Goal: Information Seeking & Learning: Understand process/instructions

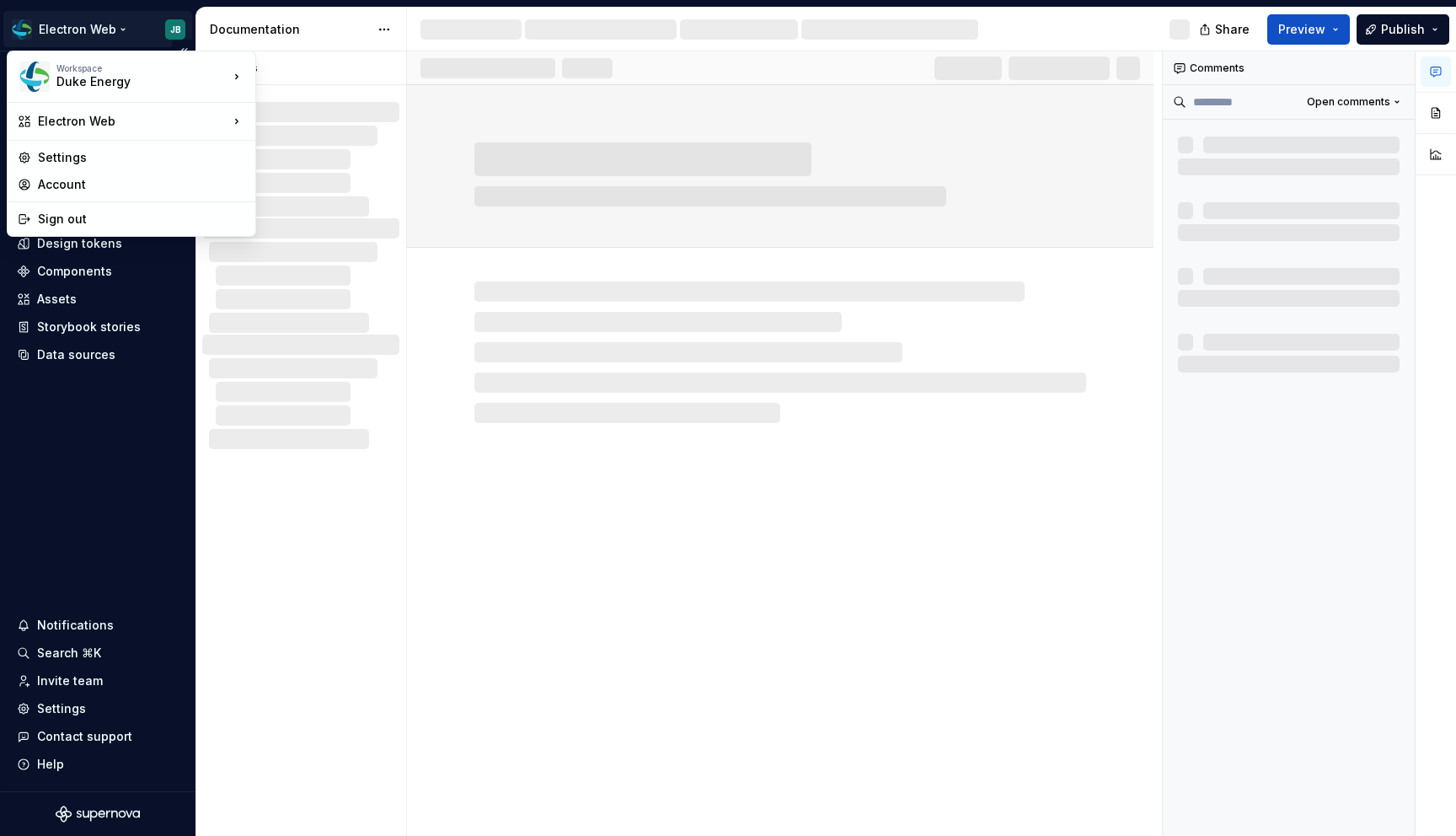
click at [111, 29] on html "Electron Web JB Home Documentation Analytics Code automation Dataset Duke Energ…" at bounding box center [728, 418] width 1456 height 836
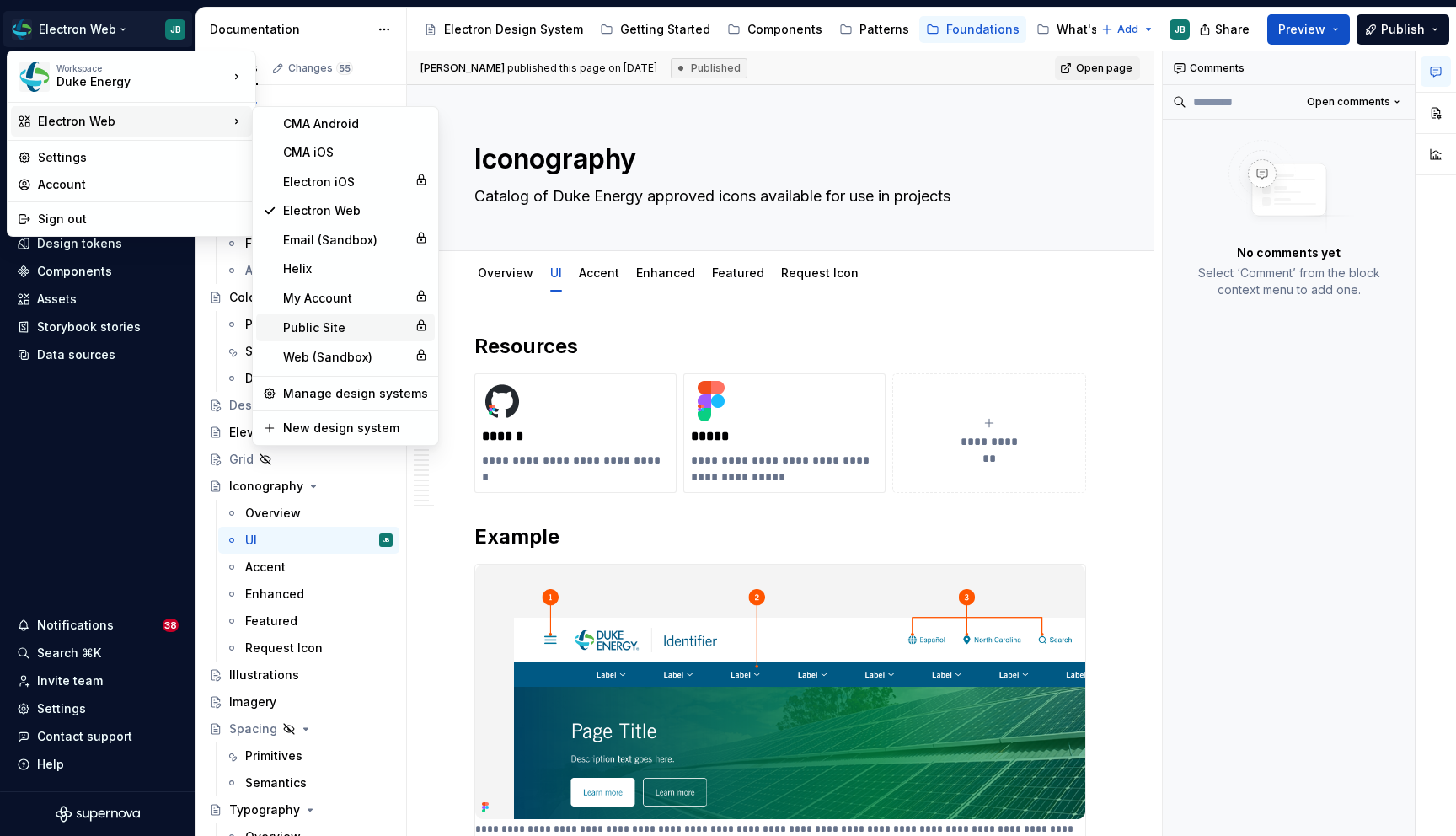
click at [332, 326] on div "Public Site" at bounding box center [345, 328] width 125 height 17
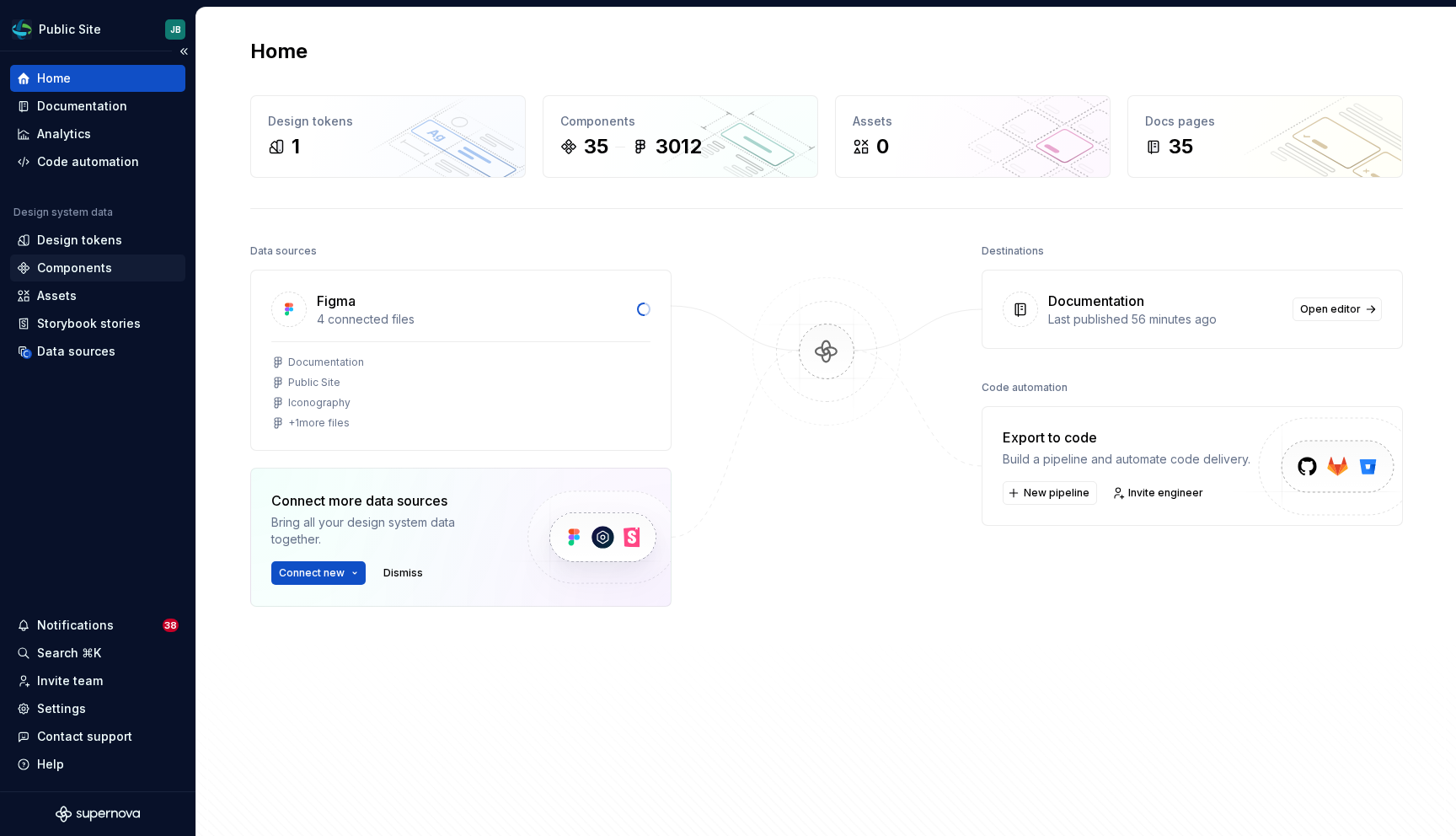
click at [71, 263] on div "Components" at bounding box center [74, 268] width 75 height 17
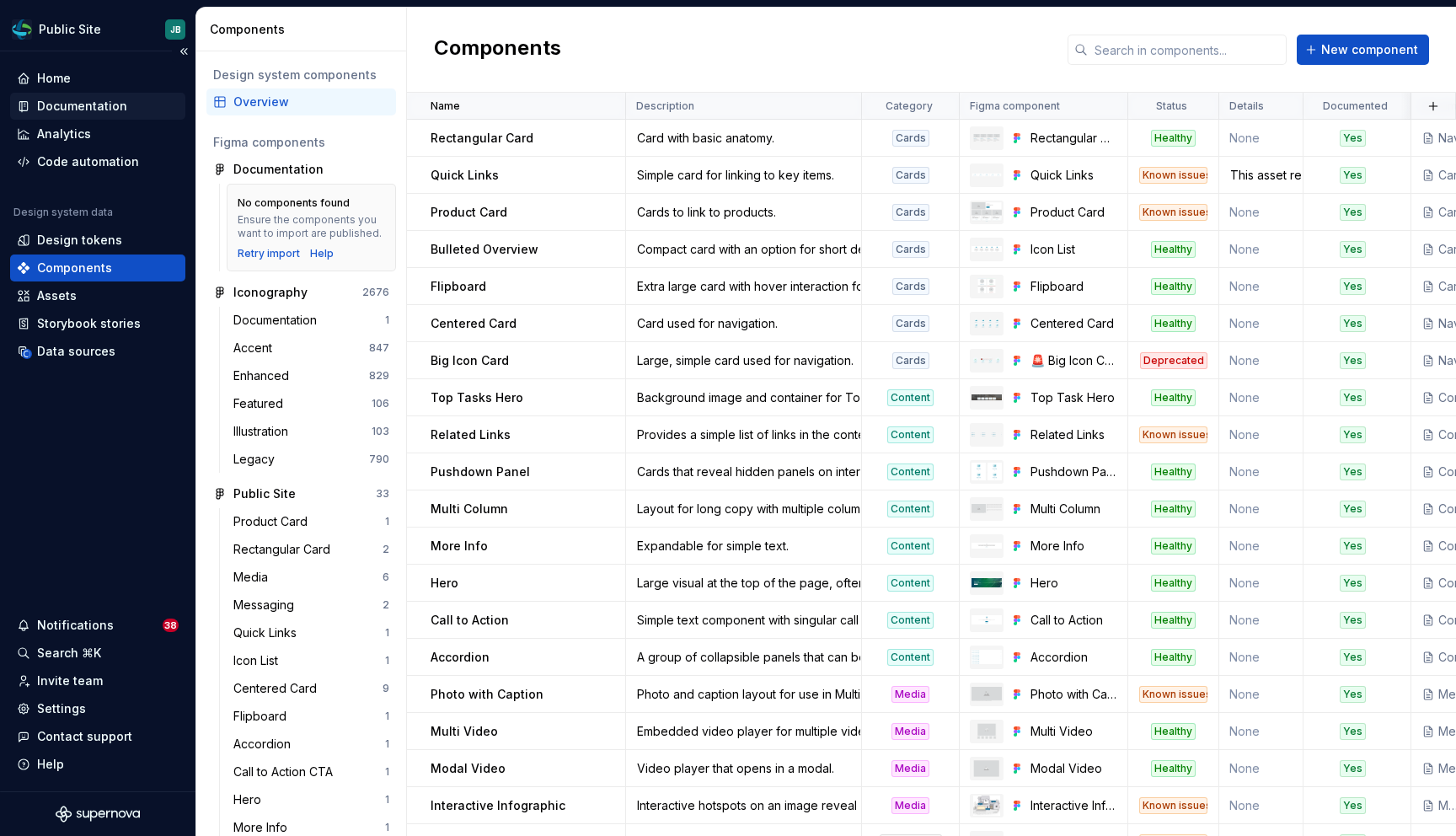
click at [100, 110] on div "Documentation" at bounding box center [82, 106] width 91 height 17
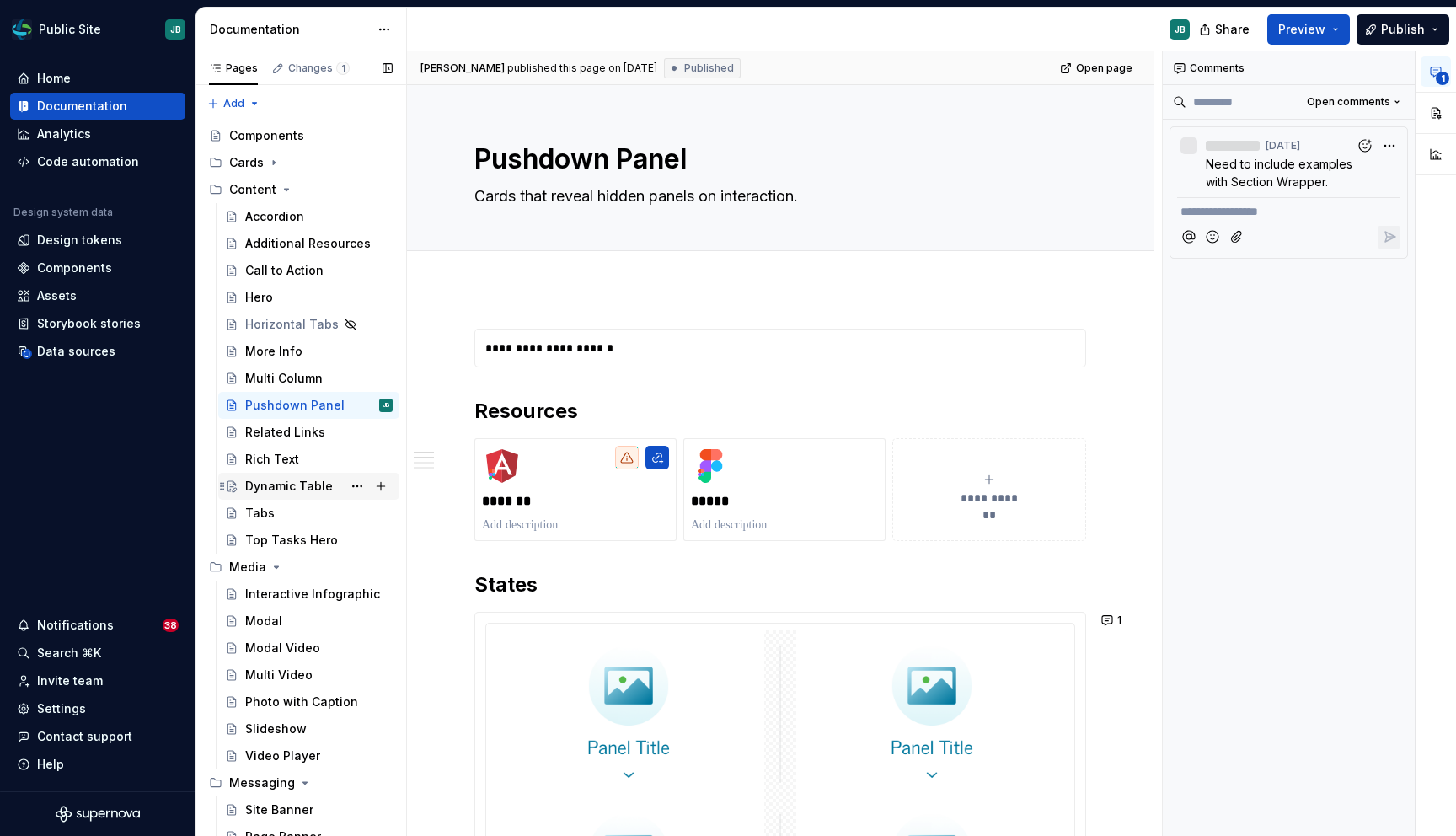
click at [310, 477] on div "Dynamic Table CM" at bounding box center [319, 486] width 148 height 24
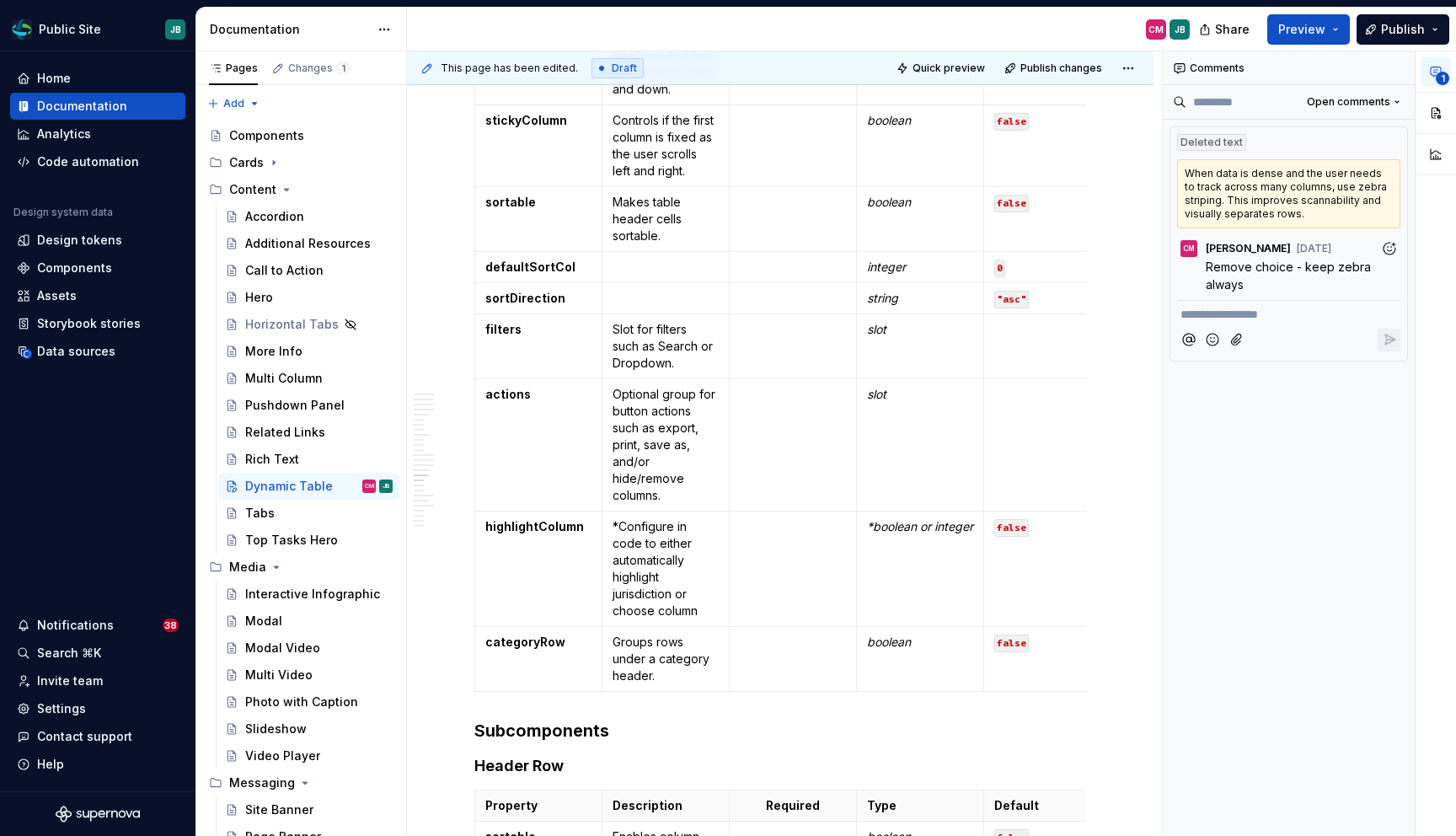
scroll to position [6180, 0]
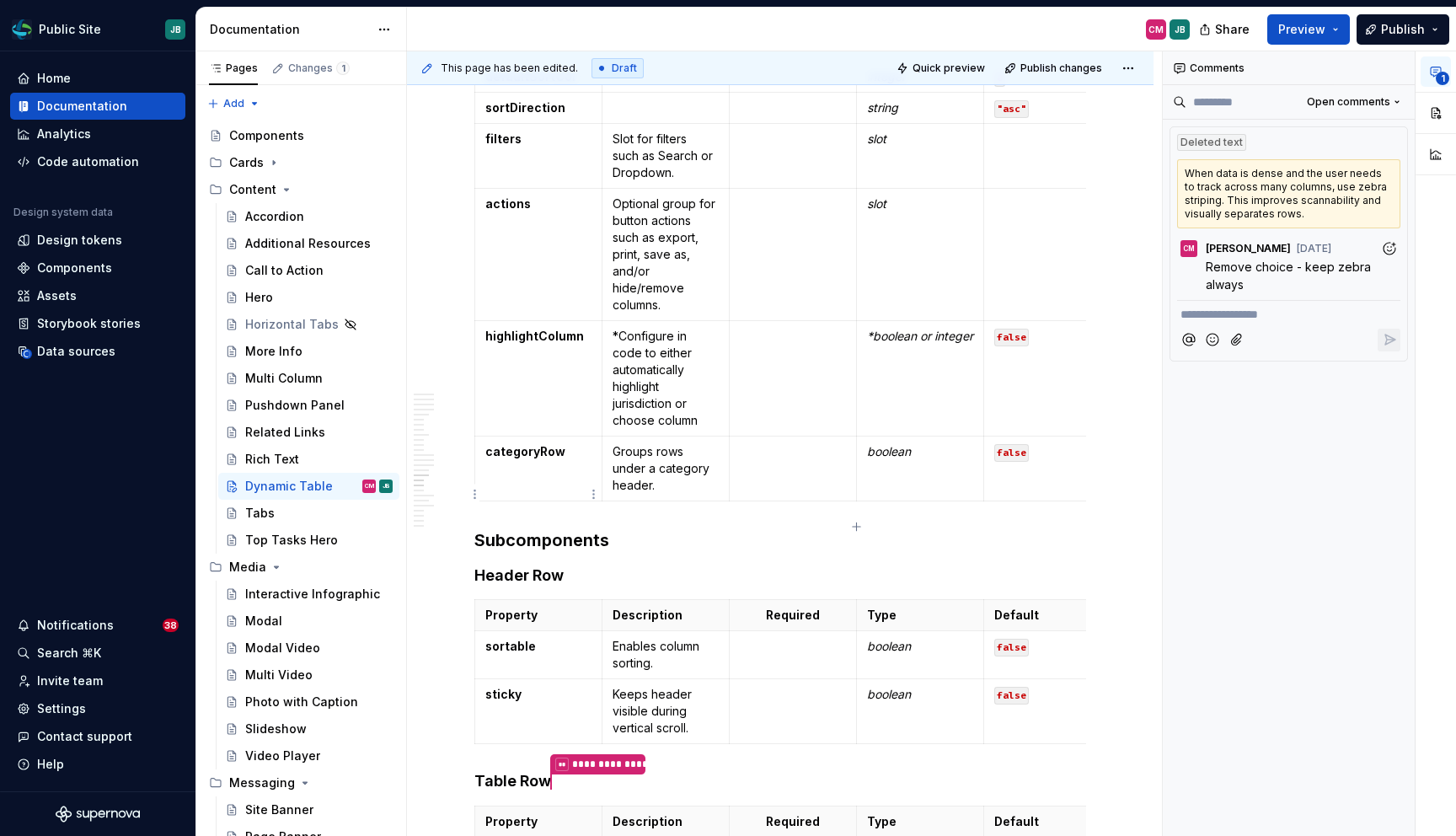
type textarea "*"
click at [561, 502] on td "categoryRow" at bounding box center [539, 468] width 127 height 65
click at [476, 494] on html "Public Site JB Home Documentation Analytics Code automation Design system data …" at bounding box center [728, 418] width 1456 height 836
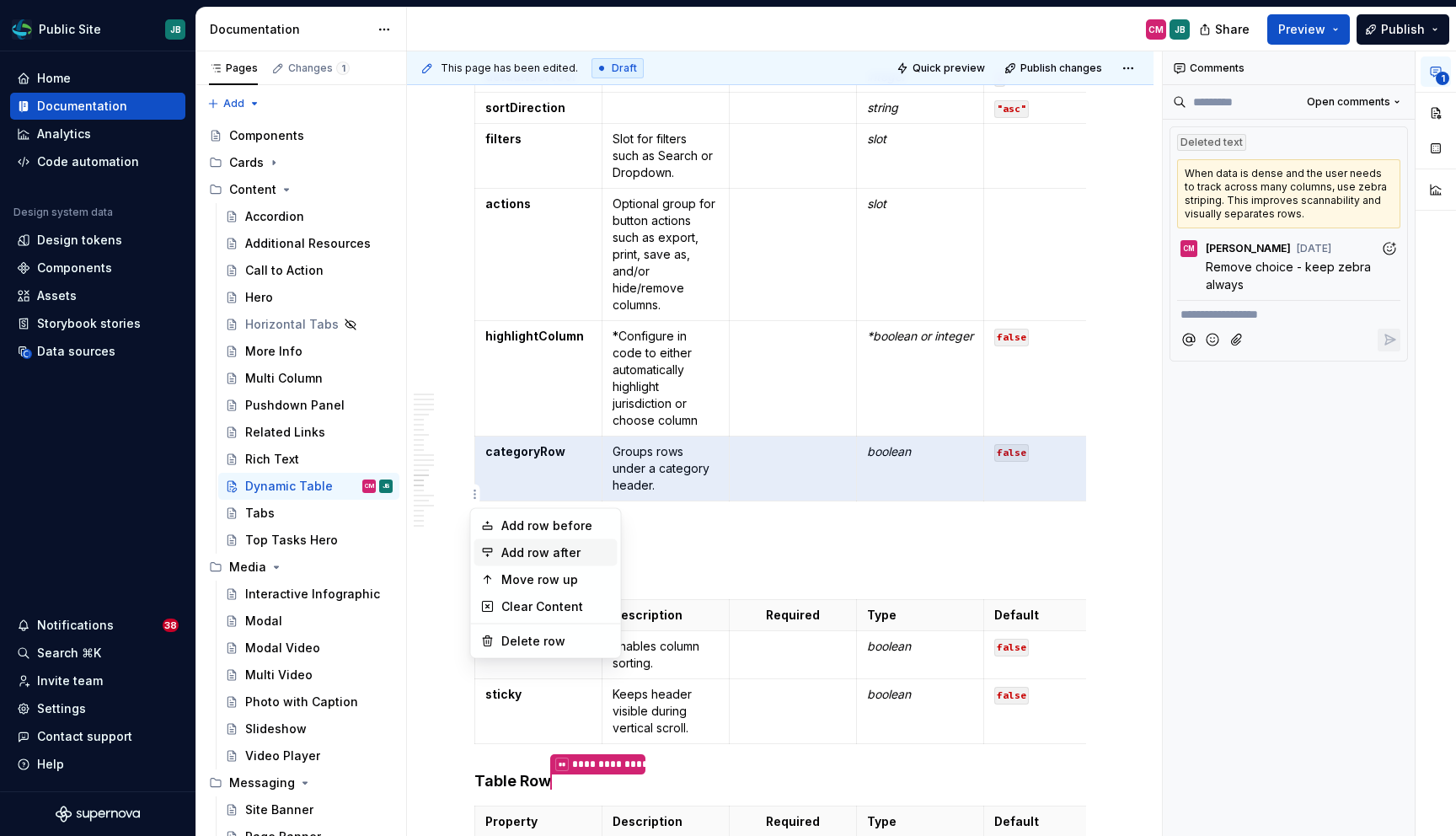
click at [509, 557] on div "Add row after" at bounding box center [556, 552] width 110 height 17
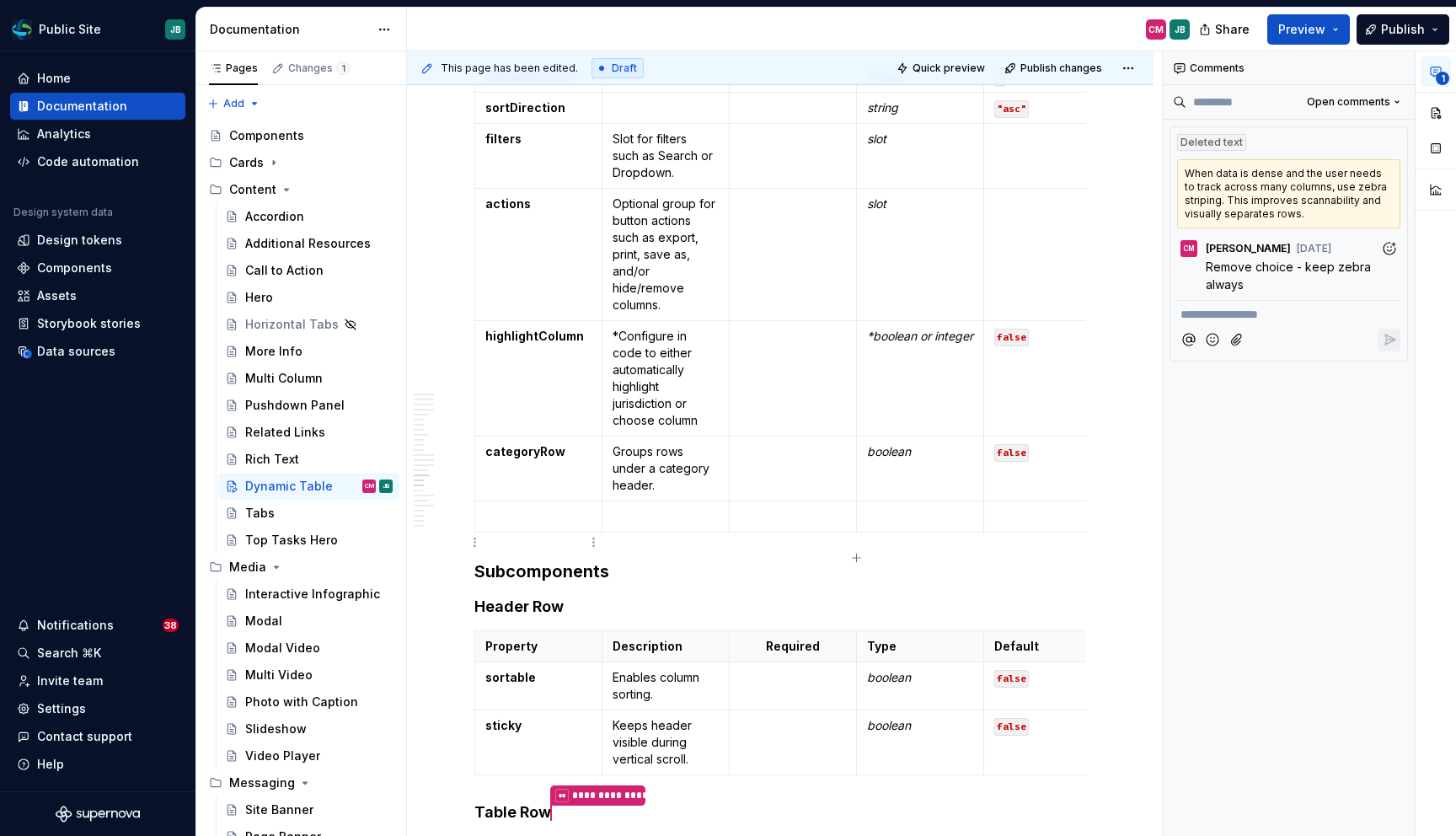
click at [558, 525] on p at bounding box center [538, 516] width 106 height 17
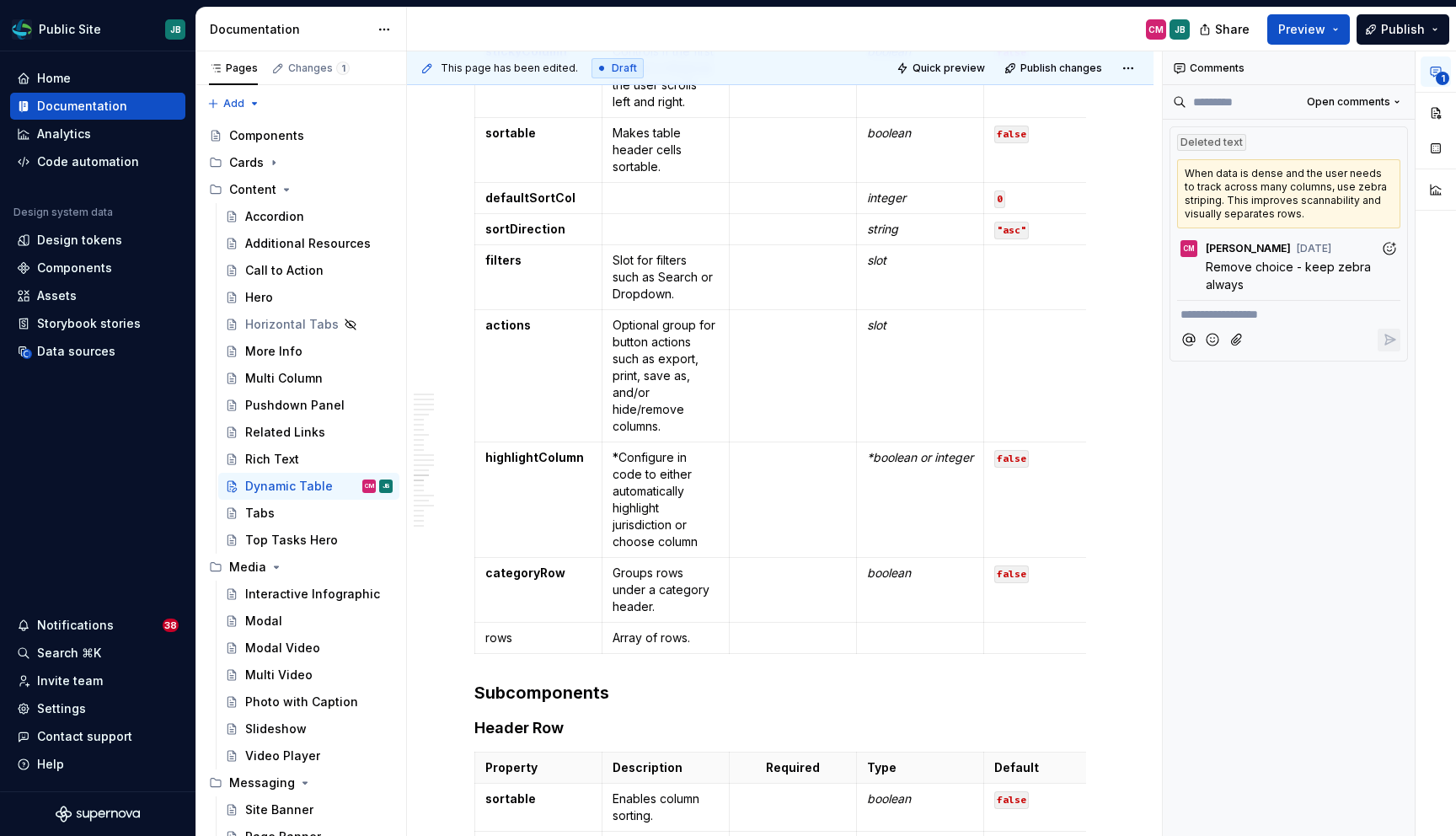
scroll to position [6065, 0]
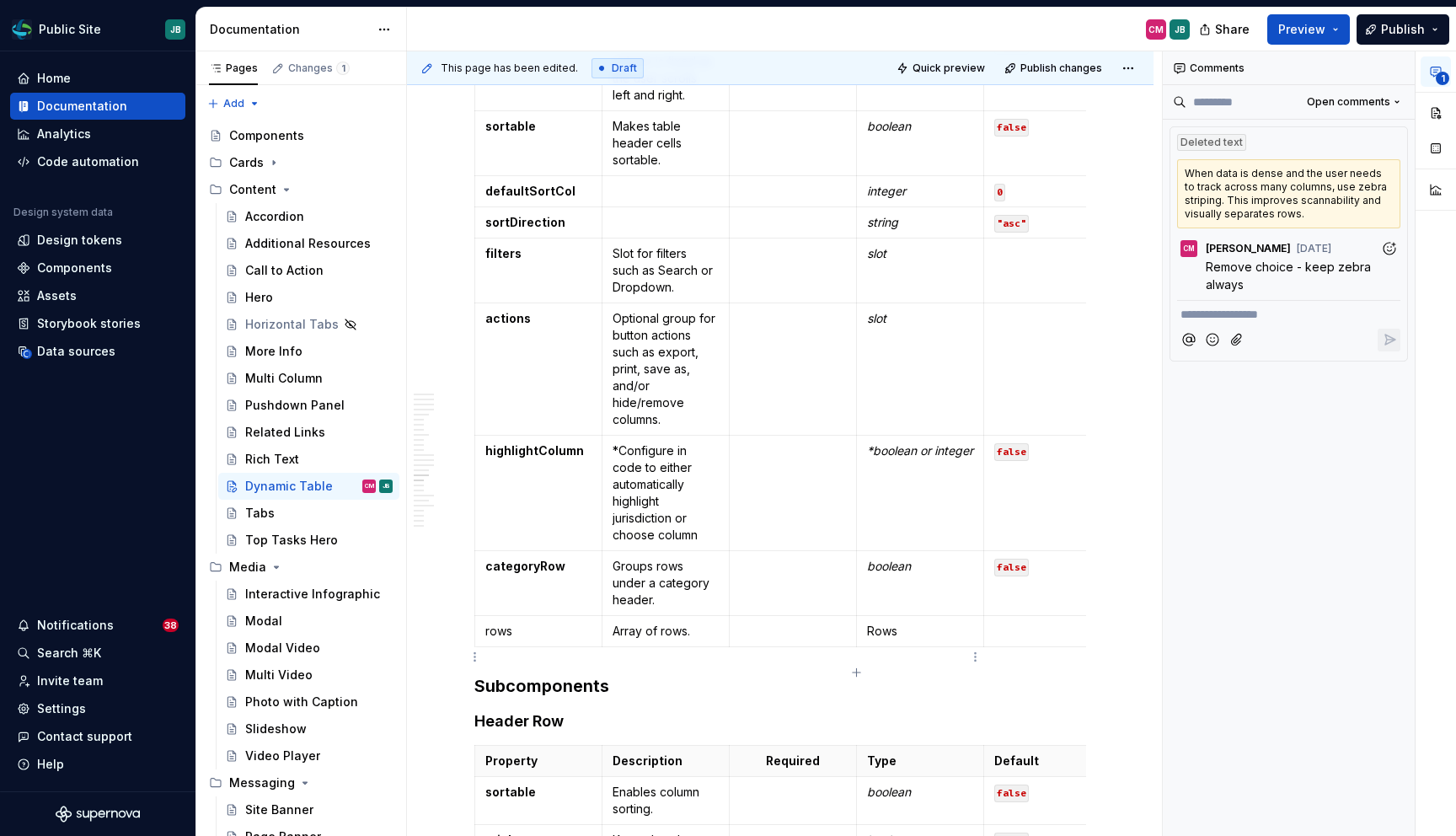
click at [874, 639] on p "Rows" at bounding box center [919, 631] width 106 height 17
click at [997, 621] on button "button" at bounding box center [995, 627] width 24 height 24
click at [998, 627] on button "button" at bounding box center [998, 629] width 24 height 24
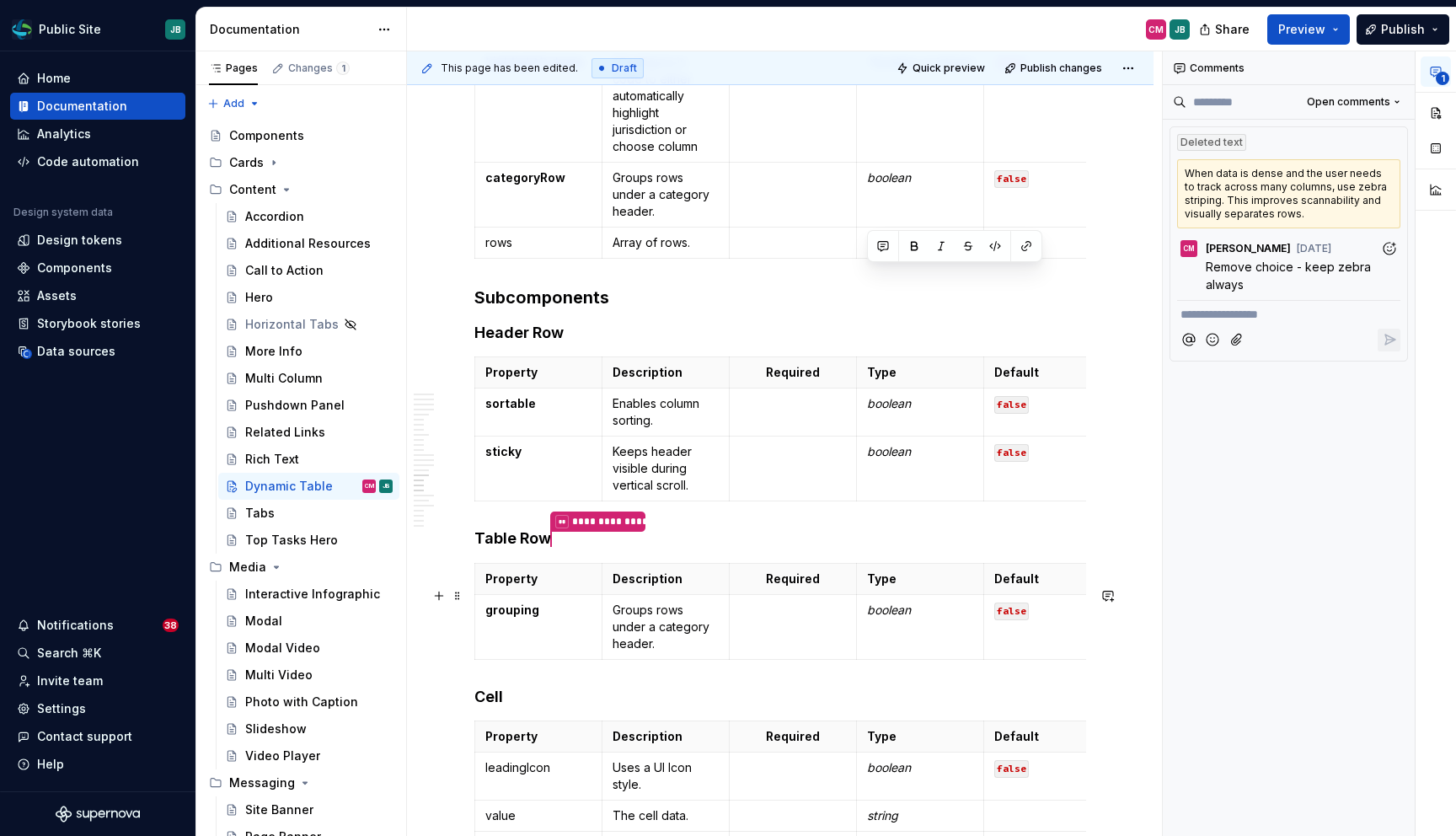
scroll to position [6454, 0]
click at [613, 309] on h3 "Subcomponents" at bounding box center [780, 297] width 612 height 24
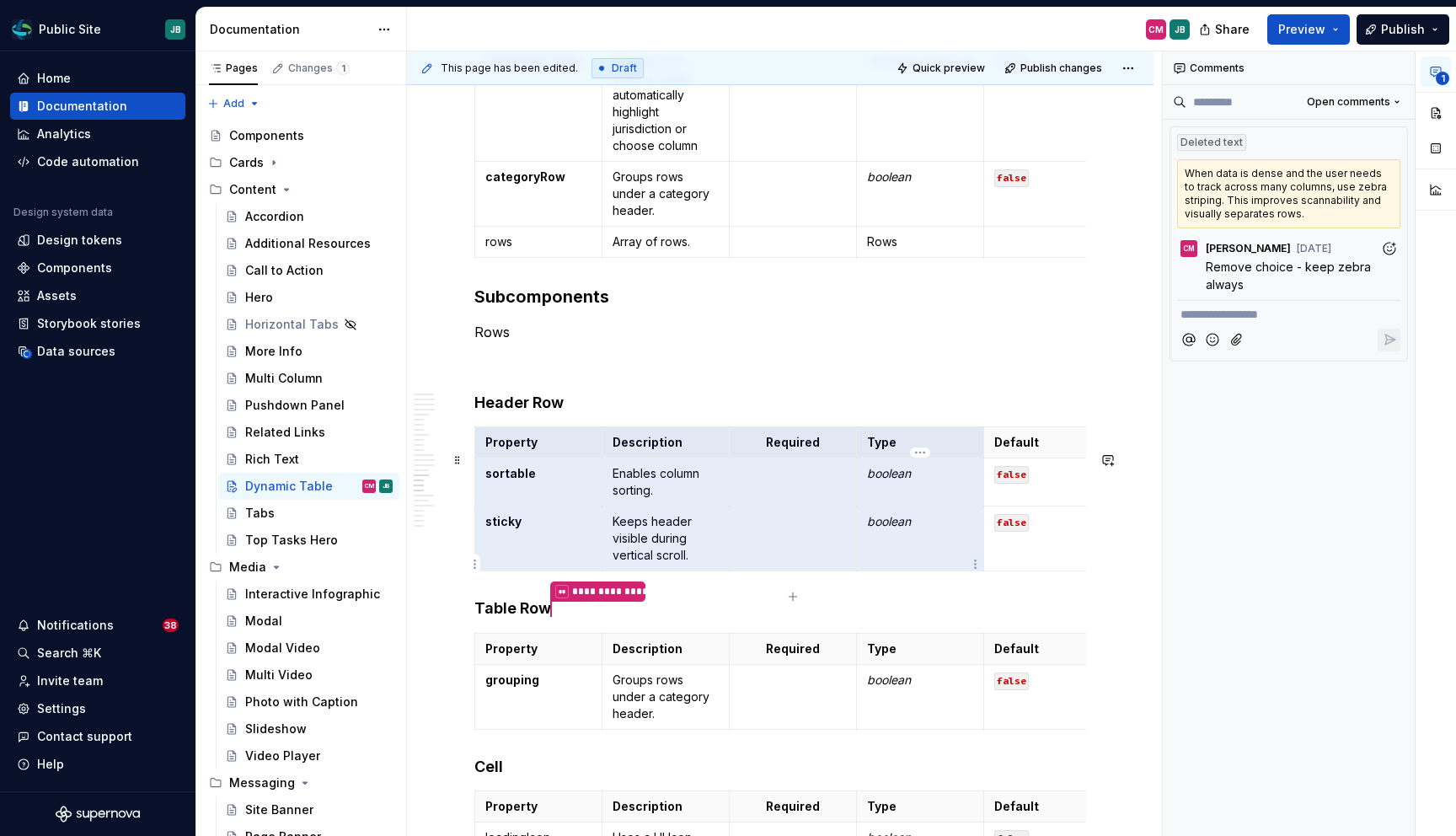
scroll to position [0, 17]
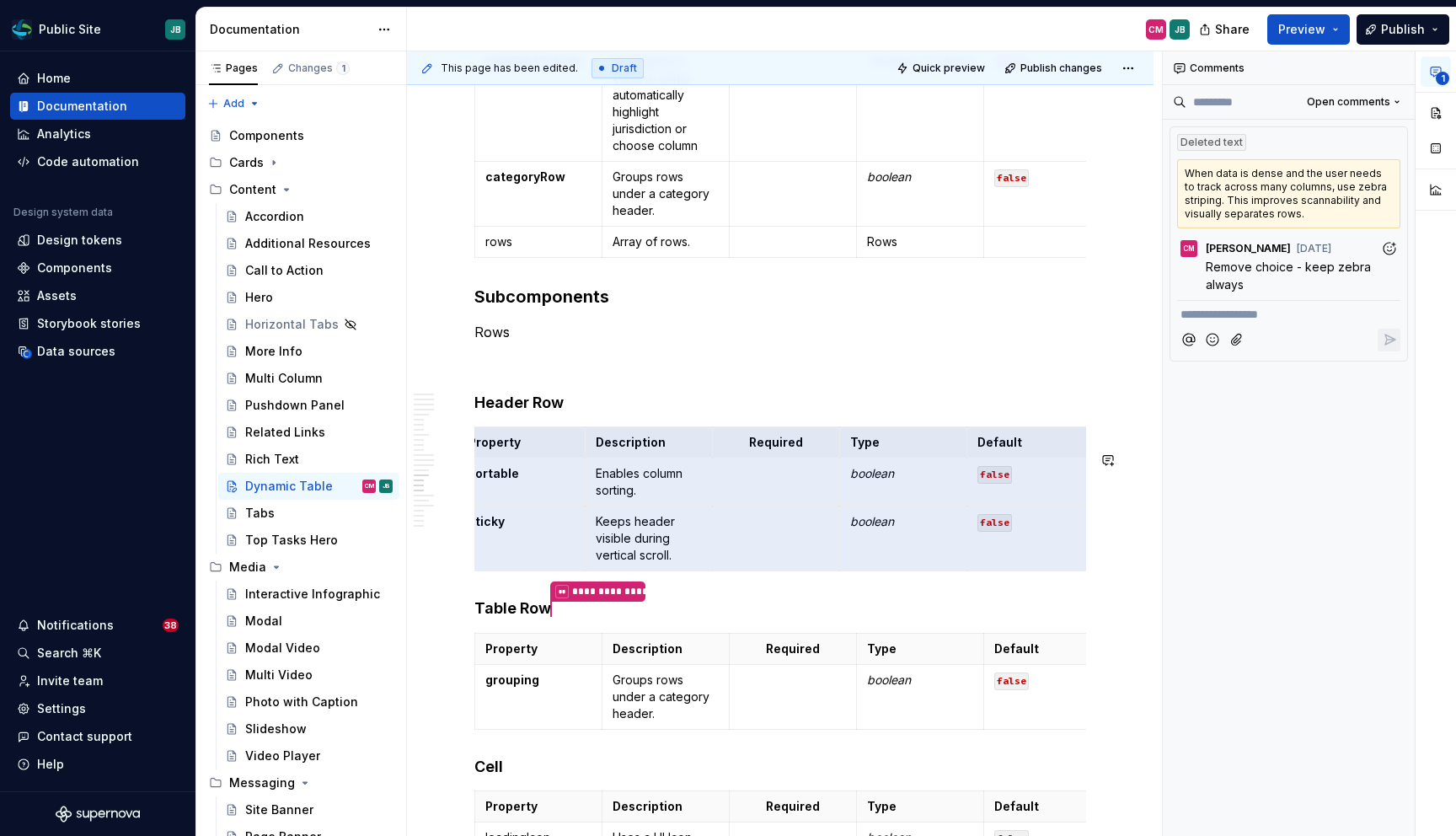
drag, startPoint x: 484, startPoint y: 454, endPoint x: 1116, endPoint y: 599, distance: 648.4
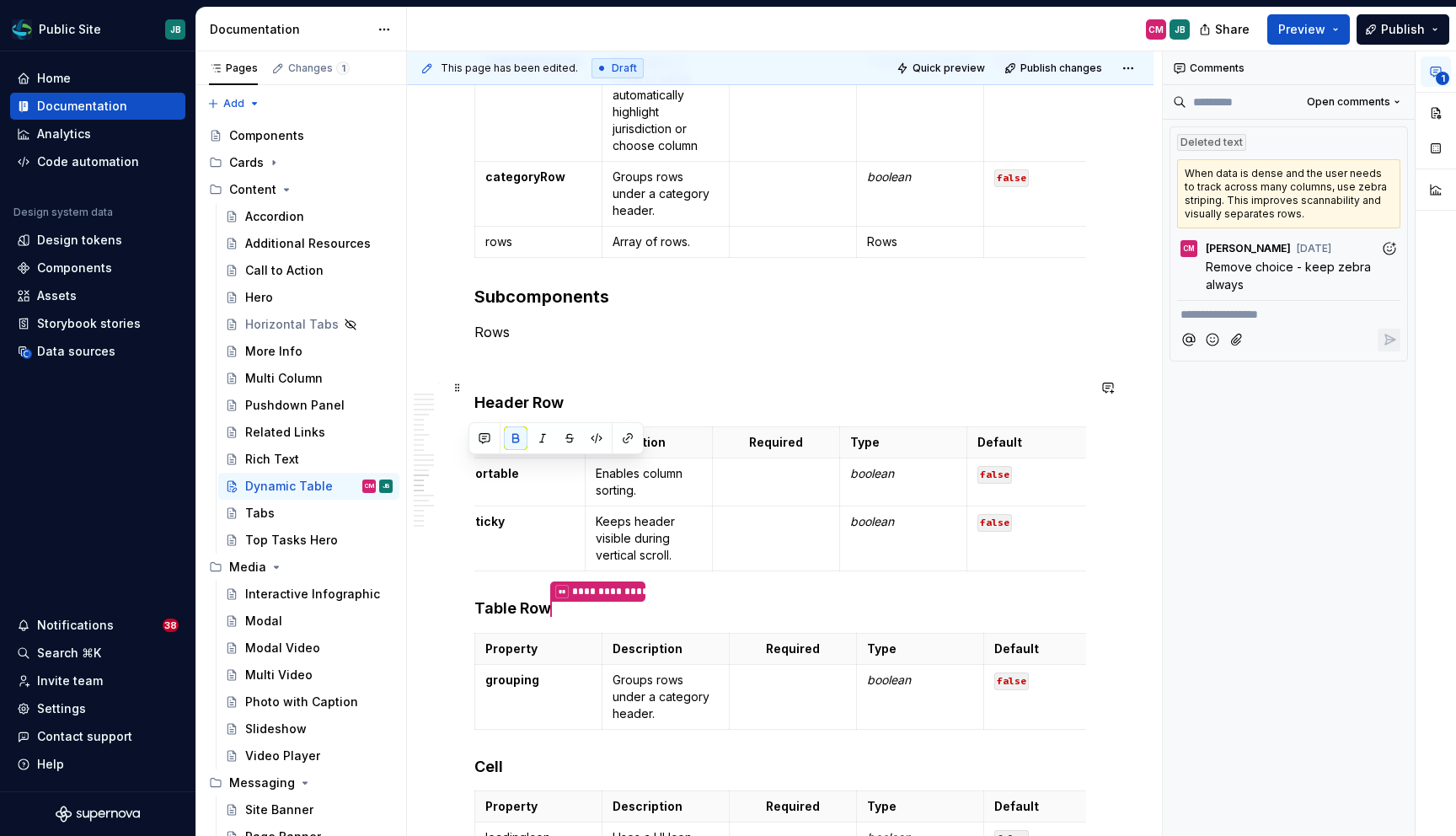
click at [510, 372] on p at bounding box center [780, 362] width 612 height 20
click at [502, 456] on th "Property" at bounding box center [522, 442] width 127 height 31
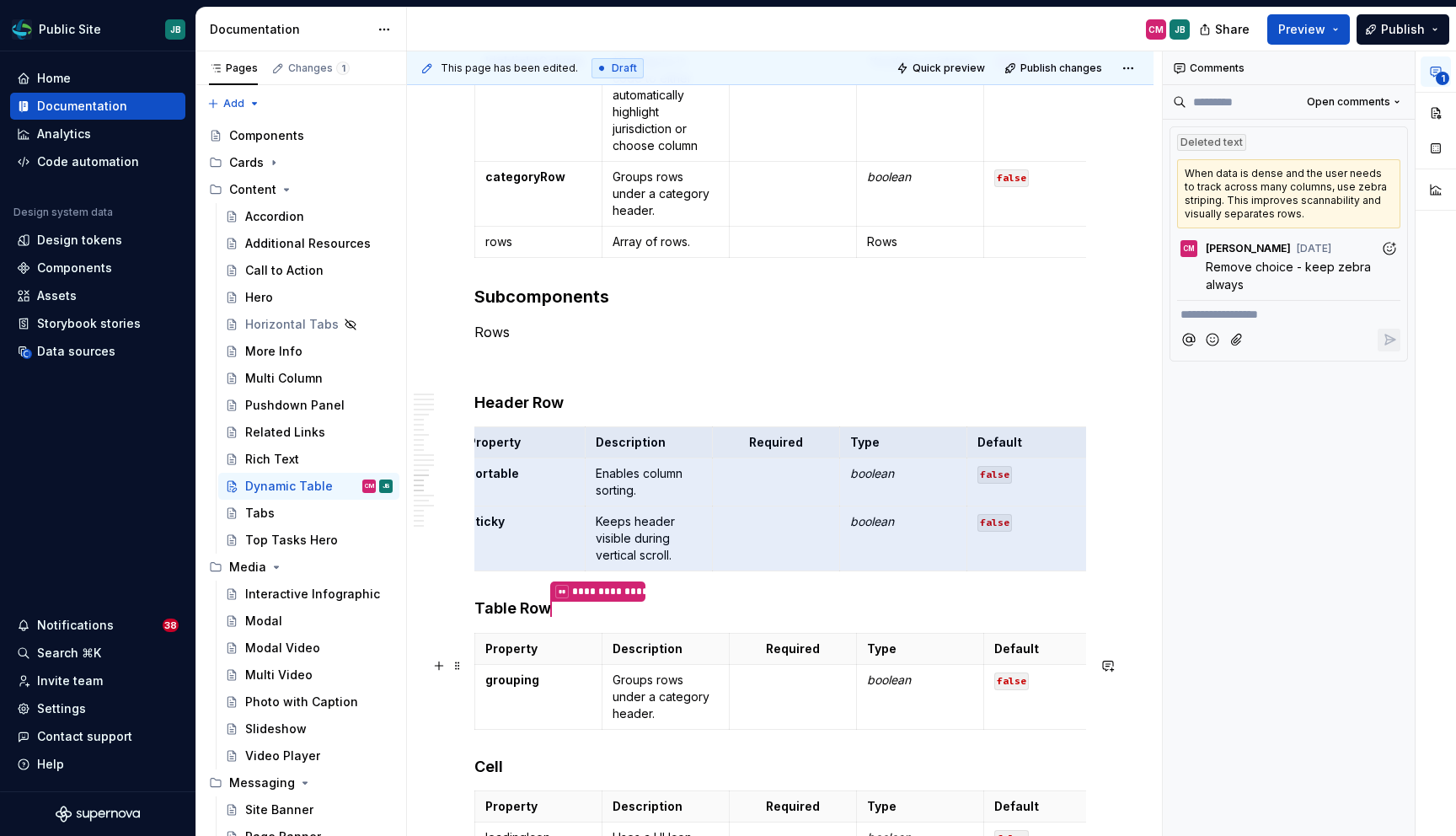
drag, startPoint x: 484, startPoint y: 460, endPoint x: 1159, endPoint y: 688, distance: 712.5
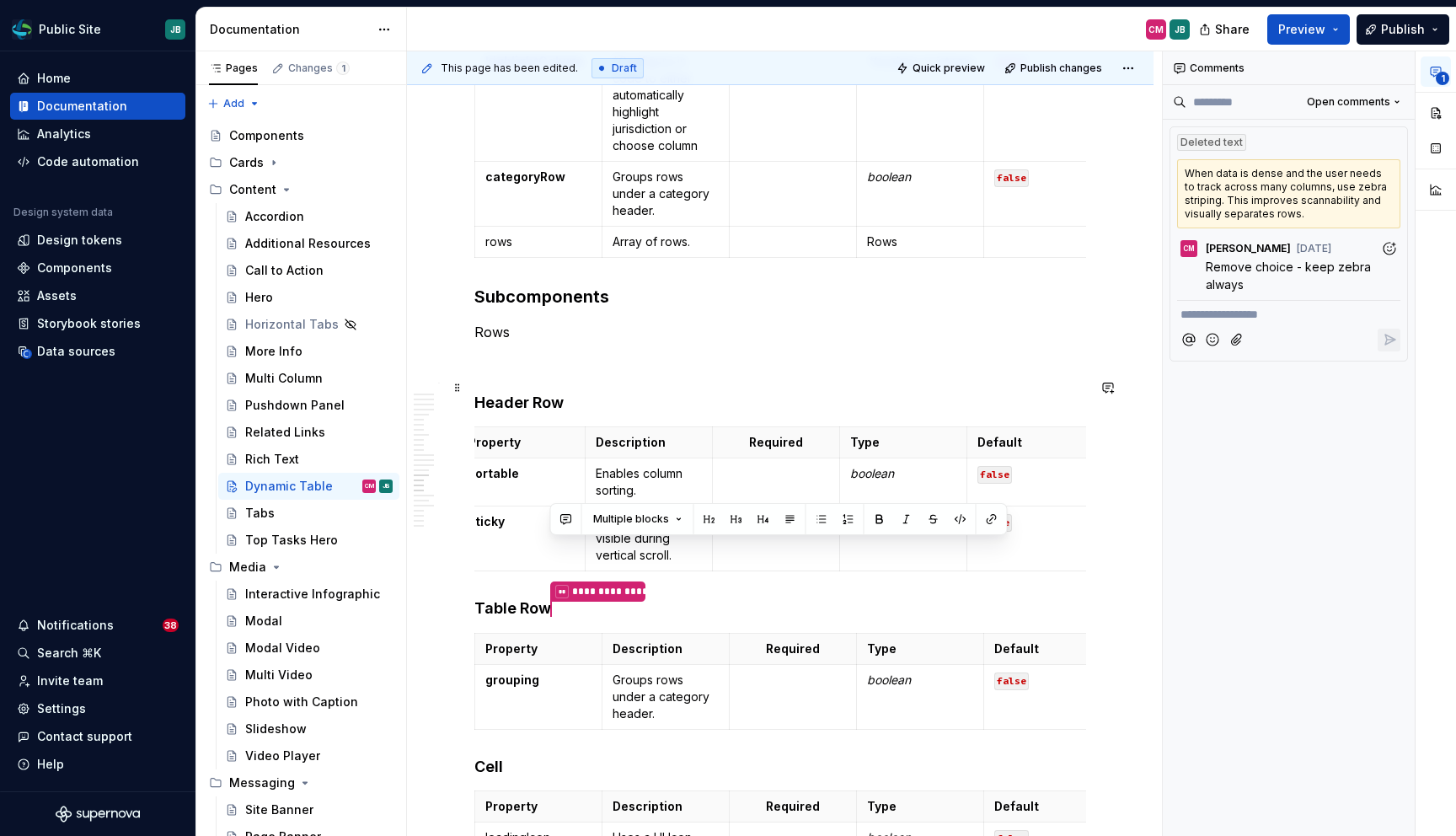
click at [498, 372] on p at bounding box center [780, 362] width 612 height 20
click at [451, 458] on span at bounding box center [457, 460] width 14 height 24
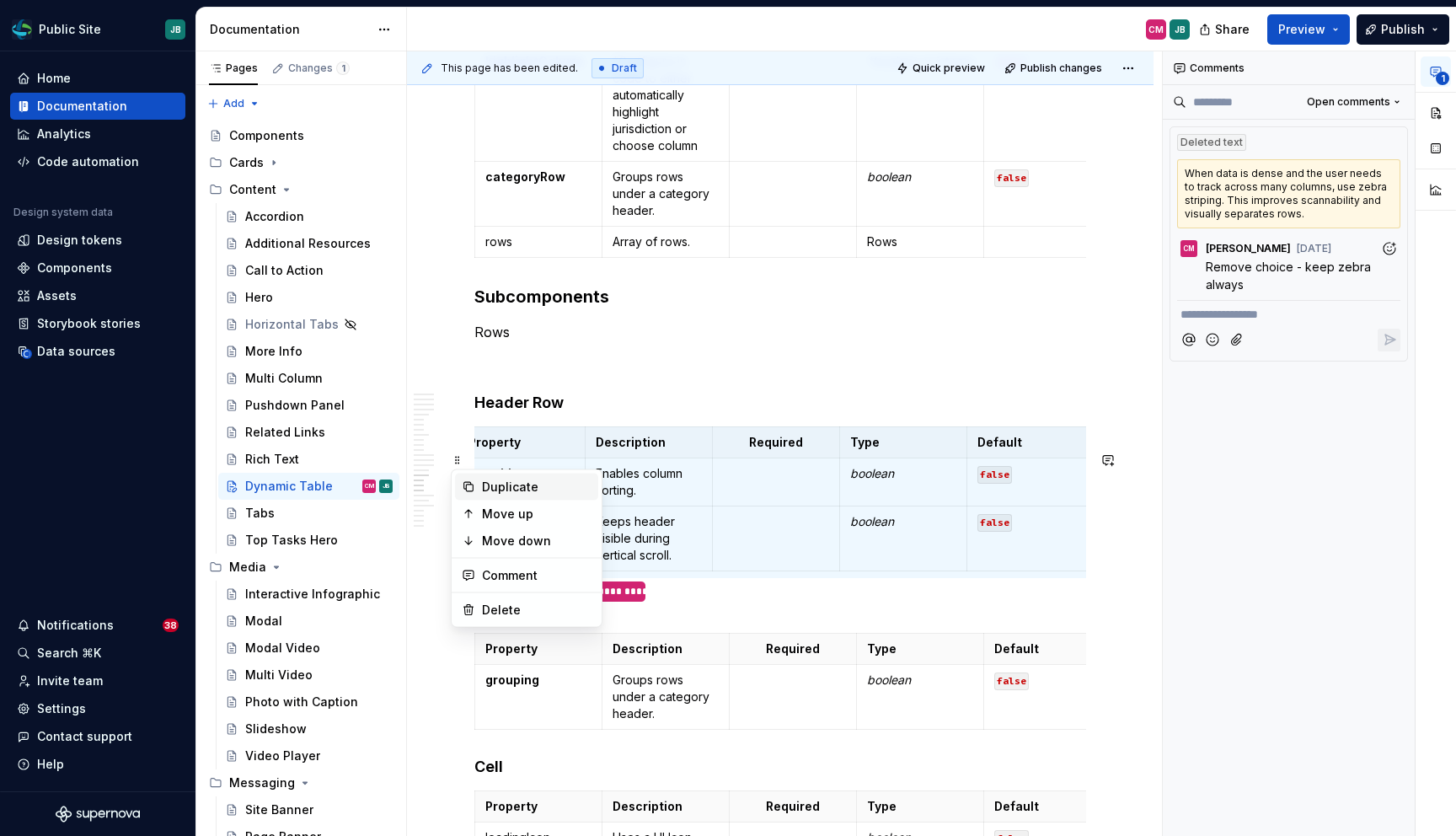
click at [493, 487] on div "Duplicate" at bounding box center [537, 487] width 110 height 17
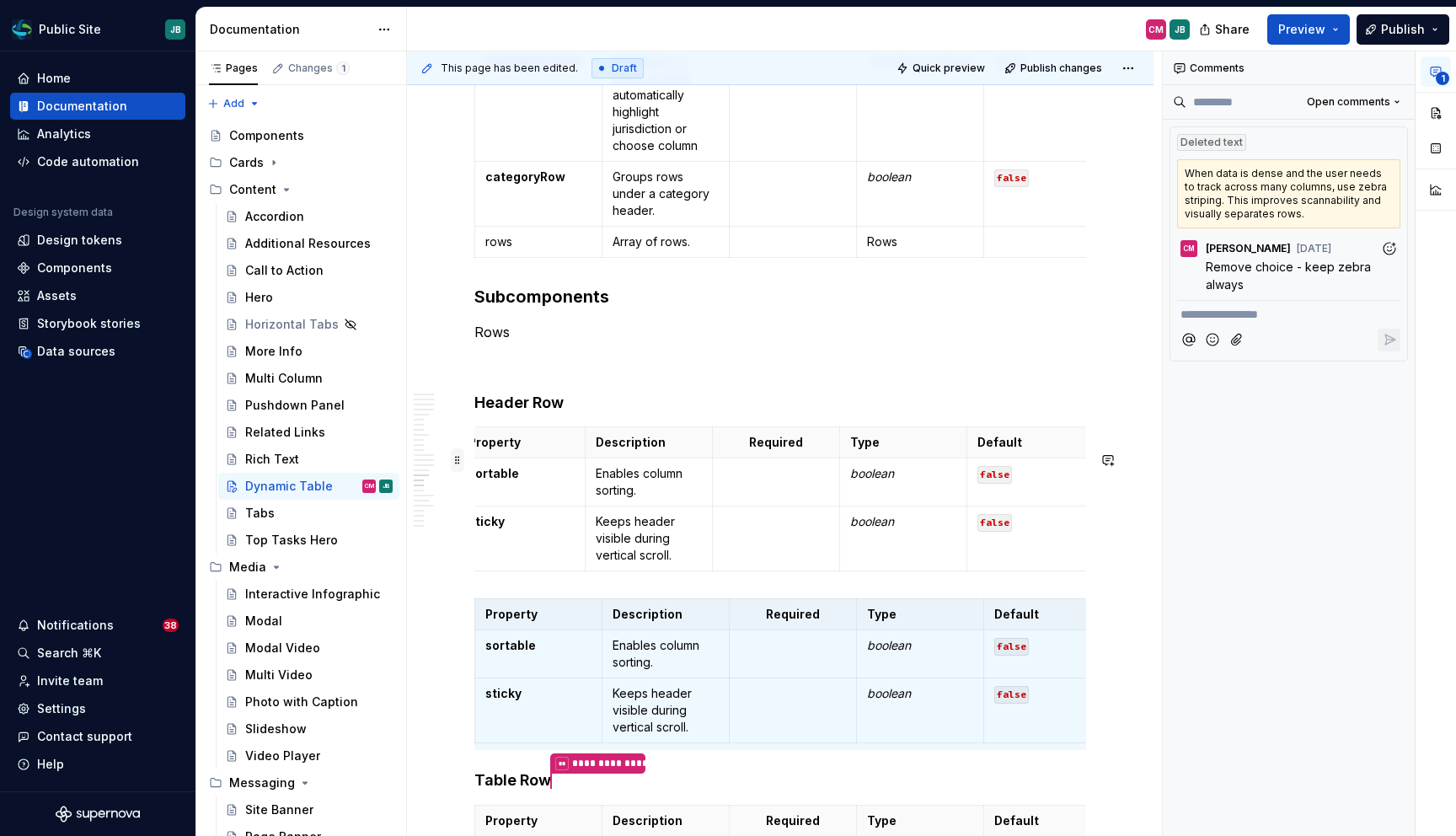
click at [460, 463] on span at bounding box center [457, 460] width 14 height 24
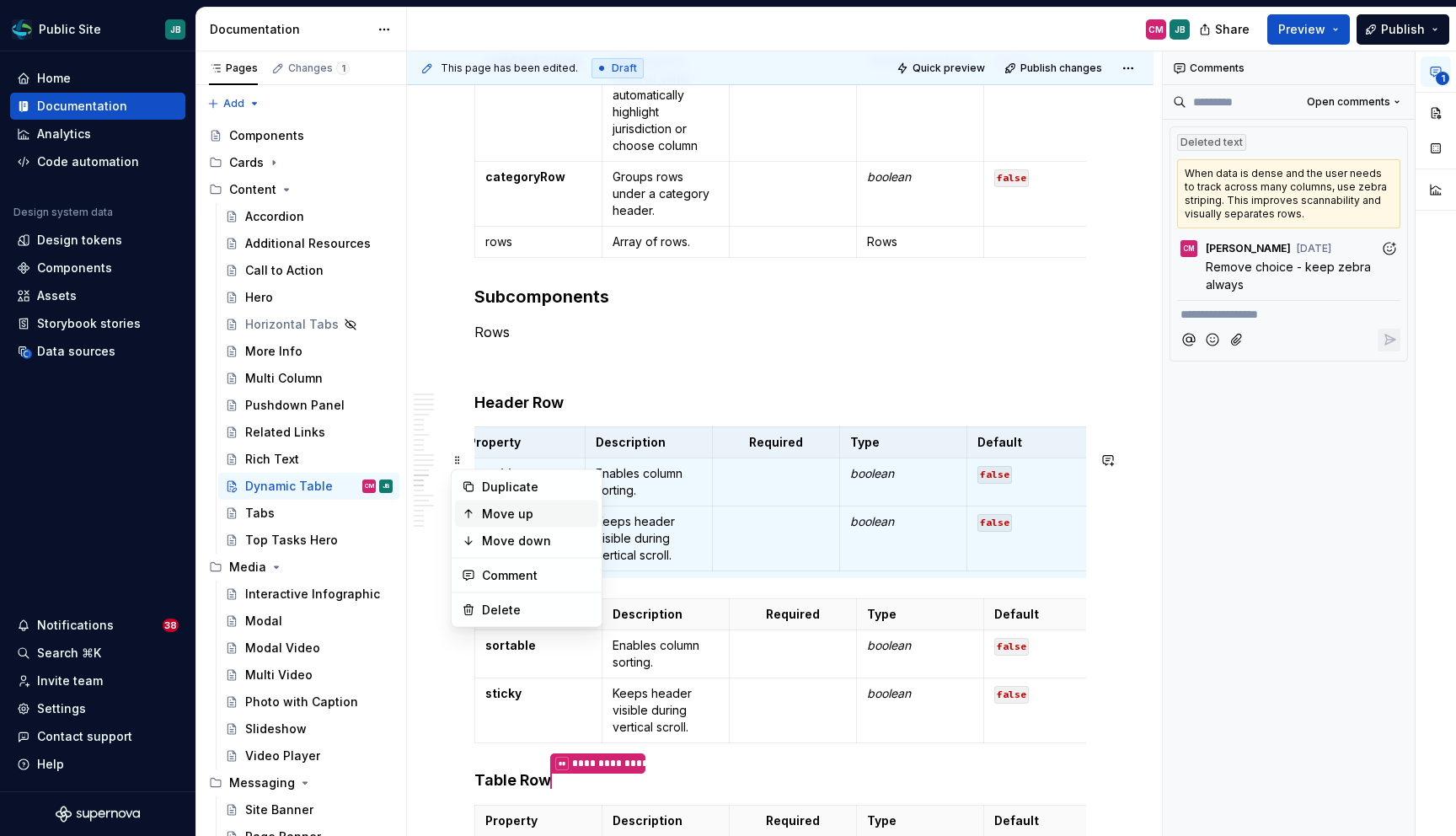
click at [493, 507] on div "Move up" at bounding box center [537, 514] width 110 height 17
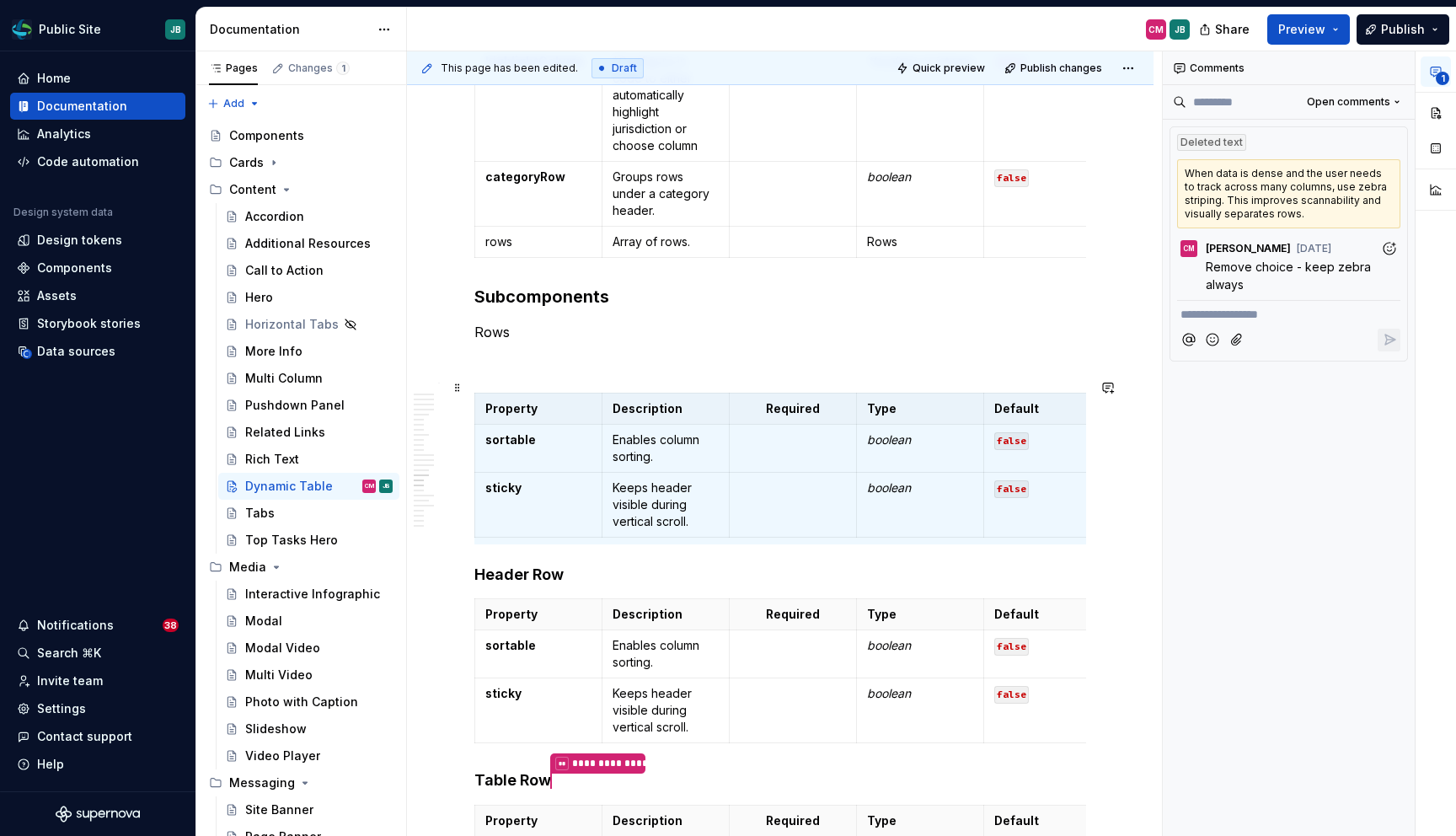
click at [480, 372] on p at bounding box center [780, 362] width 612 height 20
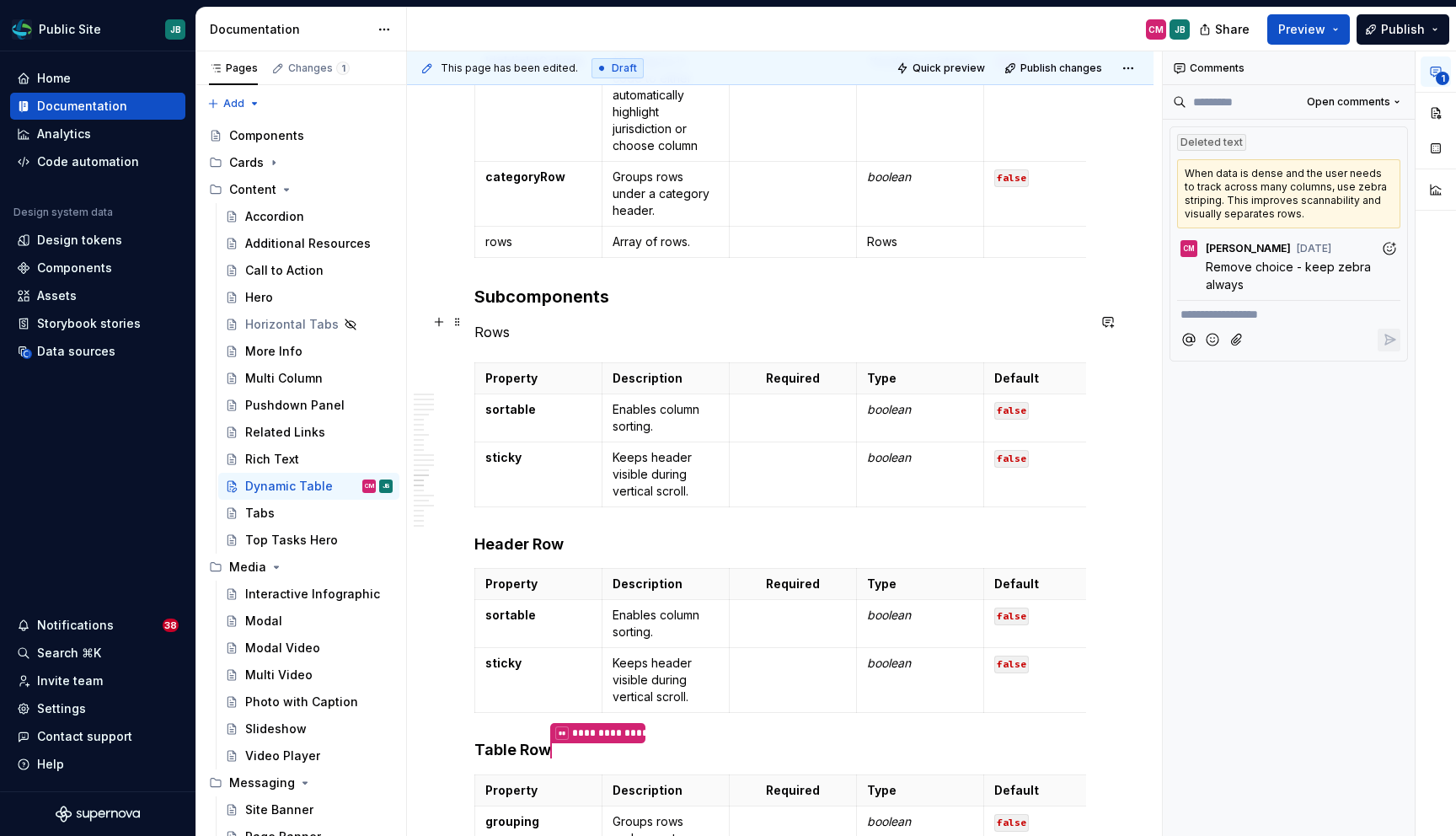
click at [527, 309] on h3 "Subcomponents" at bounding box center [780, 297] width 612 height 24
click at [497, 342] on p "Rows" at bounding box center [780, 332] width 612 height 20
click at [1202, 67] on div "Comments" at bounding box center [1289, 68] width 252 height 33
click at [489, 342] on p "Rows" at bounding box center [780, 332] width 612 height 20
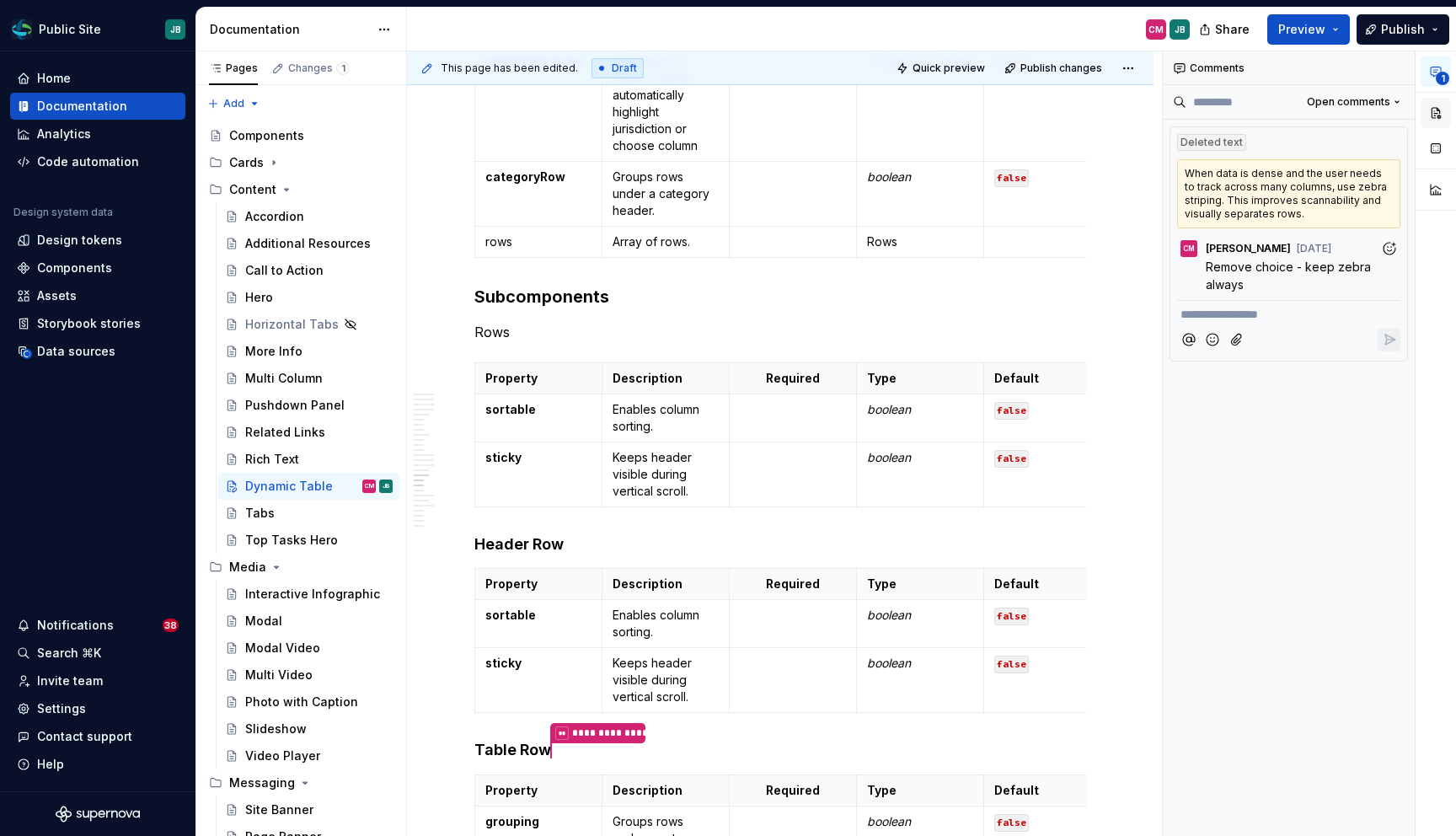
click at [1438, 111] on button "button" at bounding box center [1436, 113] width 30 height 30
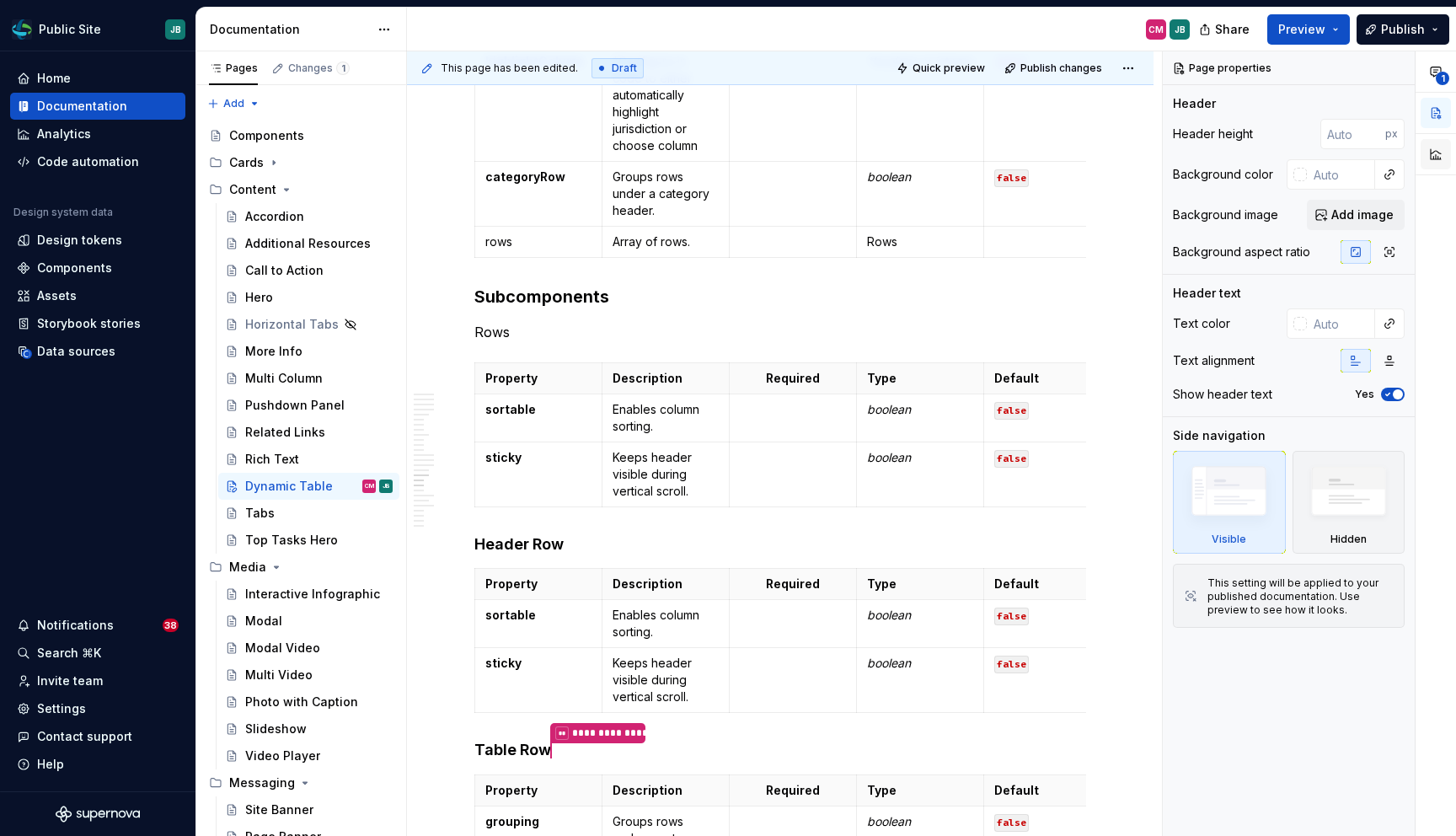
click at [1442, 156] on button "button" at bounding box center [1436, 153] width 30 height 30
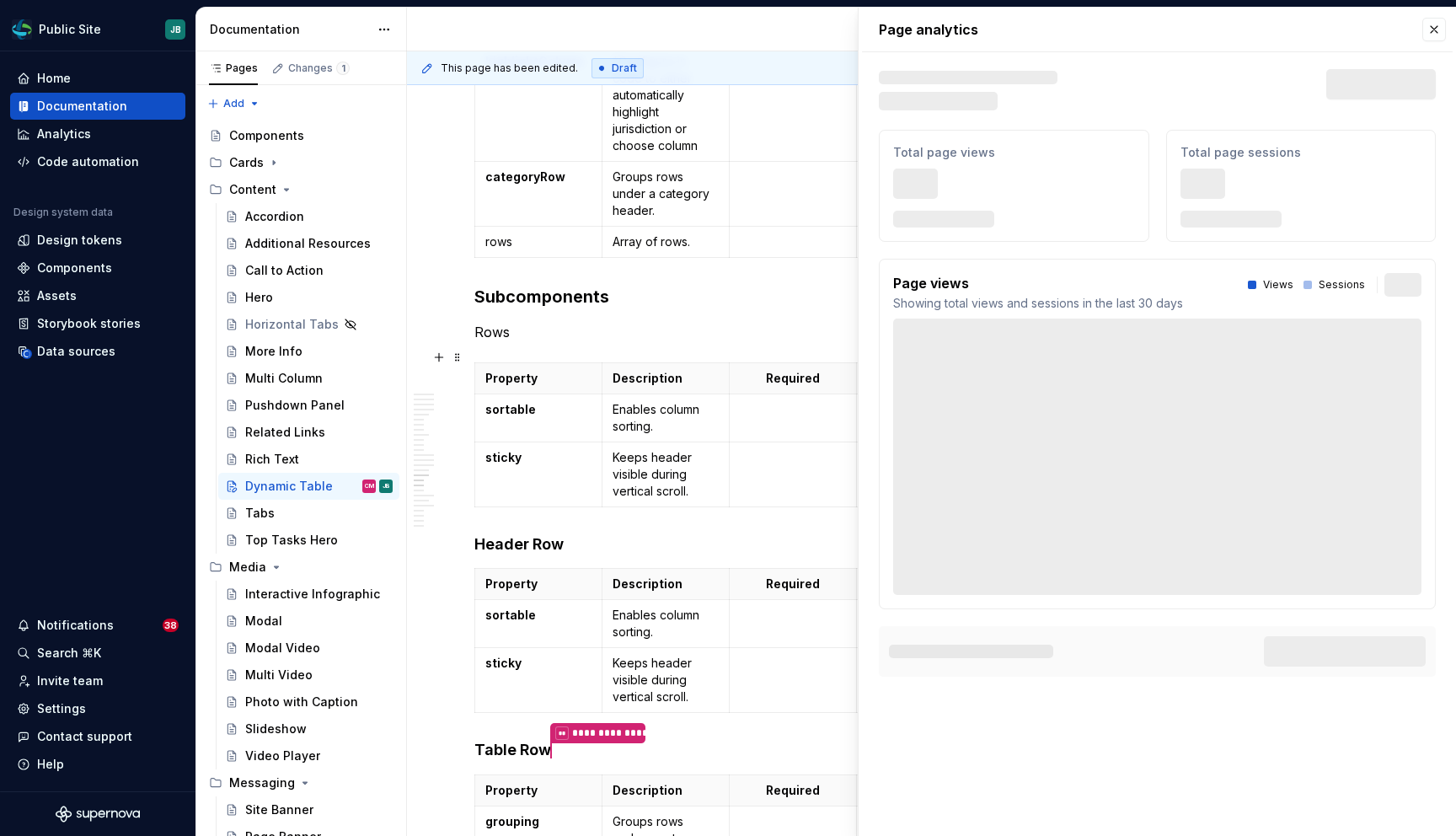
click at [491, 342] on p "Rows" at bounding box center [780, 332] width 612 height 20
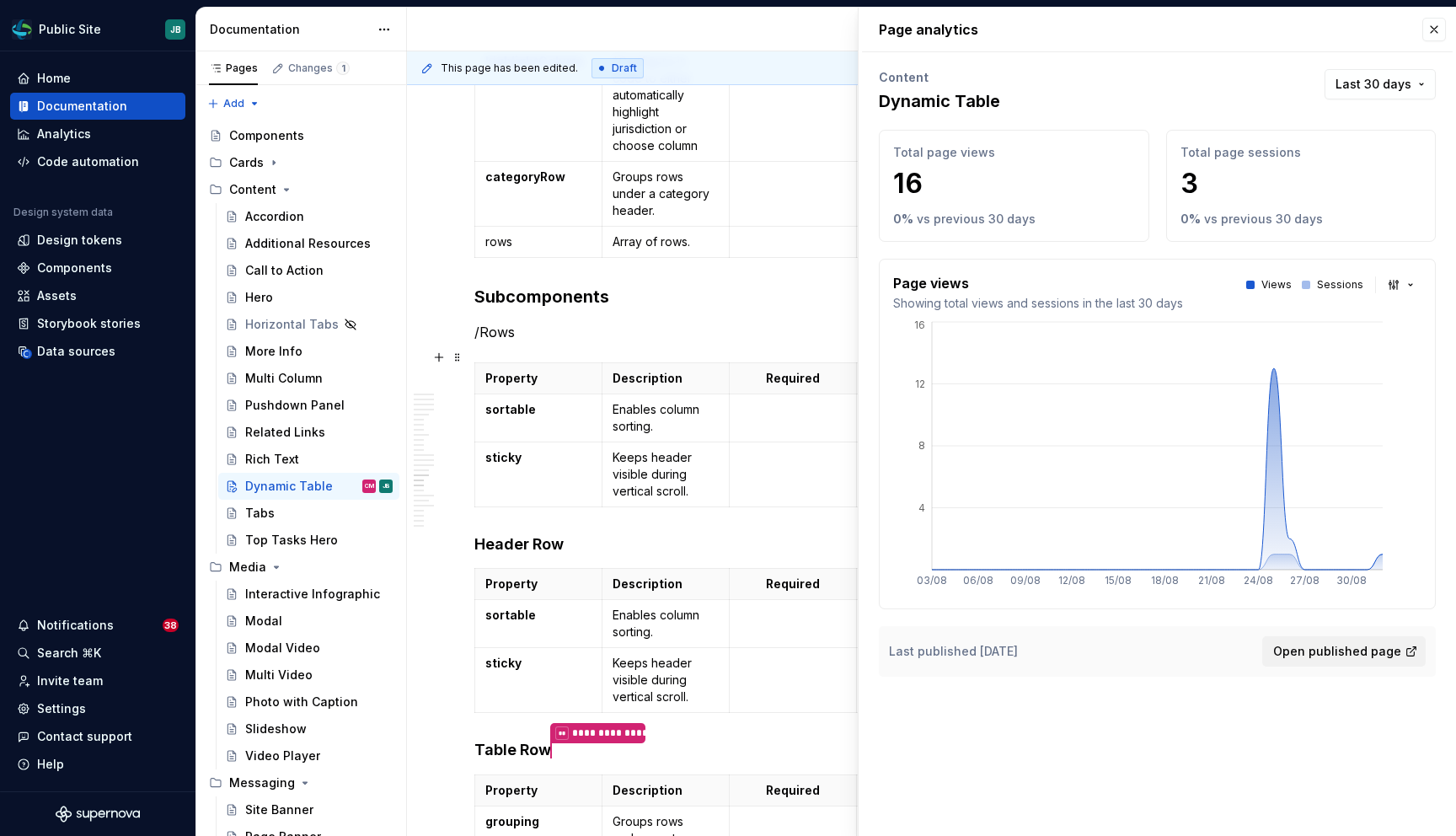
click at [508, 342] on p "/Rows" at bounding box center [780, 332] width 612 height 20
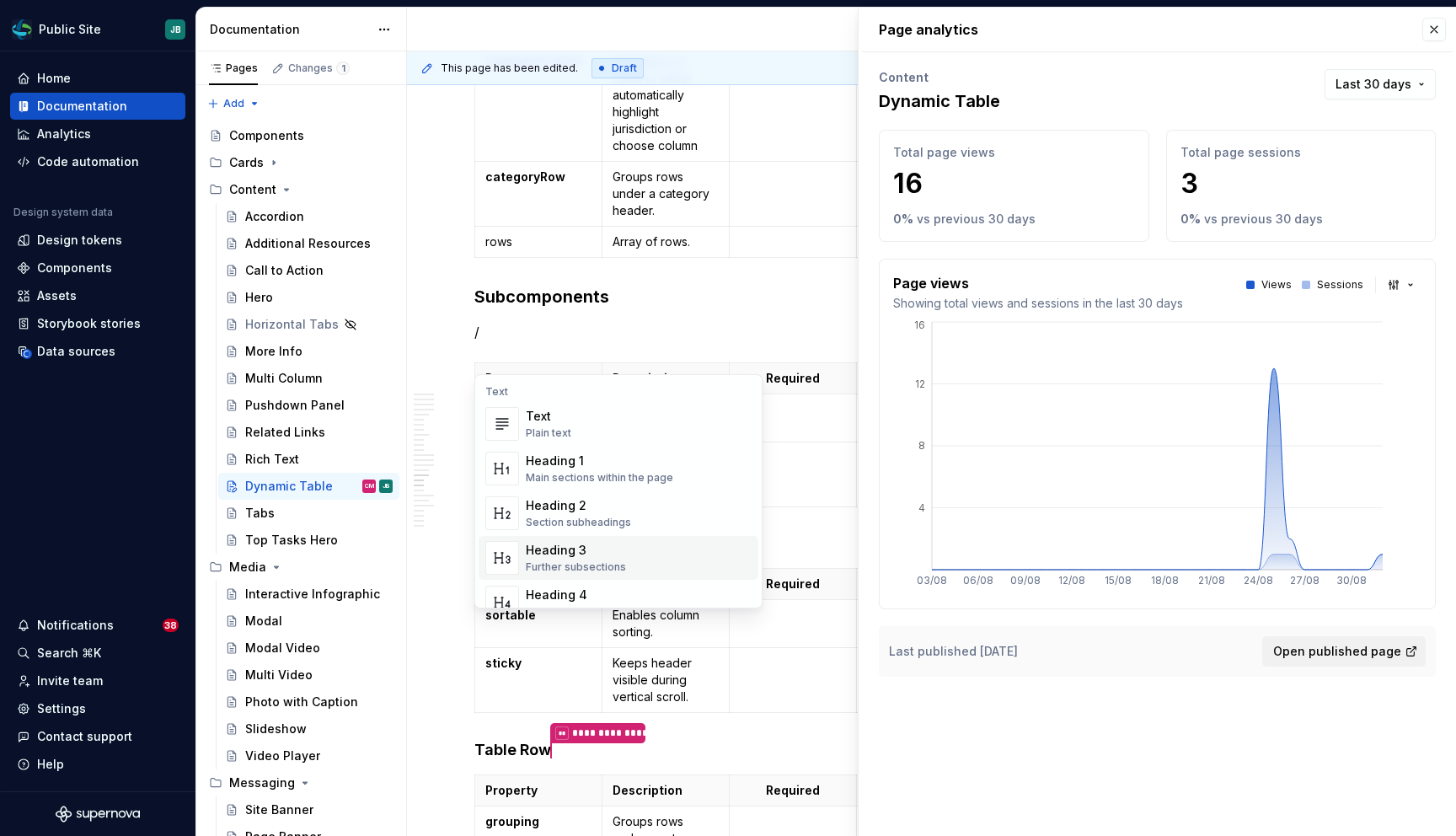
click at [583, 547] on div "Heading 3" at bounding box center [576, 550] width 101 height 17
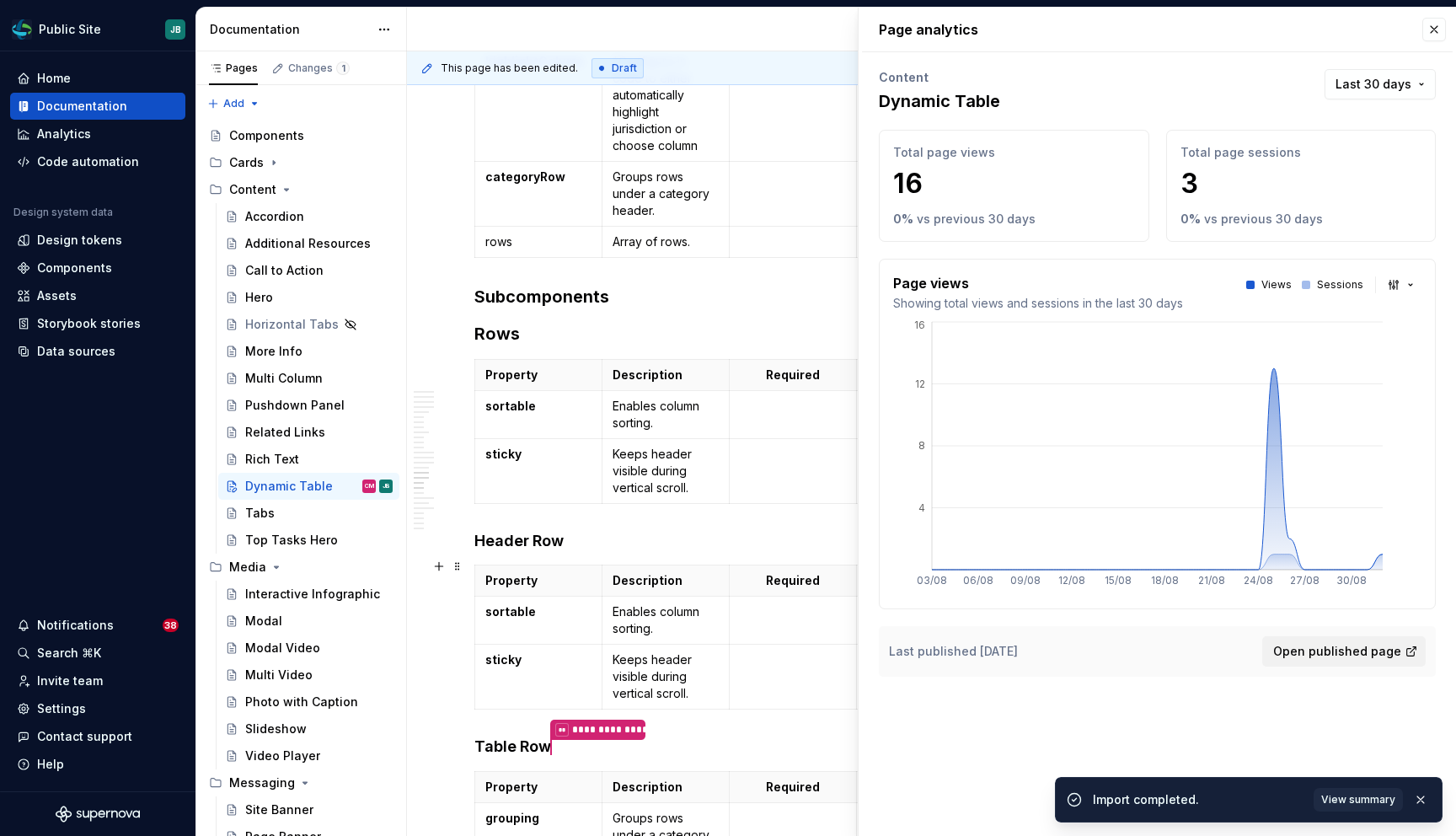
click at [537, 551] on h4 "Header Row" at bounding box center [780, 541] width 612 height 20
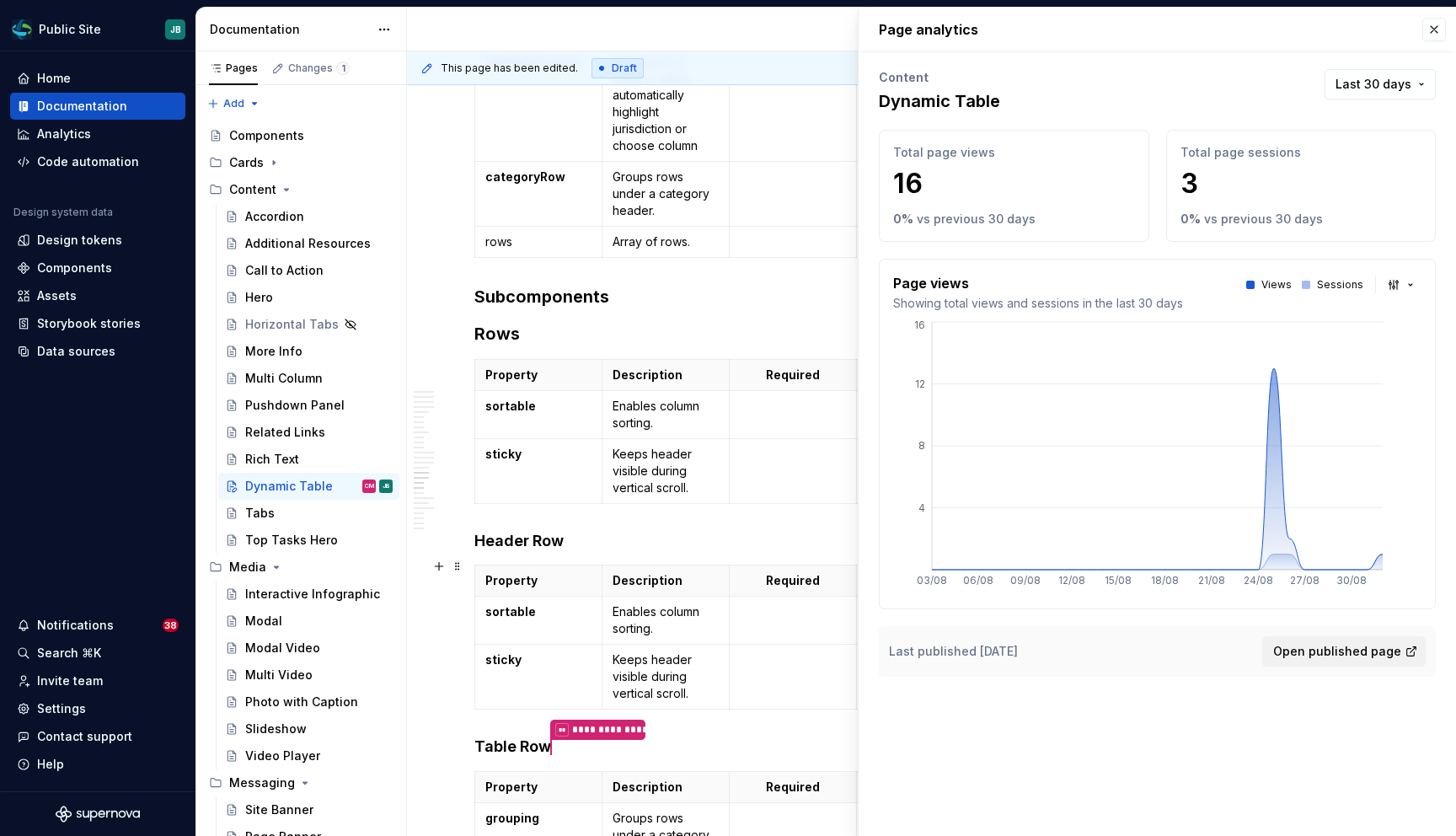
type textarea "*"
click at [540, 551] on h4 "Header Row" at bounding box center [780, 541] width 612 height 20
click at [550, 345] on h3 "Rows" at bounding box center [780, 333] width 612 height 24
click at [495, 413] on strong "sortable" at bounding box center [510, 406] width 51 height 15
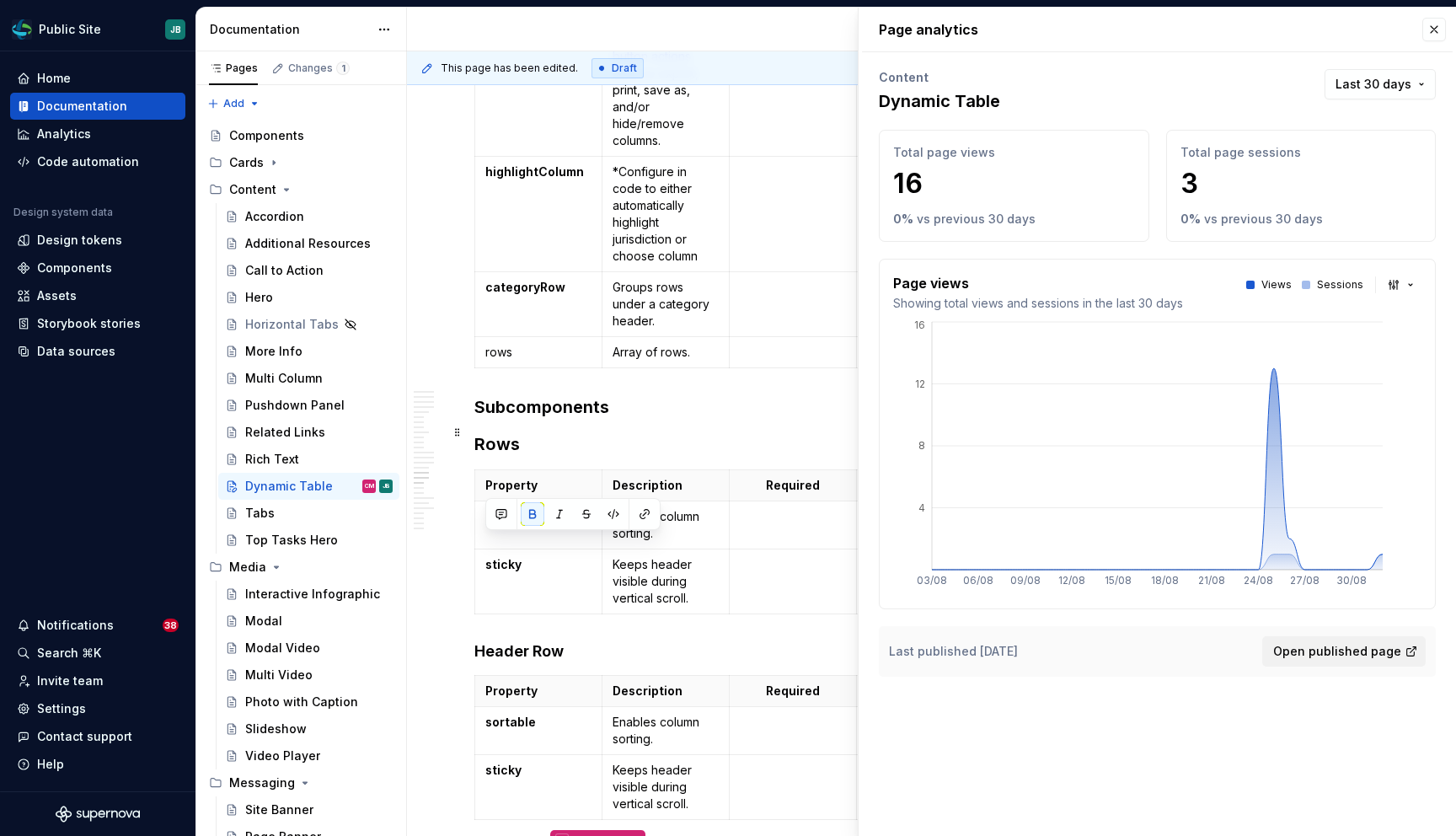
scroll to position [6343, 0]
type input "6"
type input "13"
click at [494, 362] on p "rows" at bounding box center [538, 354] width 106 height 17
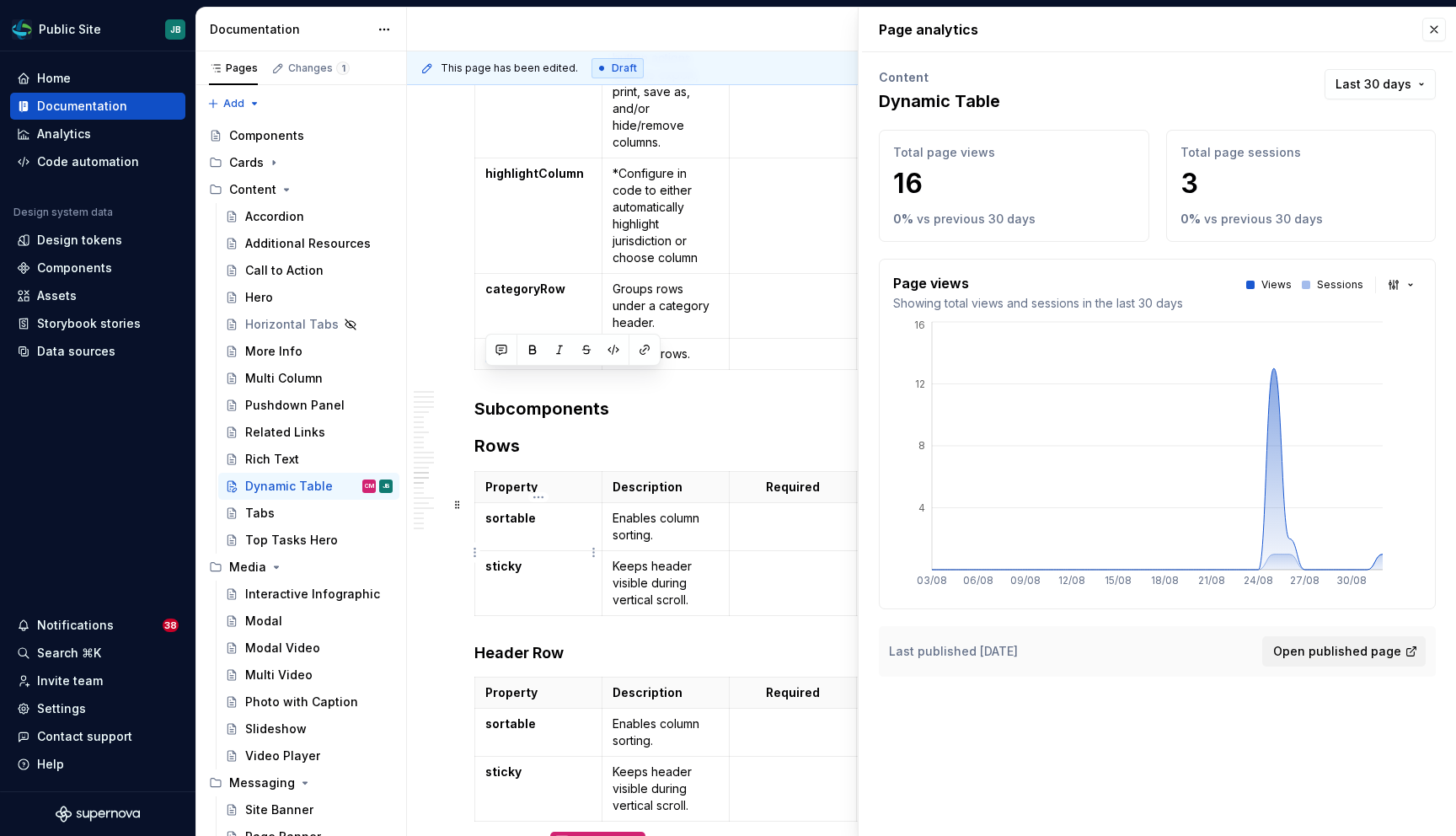
type input "5"
type input "3"
click at [506, 525] on strong "sortable" at bounding box center [510, 518] width 51 height 15
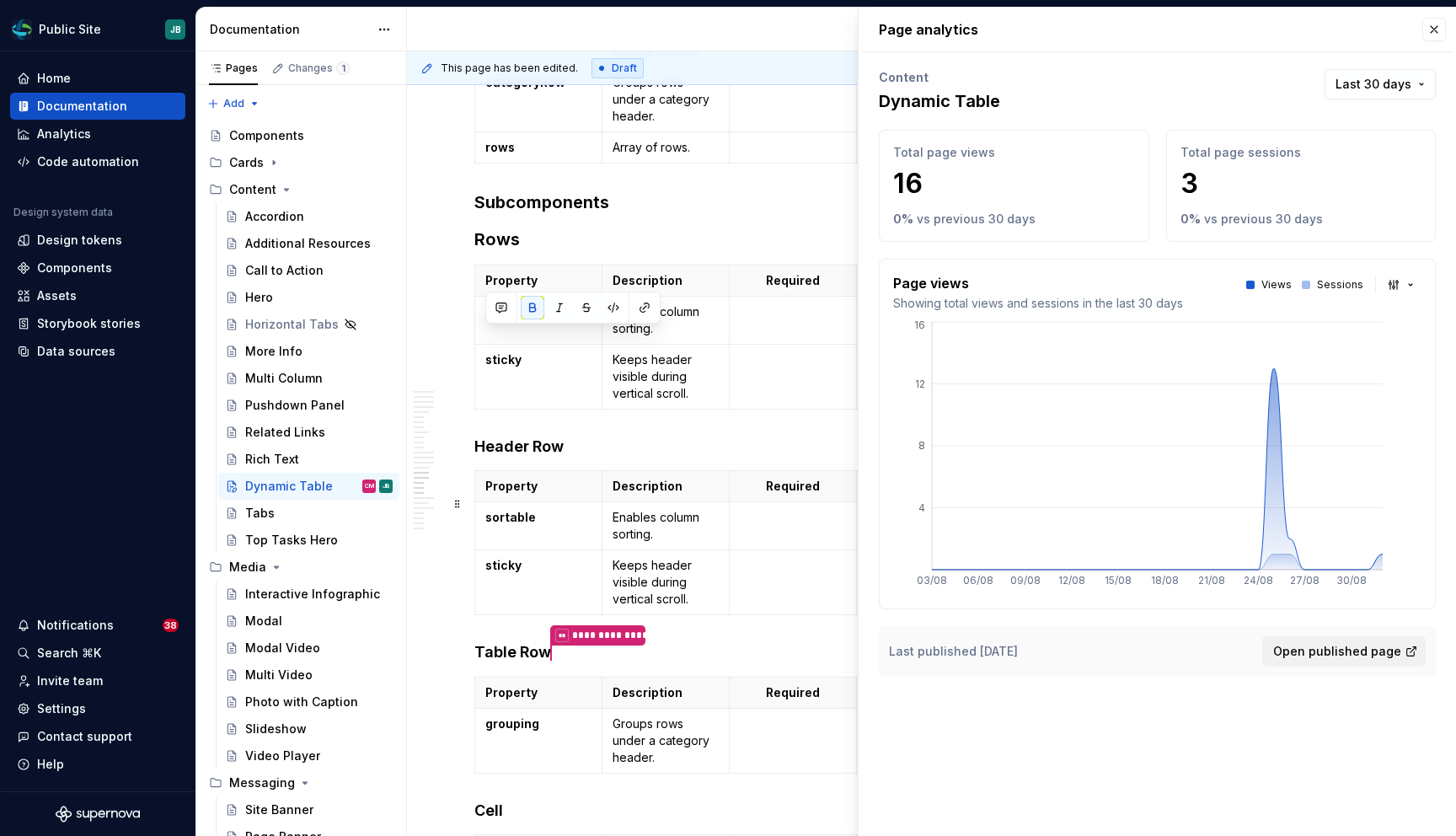
scroll to position [6547, 0]
click at [497, 369] on strong "sticky" at bounding box center [503, 361] width 36 height 15
click at [659, 398] on p "Keeps header visible during vertical scroll." at bounding box center [665, 378] width 106 height 51
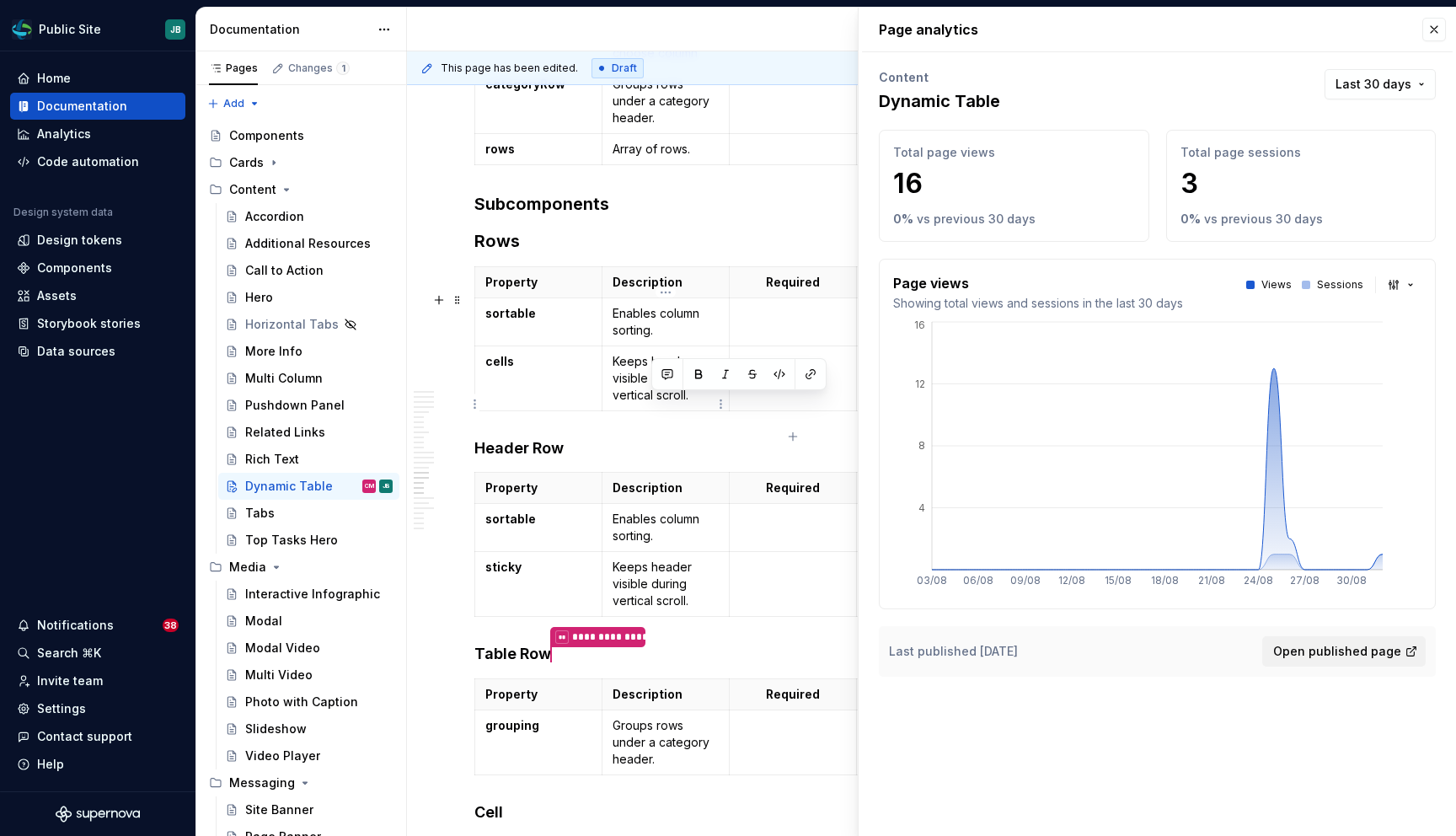
click at [659, 398] on p "Keeps header visible during vertical scroll." at bounding box center [665, 378] width 106 height 51
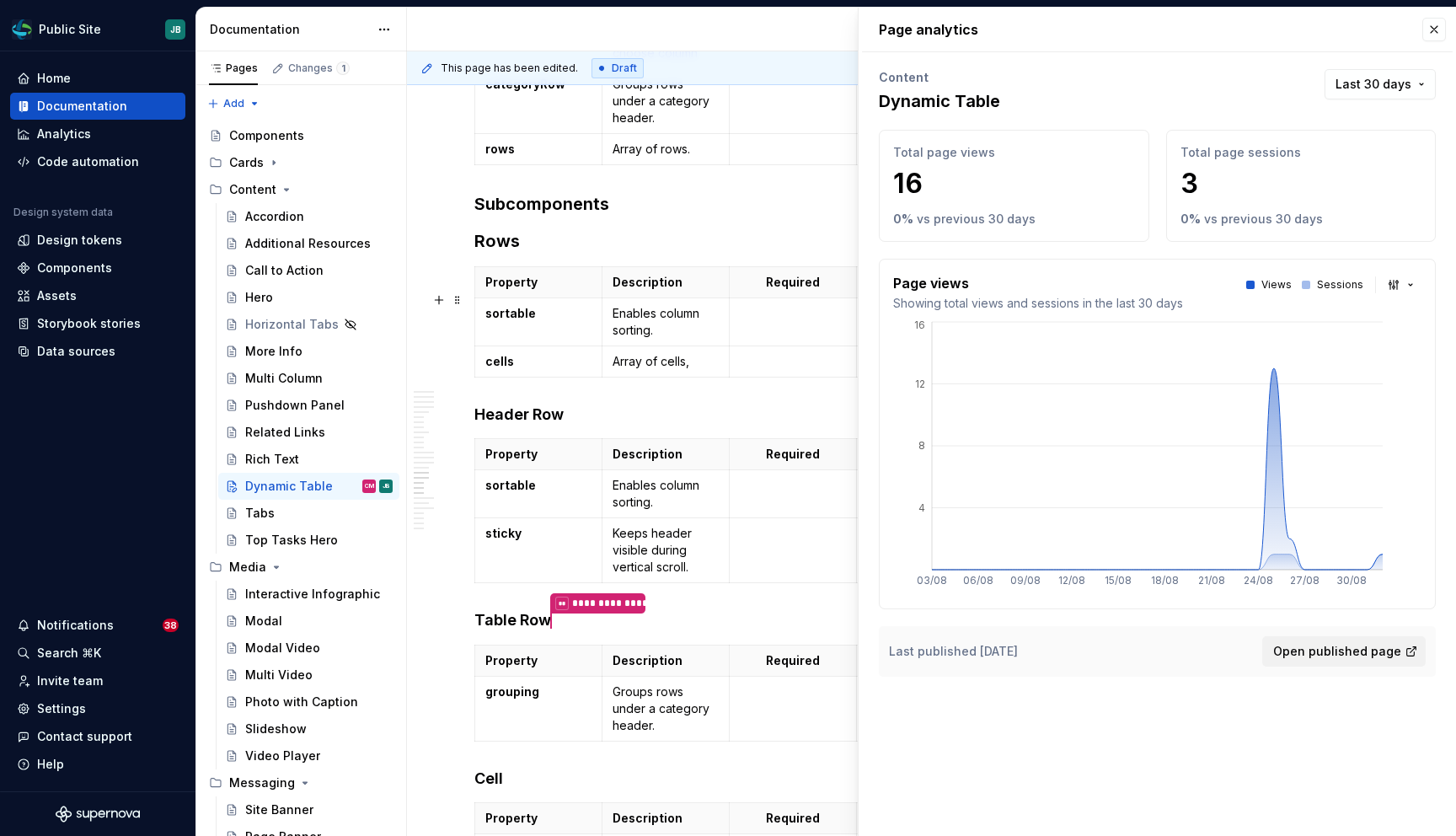
scroll to position [0, 17]
click at [1438, 22] on button "button" at bounding box center [1435, 30] width 24 height 24
type textarea "*"
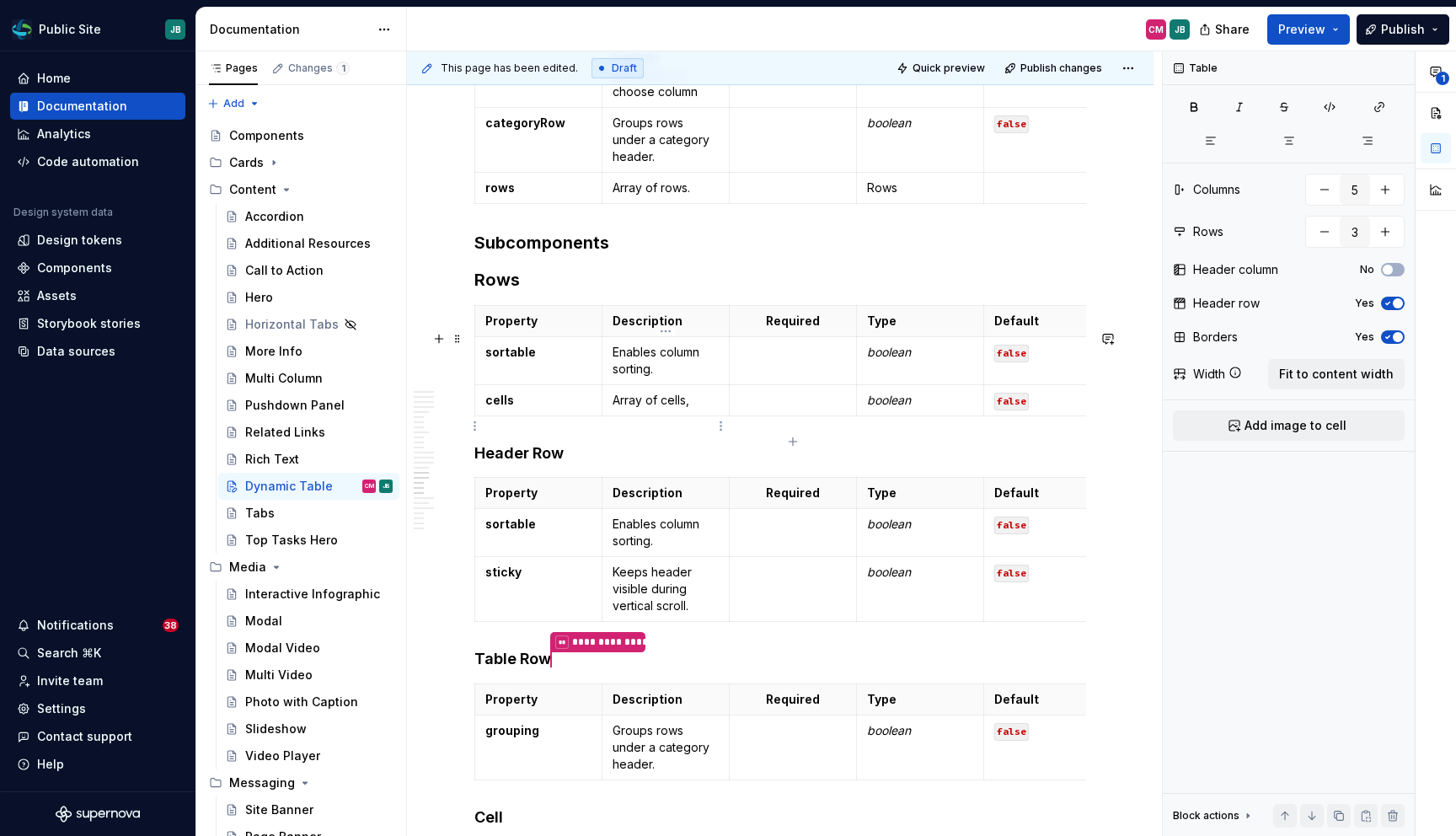
click at [696, 408] on p "Array of cells," at bounding box center [665, 400] width 106 height 17
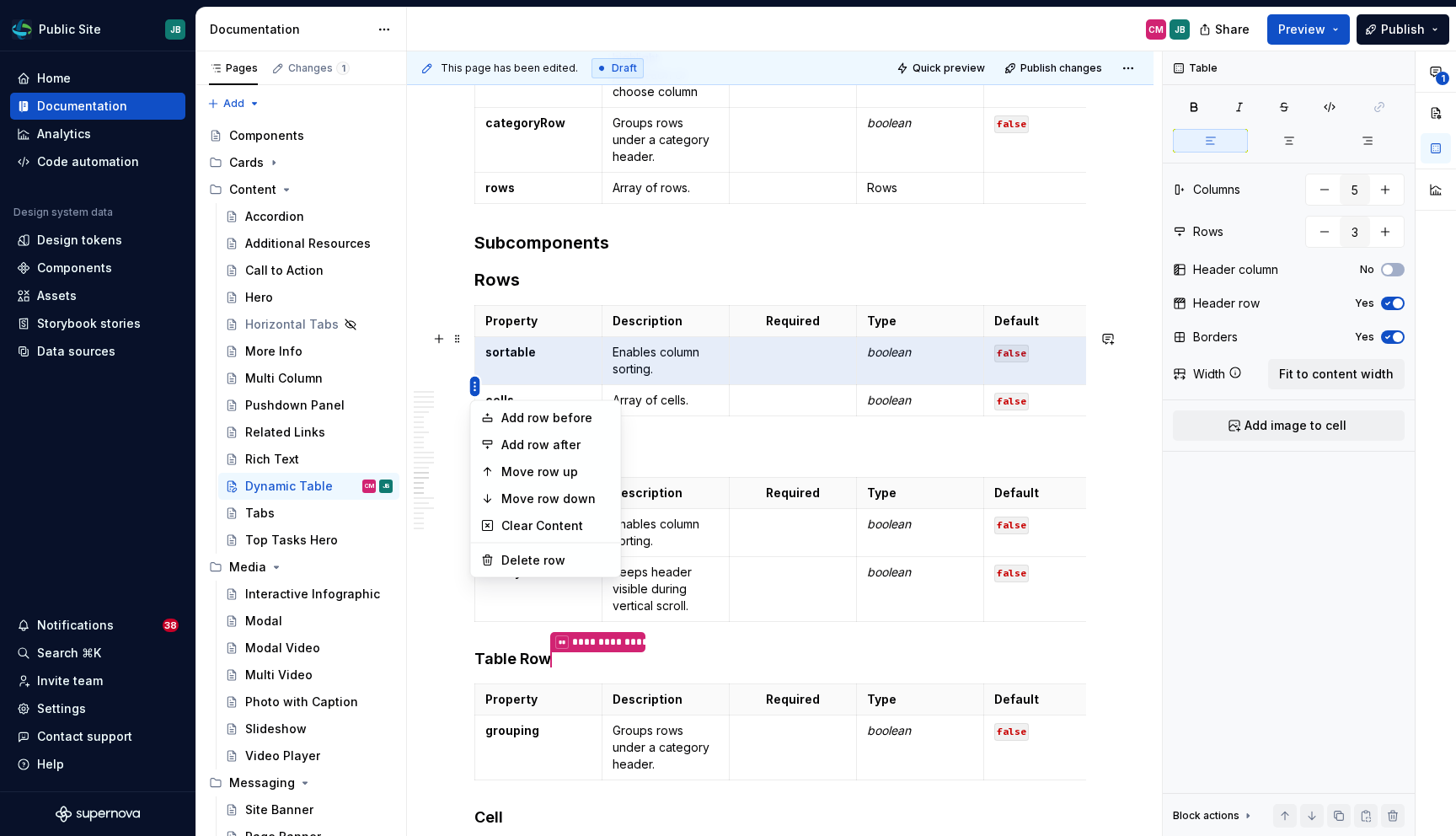
click at [473, 389] on html "Public Site JB Home Documentation Analytics Code automation Design system data …" at bounding box center [728, 418] width 1456 height 836
click at [547, 443] on div "Add row after" at bounding box center [556, 444] width 110 height 17
type input "4"
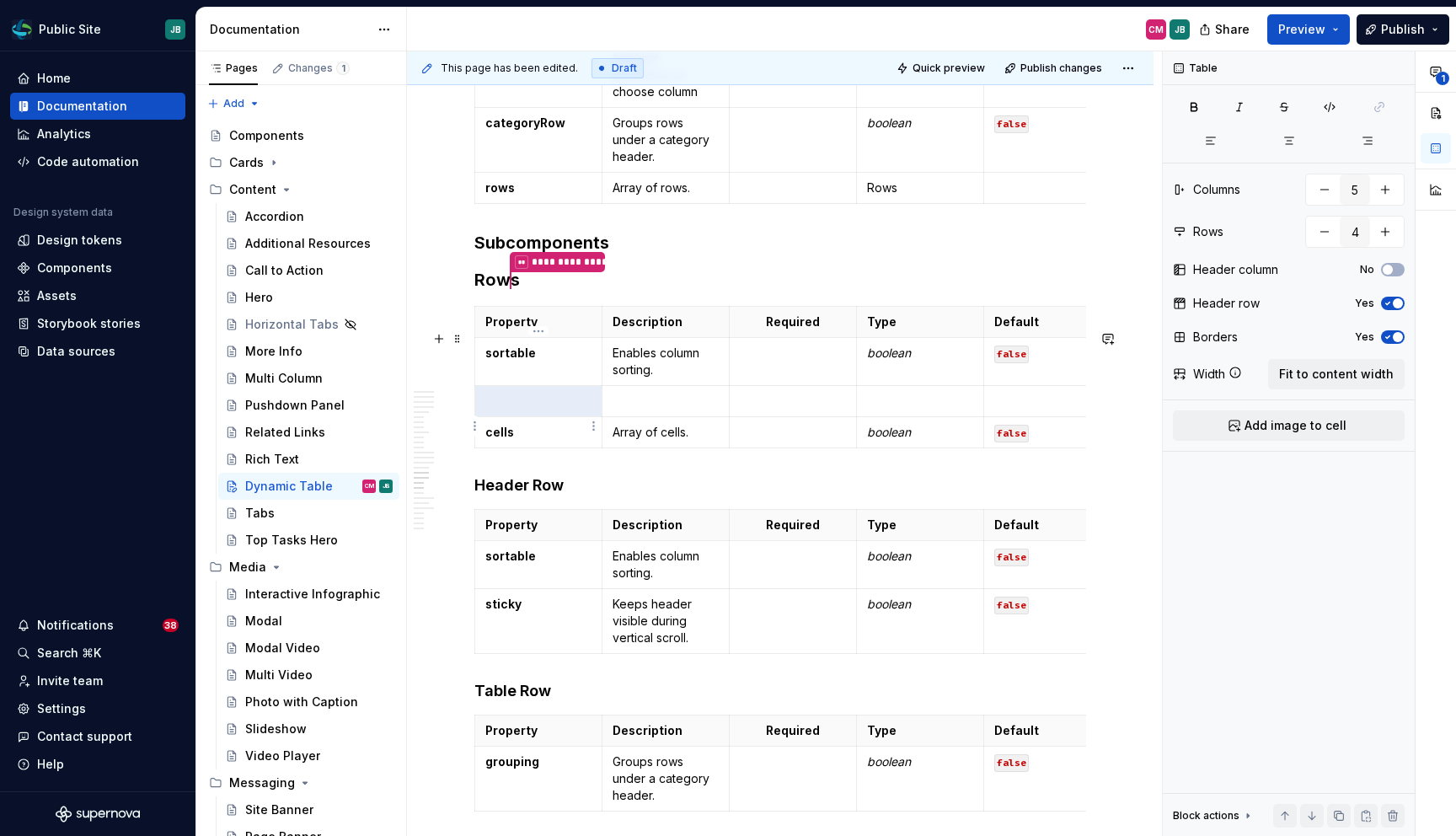
click at [534, 409] on p at bounding box center [538, 401] width 106 height 17
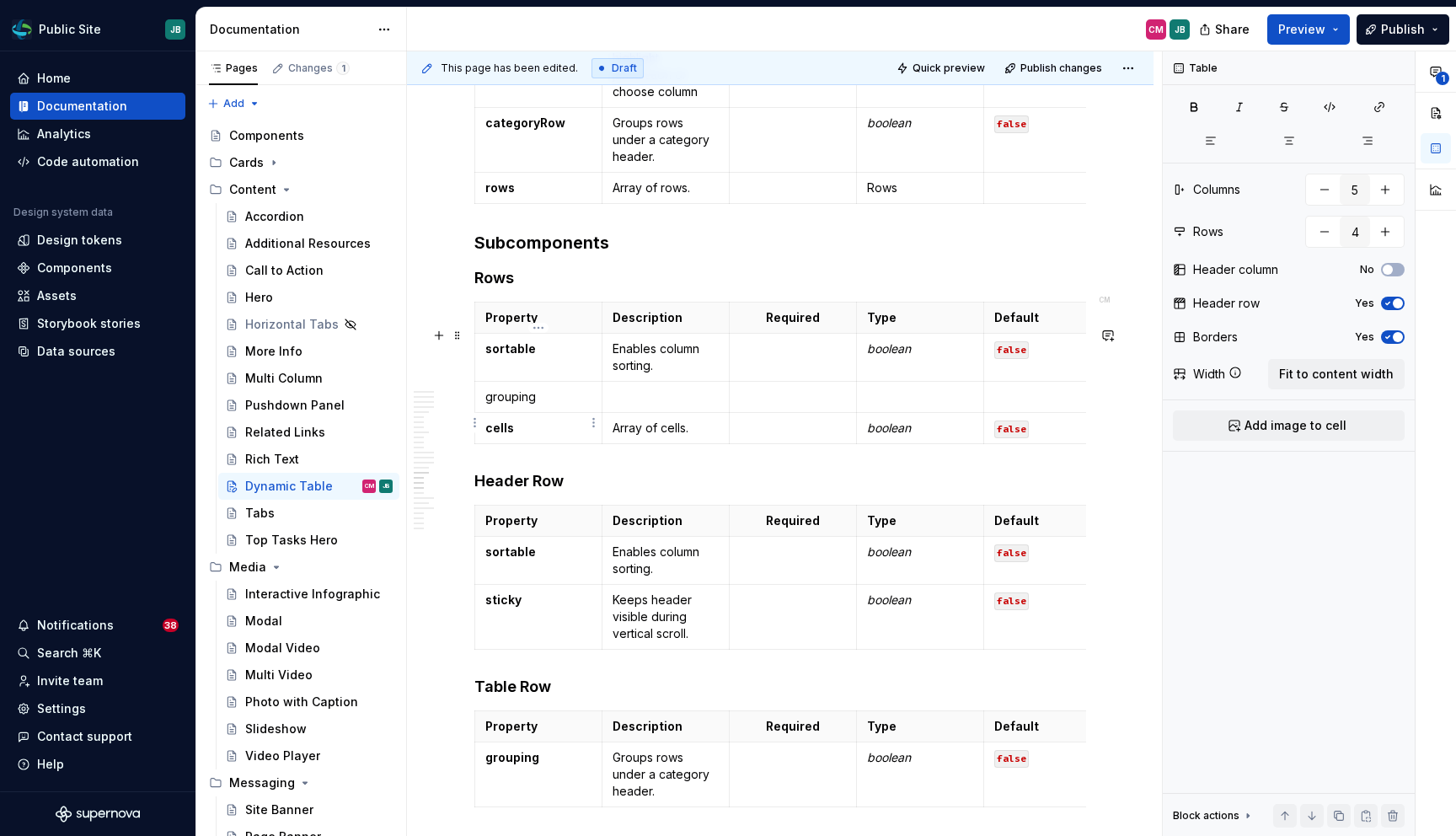
click at [517, 406] on p "grouping" at bounding box center [538, 396] width 106 height 17
click at [657, 406] on p at bounding box center [665, 396] width 106 height 17
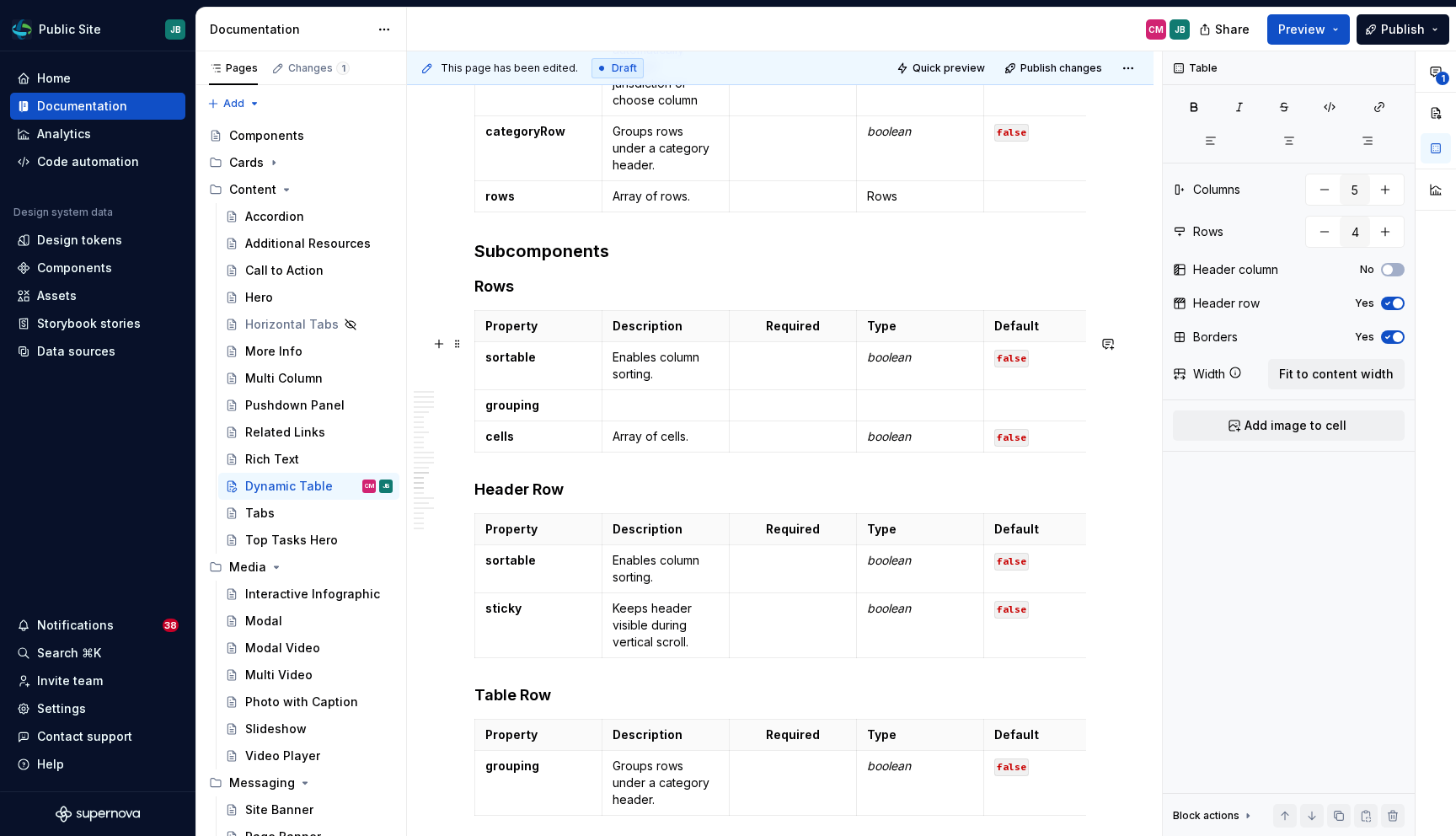
scroll to position [6510, 0]
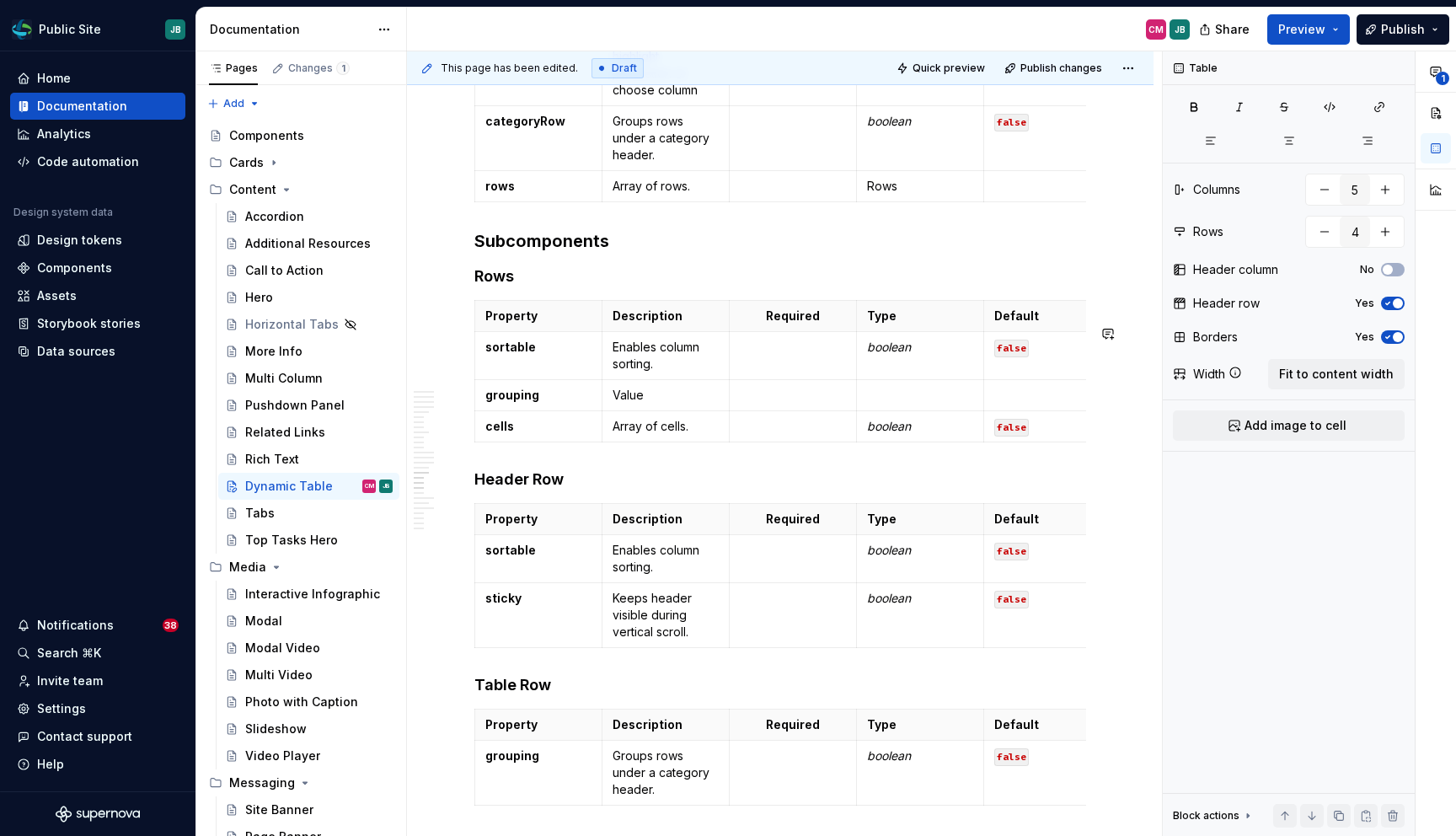
type textarea "*"
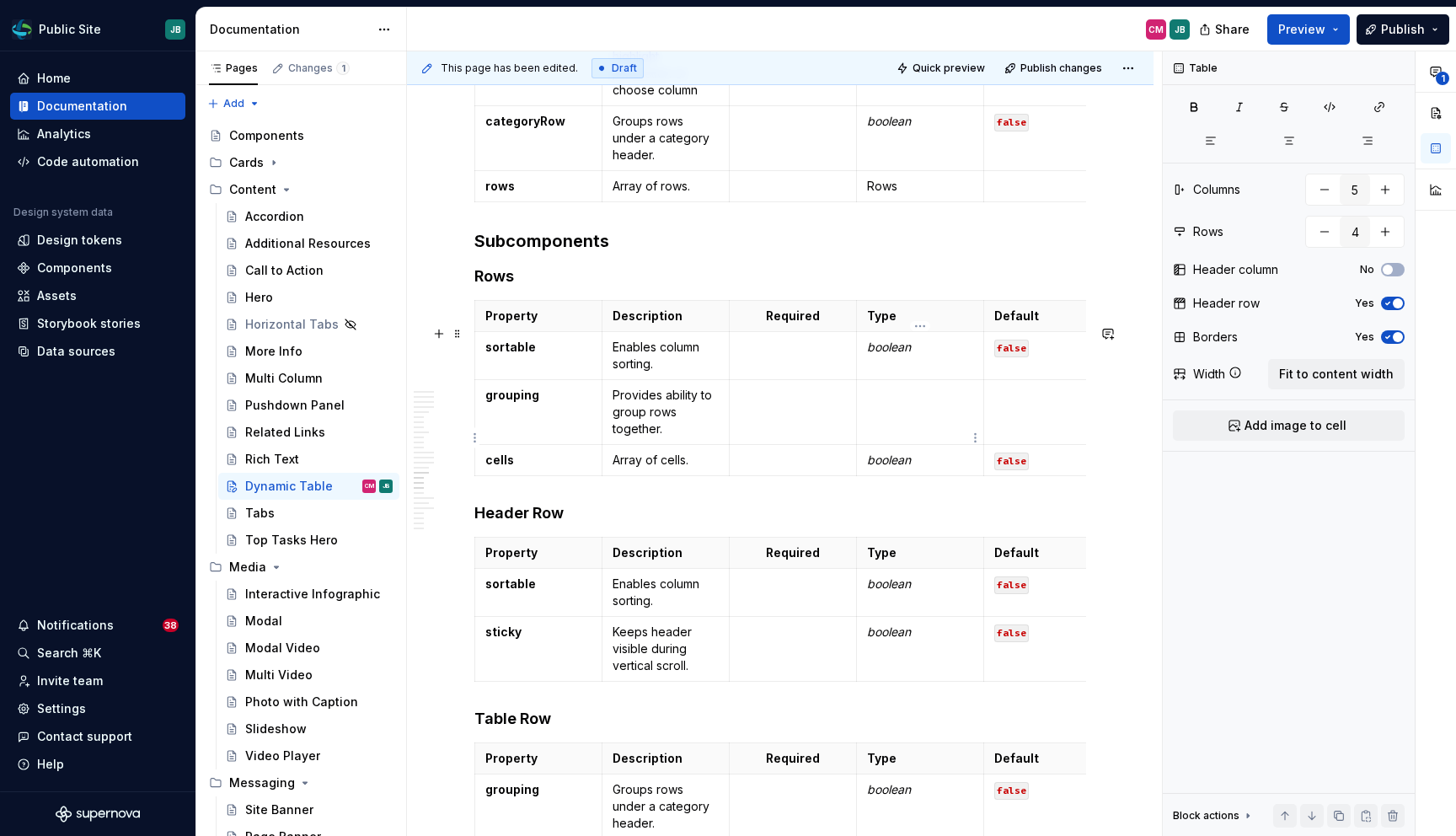
click at [885, 404] on p at bounding box center [919, 395] width 106 height 17
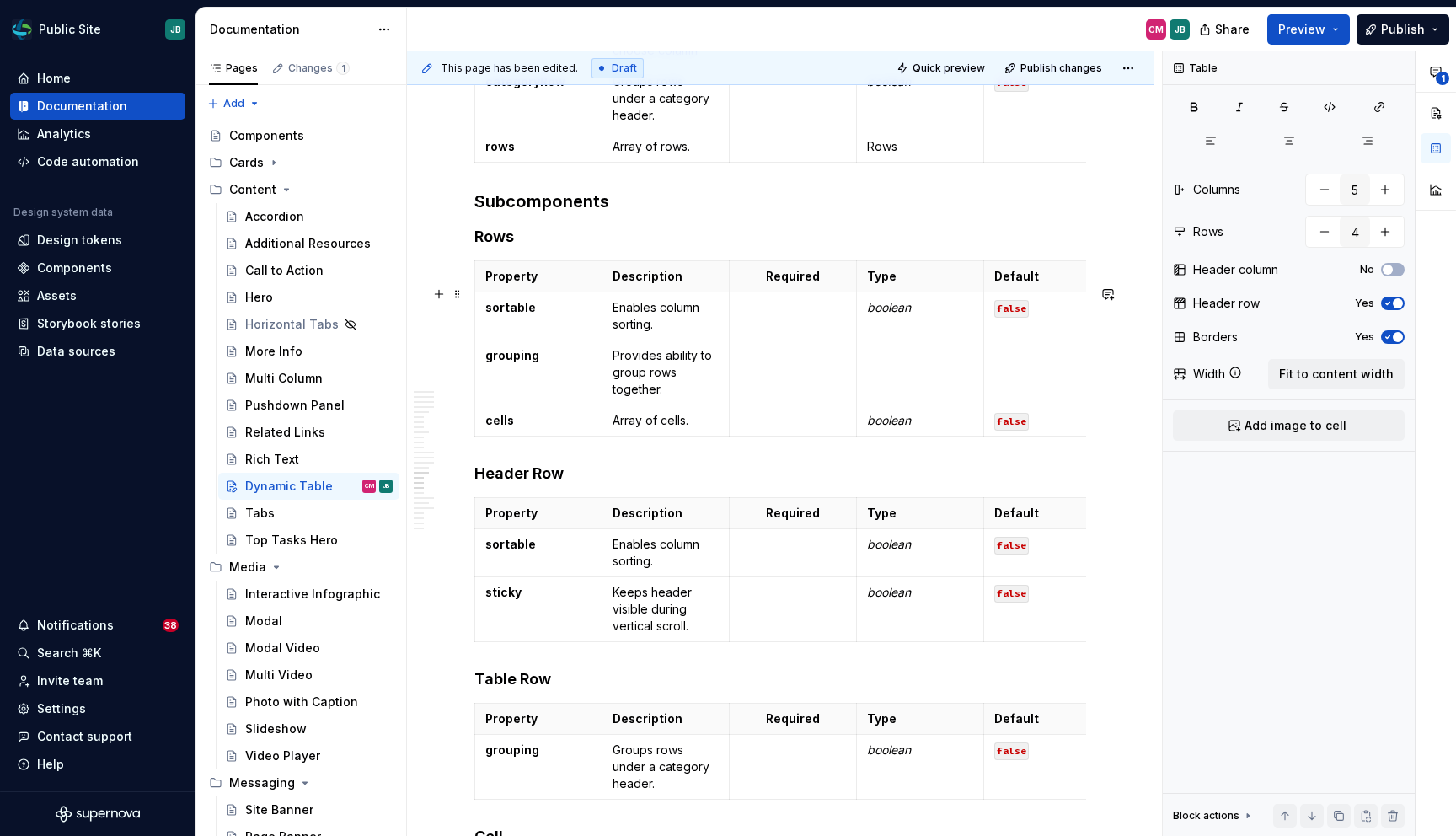
scroll to position [6550, 0]
click at [1017, 363] on p at bounding box center [1047, 355] width 106 height 17
click at [1011, 317] on code "false" at bounding box center [1011, 308] width 34 height 18
copy code "false"
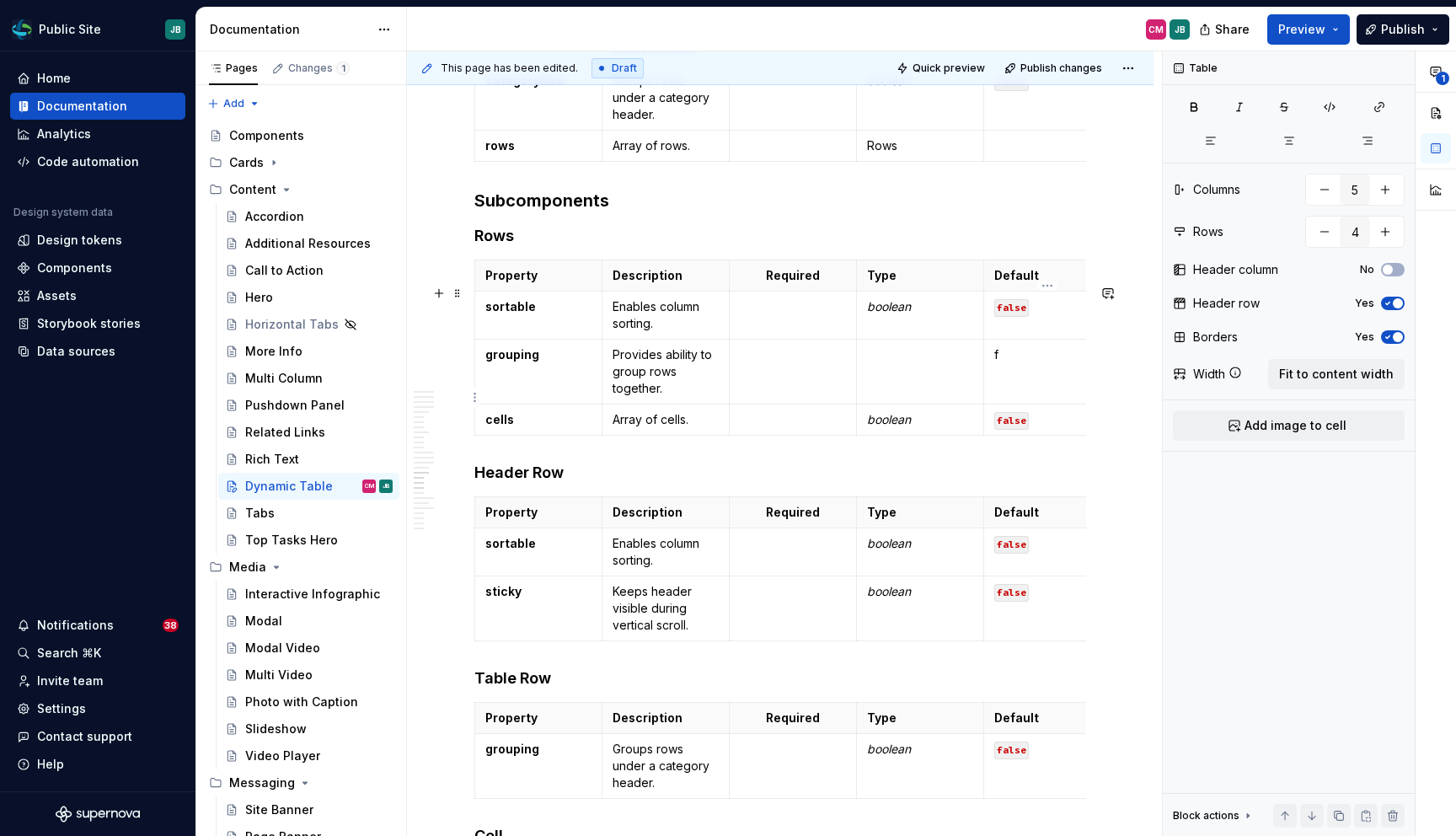
click at [1007, 363] on p "f" at bounding box center [1047, 355] width 106 height 17
click at [509, 313] on strong "sortable" at bounding box center [510, 307] width 51 height 15
click at [647, 332] on p "Enables column sorting." at bounding box center [665, 315] width 106 height 33
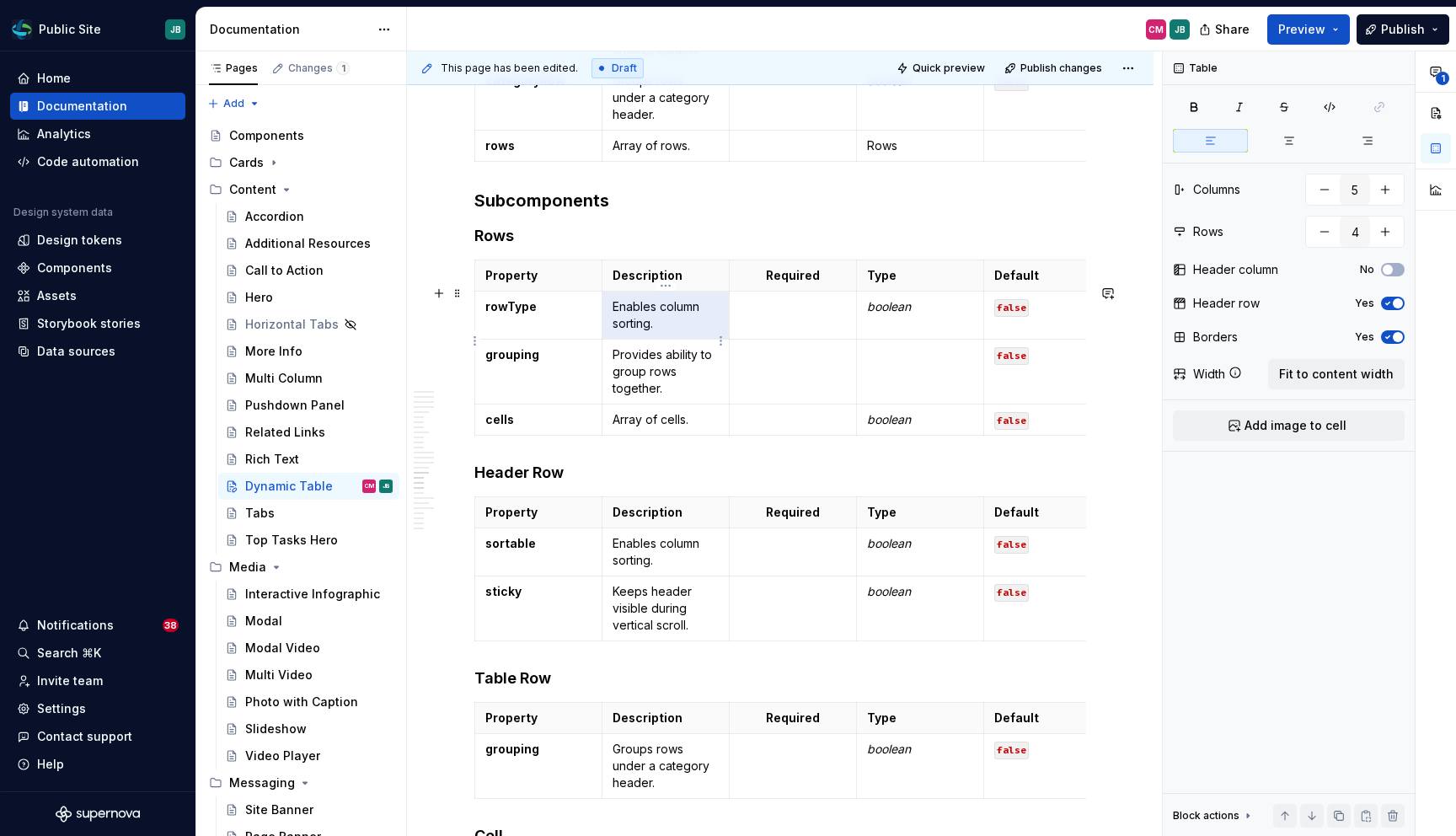
click at [647, 332] on p "Enables column sorting." at bounding box center [665, 315] width 106 height 33
click at [640, 332] on p "Enables column sorting." at bounding box center [665, 315] width 106 height 33
click at [881, 313] on em "boolean" at bounding box center [888, 307] width 43 height 15
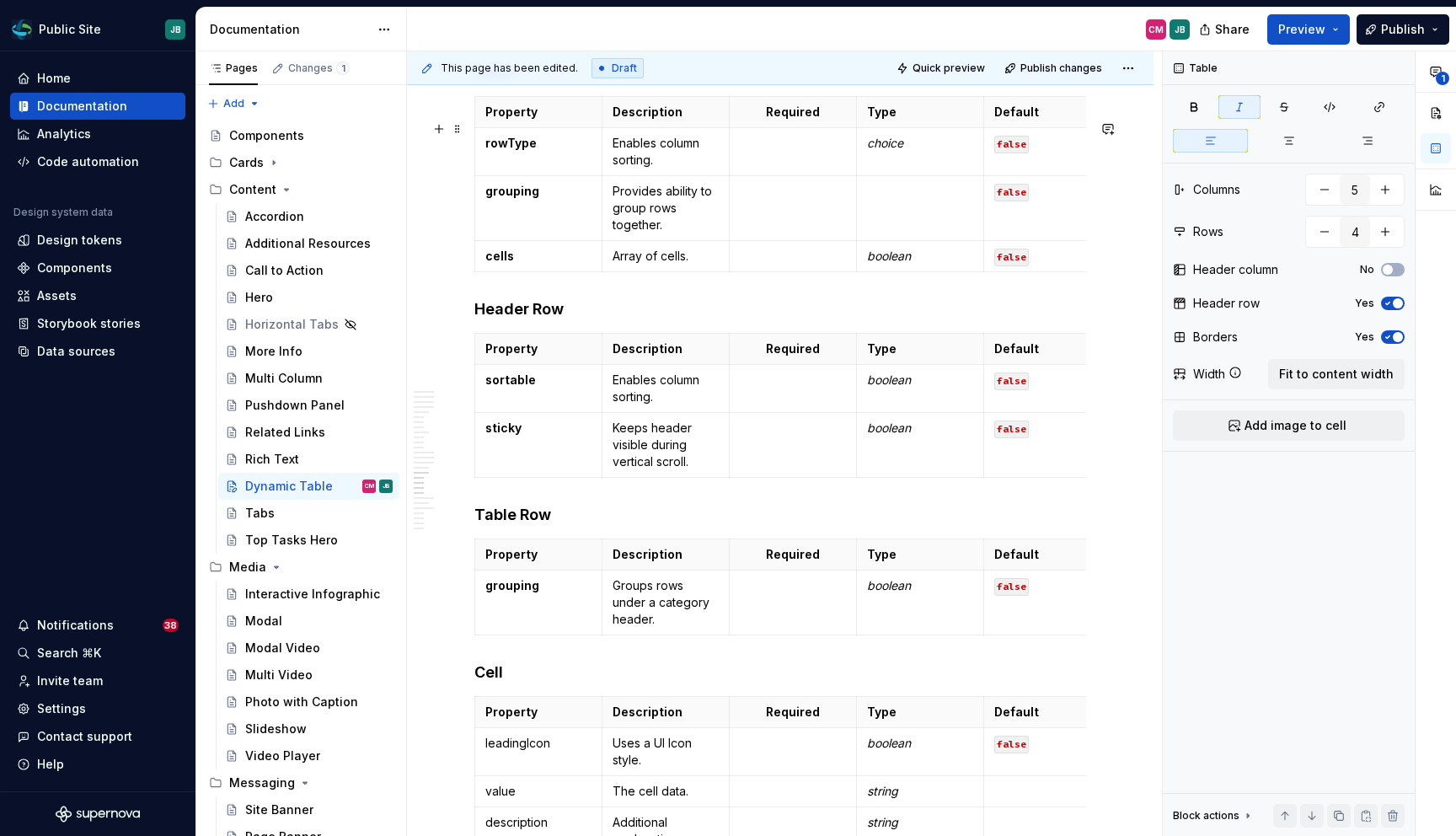
scroll to position [6726, 0]
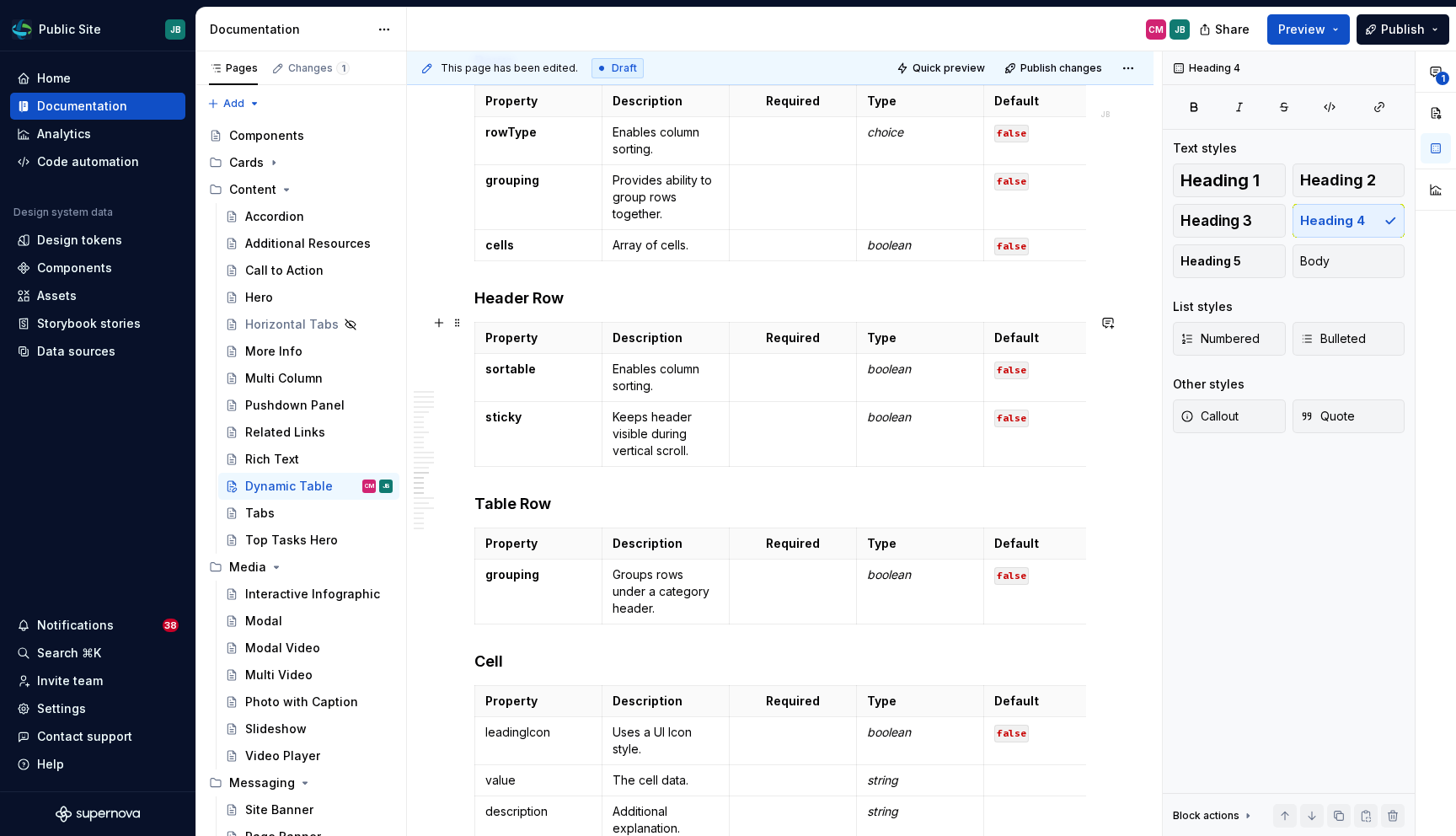
click at [474, 309] on h4 "Header Row" at bounding box center [780, 298] width 612 height 20
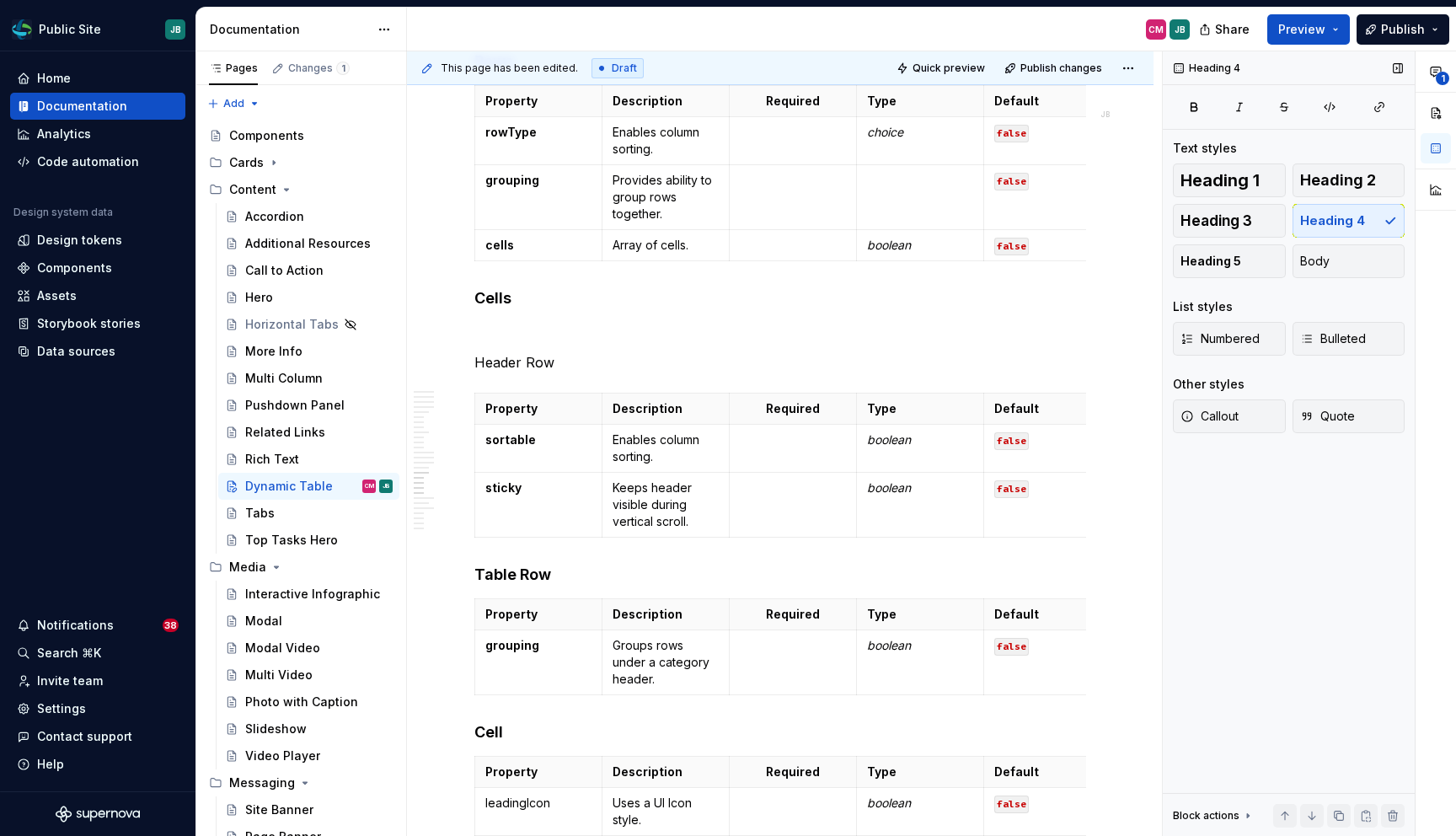
click at [1325, 215] on div "Heading 1 Heading 2 Heading 3 Heading 4 Heading 5 Body" at bounding box center [1289, 221] width 232 height 115
click at [551, 372] on p "Header Row" at bounding box center [780, 362] width 612 height 20
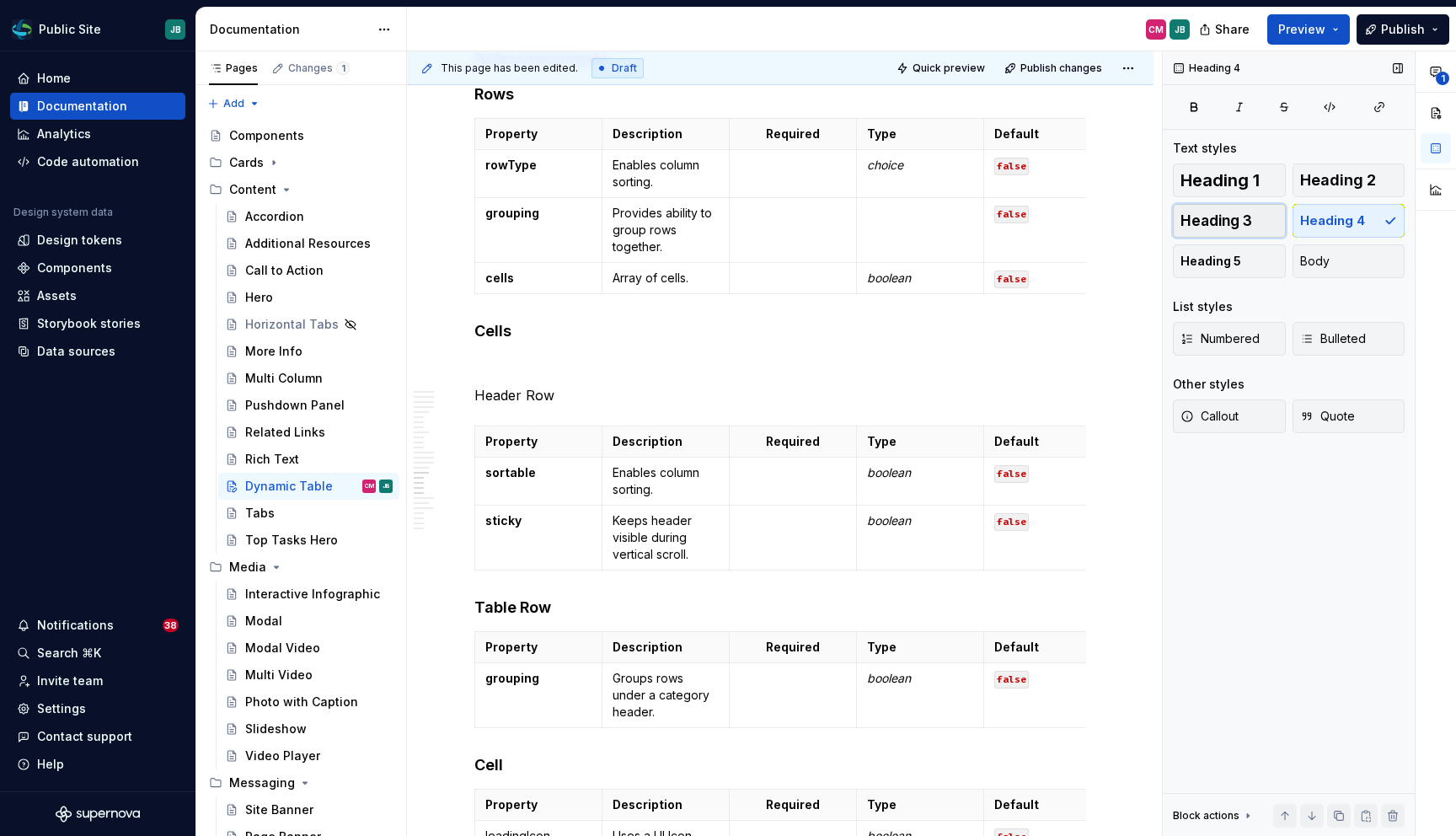
click at [1232, 218] on span "Heading 3" at bounding box center [1217, 221] width 72 height 17
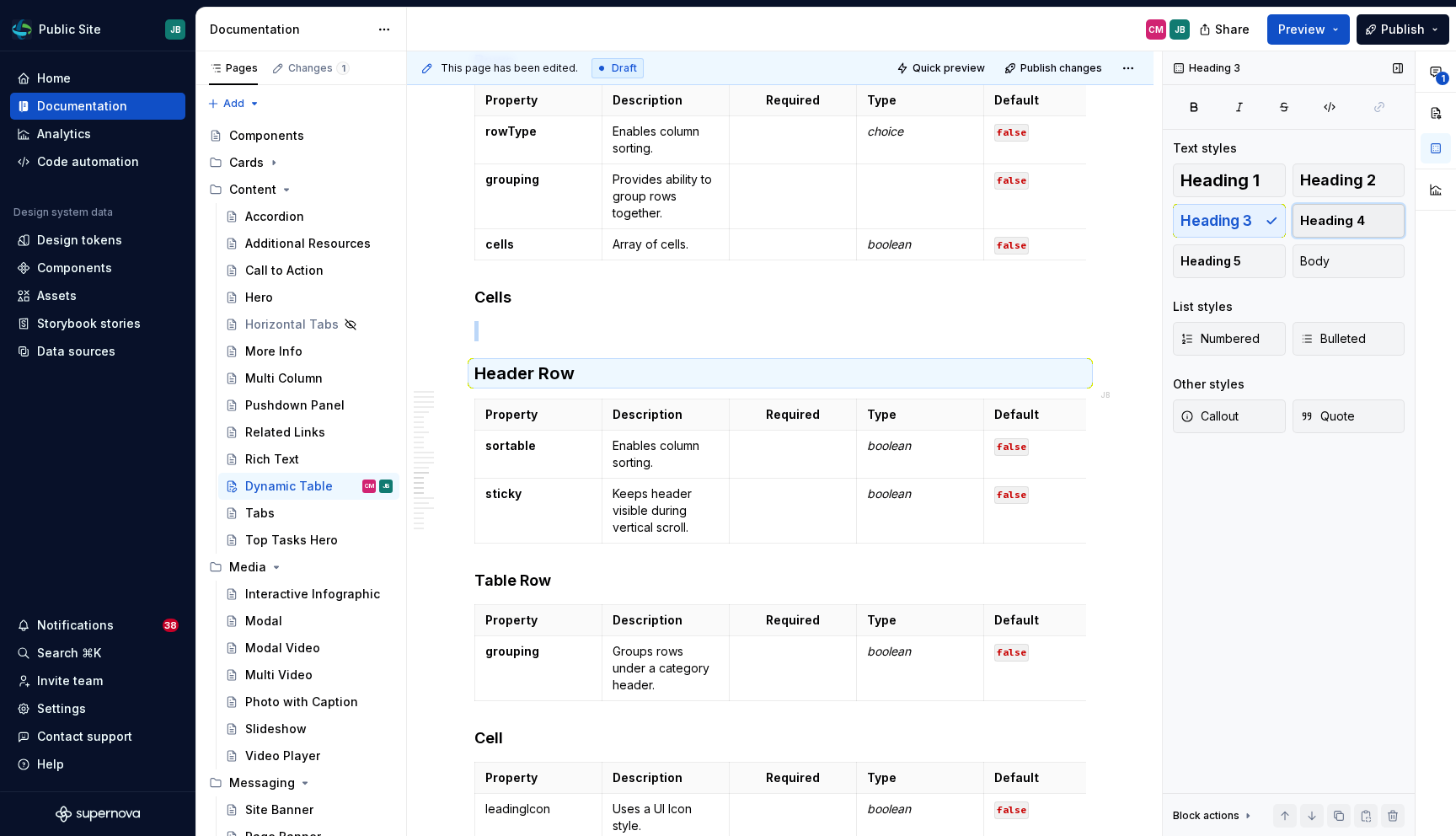
click at [1336, 219] on span "Heading 4" at bounding box center [1332, 221] width 65 height 17
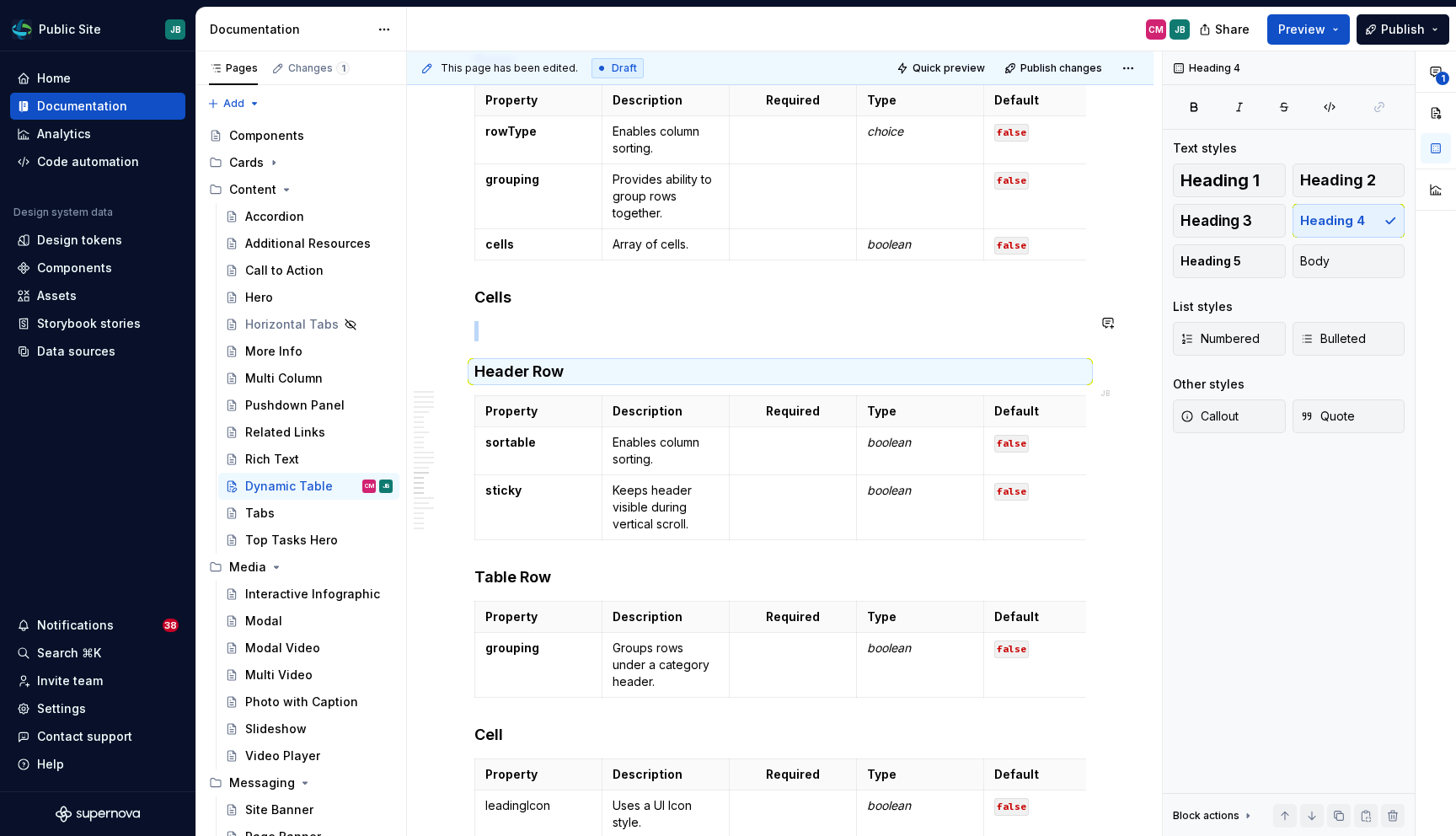
scroll to position [6709, 0]
click at [485, 341] on p at bounding box center [780, 331] width 612 height 20
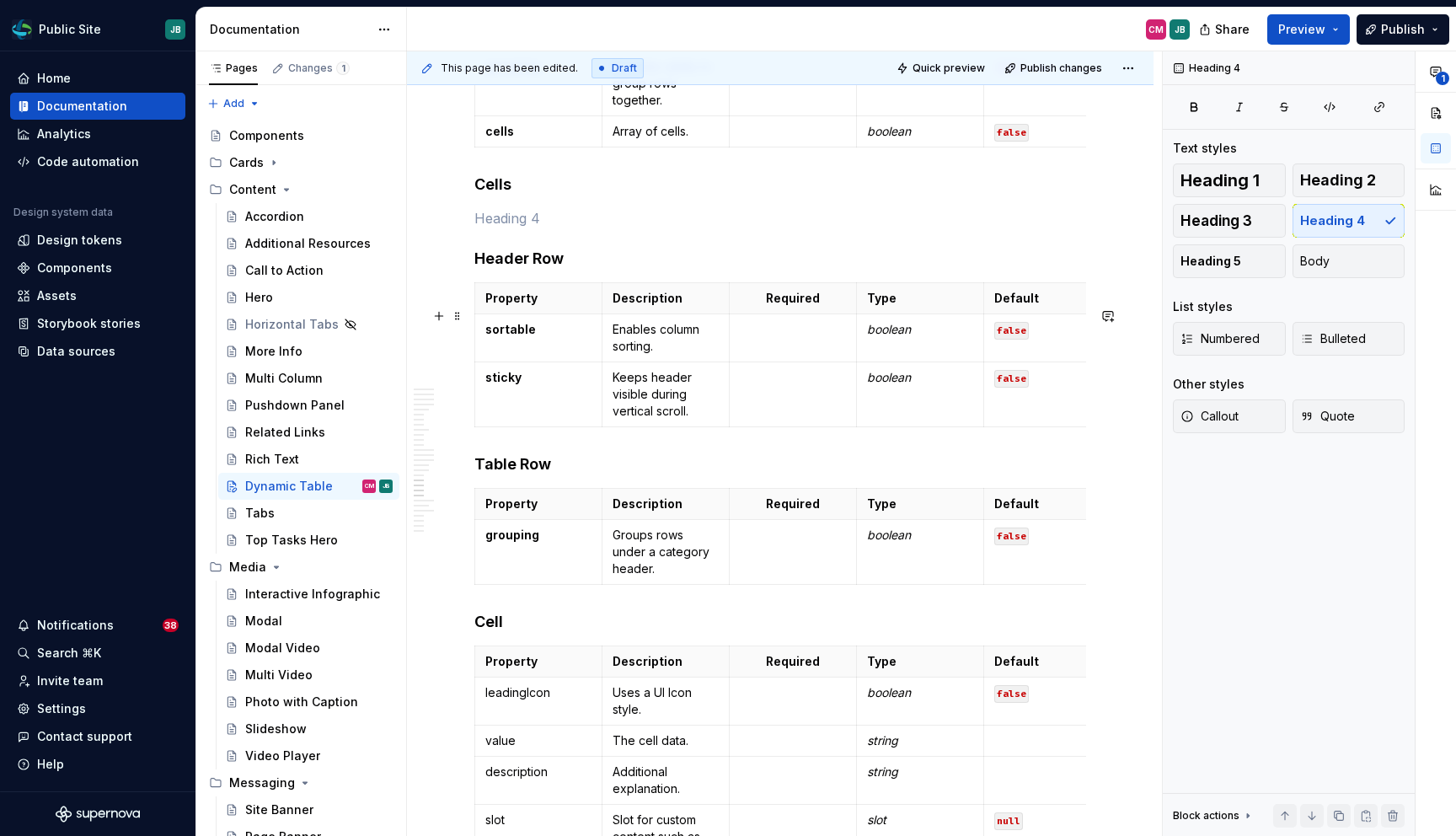
scroll to position [6802, 0]
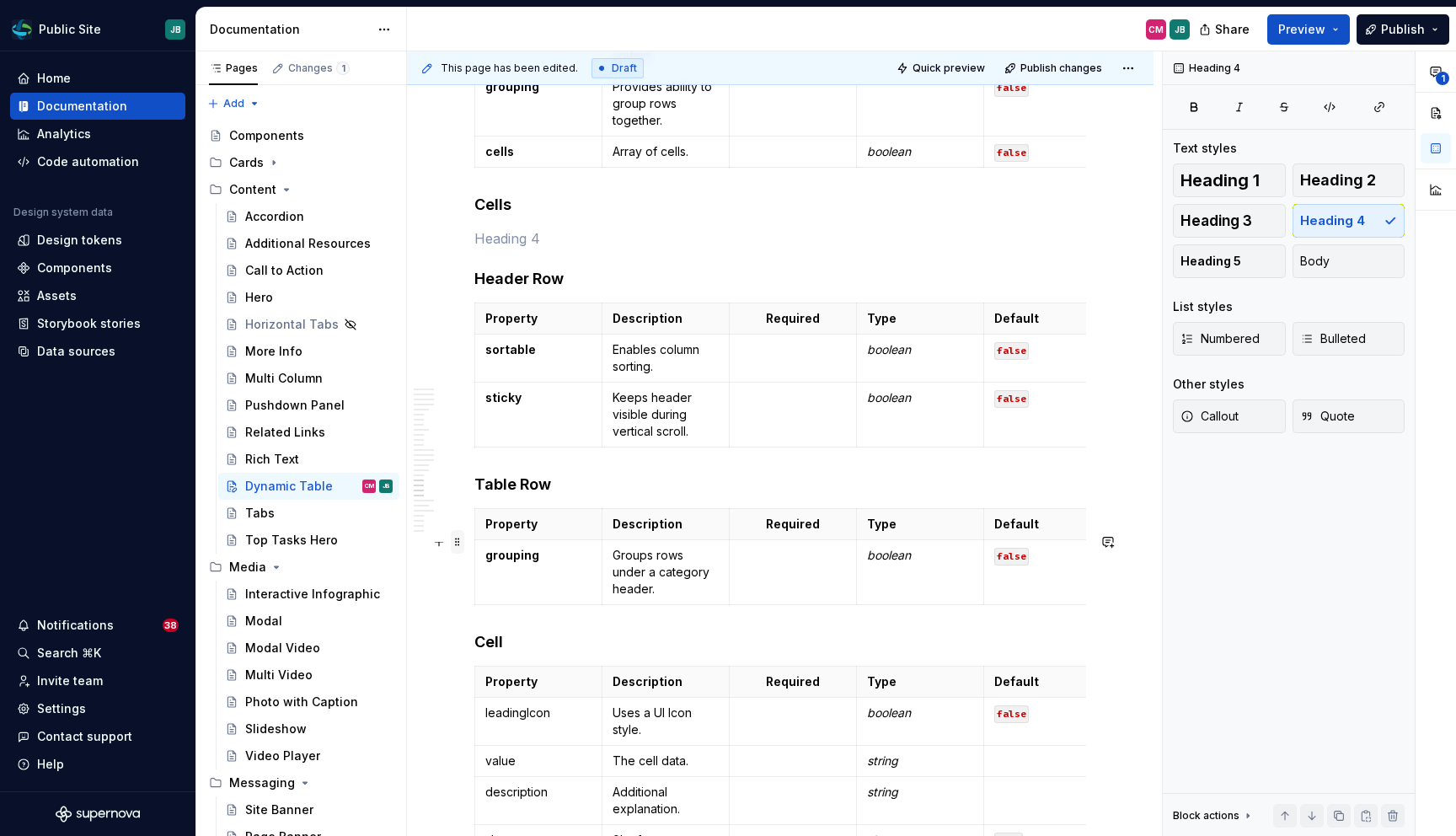
click at [458, 541] on span at bounding box center [457, 542] width 14 height 24
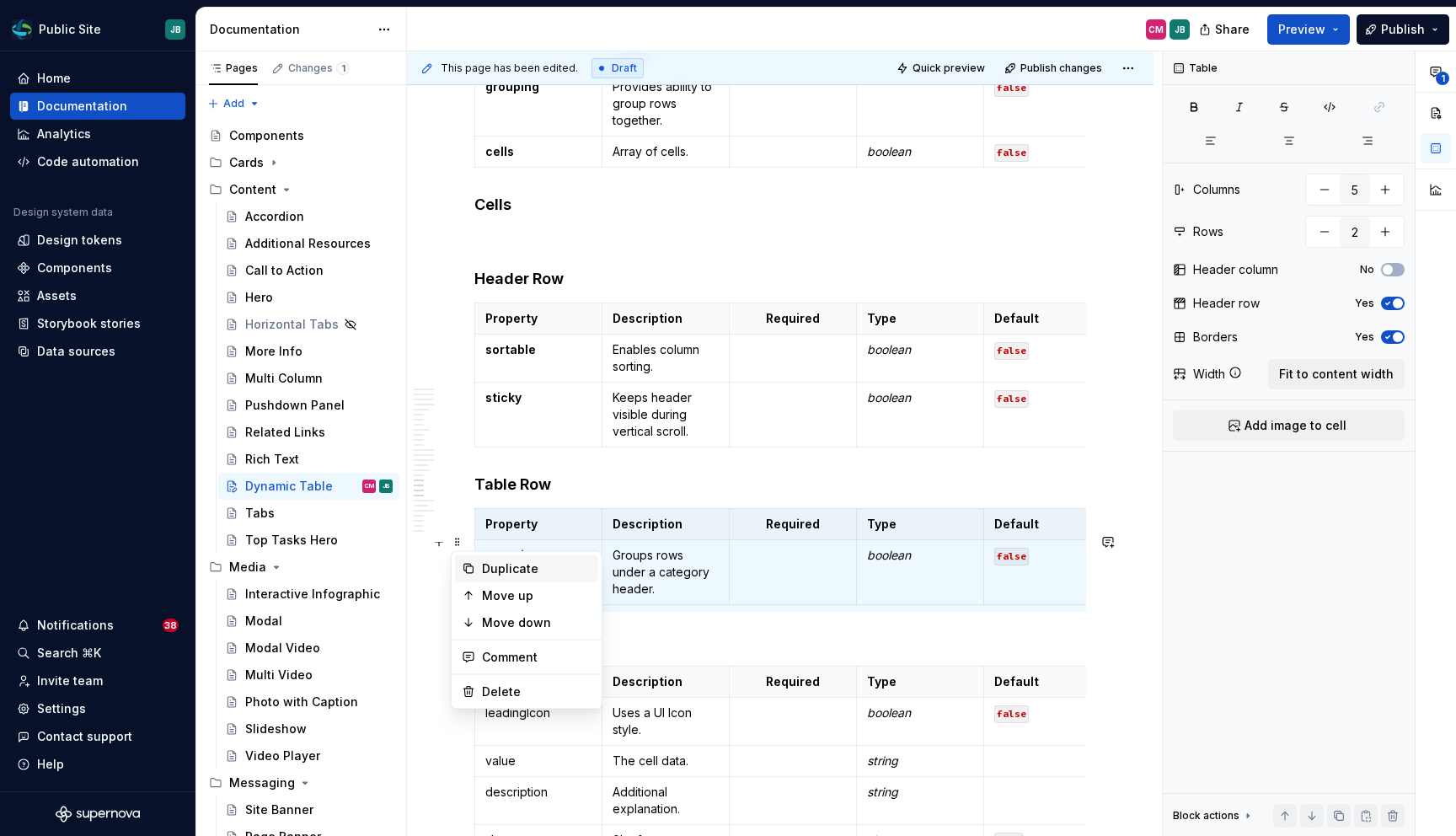
click at [534, 575] on div "Duplicate" at bounding box center [537, 569] width 110 height 17
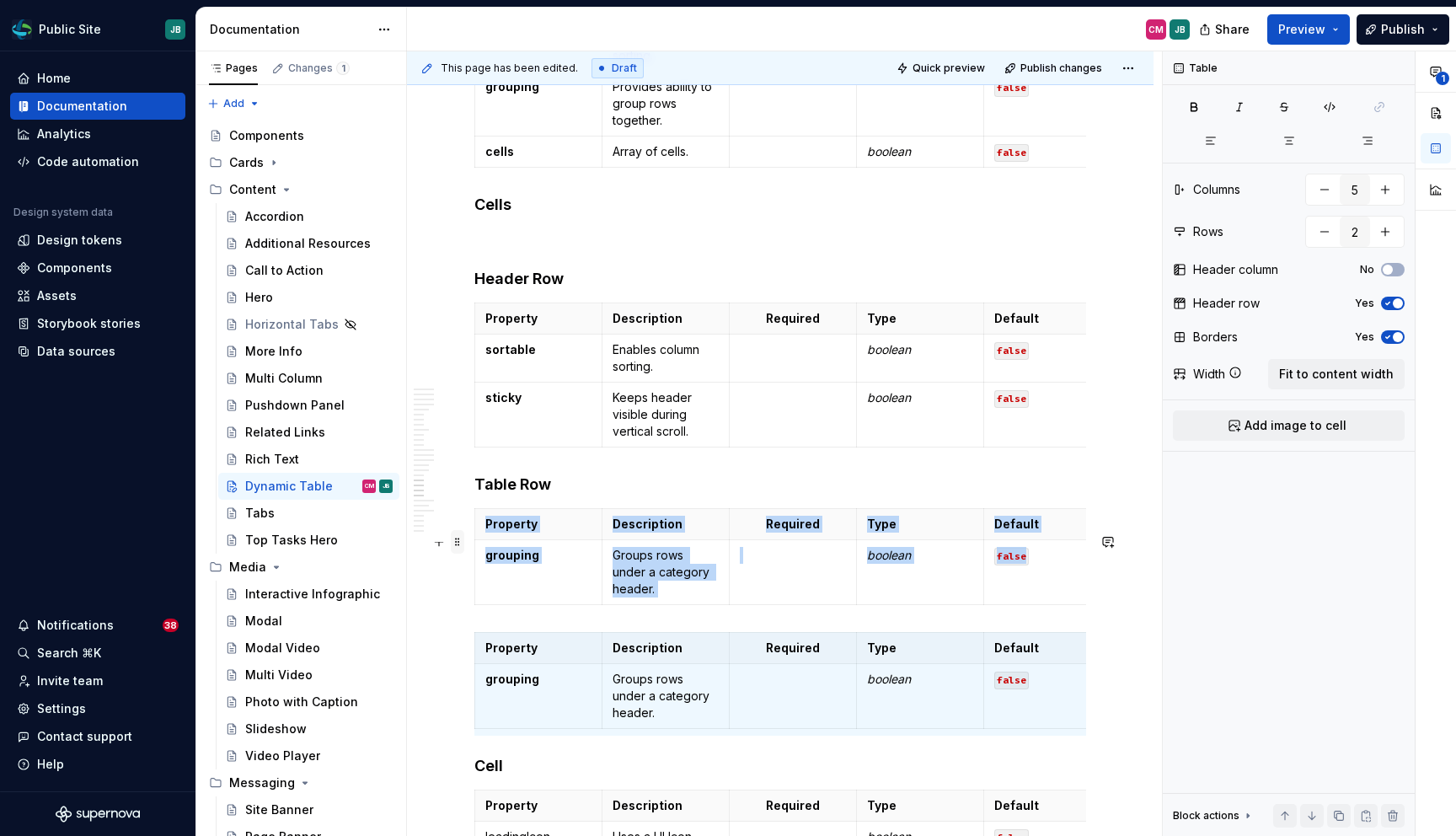
click at [455, 541] on span at bounding box center [457, 542] width 14 height 24
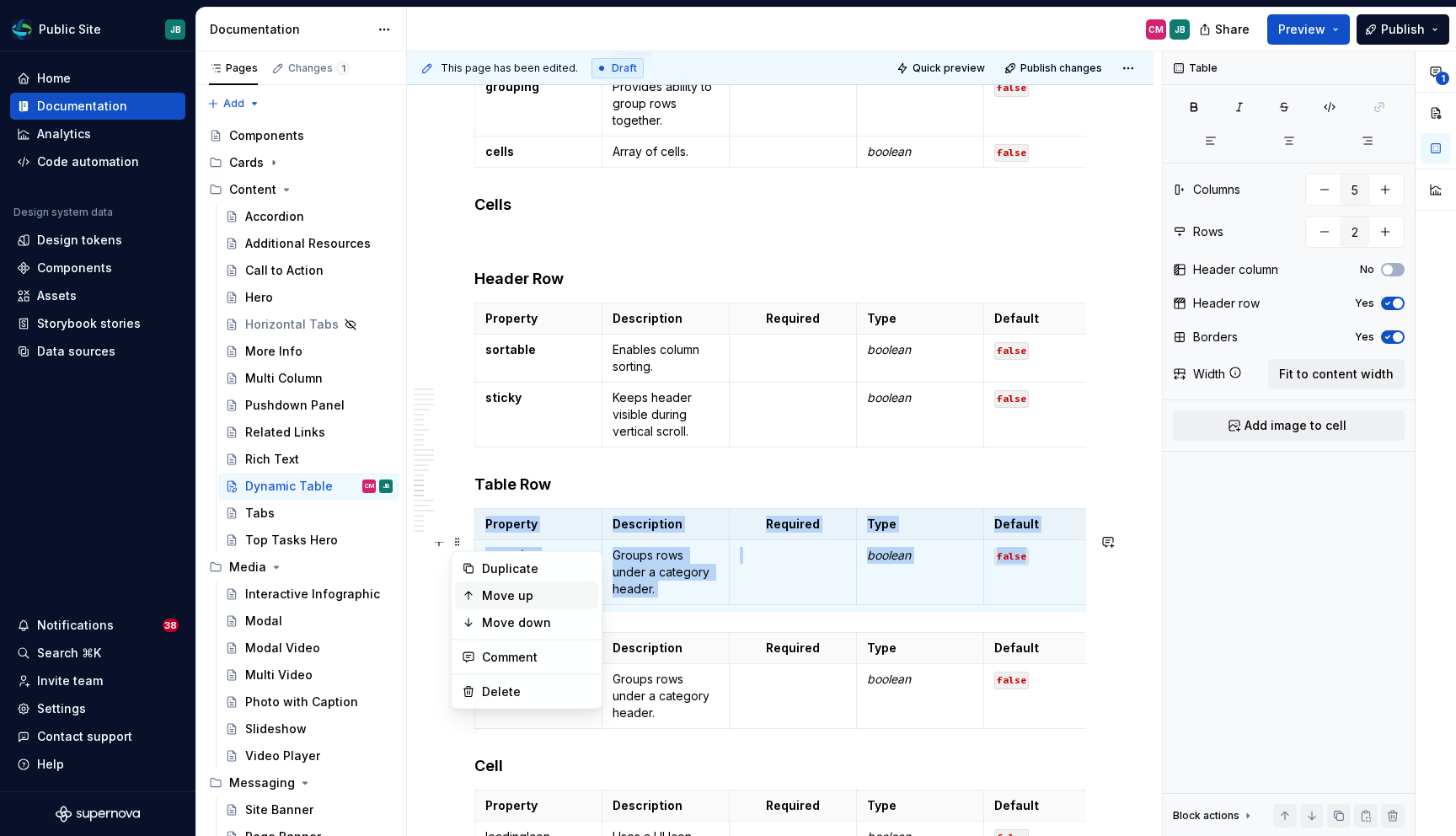
click at [511, 599] on div "Move up" at bounding box center [537, 596] width 110 height 17
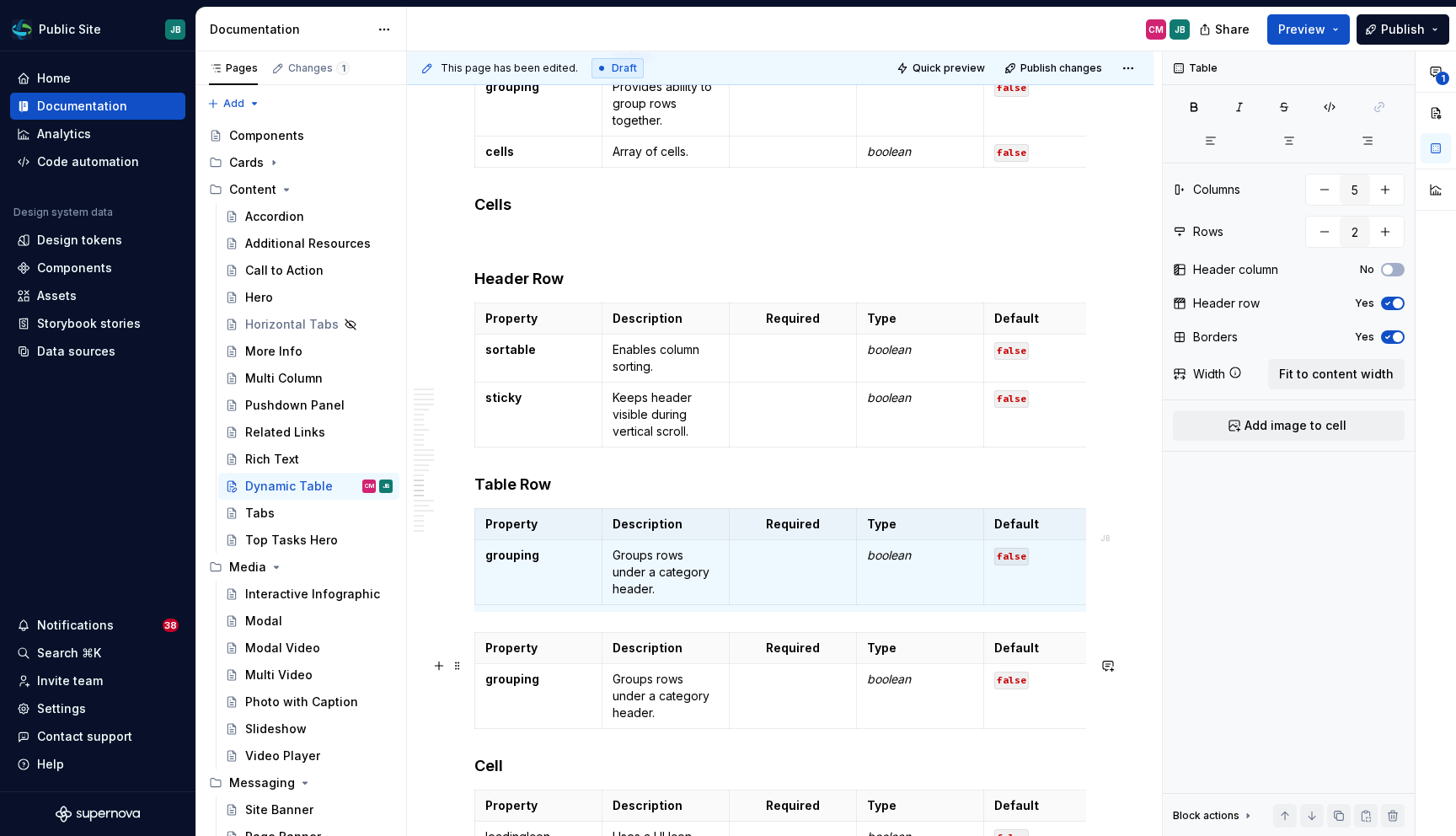
scroll to position [6818, 0]
click at [456, 668] on span at bounding box center [457, 666] width 14 height 24
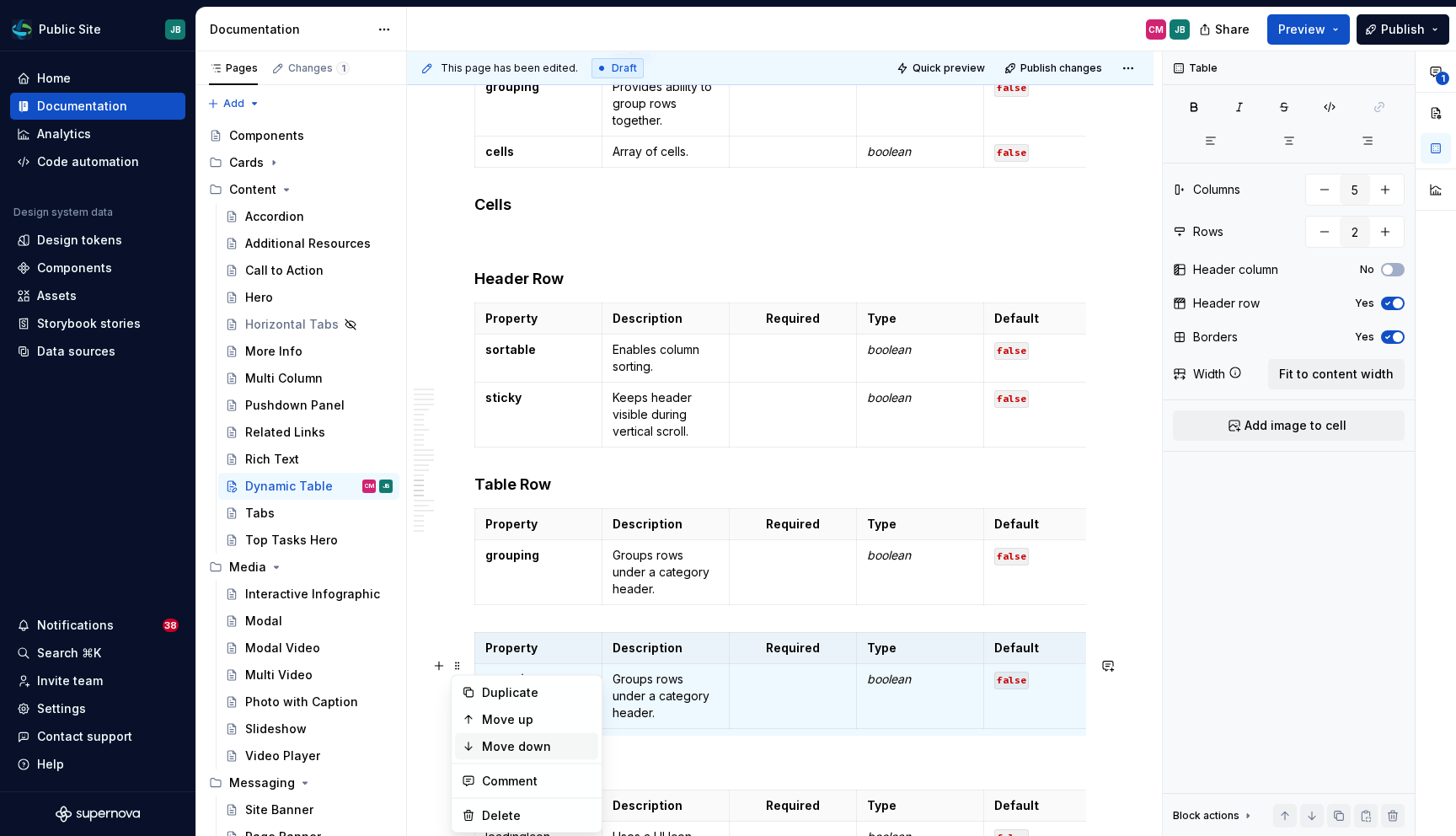
click at [508, 743] on div "Move down" at bounding box center [537, 746] width 110 height 17
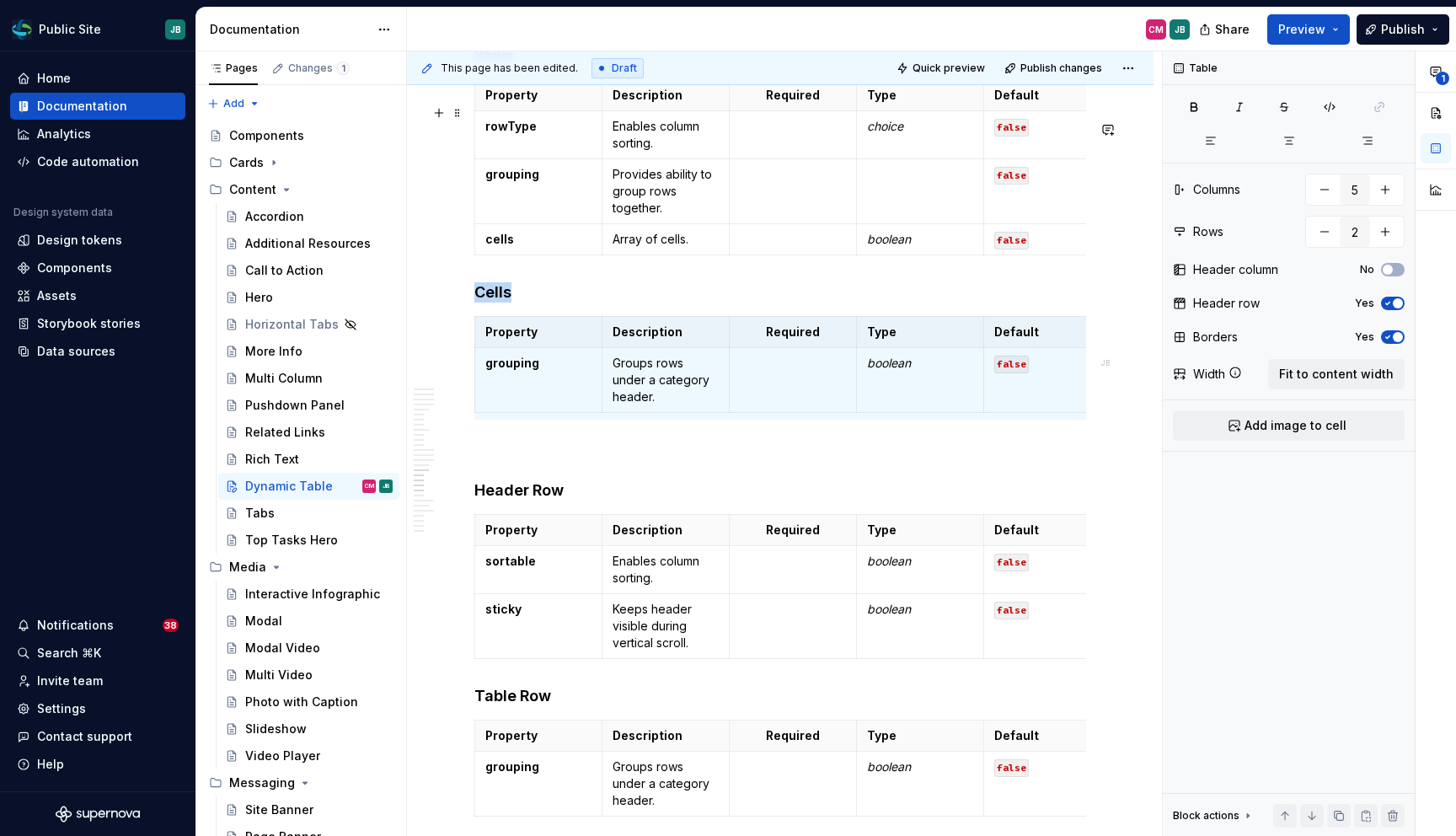
scroll to position [6748, 0]
click at [500, 460] on p at bounding box center [780, 450] width 612 height 20
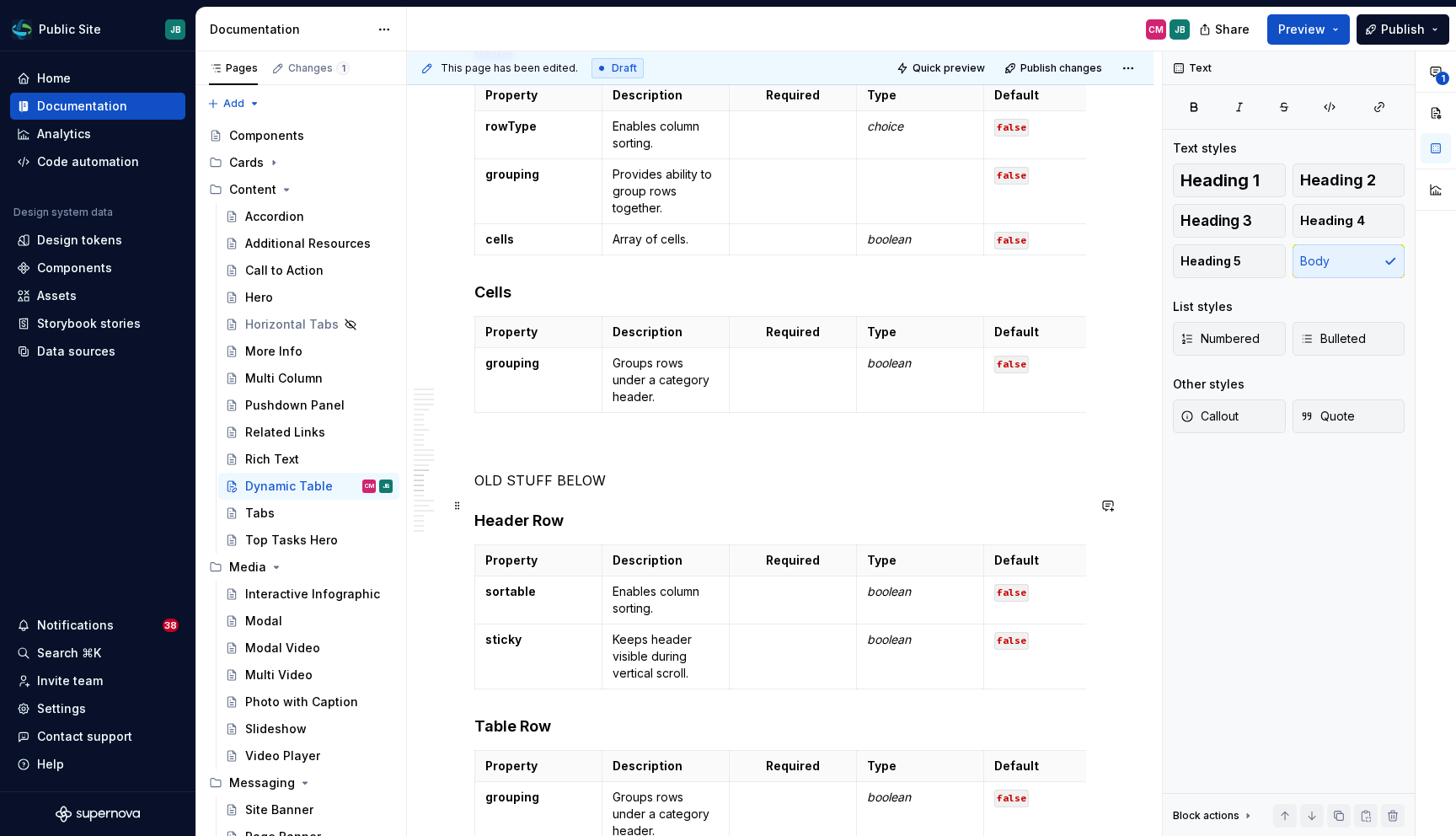
click at [513, 491] on p "OLD STUFF BELOW" at bounding box center [780, 480] width 612 height 20
click at [1237, 418] on span "Callout" at bounding box center [1209, 416] width 58 height 17
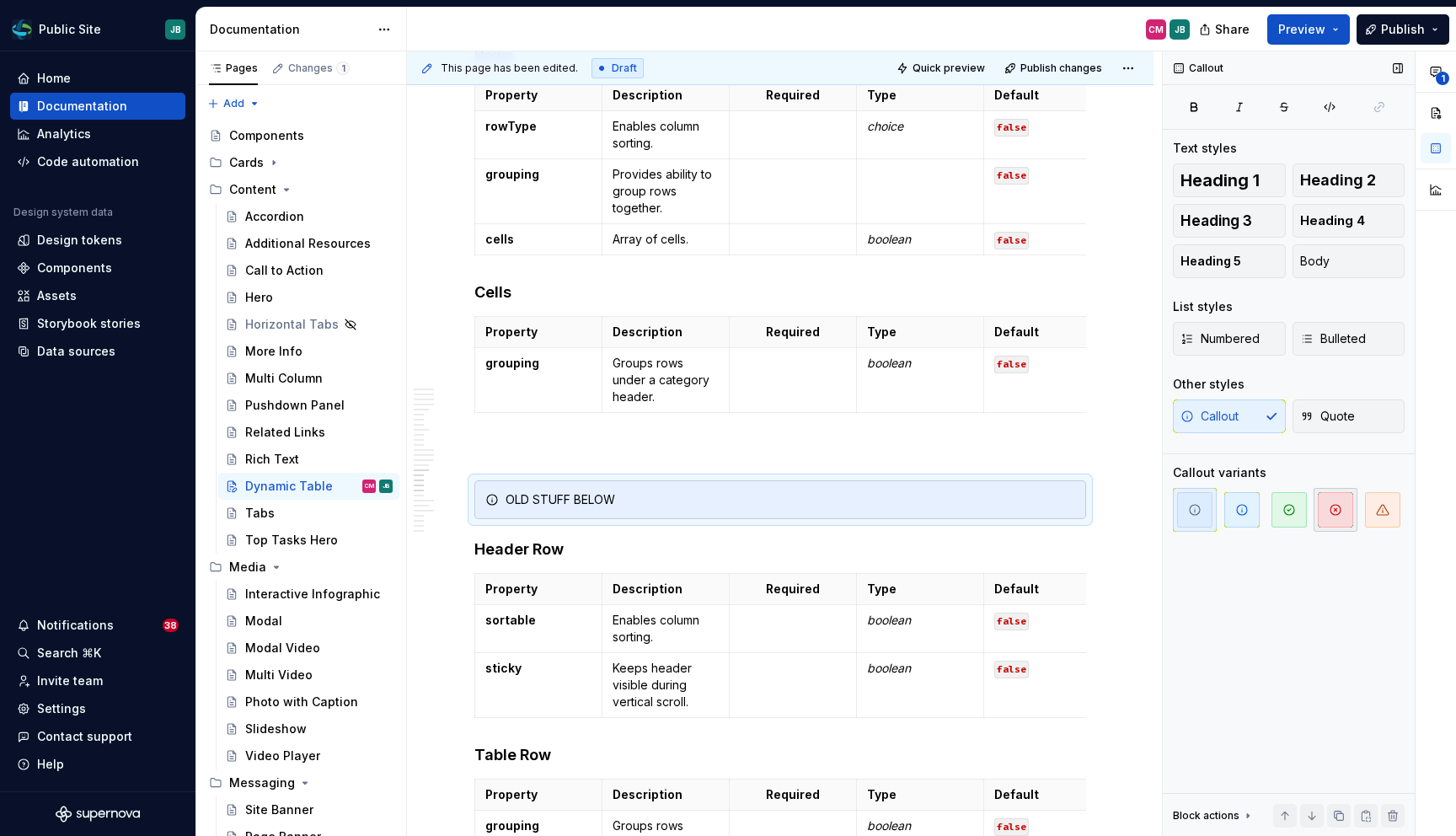
click at [1333, 513] on icon "button" at bounding box center [1335, 509] width 14 height 14
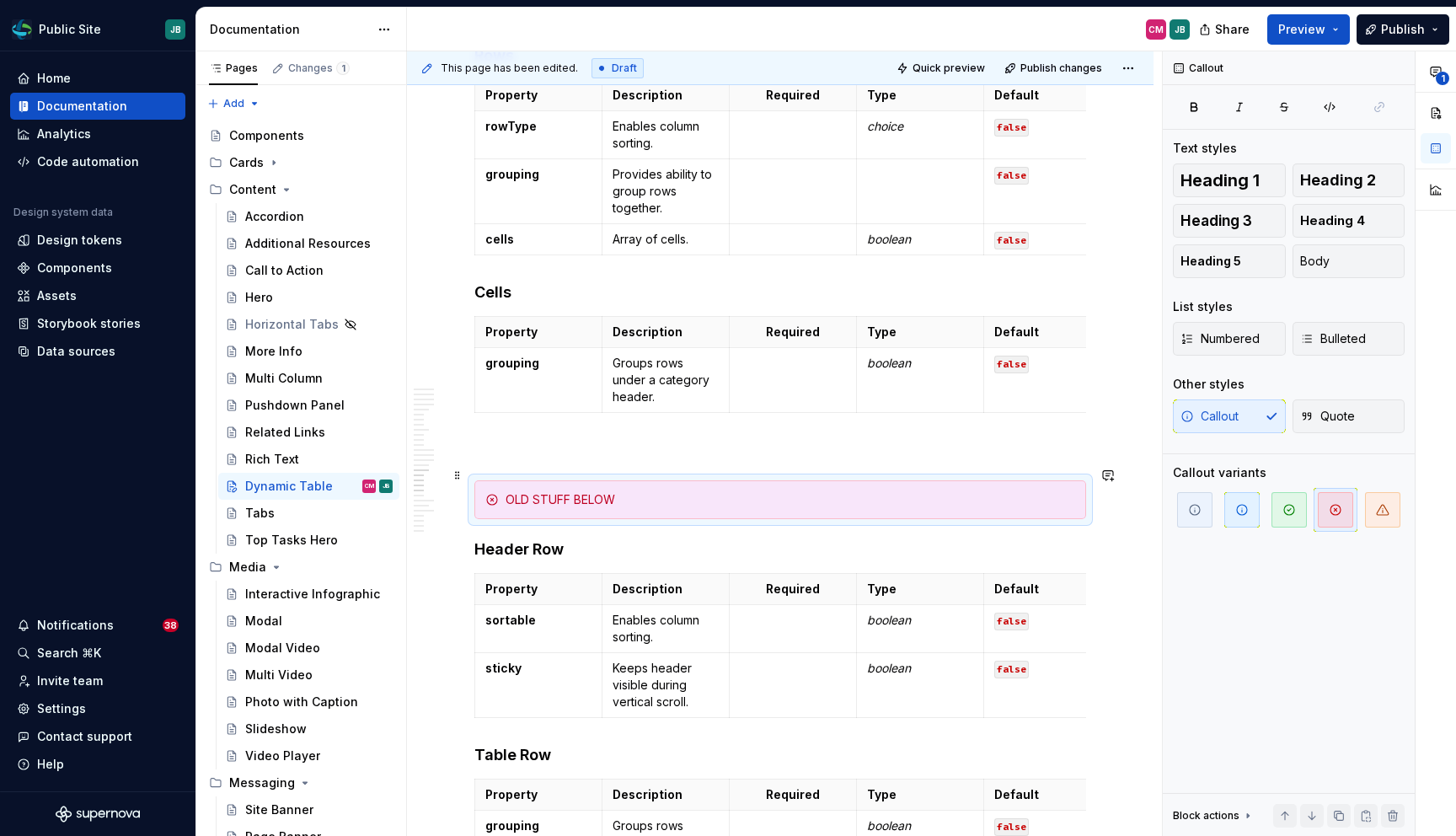
click at [639, 460] on p at bounding box center [780, 450] width 612 height 20
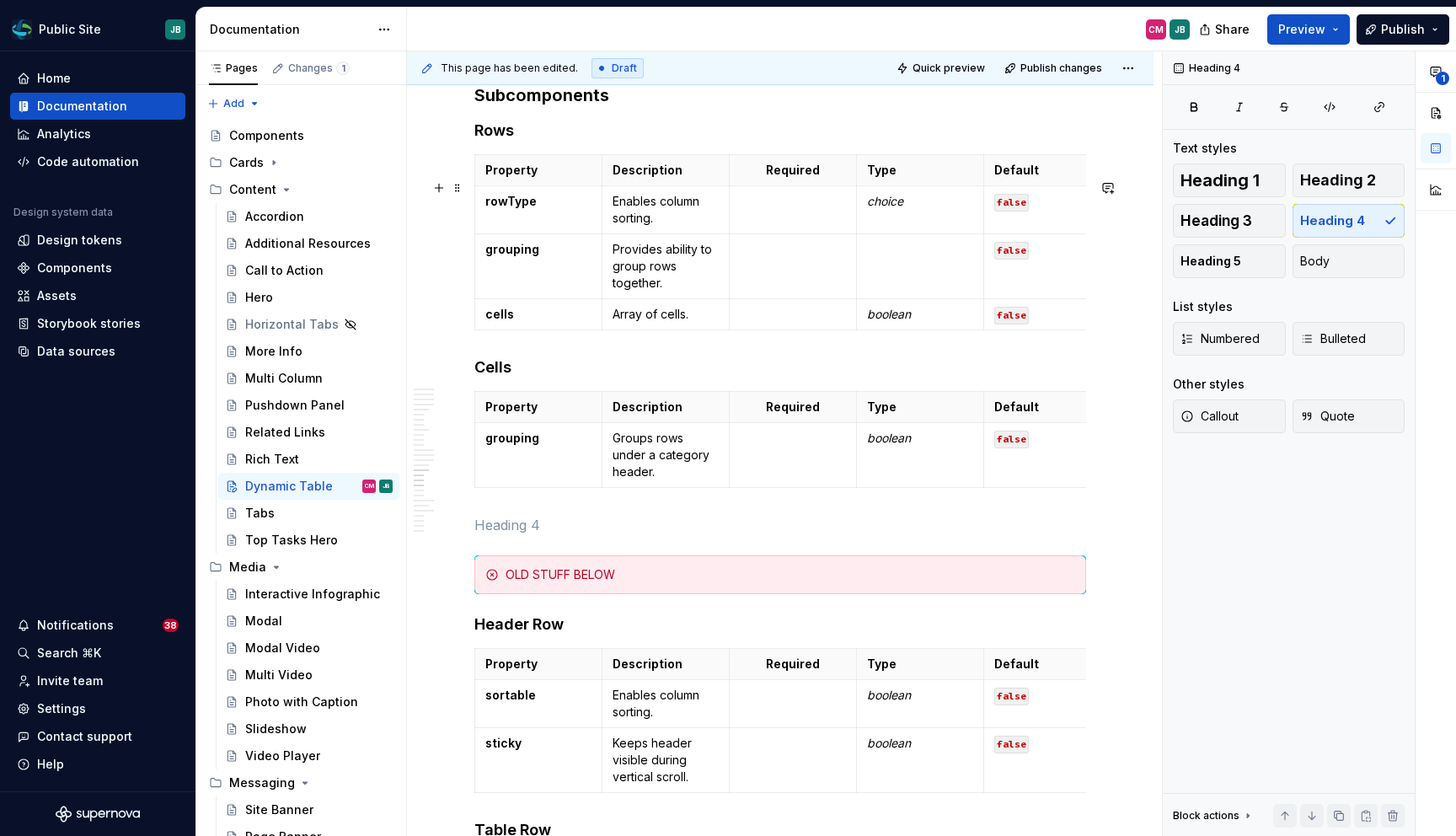
scroll to position [6673, 0]
click at [525, 207] on strong "rowType" at bounding box center [511, 200] width 52 height 15
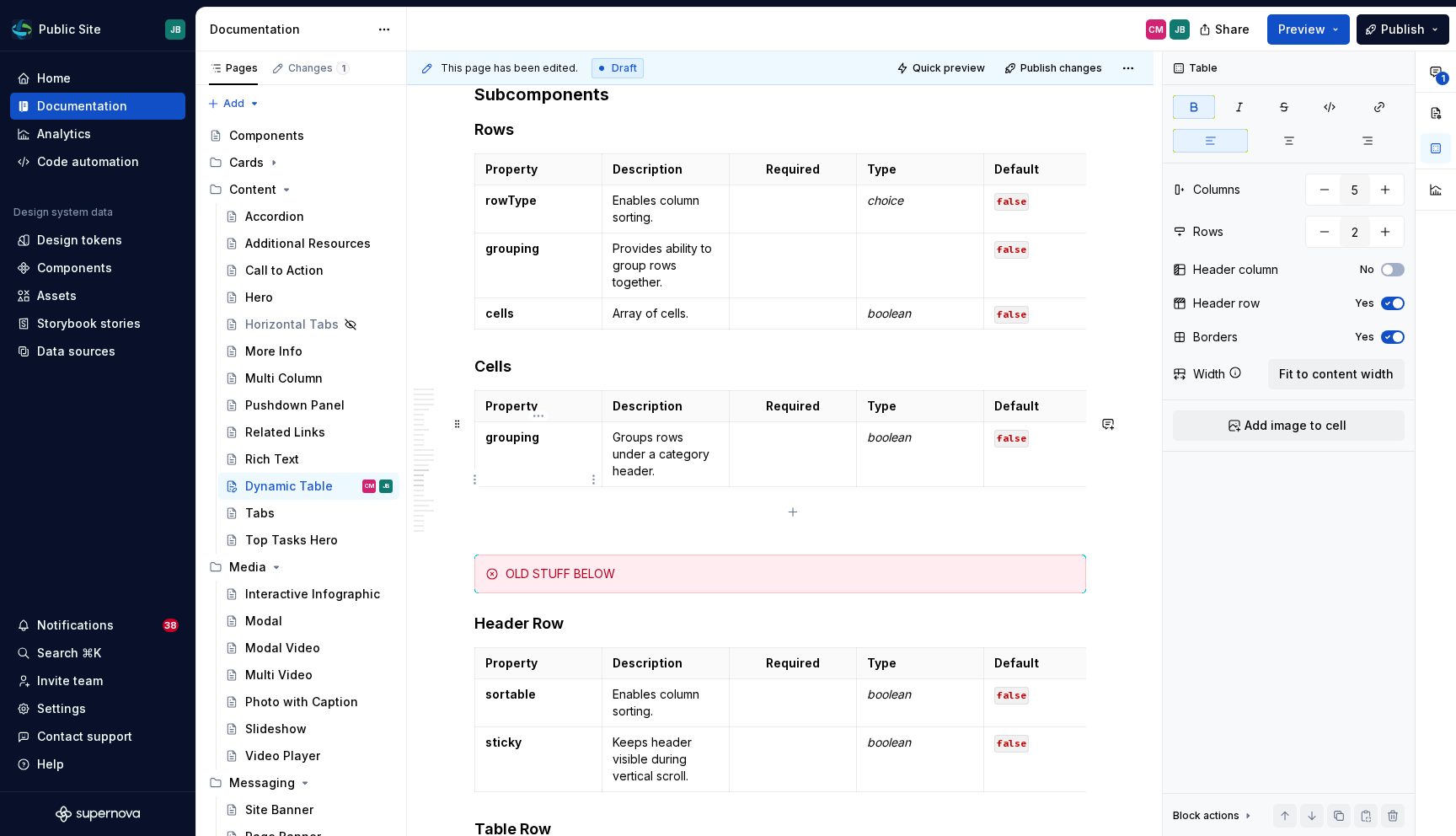
click at [546, 445] on p "grouping" at bounding box center [538, 437] width 106 height 17
click at [513, 444] on strong "grouping" at bounding box center [512, 437] width 54 height 15
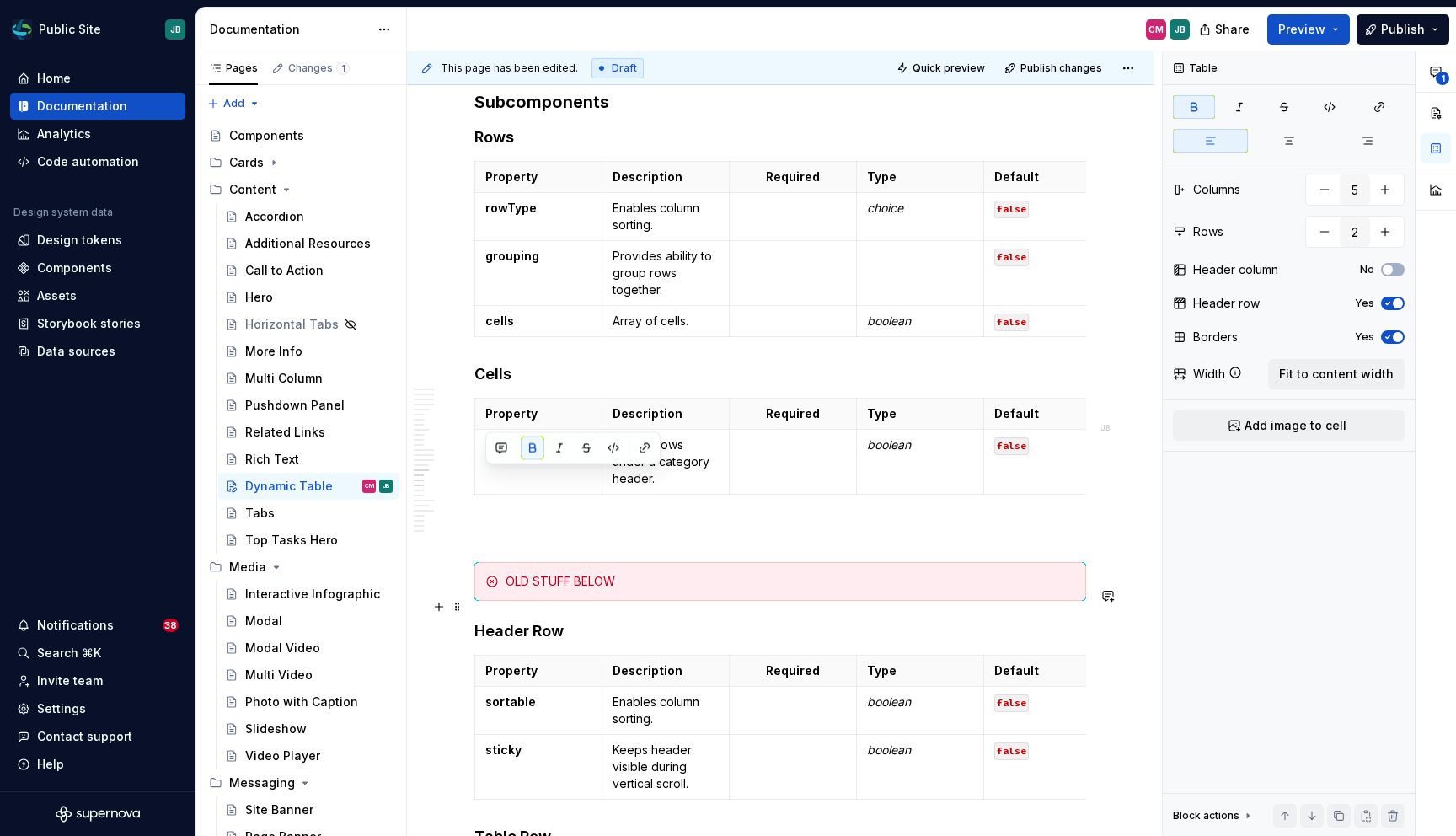
scroll to position [6649, 0]
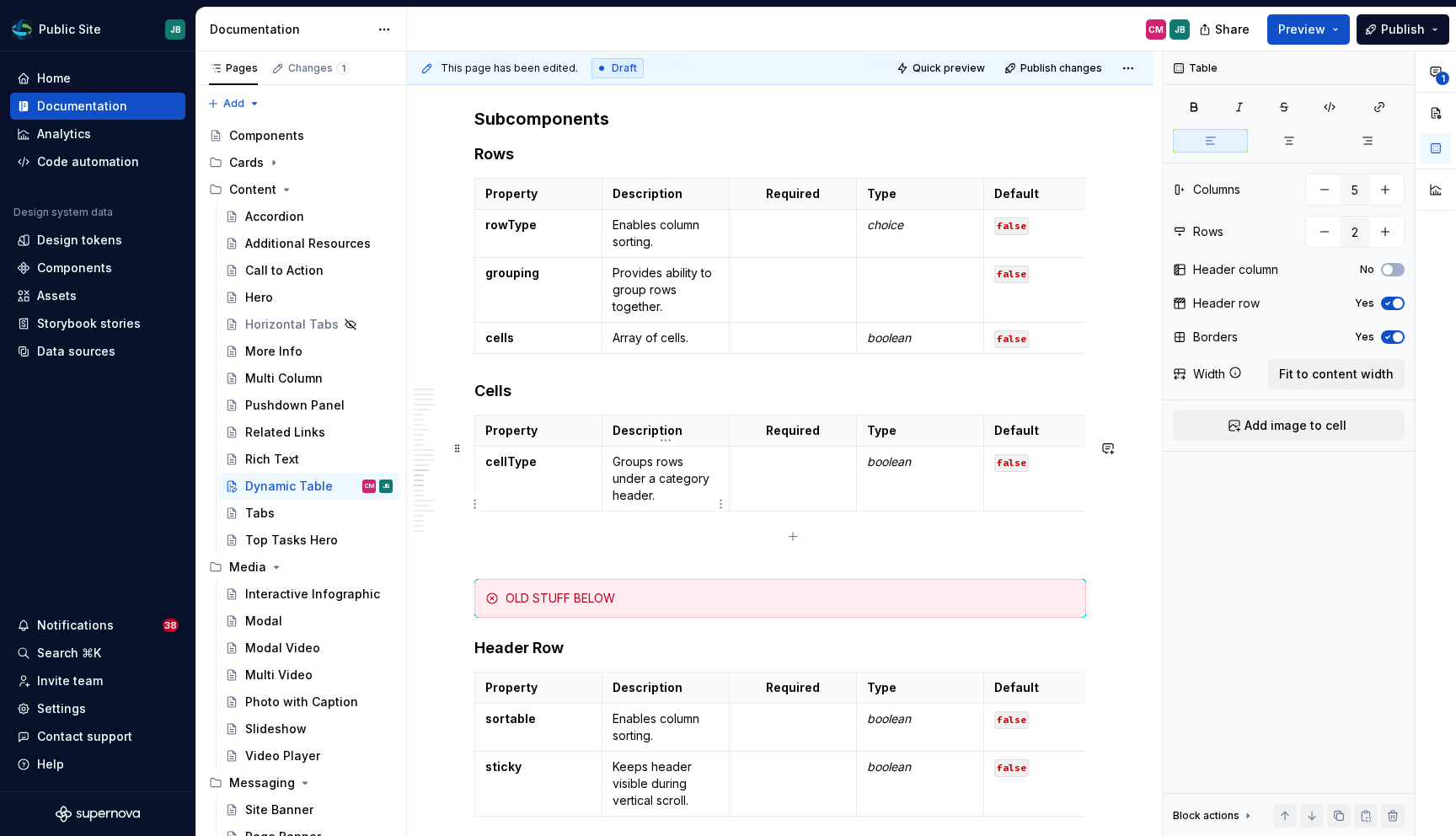
click at [655, 503] on p "Groups rows under a category header." at bounding box center [665, 479] width 106 height 51
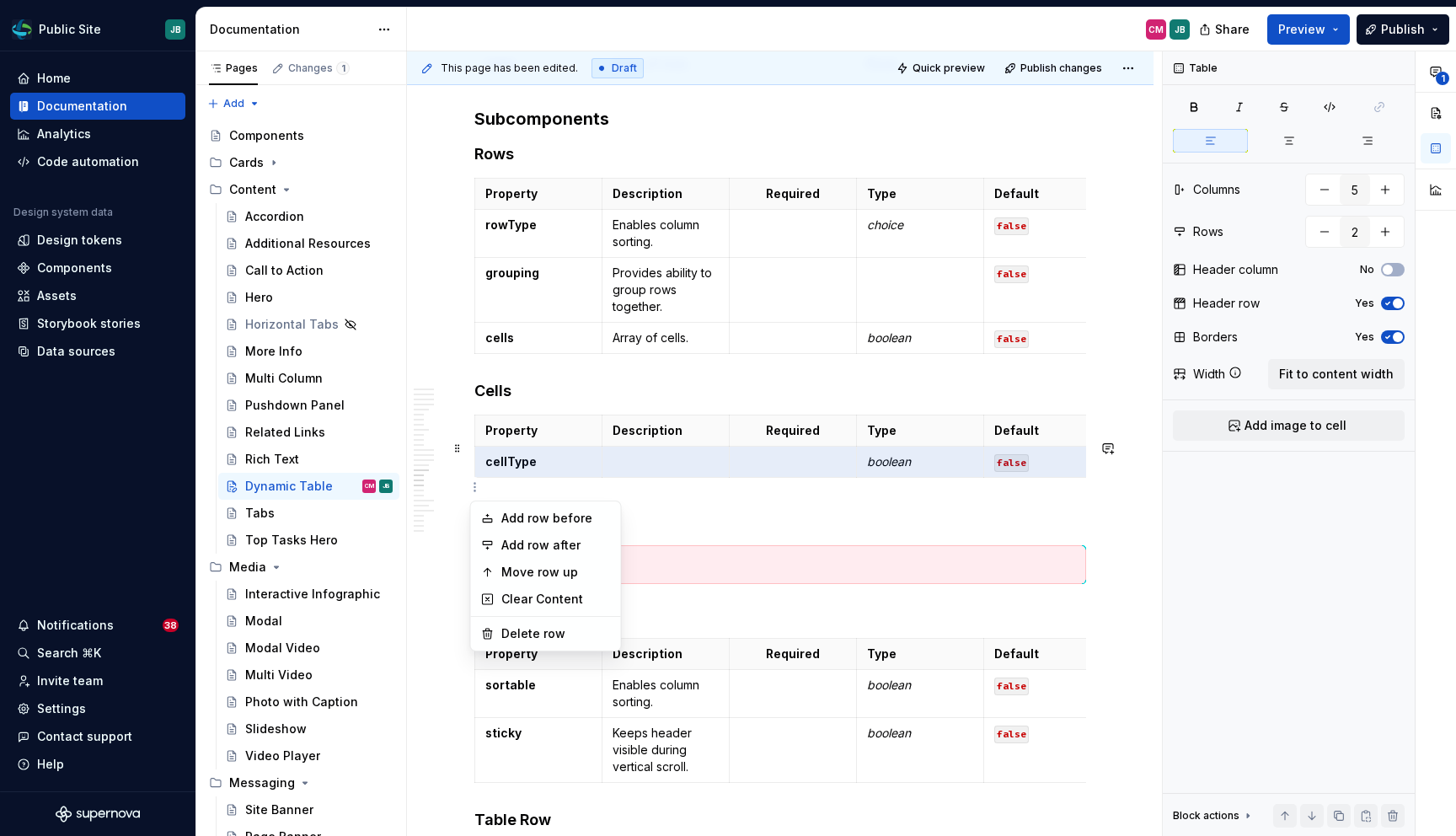
click at [474, 487] on html "Public Site JB Home Documentation Analytics Code automation Design system data …" at bounding box center [728, 418] width 1456 height 836
click at [539, 550] on div "Add row after" at bounding box center [556, 545] width 110 height 17
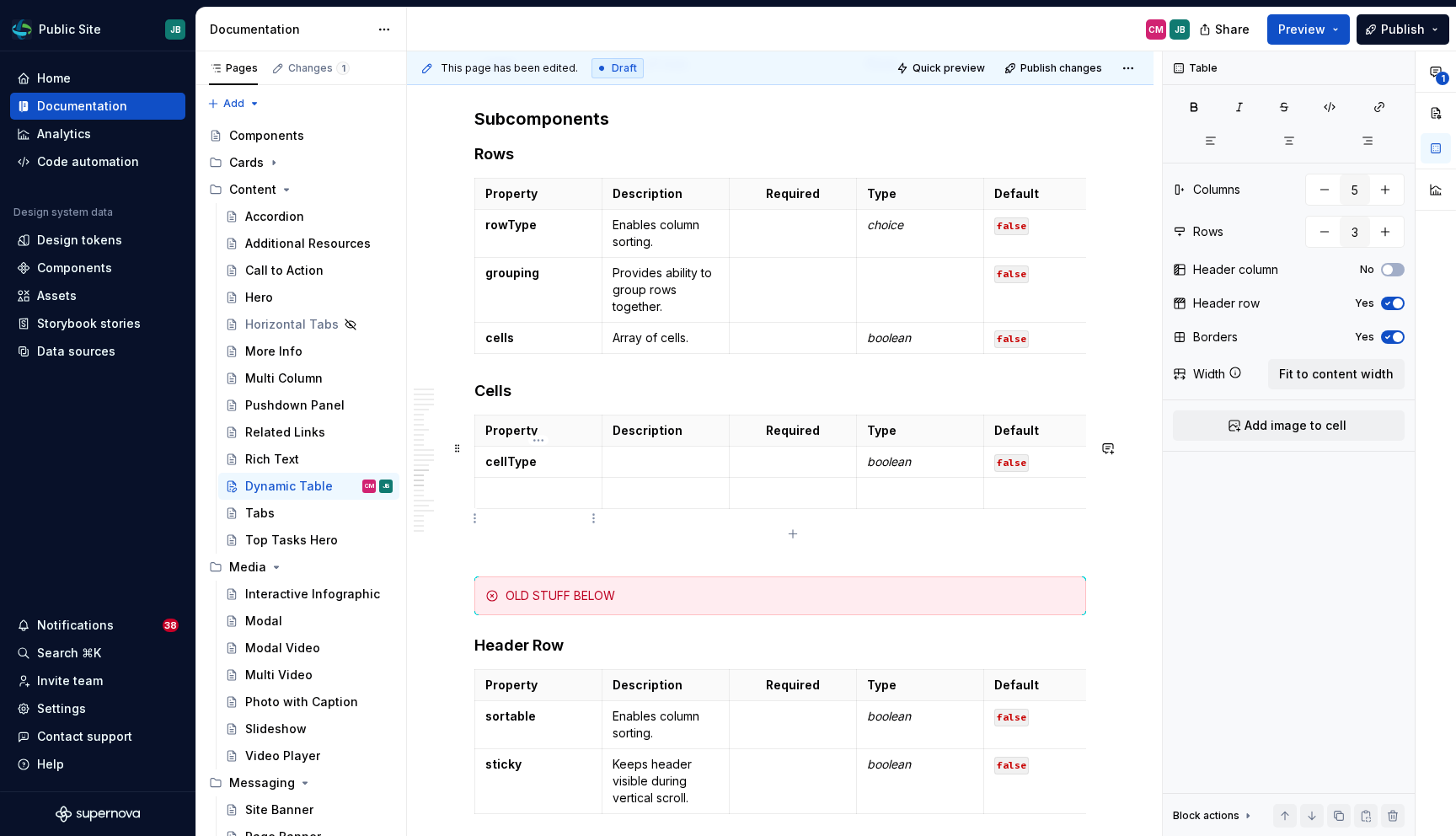
click at [530, 502] on p at bounding box center [538, 492] width 106 height 17
click at [498, 502] on p "content" at bounding box center [538, 492] width 106 height 17
click at [734, 509] on td at bounding box center [794, 493] width 127 height 31
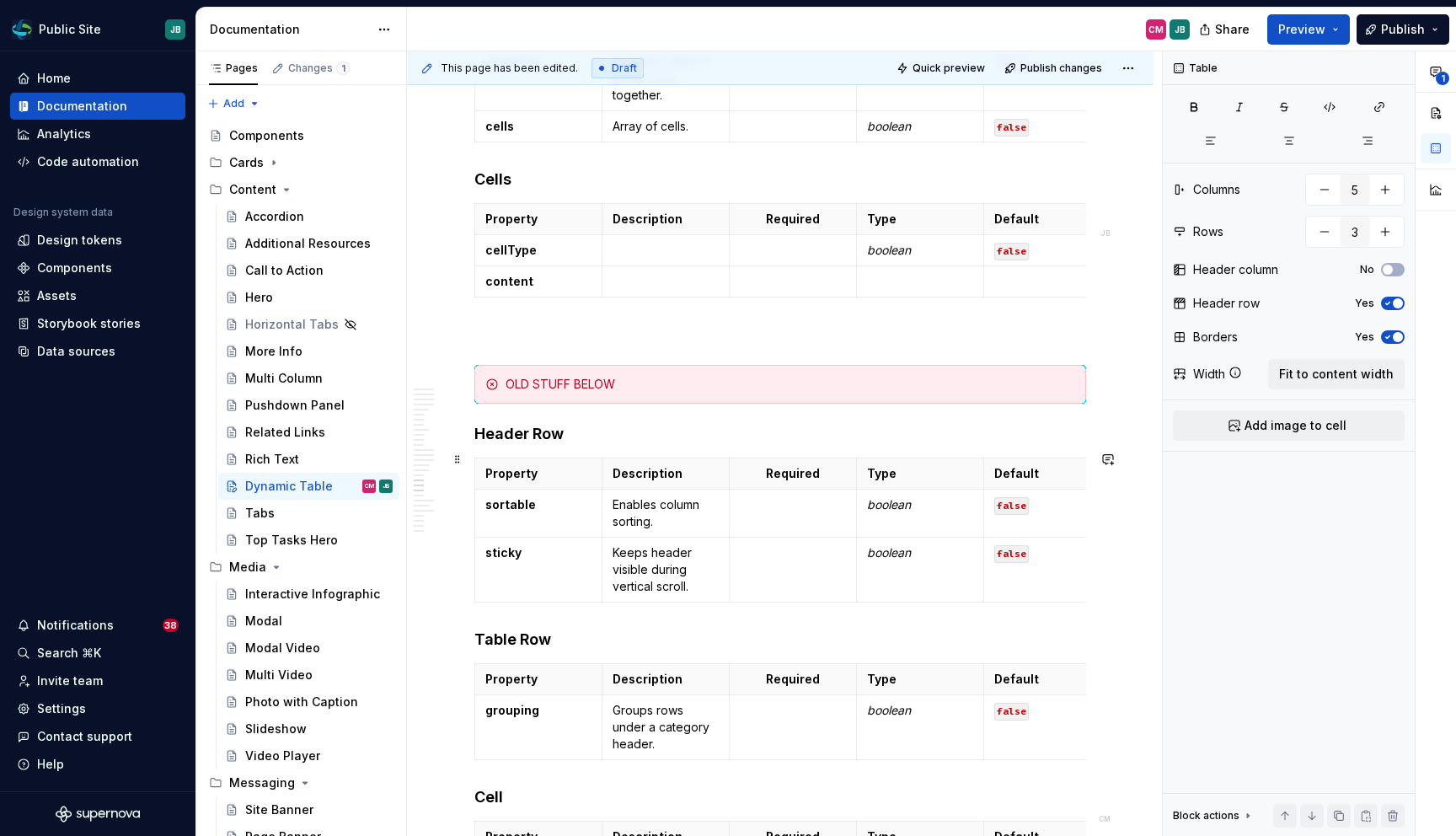
scroll to position [6776, 0]
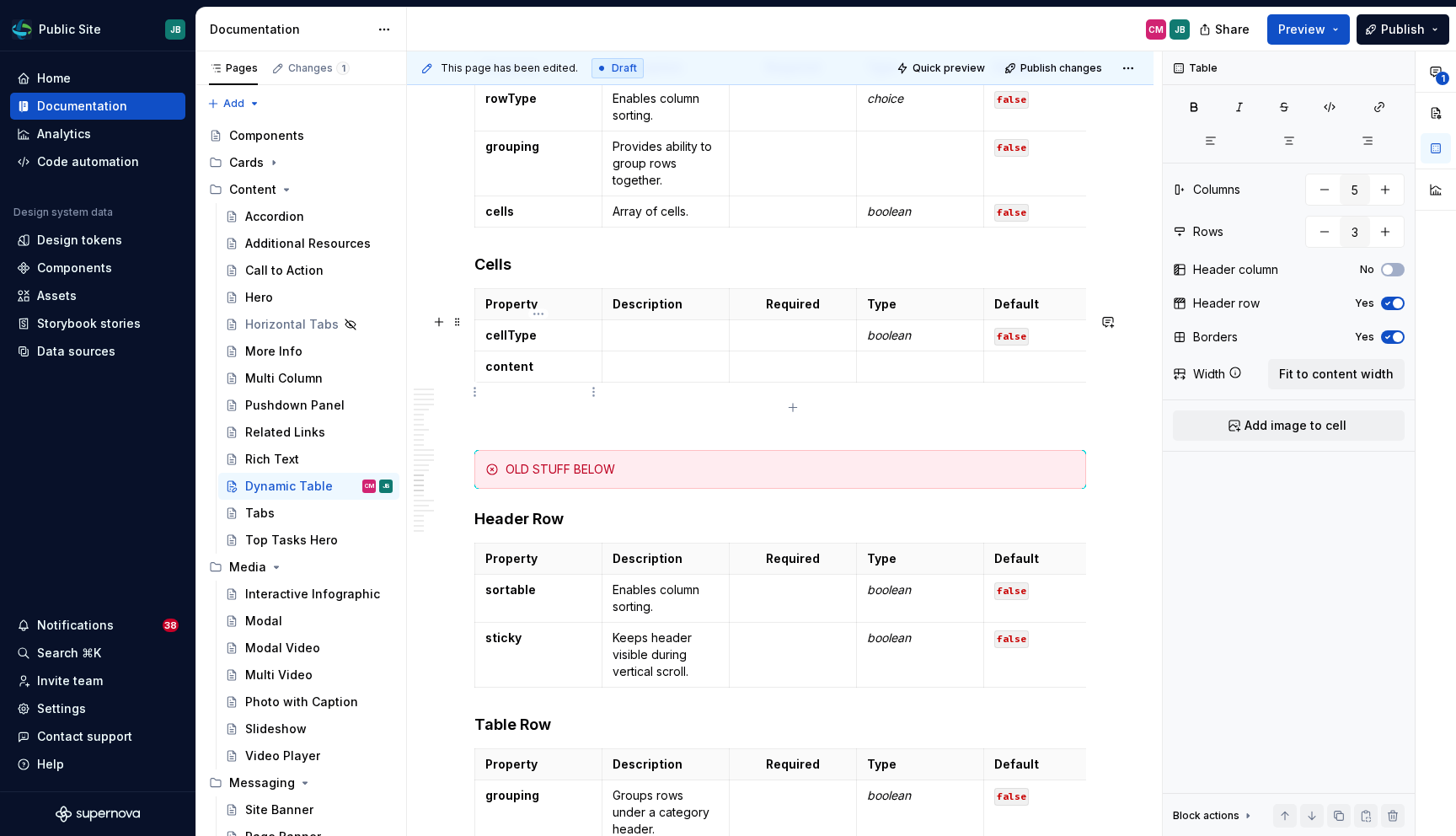
click at [577, 375] on p "content" at bounding box center [538, 367] width 106 height 17
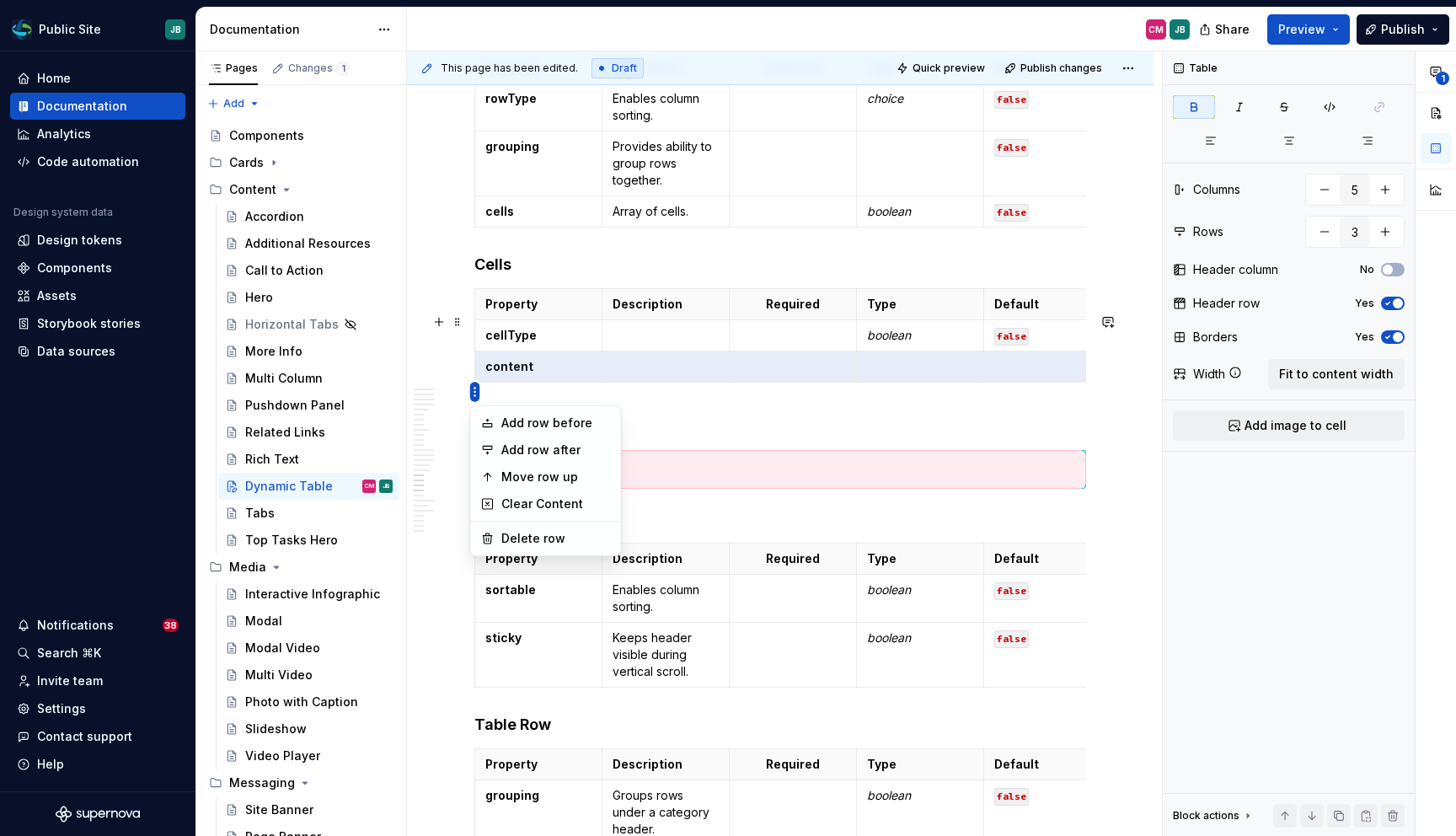
click at [473, 390] on html "Public Site JB Home Documentation Analytics Code automation Design system data …" at bounding box center [728, 418] width 1456 height 836
click at [564, 444] on div "Add row after" at bounding box center [556, 450] width 110 height 17
type input "4"
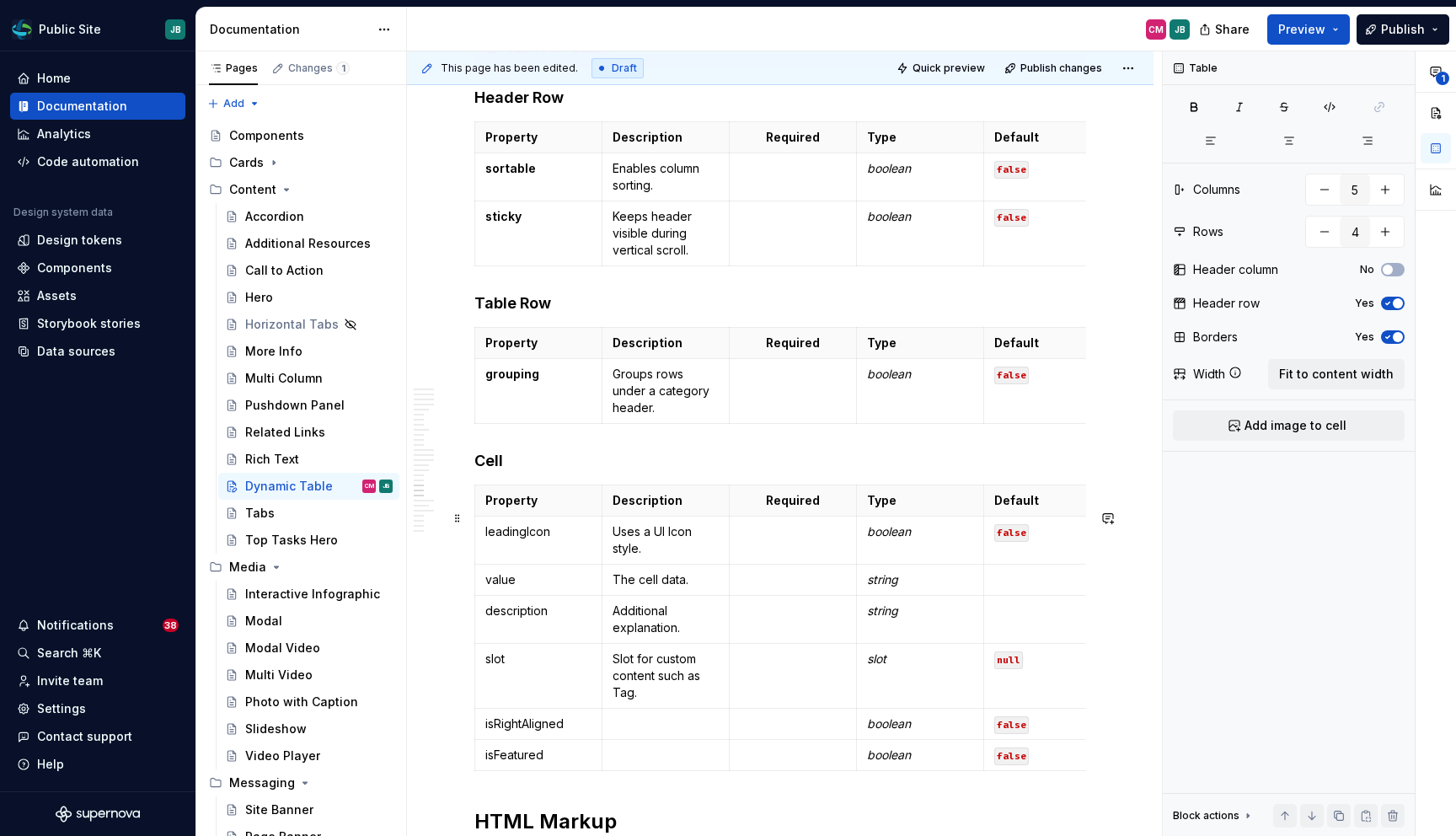
scroll to position [7227, 0]
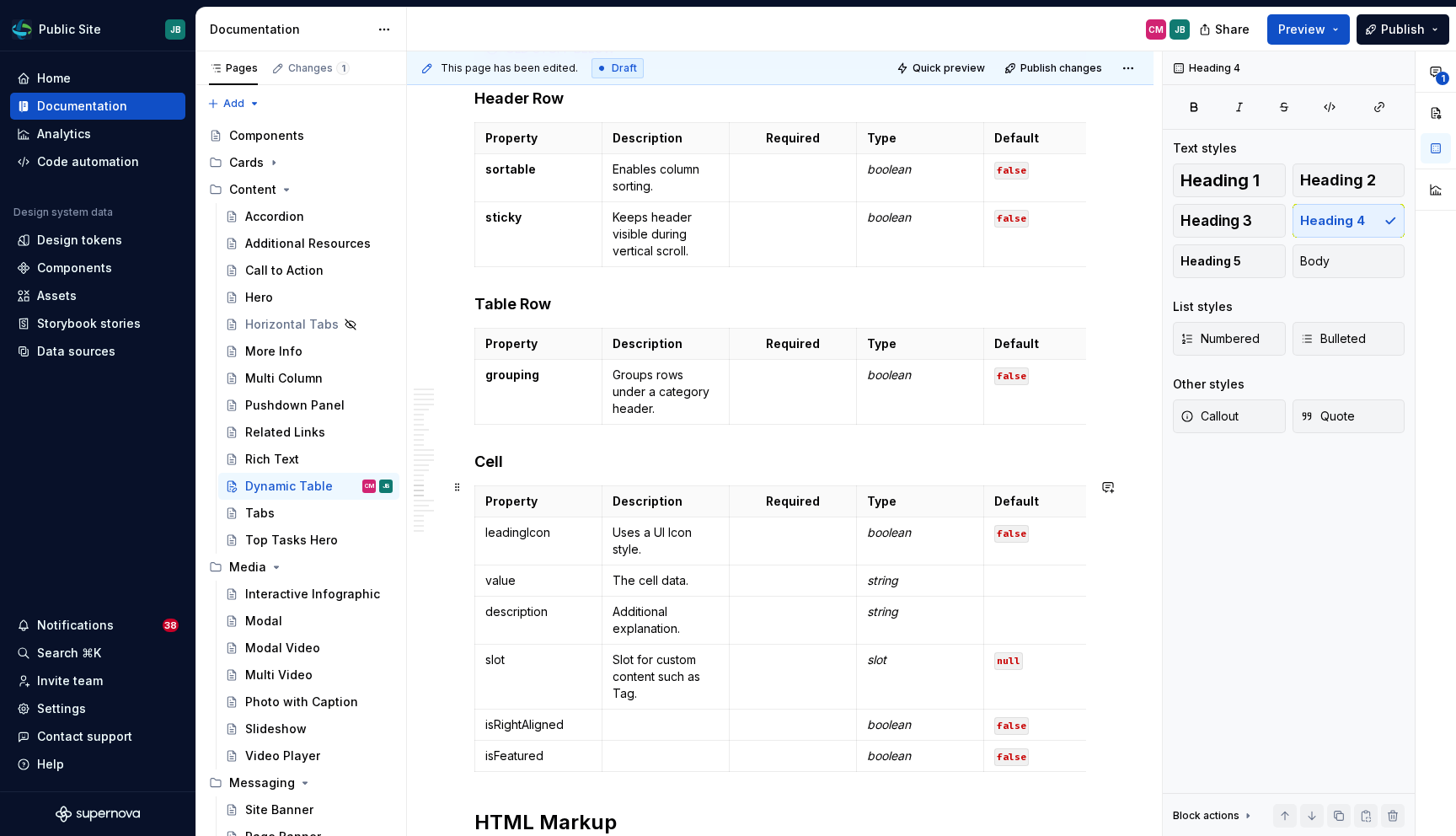
click at [490, 472] on h4 "Cell" at bounding box center [780, 462] width 612 height 20
click at [454, 521] on span at bounding box center [457, 519] width 14 height 24
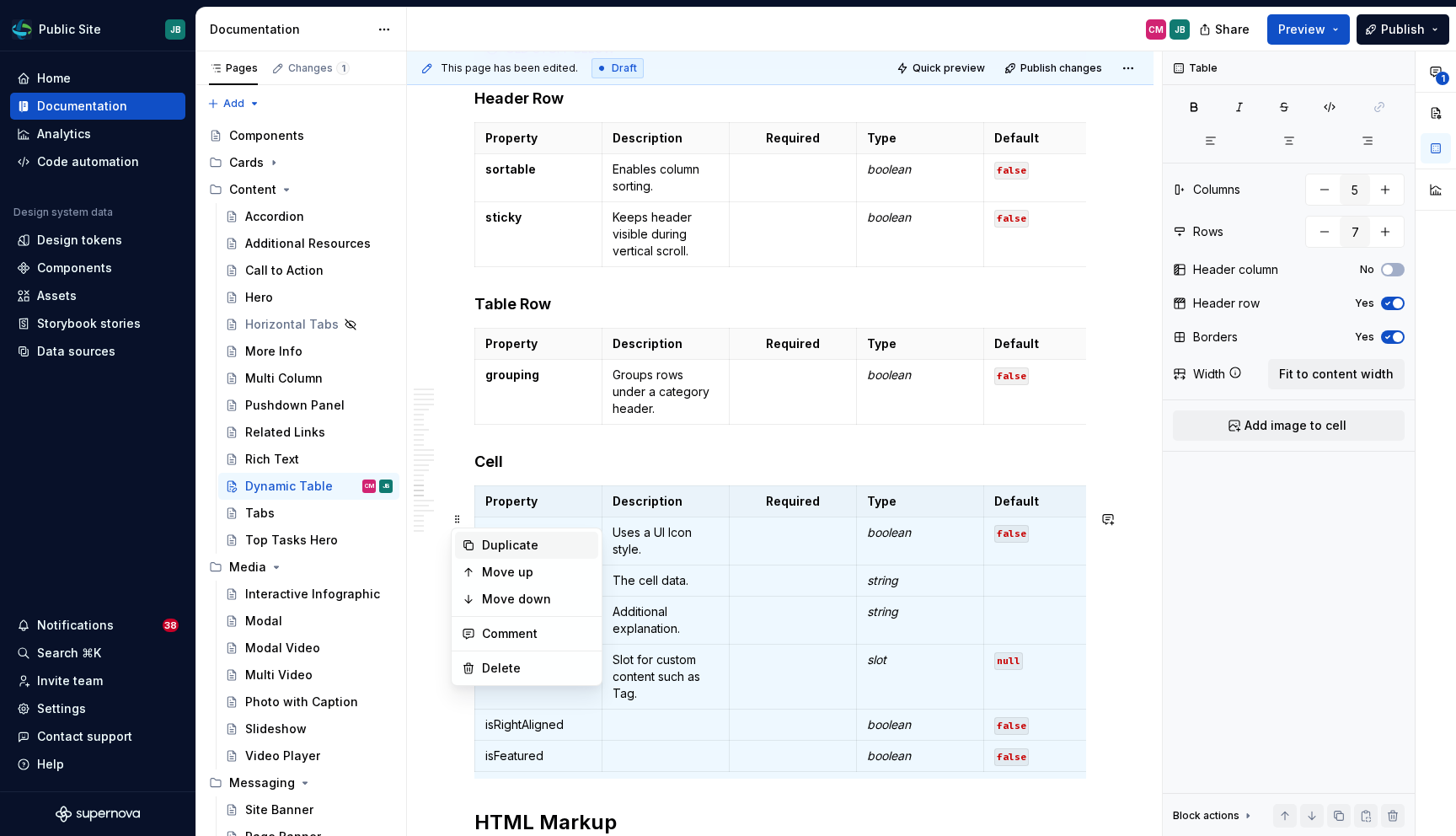
click at [514, 549] on div "Duplicate" at bounding box center [537, 545] width 110 height 17
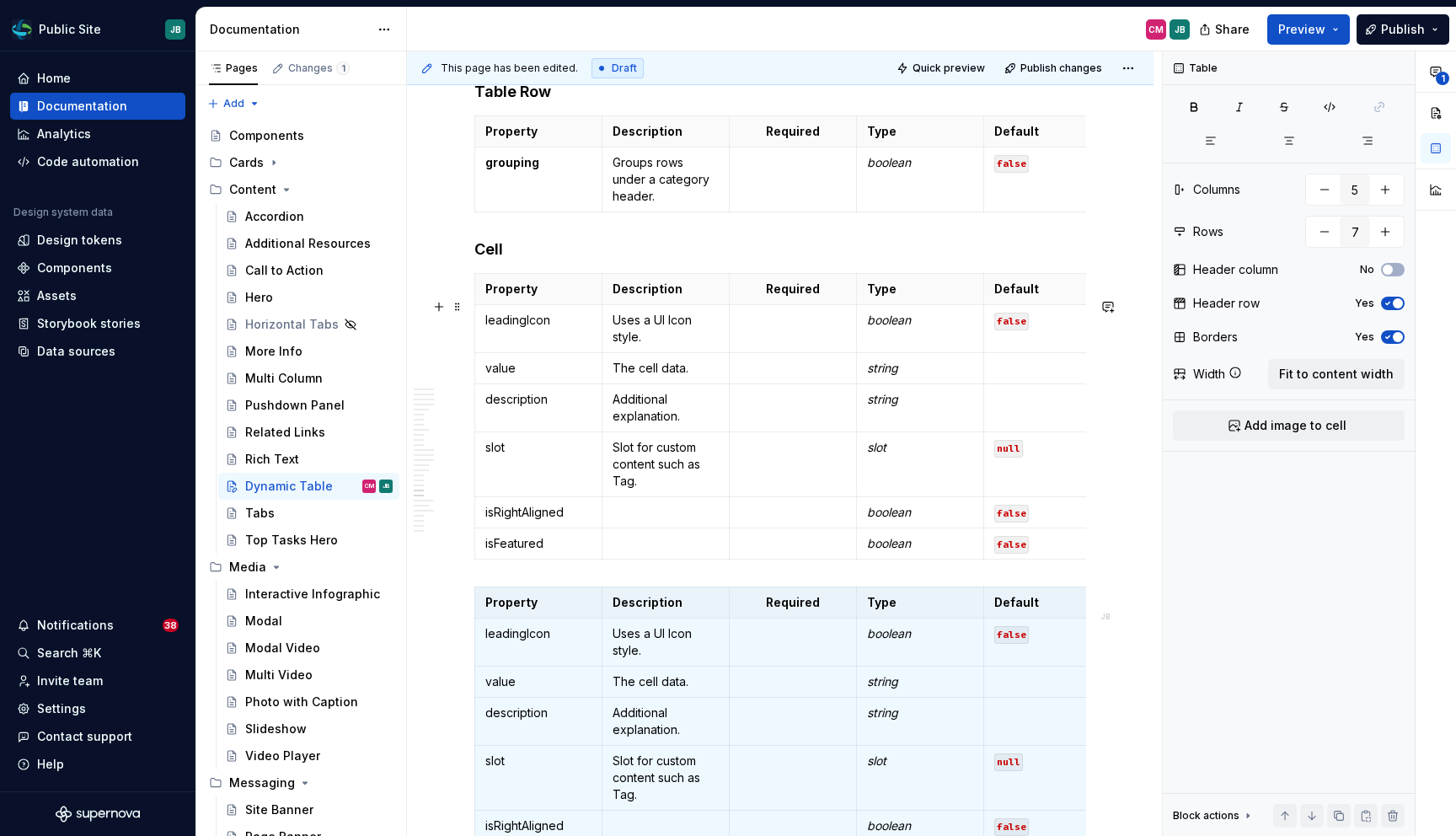
scroll to position [7431, 0]
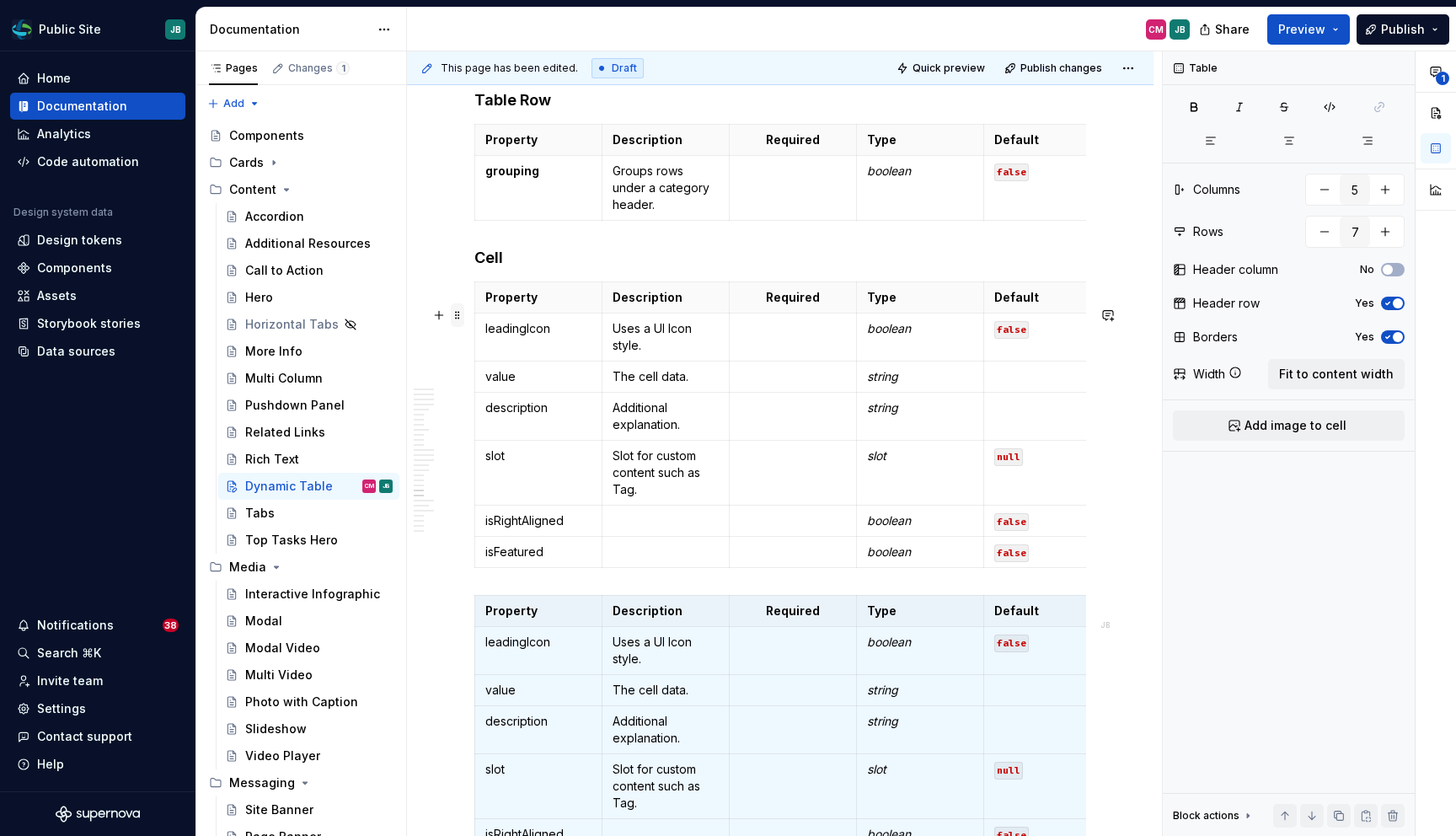
click at [455, 315] on span at bounding box center [457, 315] width 14 height 24
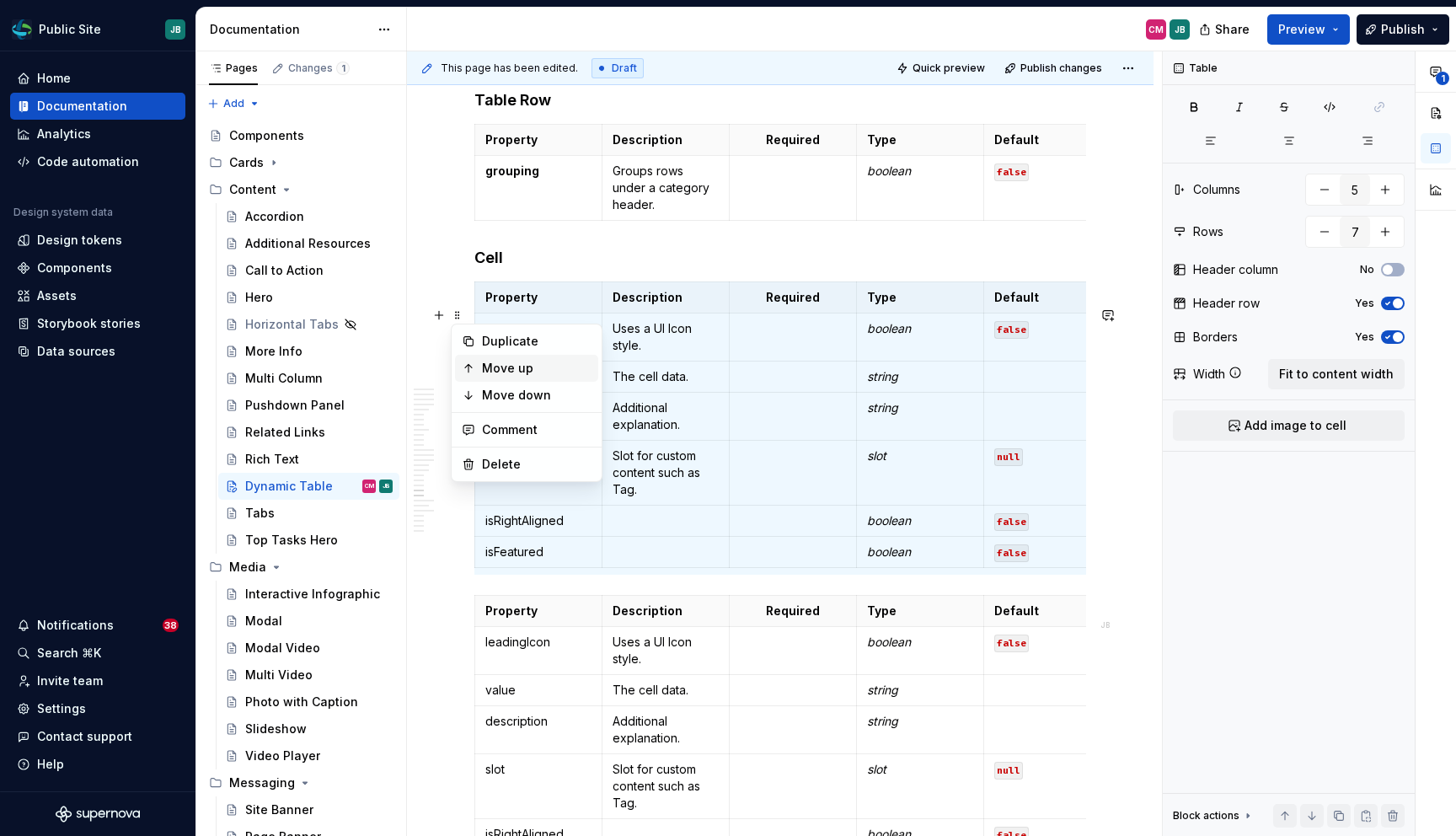
click at [503, 362] on div "Move up" at bounding box center [537, 368] width 110 height 17
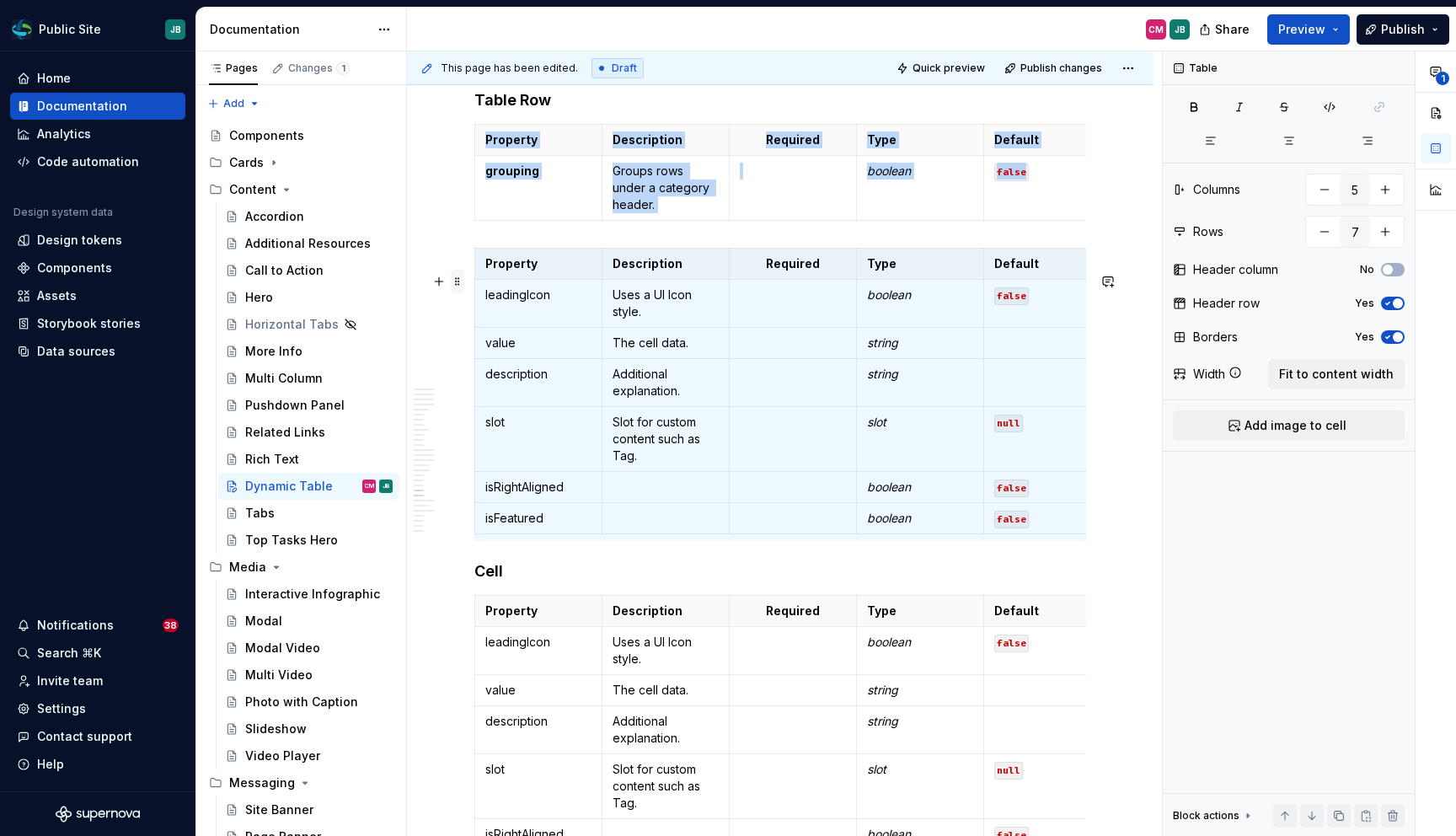
click at [455, 281] on span at bounding box center [457, 282] width 14 height 24
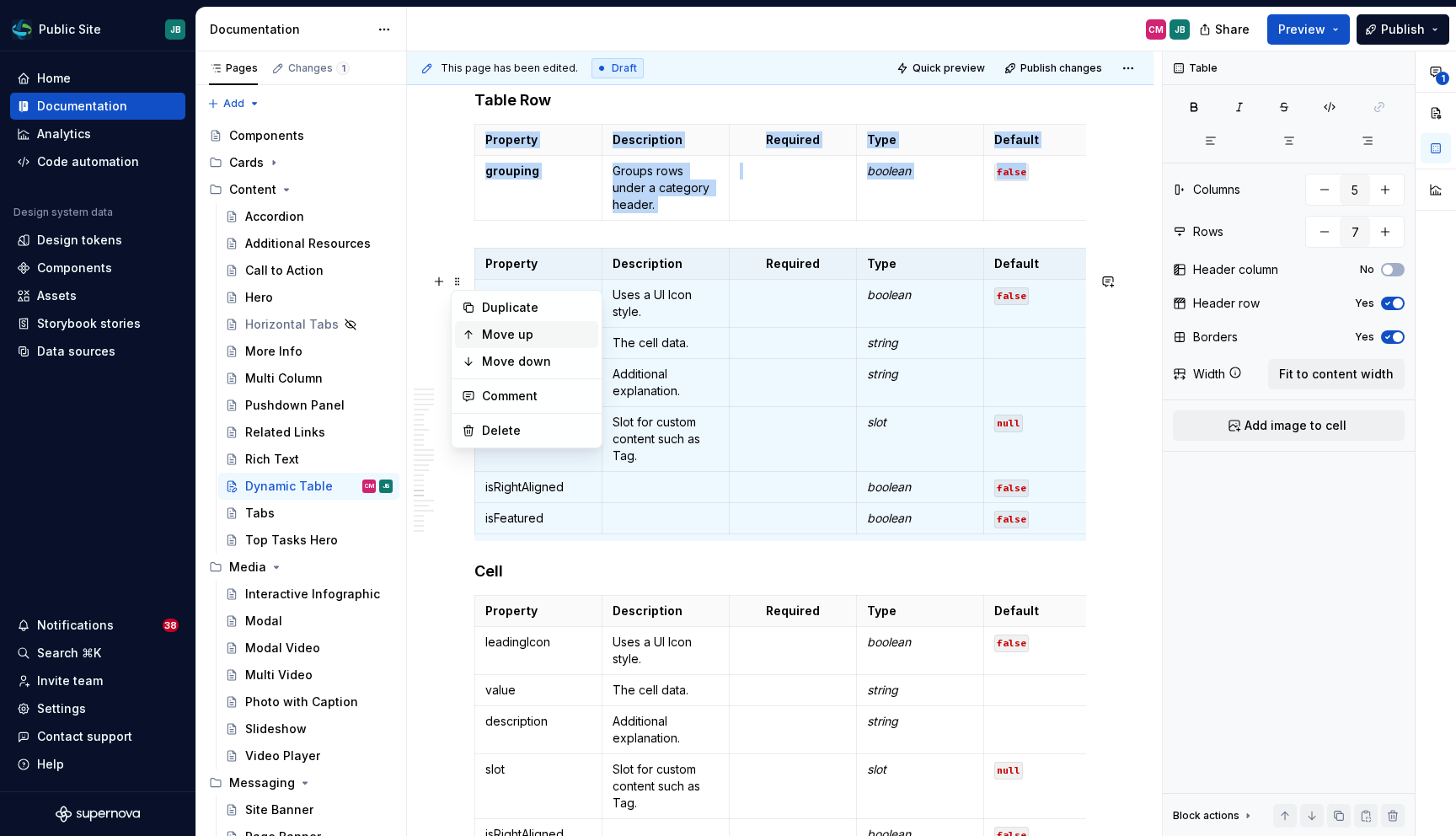
click at [503, 331] on div "Move up" at bounding box center [537, 334] width 110 height 17
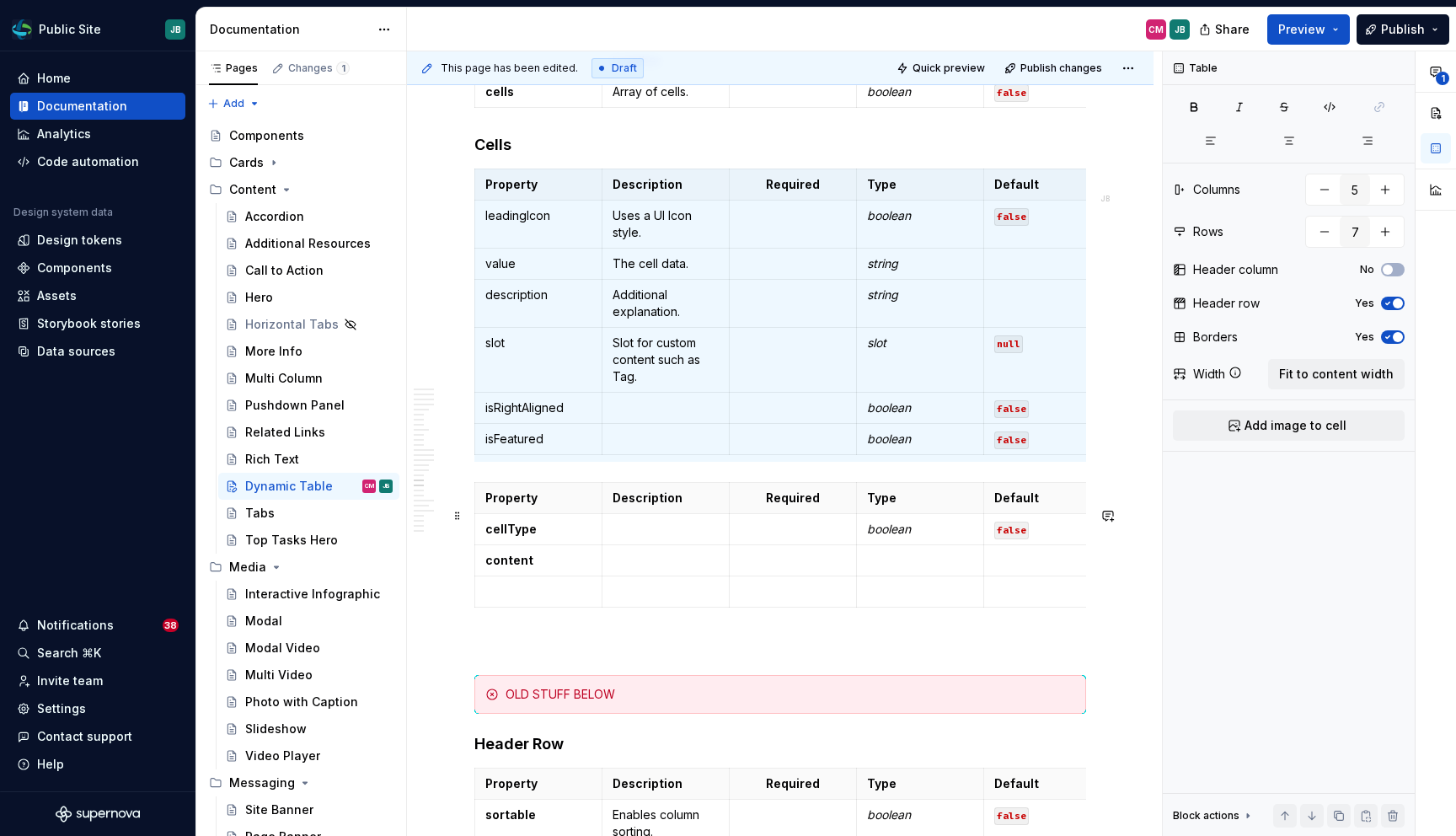
scroll to position [6897, 0]
click at [455, 514] on span at bounding box center [457, 515] width 14 height 24
type input "4"
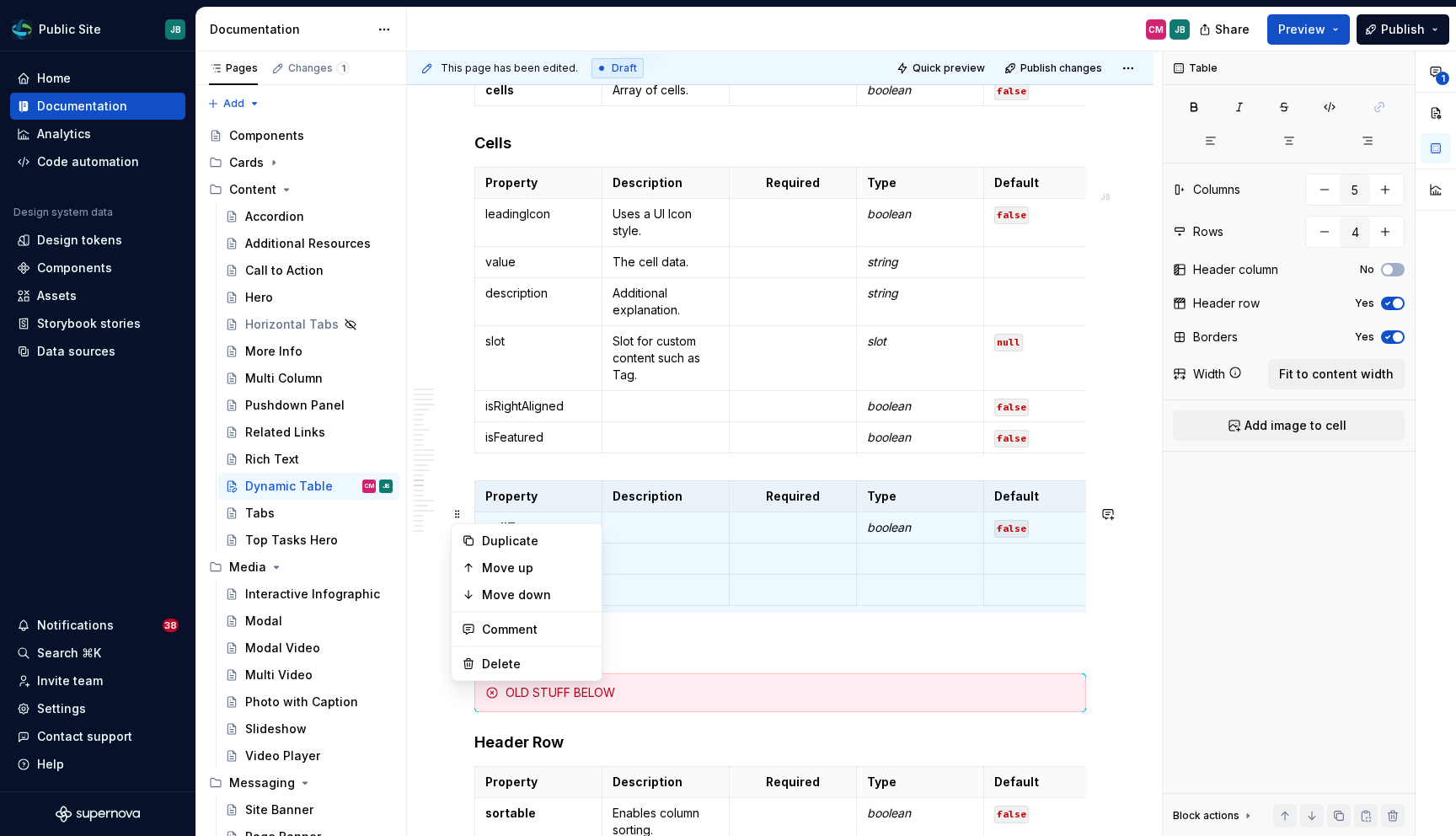
drag, startPoint x: 520, startPoint y: 662, endPoint x: 799, endPoint y: 515, distance: 315.4
click at [800, 515] on body "Public Site JB Home Documentation Analytics Code automation Design system data …" at bounding box center [728, 418] width 1456 height 836
click at [799, 503] on strong "Required" at bounding box center [793, 496] width 54 height 15
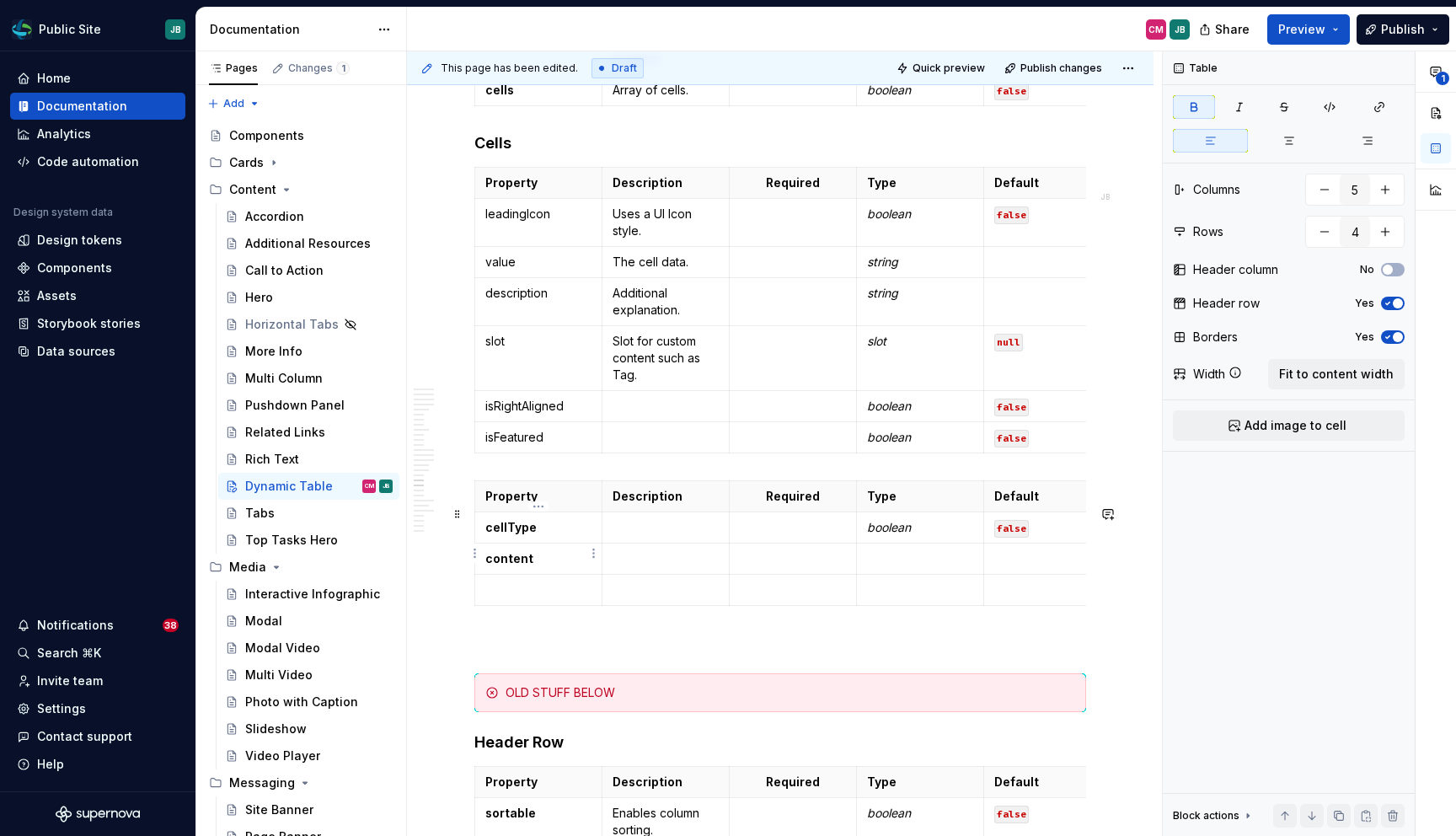
click at [546, 536] on p "cellType" at bounding box center [538, 527] width 106 height 17
click at [456, 510] on span at bounding box center [457, 515] width 14 height 24
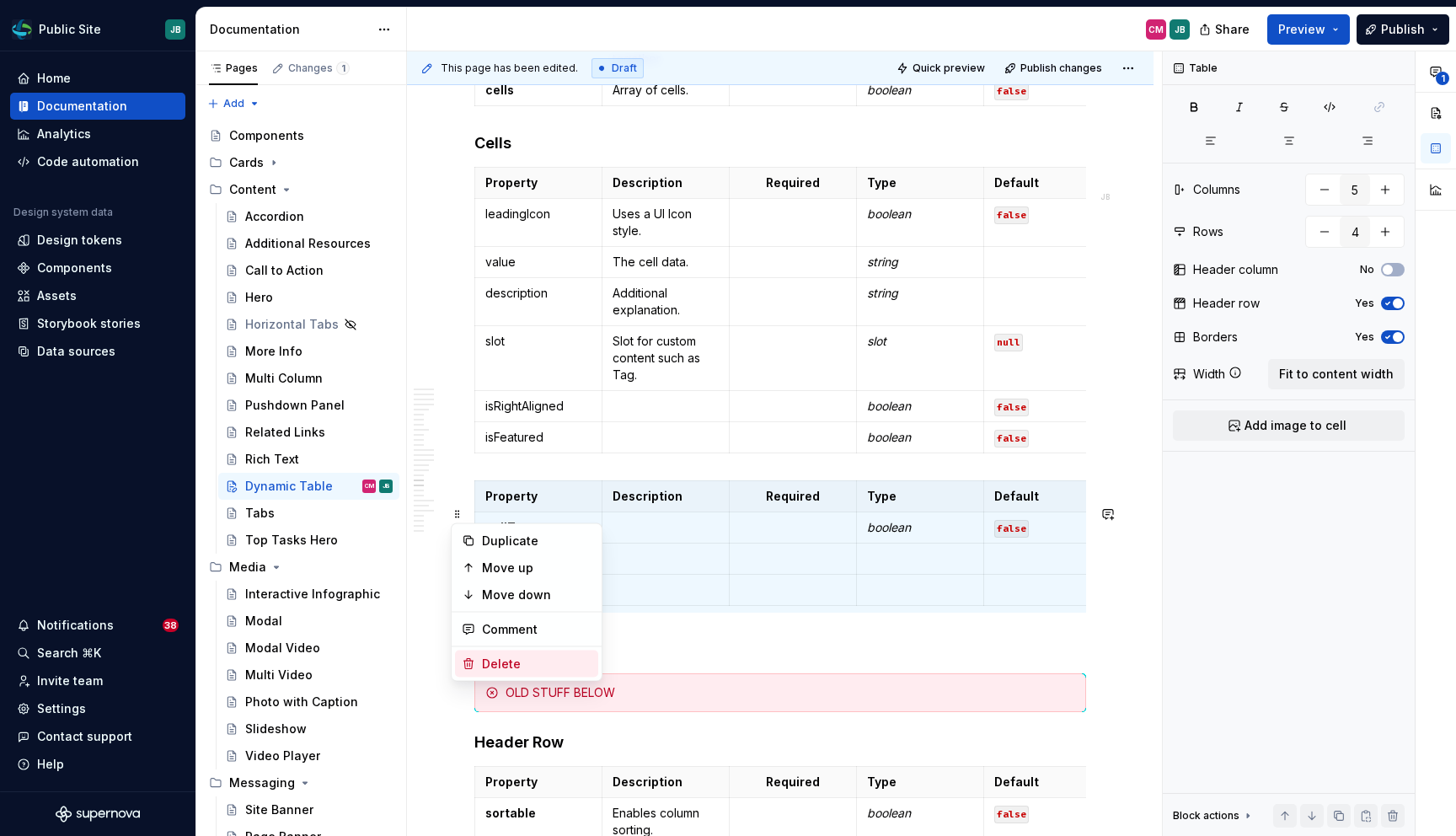
click at [537, 662] on div "Delete" at bounding box center [537, 664] width 110 height 17
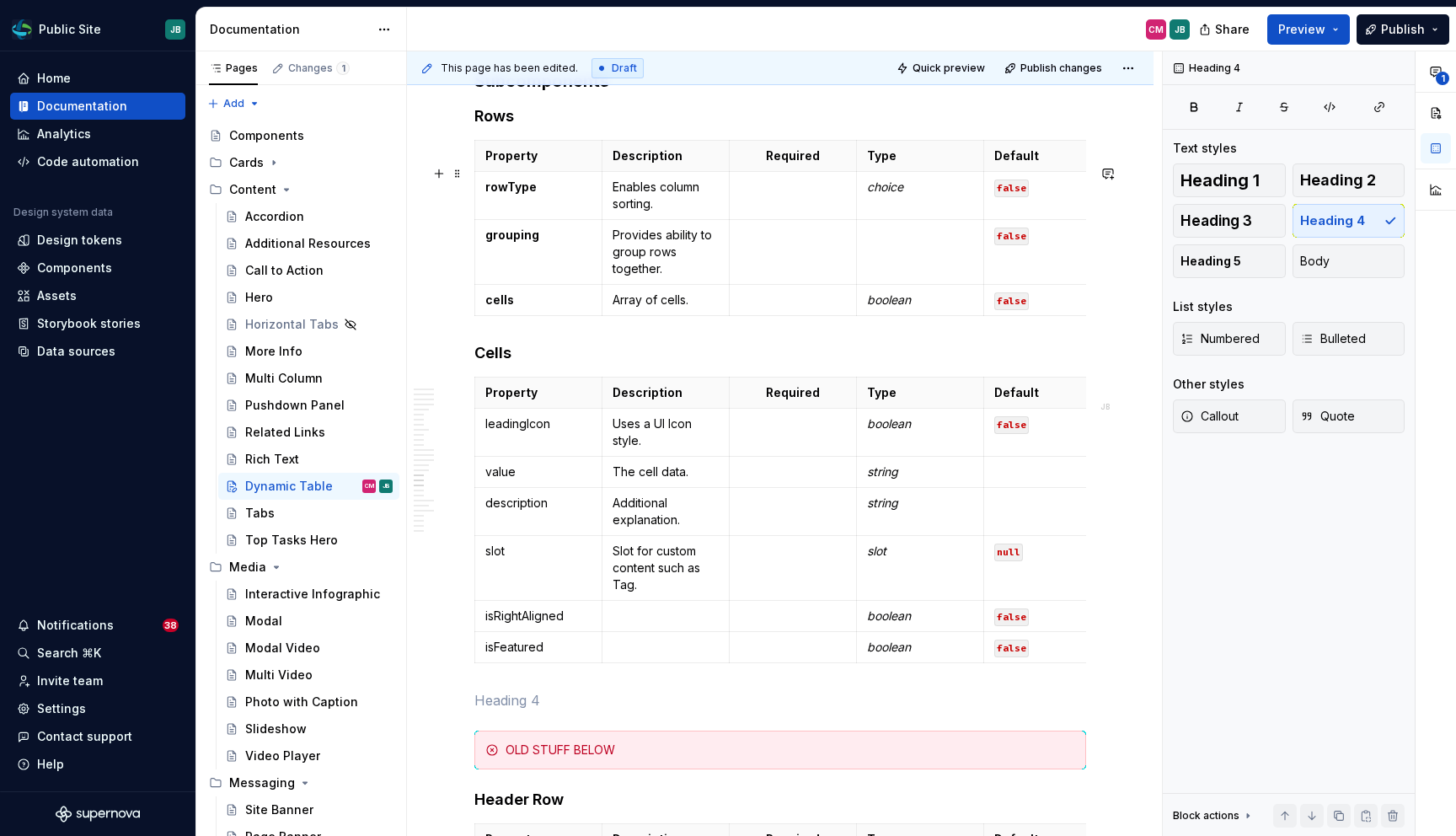
scroll to position [6664, 0]
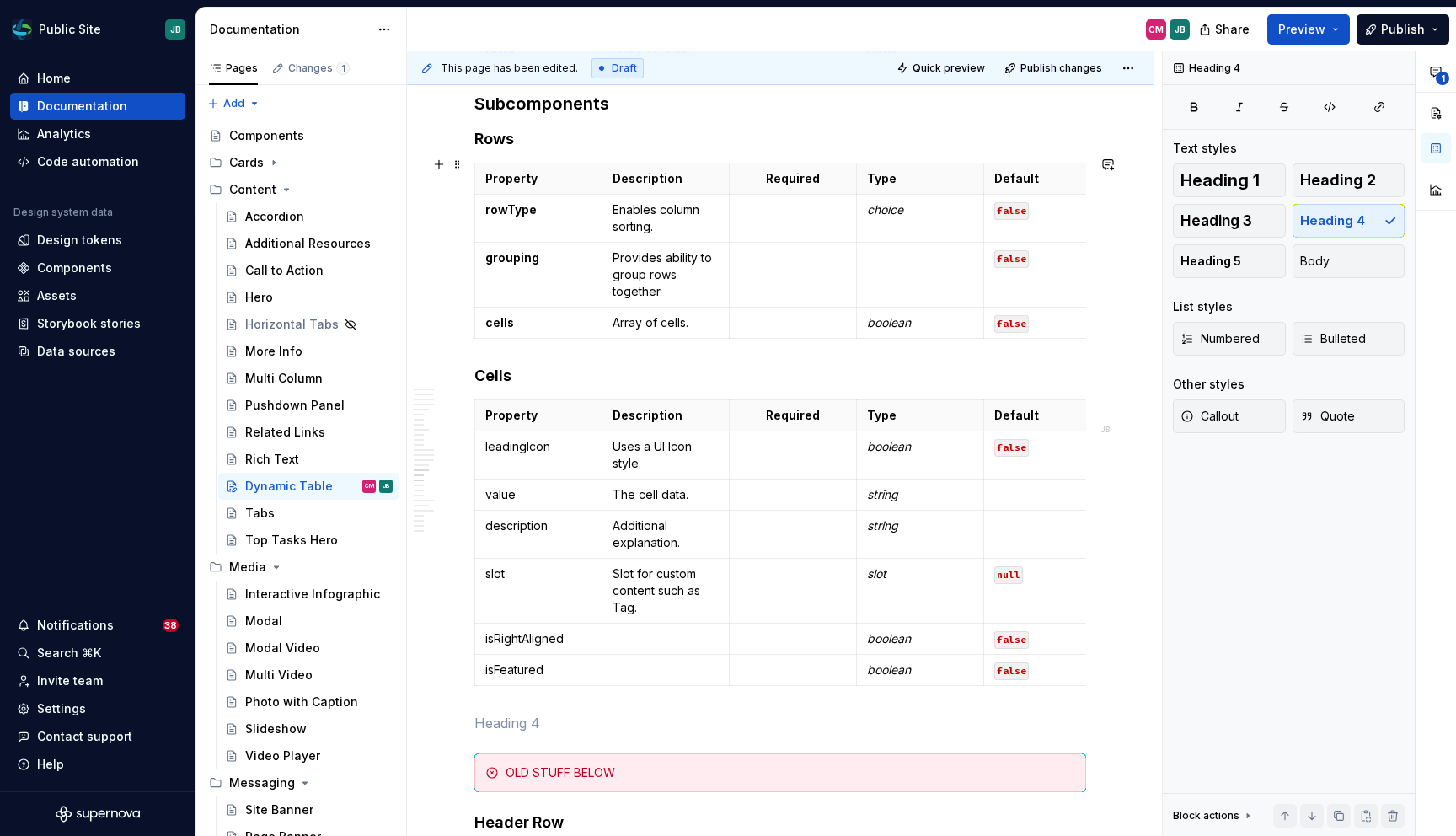
click at [531, 149] on h4 "Rows" at bounding box center [780, 139] width 612 height 20
click at [531, 386] on h4 "Cells" at bounding box center [780, 376] width 612 height 20
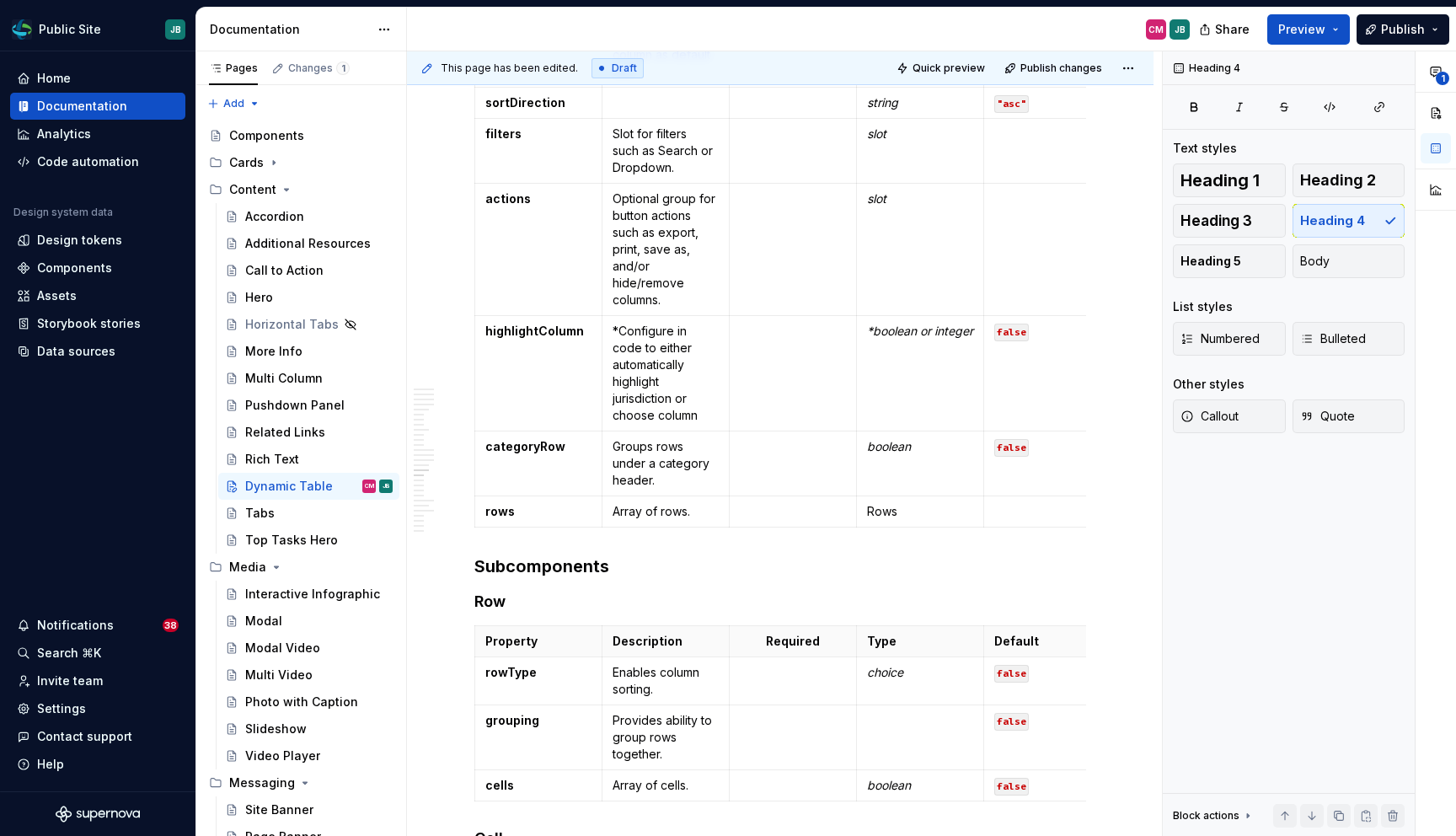
scroll to position [6222, 0]
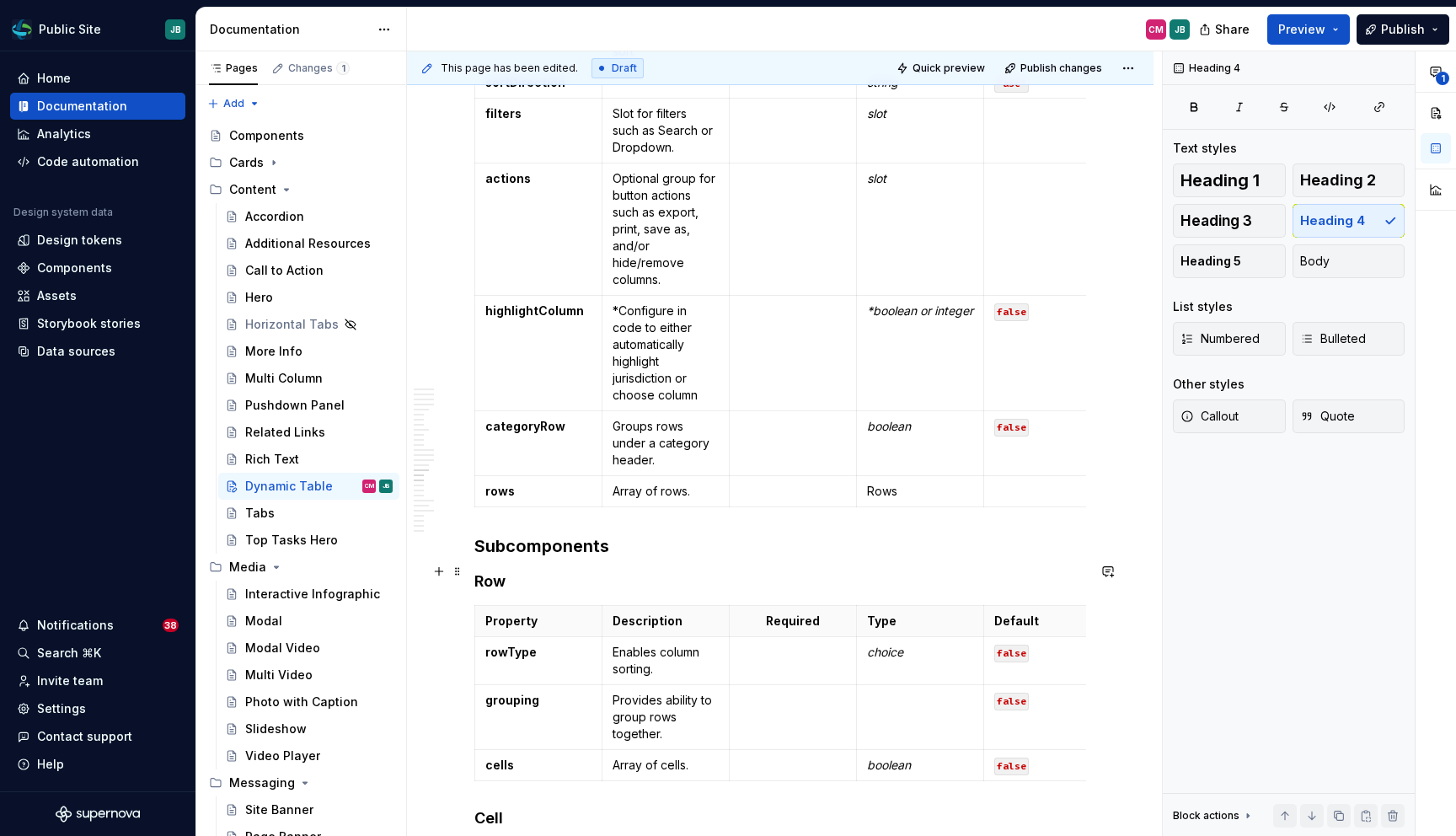
click at [525, 558] on h3 "Subcomponents" at bounding box center [780, 546] width 612 height 24
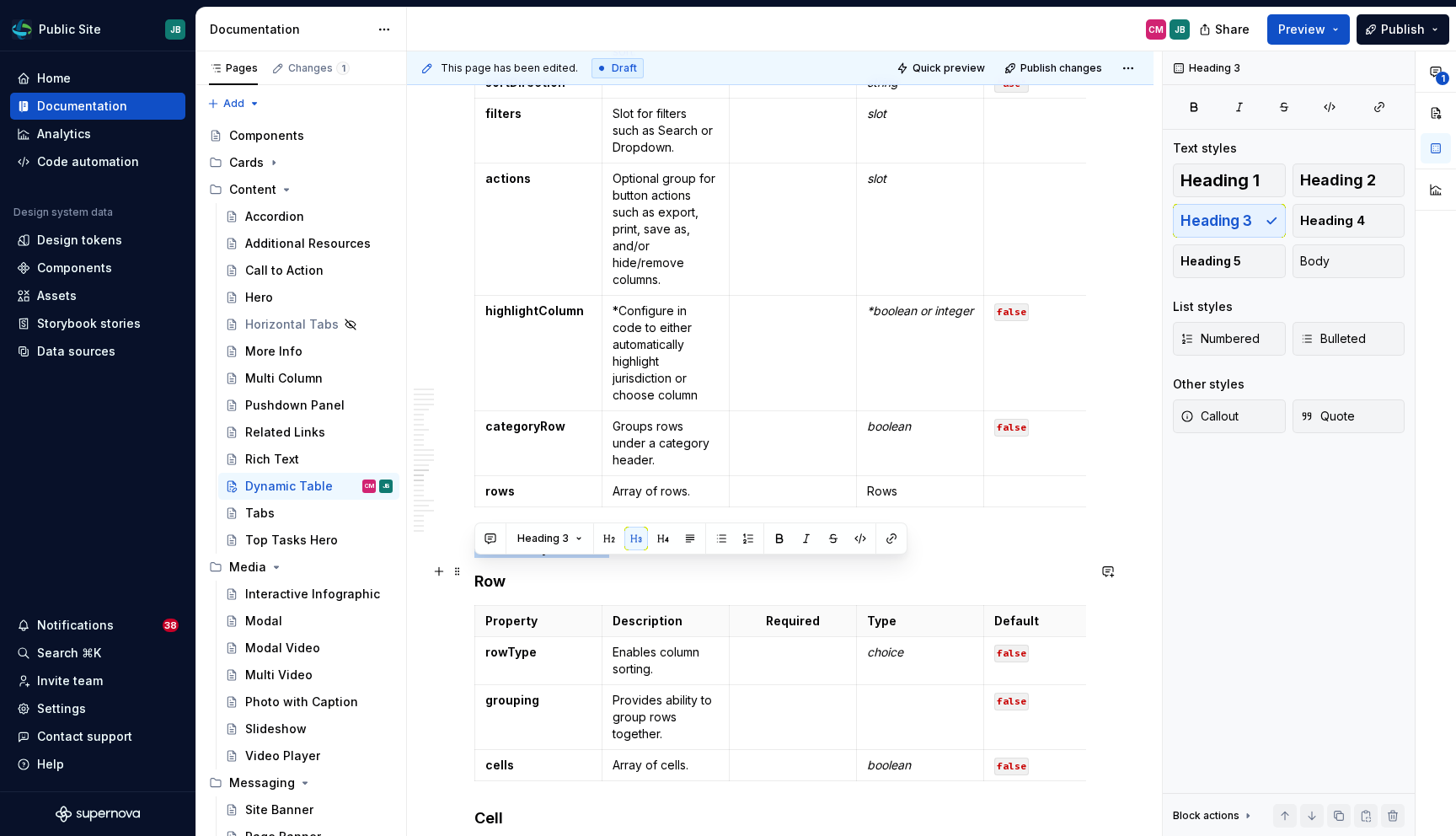
click at [525, 558] on h3 "Subcomponents" at bounding box center [780, 546] width 612 height 24
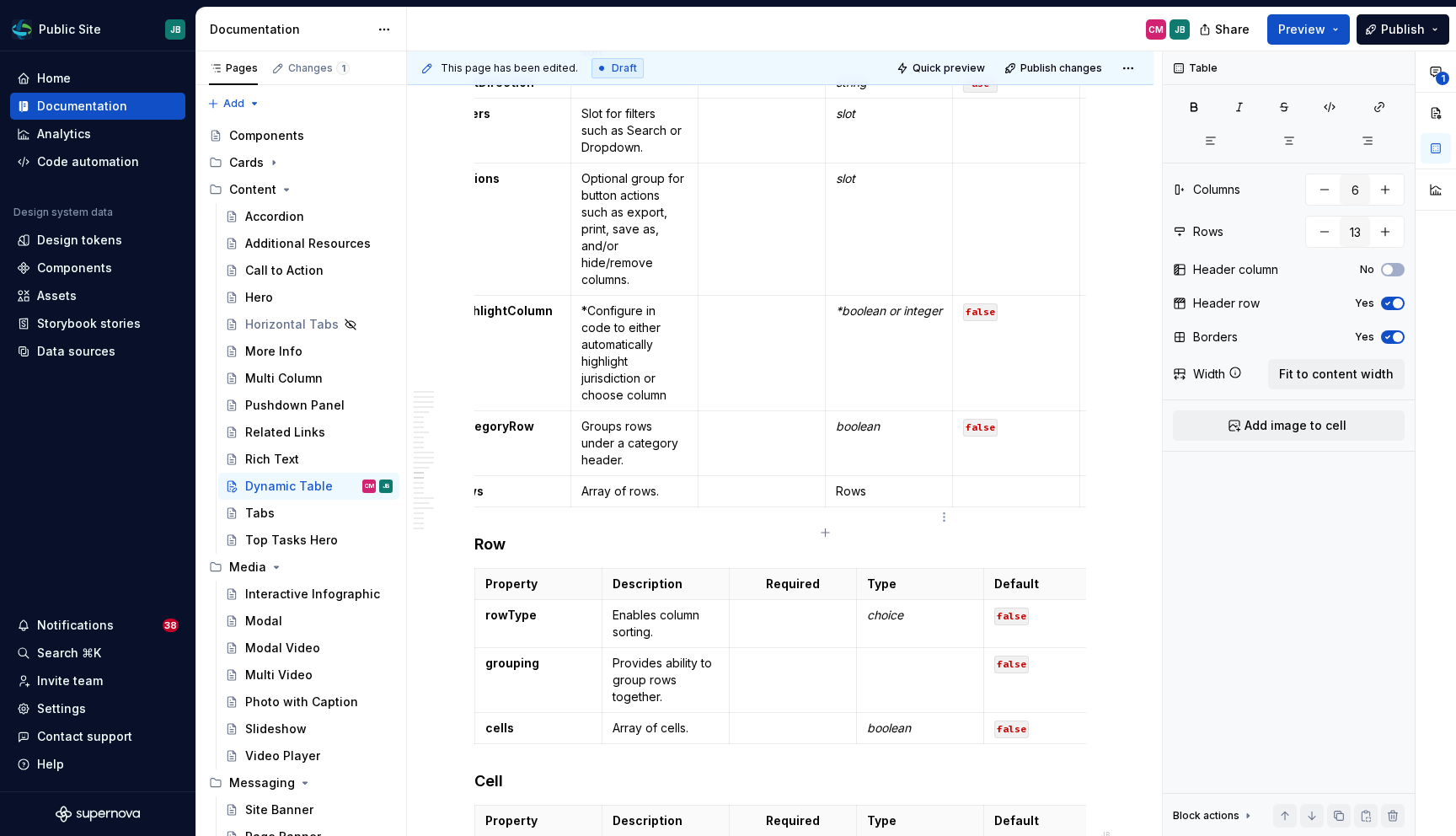
click at [893, 500] on p "Rows" at bounding box center [889, 491] width 106 height 17
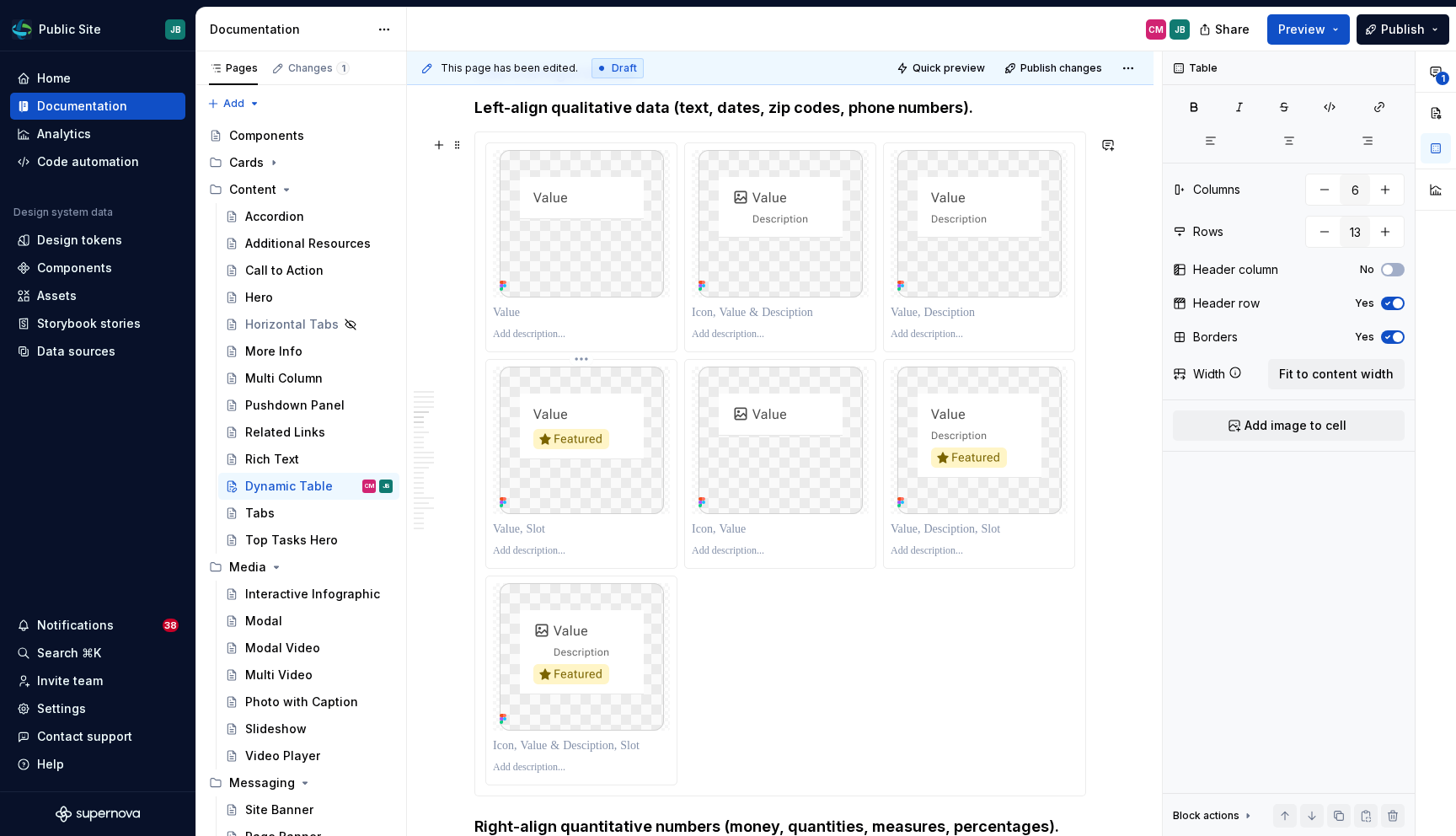
scroll to position [1909, 0]
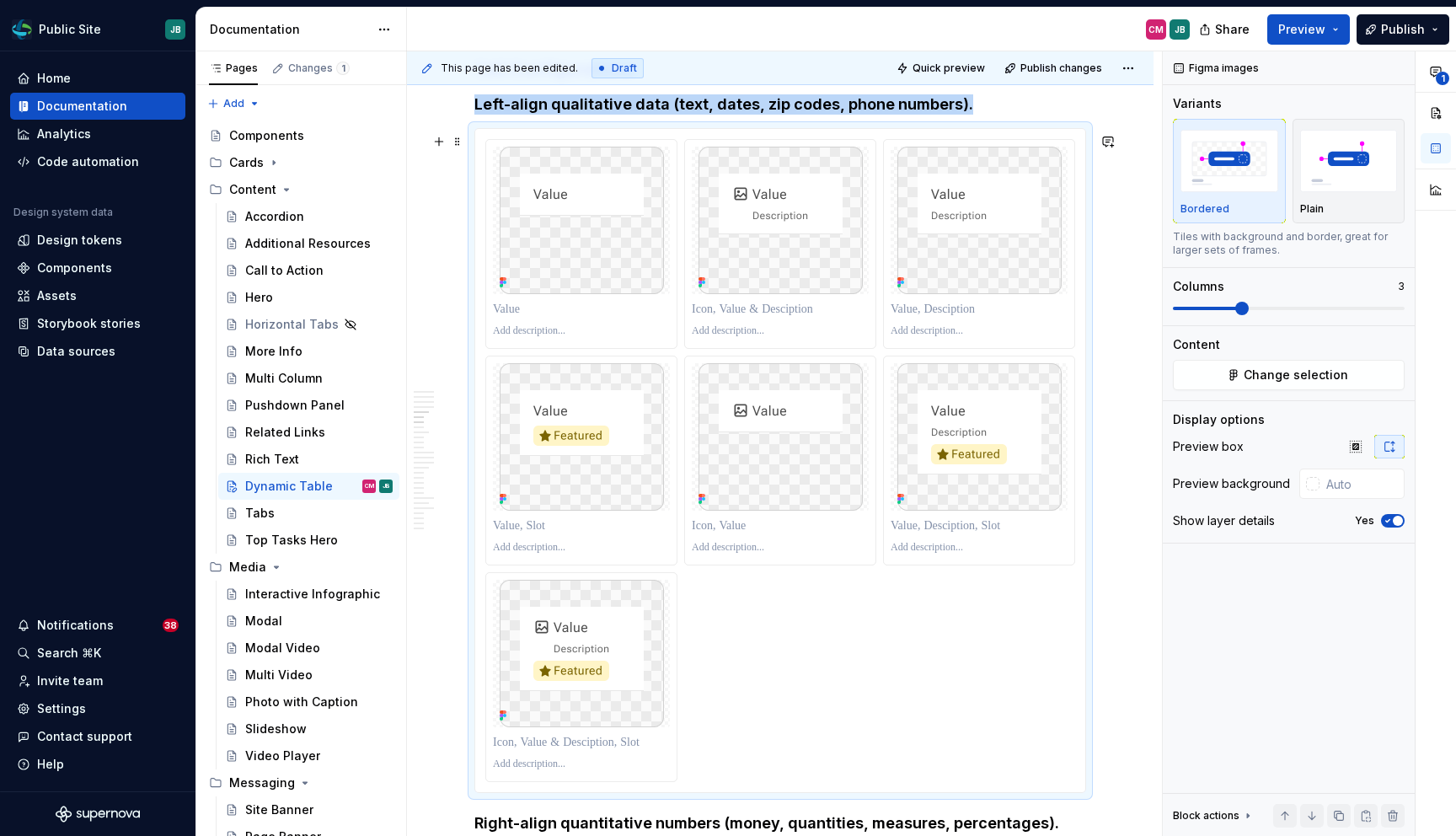
click at [778, 618] on div at bounding box center [780, 460] width 589 height 643
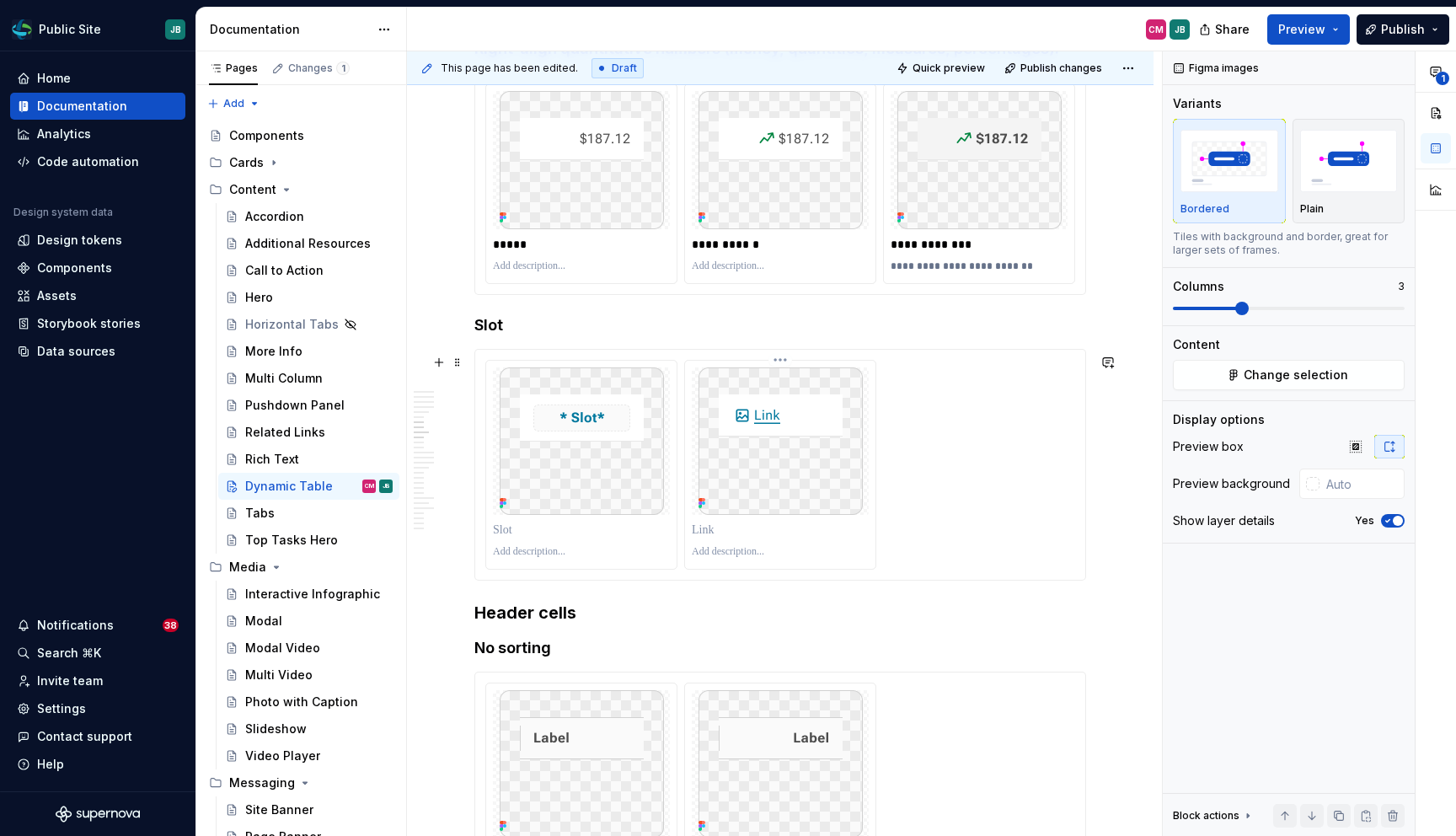
scroll to position [2690, 0]
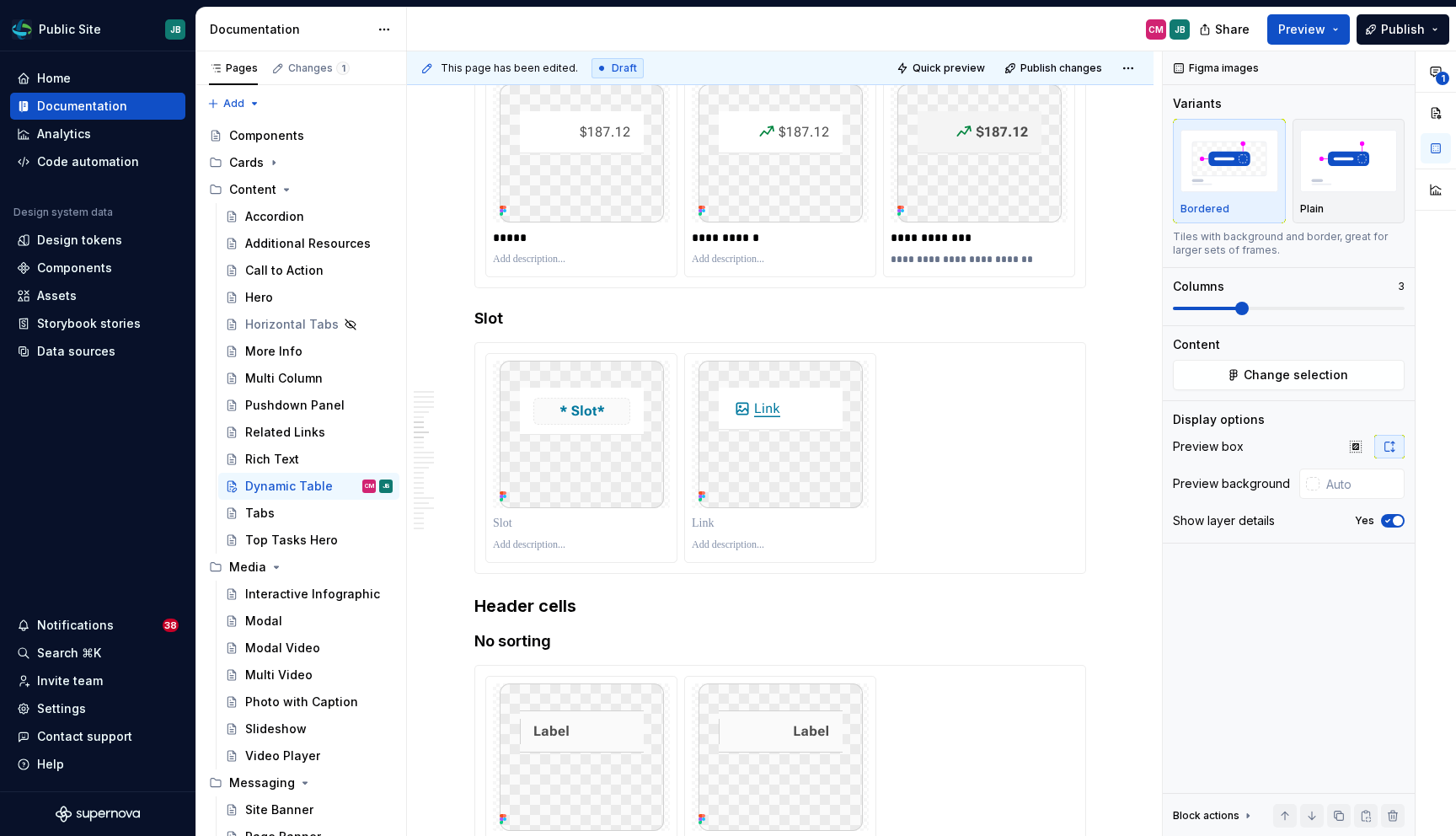
type textarea "*"
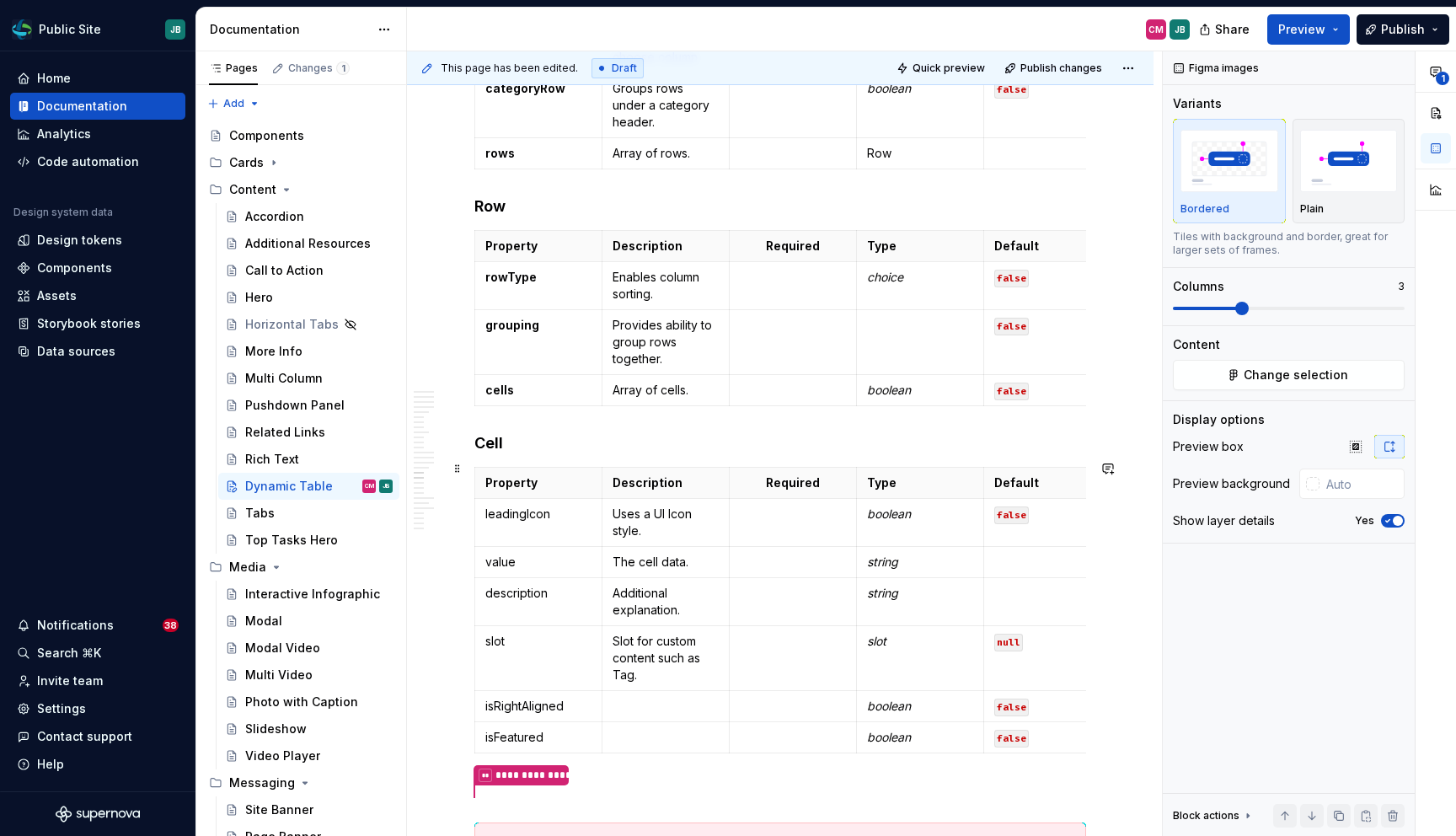
scroll to position [6561, 0]
click at [665, 298] on p "Enables column sorting." at bounding box center [665, 284] width 106 height 33
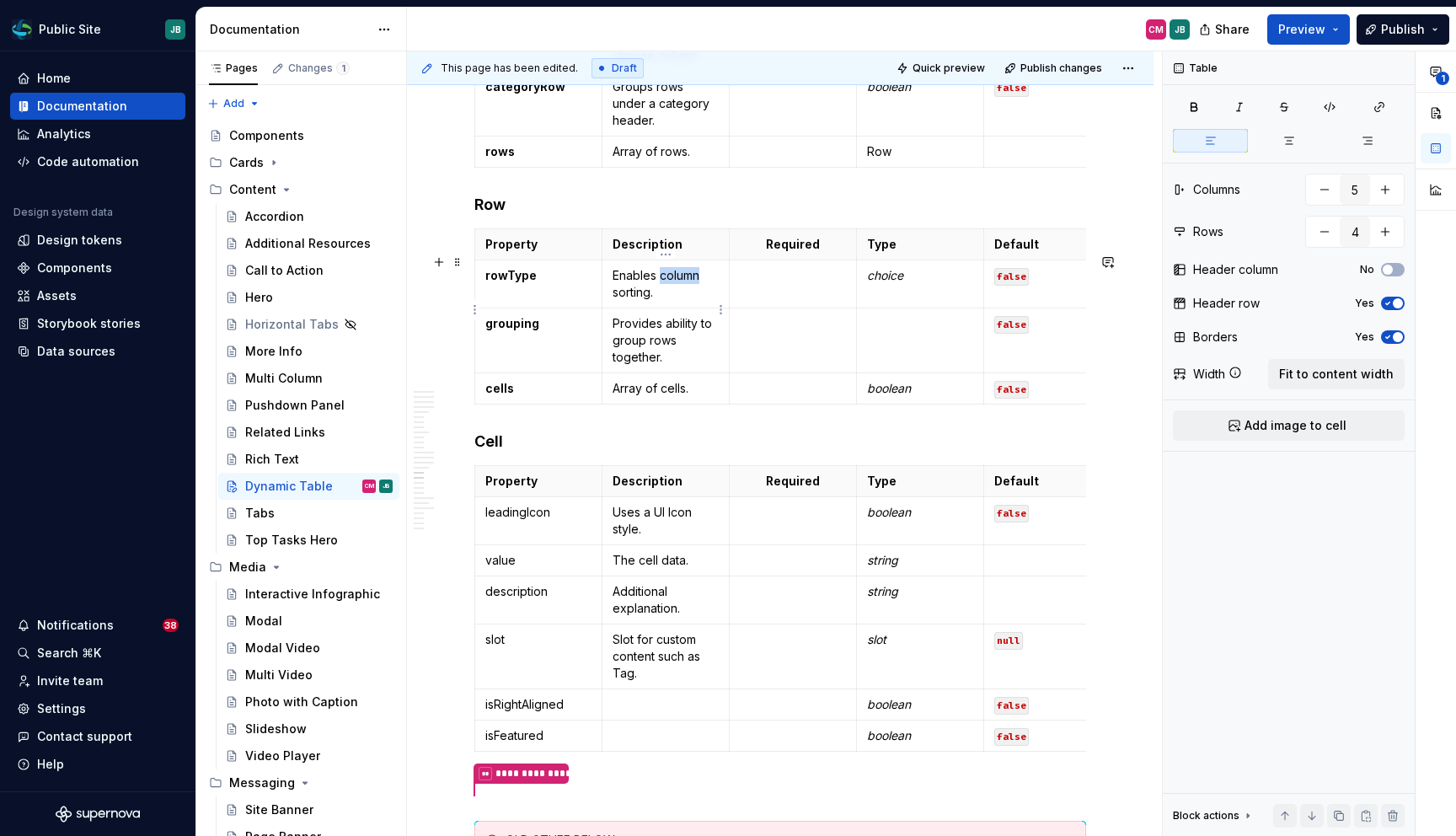
click at [665, 298] on p "Enables column sorting." at bounding box center [665, 284] width 106 height 33
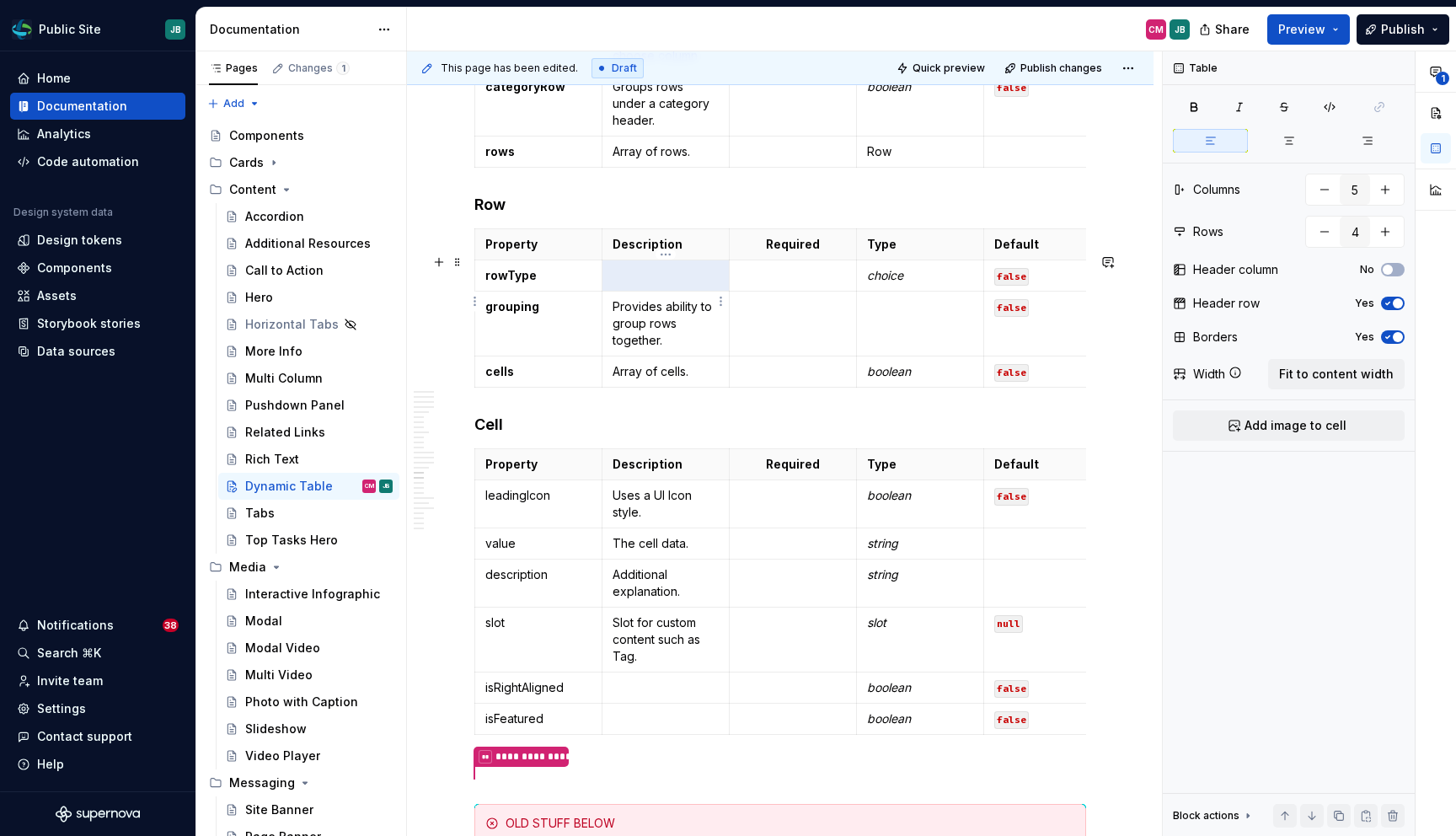
click at [652, 284] on p at bounding box center [665, 275] width 106 height 17
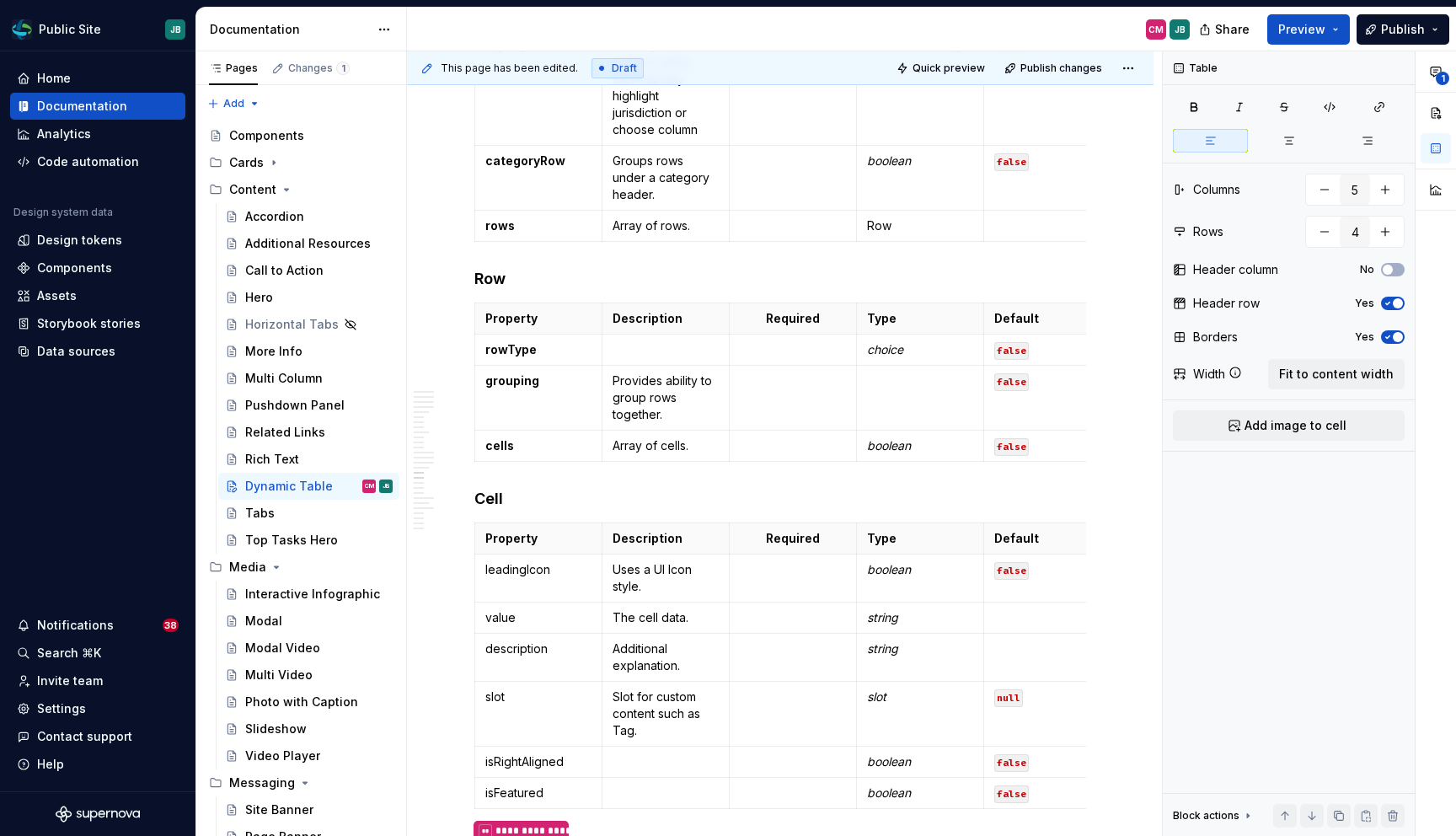
scroll to position [6490, 0]
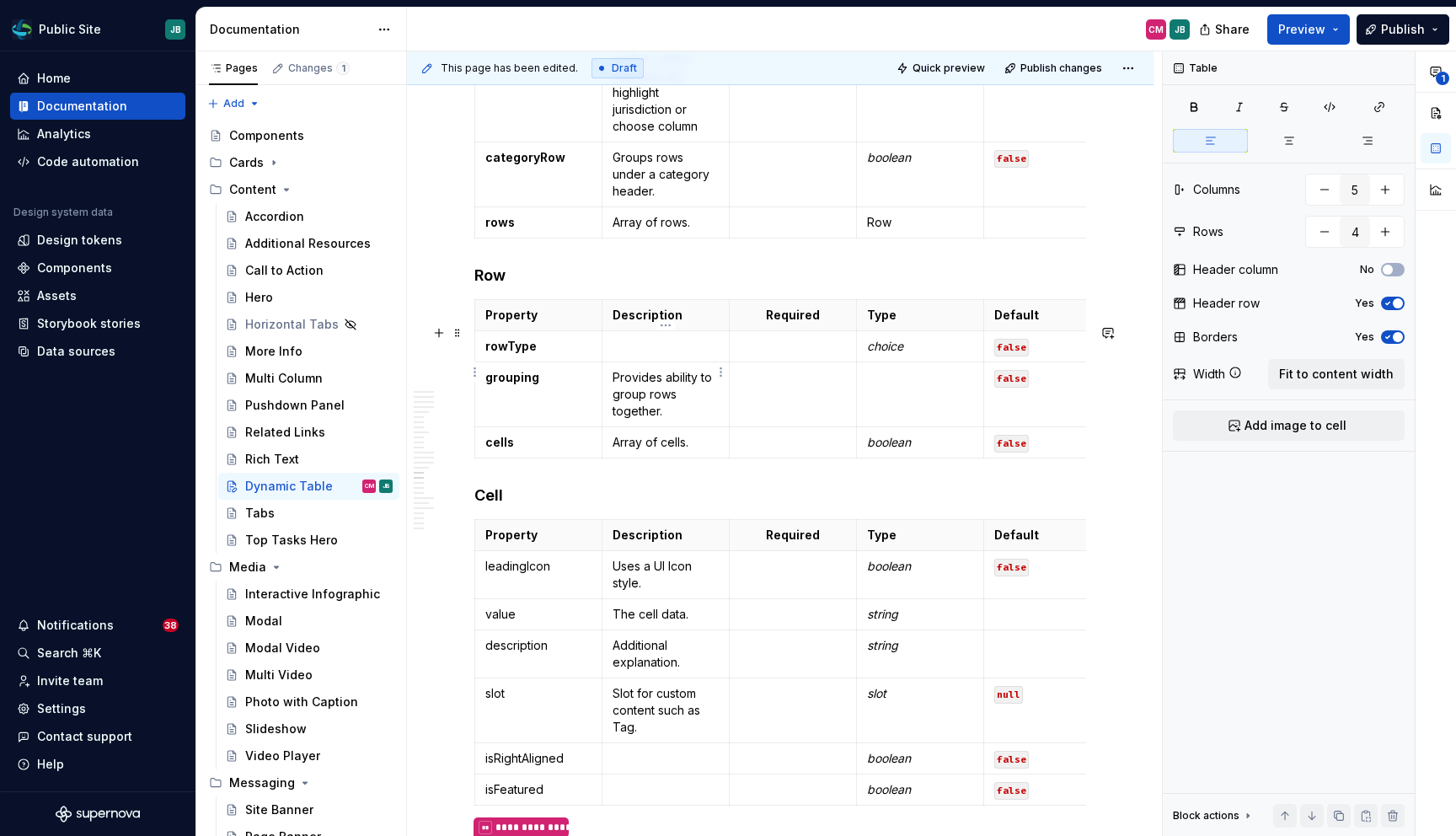
click at [643, 355] on p at bounding box center [665, 346] width 106 height 17
click at [541, 355] on p "rowType" at bounding box center [538, 346] width 106 height 17
click at [475, 373] on html "Public Site JB Home Documentation Analytics Code automation Design system data …" at bounding box center [728, 418] width 1456 height 836
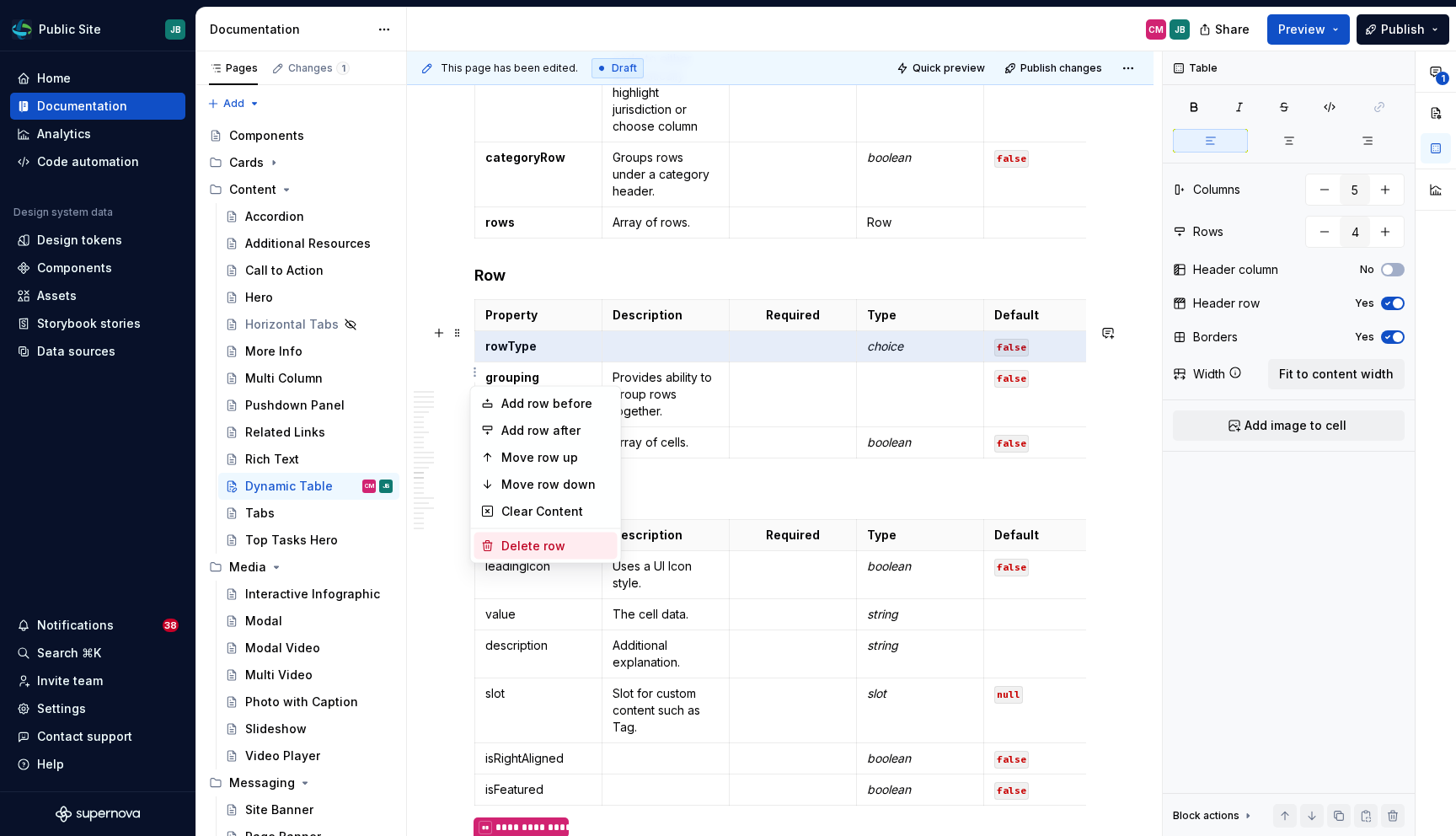
click at [551, 549] on div "Delete row" at bounding box center [556, 546] width 110 height 17
type input "3"
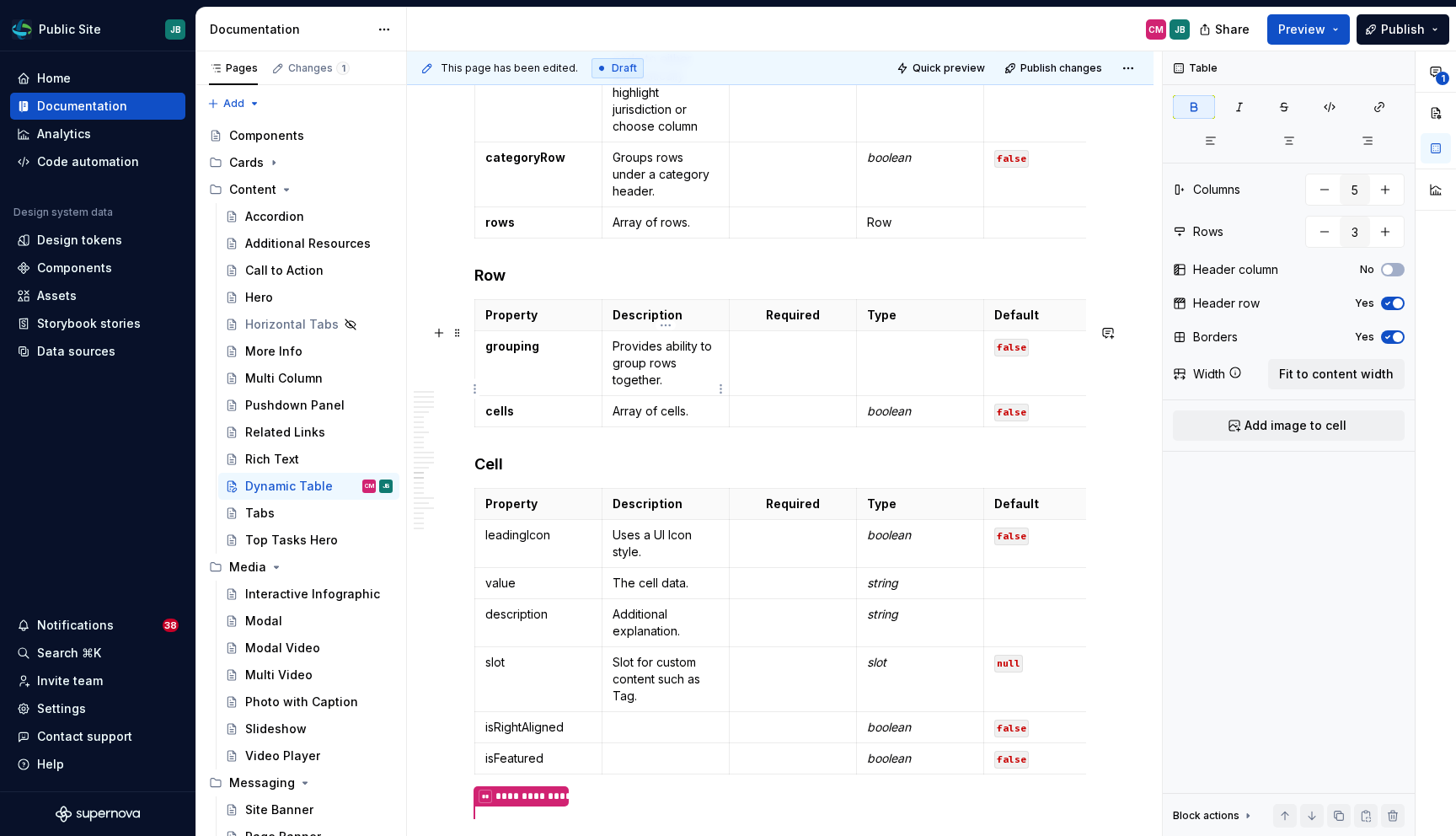
click at [652, 388] on p "Provides ability to group rows together." at bounding box center [665, 363] width 106 height 51
click at [521, 353] on strong "grouping" at bounding box center [512, 346] width 54 height 15
click at [924, 355] on p at bounding box center [919, 346] width 106 height 17
click at [881, 355] on p "choice" at bounding box center [919, 346] width 106 height 17
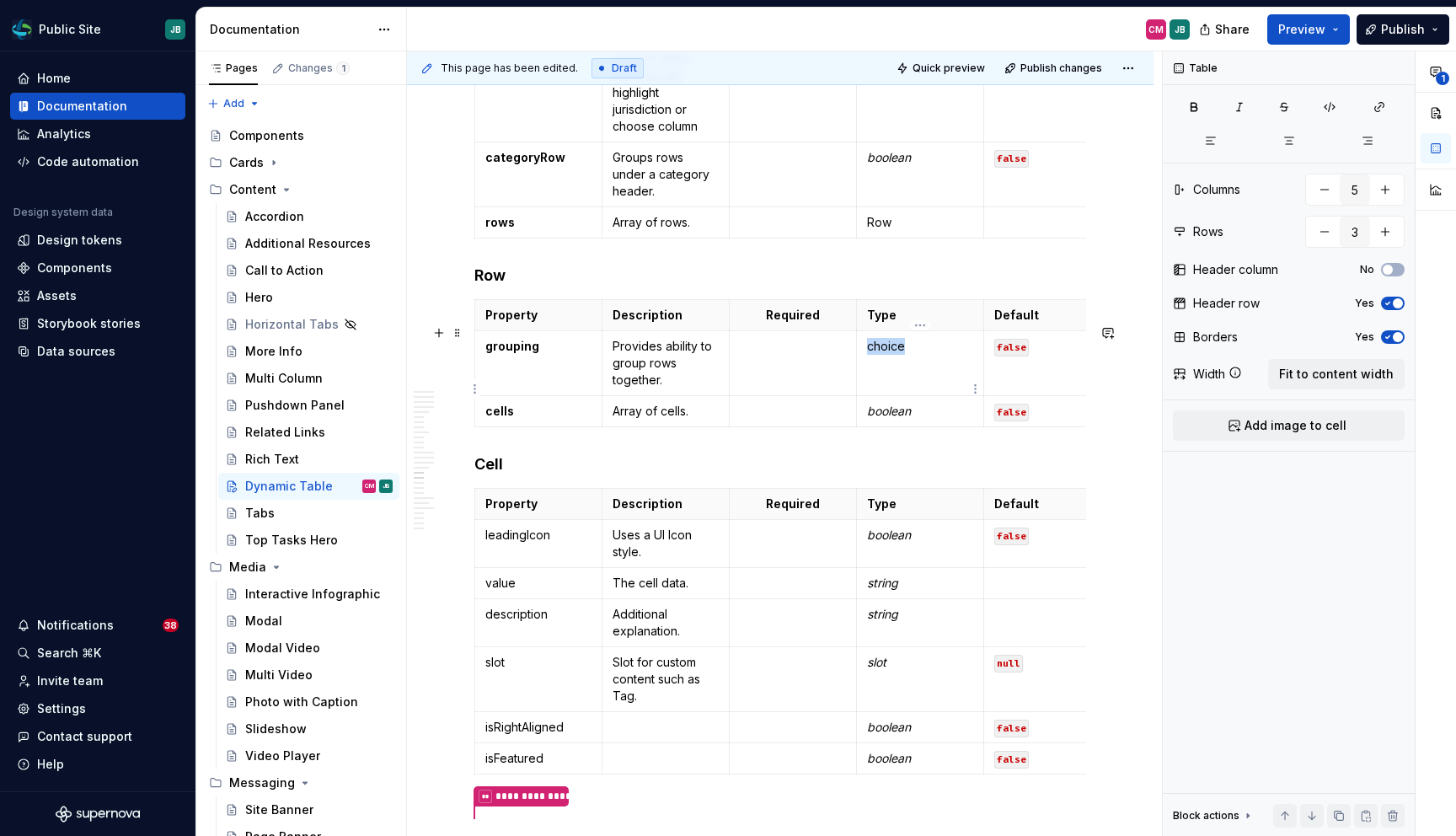
click at [881, 355] on p "choice" at bounding box center [919, 346] width 106 height 17
click at [536, 419] on p "cells" at bounding box center [538, 411] width 106 height 17
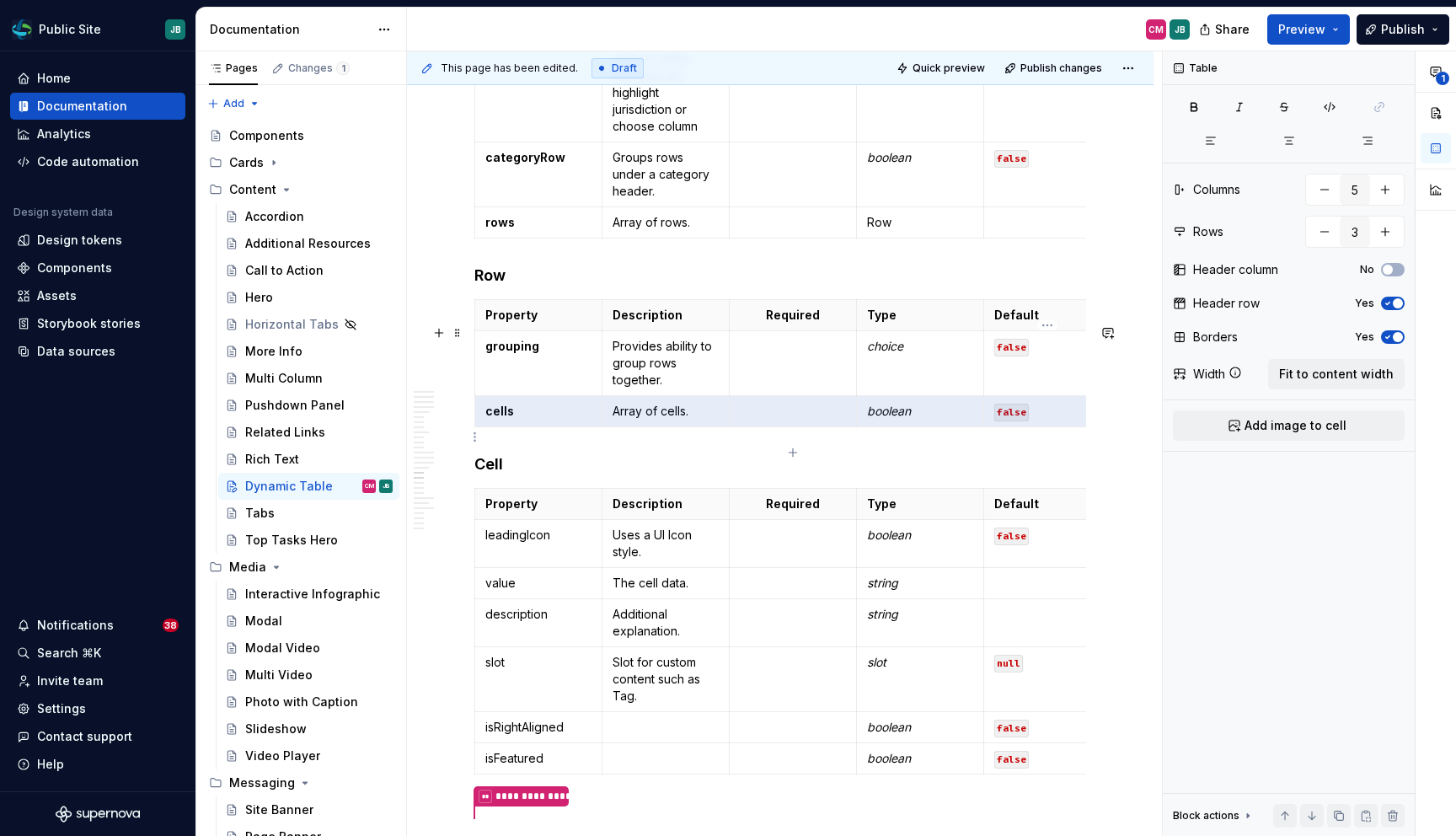
drag, startPoint x: 536, startPoint y: 438, endPoint x: 988, endPoint y: 439, distance: 452.0
click at [988, 427] on tr "cells Array of cells. boolean false" at bounding box center [793, 412] width 637 height 31
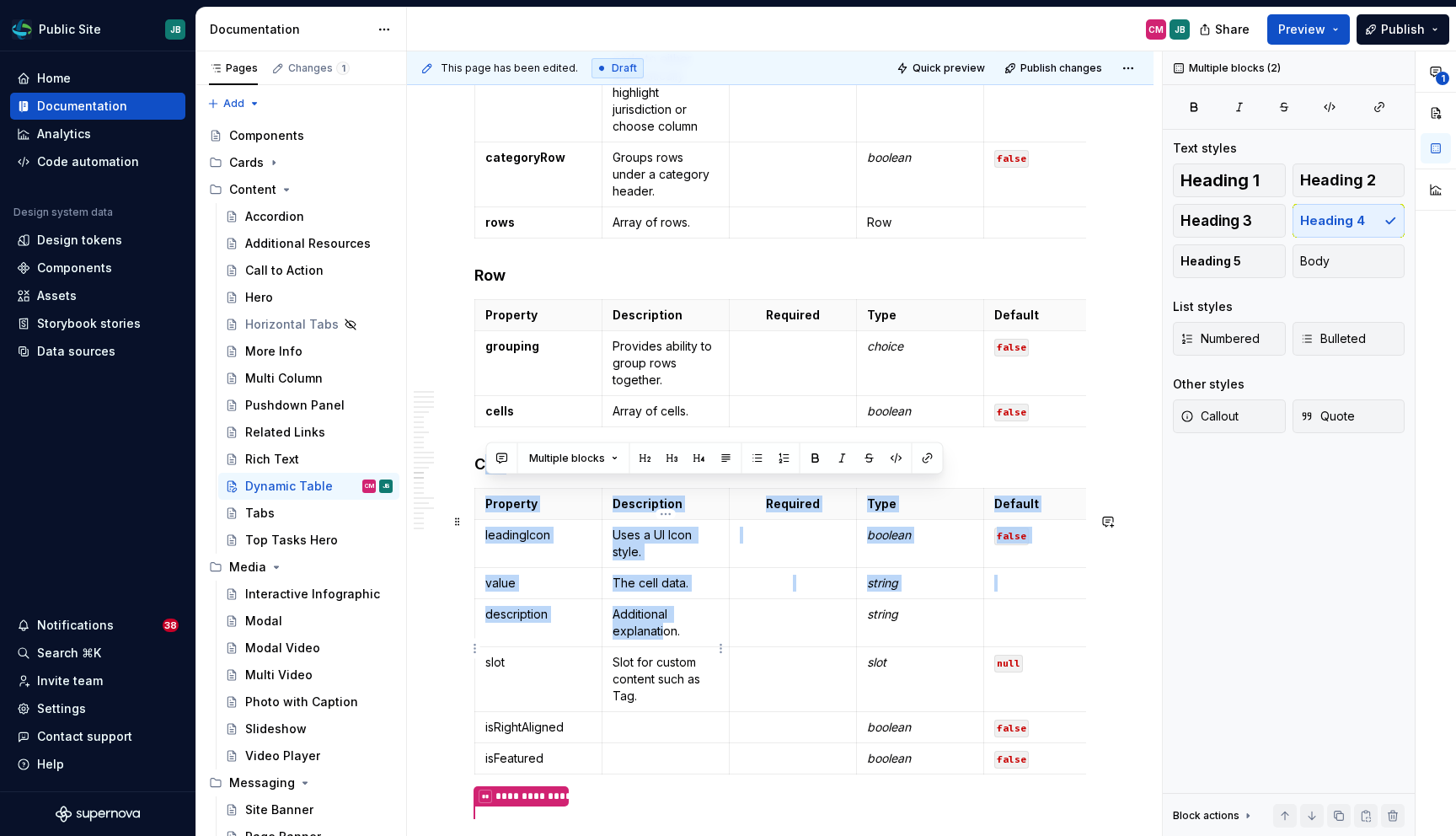
drag, startPoint x: 485, startPoint y: 489, endPoint x: 629, endPoint y: 608, distance: 186.8
click at [588, 474] on h4 "Cell" at bounding box center [780, 465] width 612 height 20
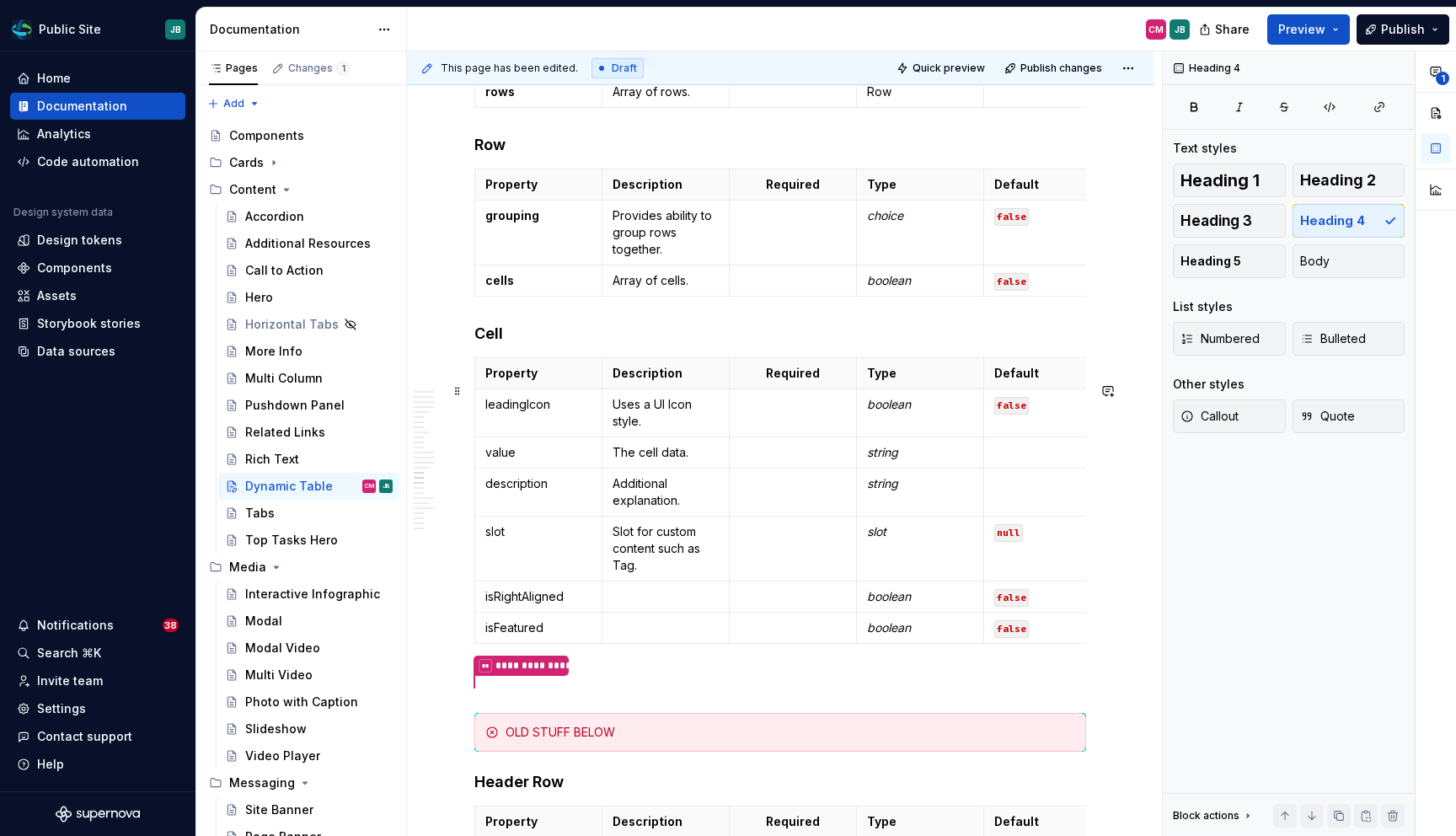
scroll to position [6631, 0]
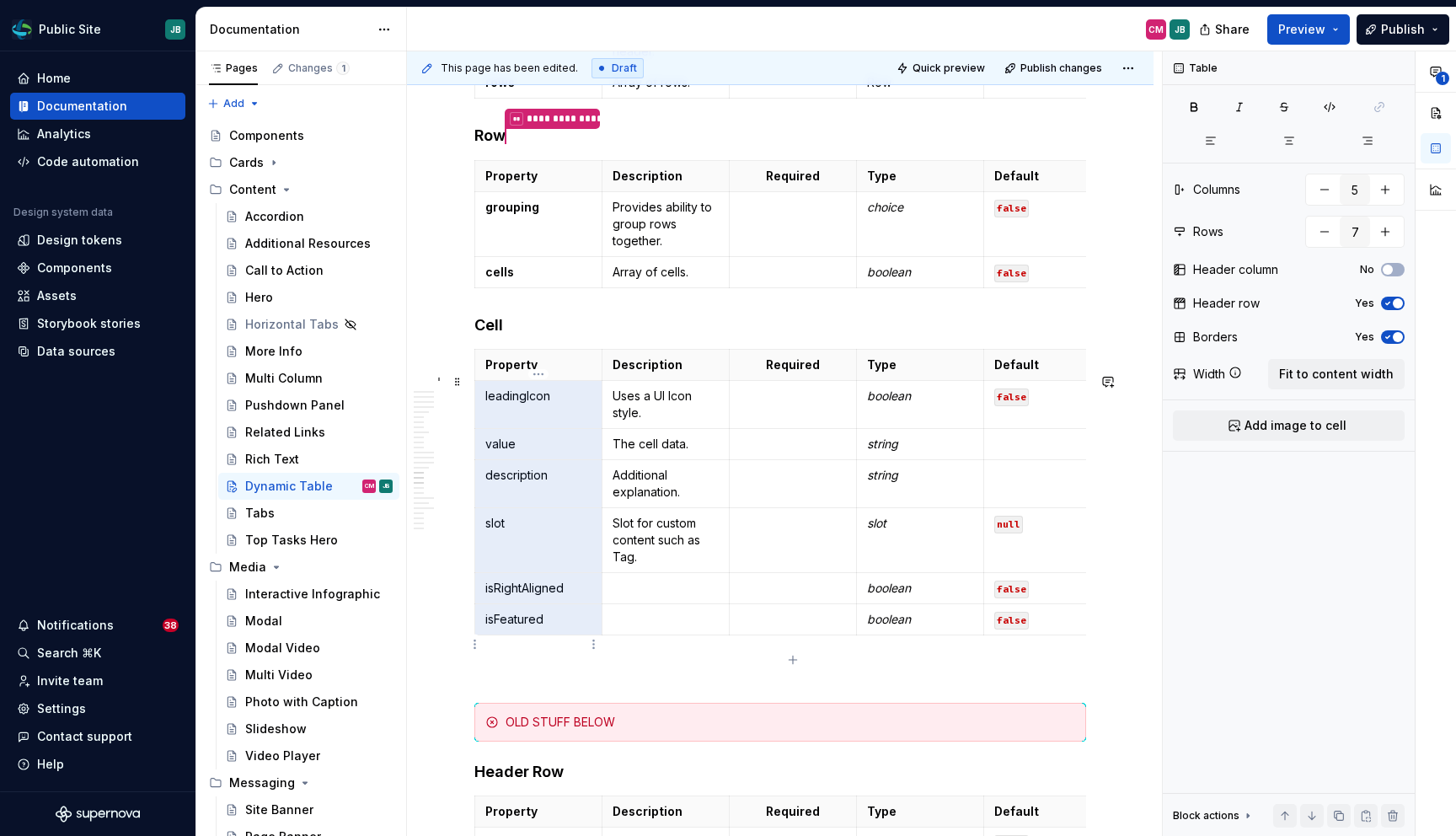
drag, startPoint x: 566, startPoint y: 431, endPoint x: 565, endPoint y: 640, distance: 209.0
click at [565, 636] on tbody "Property Description Required Type Default leadingIcon Uses a UI Icon style. bo…" at bounding box center [793, 491] width 637 height 285
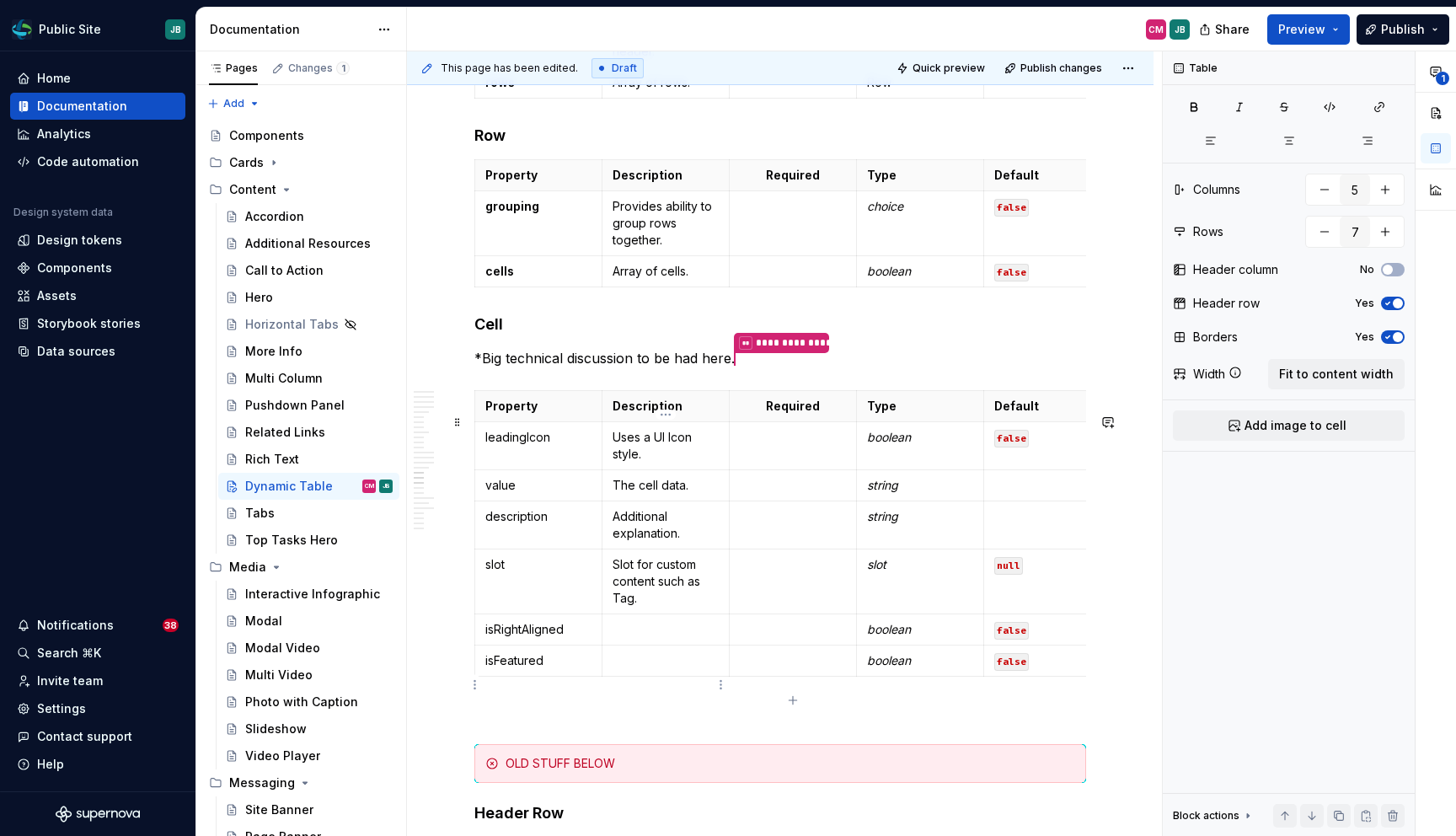
click at [650, 669] on p at bounding box center [665, 660] width 106 height 17
click at [705, 669] on p "Adds Featured tag." at bounding box center [665, 660] width 106 height 17
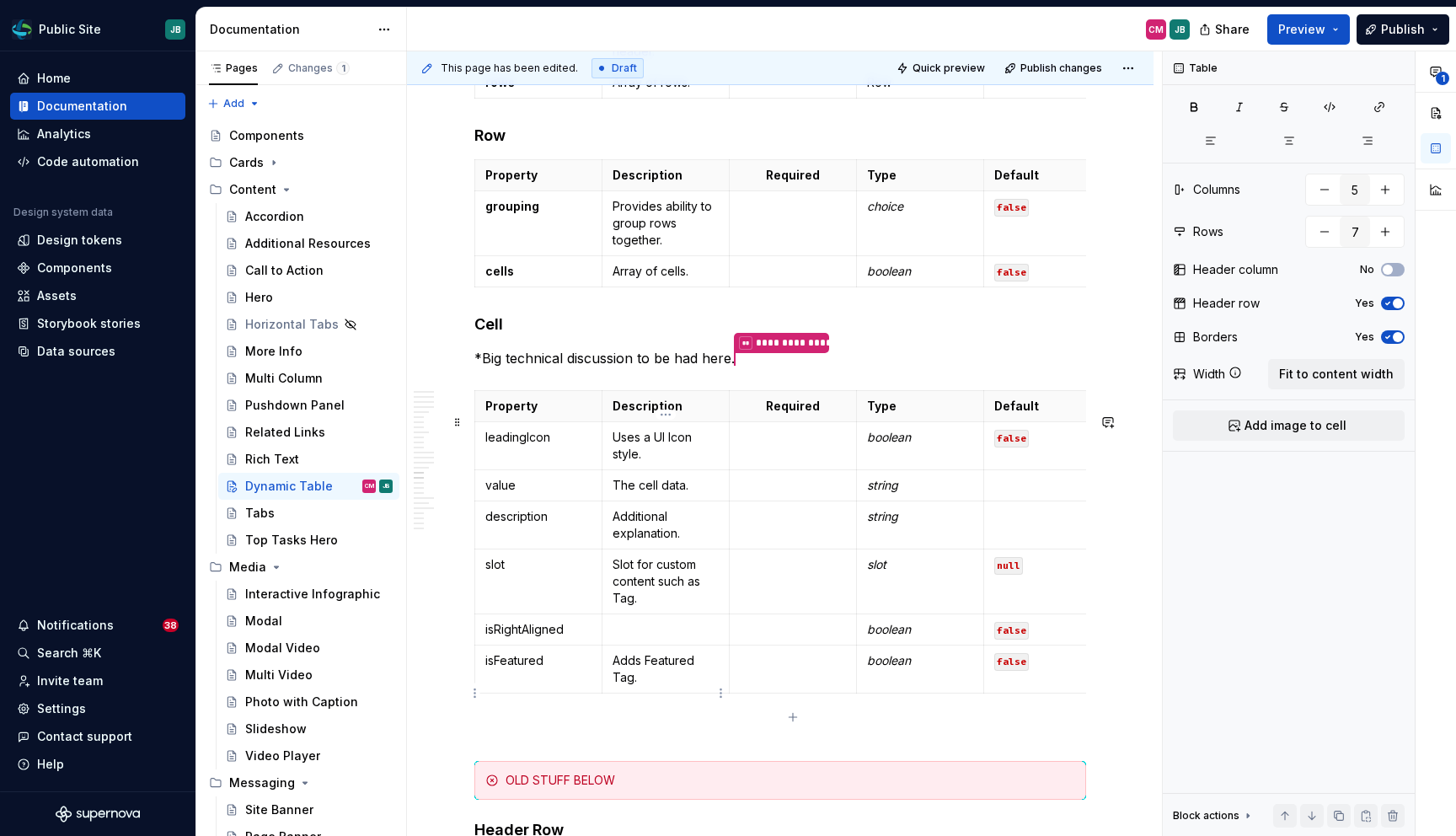
click at [625, 685] on p "Adds Featured Tag." at bounding box center [665, 669] width 106 height 33
click at [770, 673] on button "button" at bounding box center [772, 672] width 24 height 24
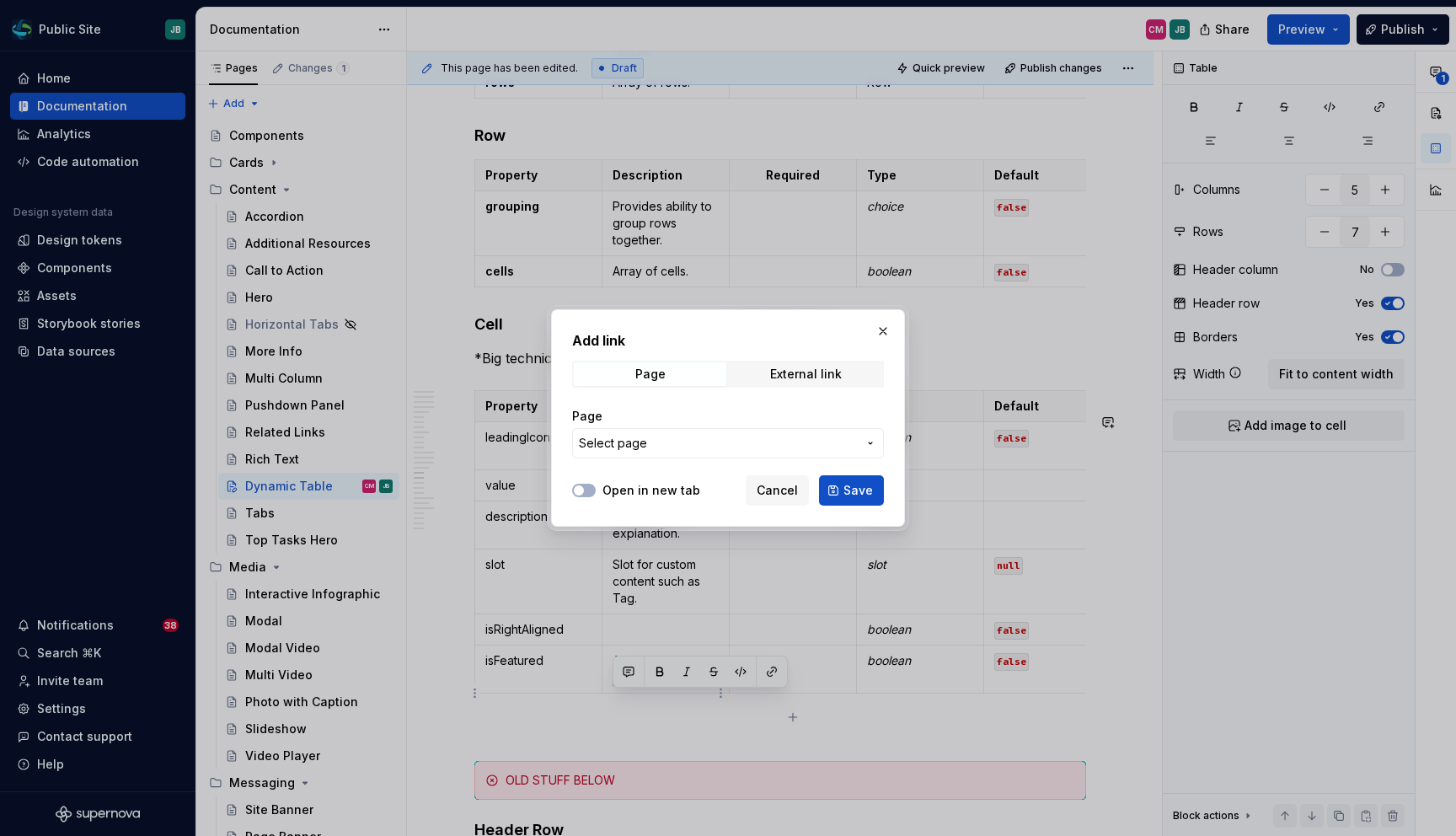
click at [675, 436] on span "Select page" at bounding box center [718, 443] width 278 height 17
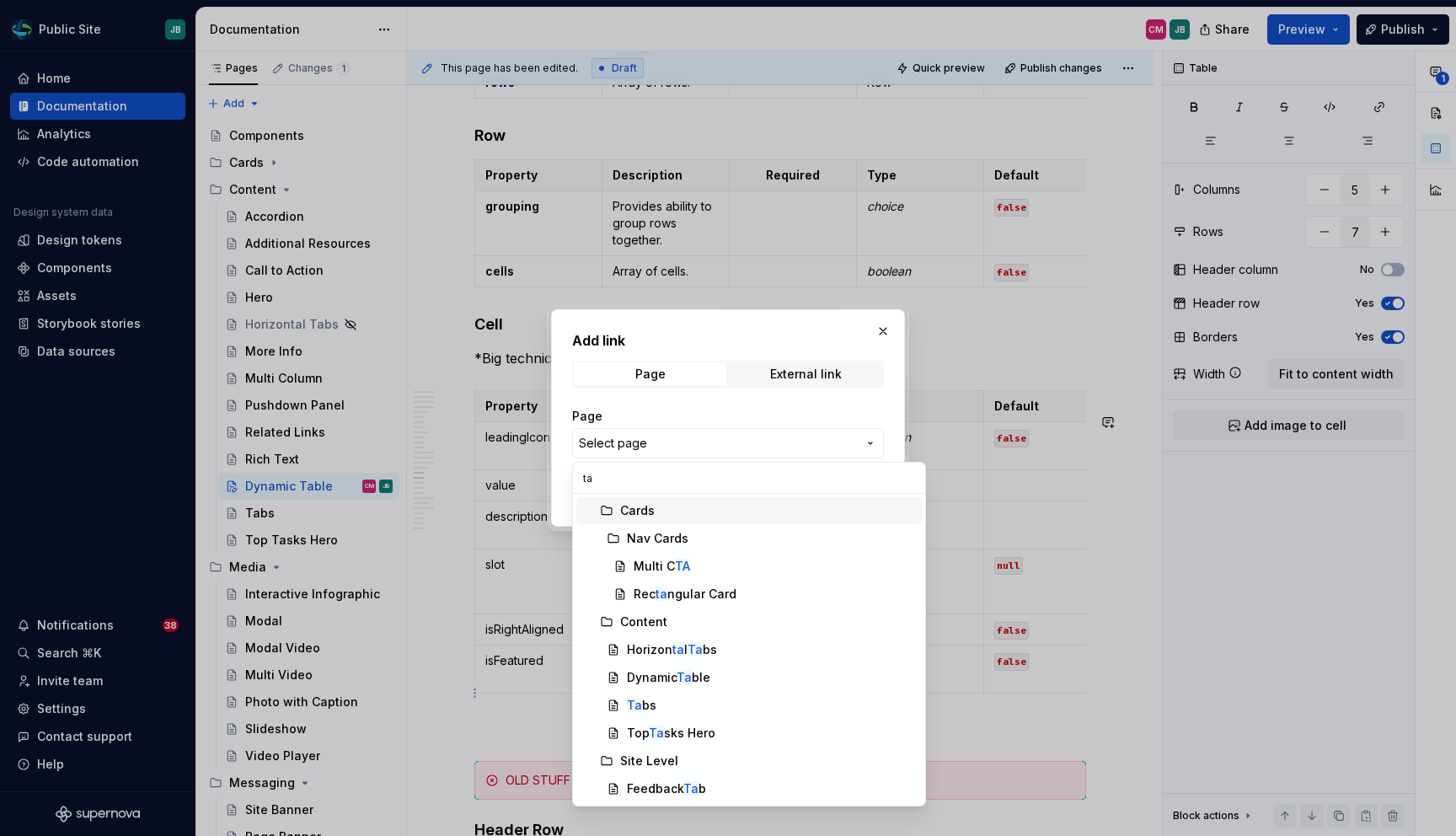
type input "t"
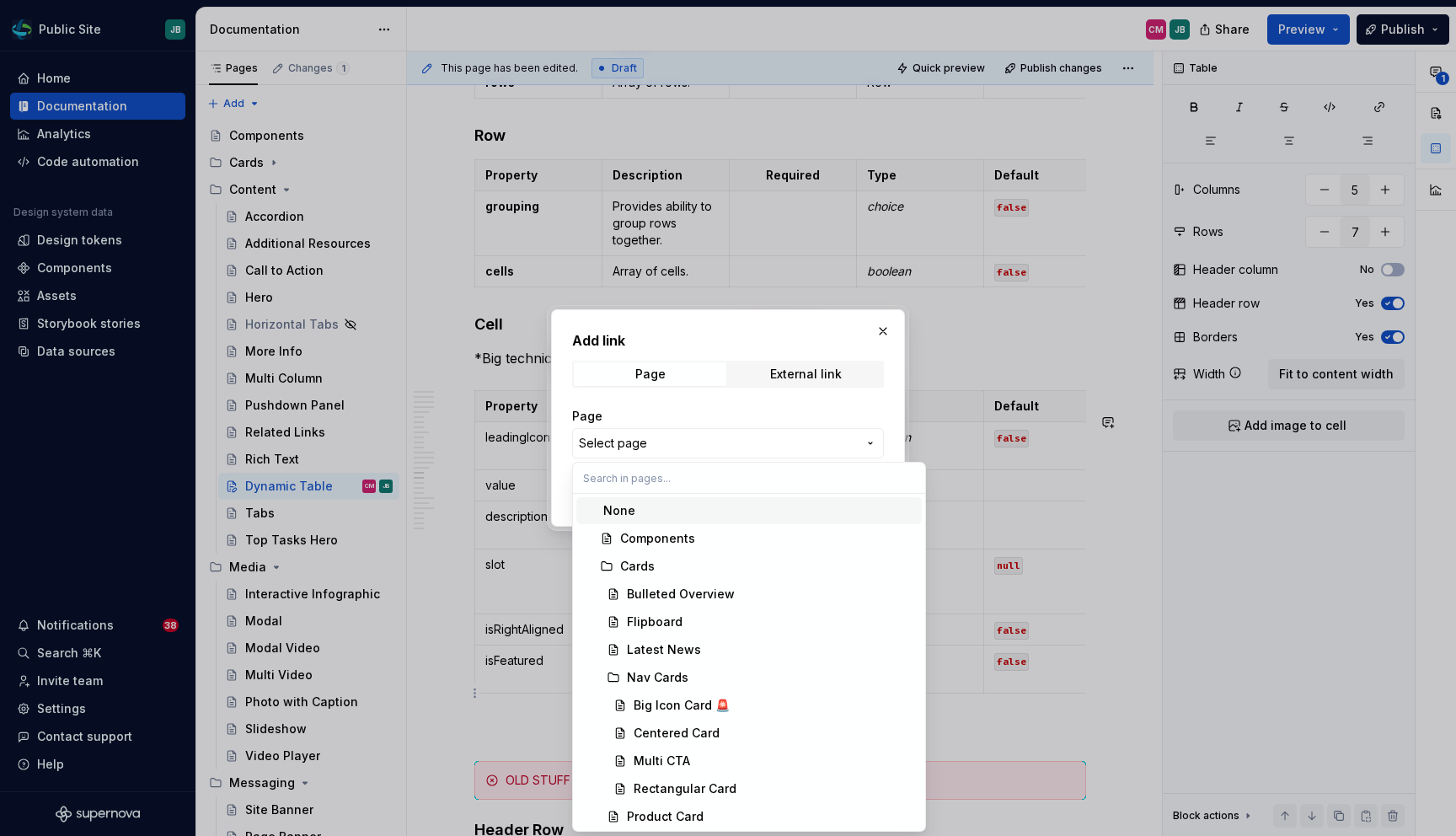
click at [651, 435] on div "Add link Page External link Page Select page Open in new tab Cancel Save" at bounding box center [728, 418] width 1456 height 836
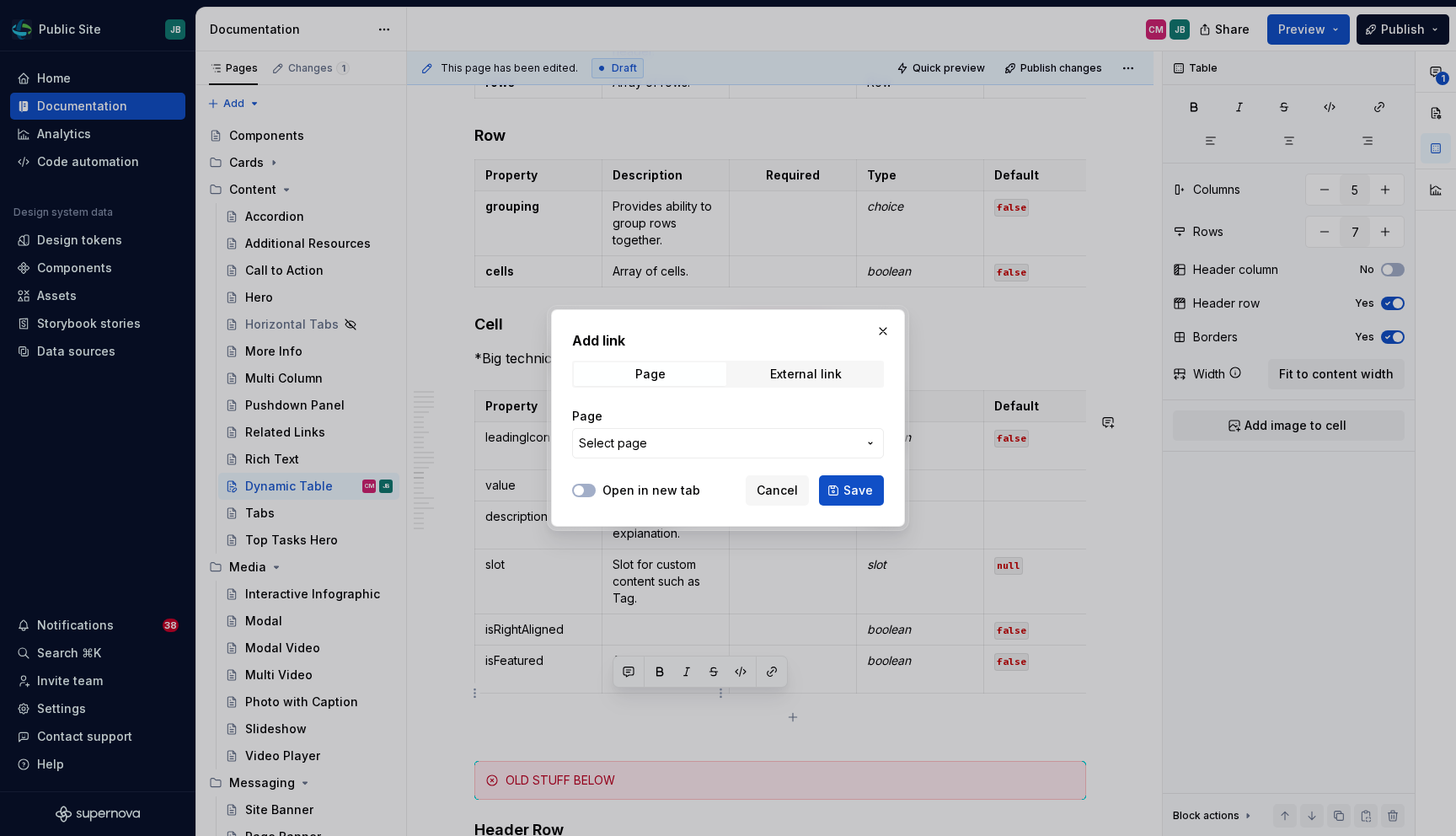
click at [661, 444] on span "Select page" at bounding box center [718, 443] width 278 height 17
click at [661, 444] on div "Add link Page External link Page Select page Open in new tab Cancel Save" at bounding box center [728, 418] width 1456 height 836
click at [779, 489] on span "Cancel" at bounding box center [777, 491] width 42 height 17
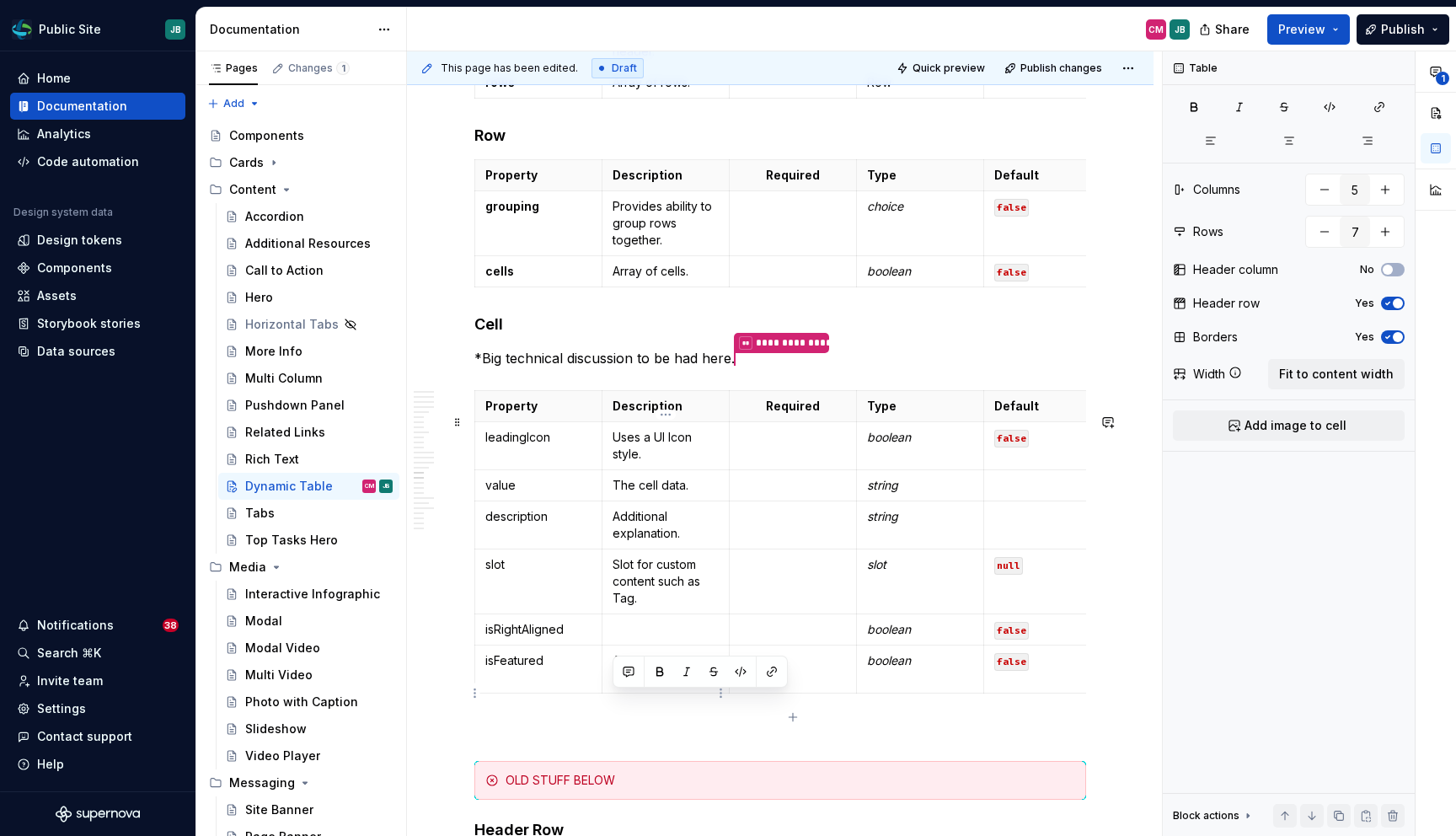
click at [672, 685] on p "Adds Featured Tag." at bounding box center [665, 669] width 106 height 33
click at [635, 637] on p at bounding box center [665, 629] width 106 height 17
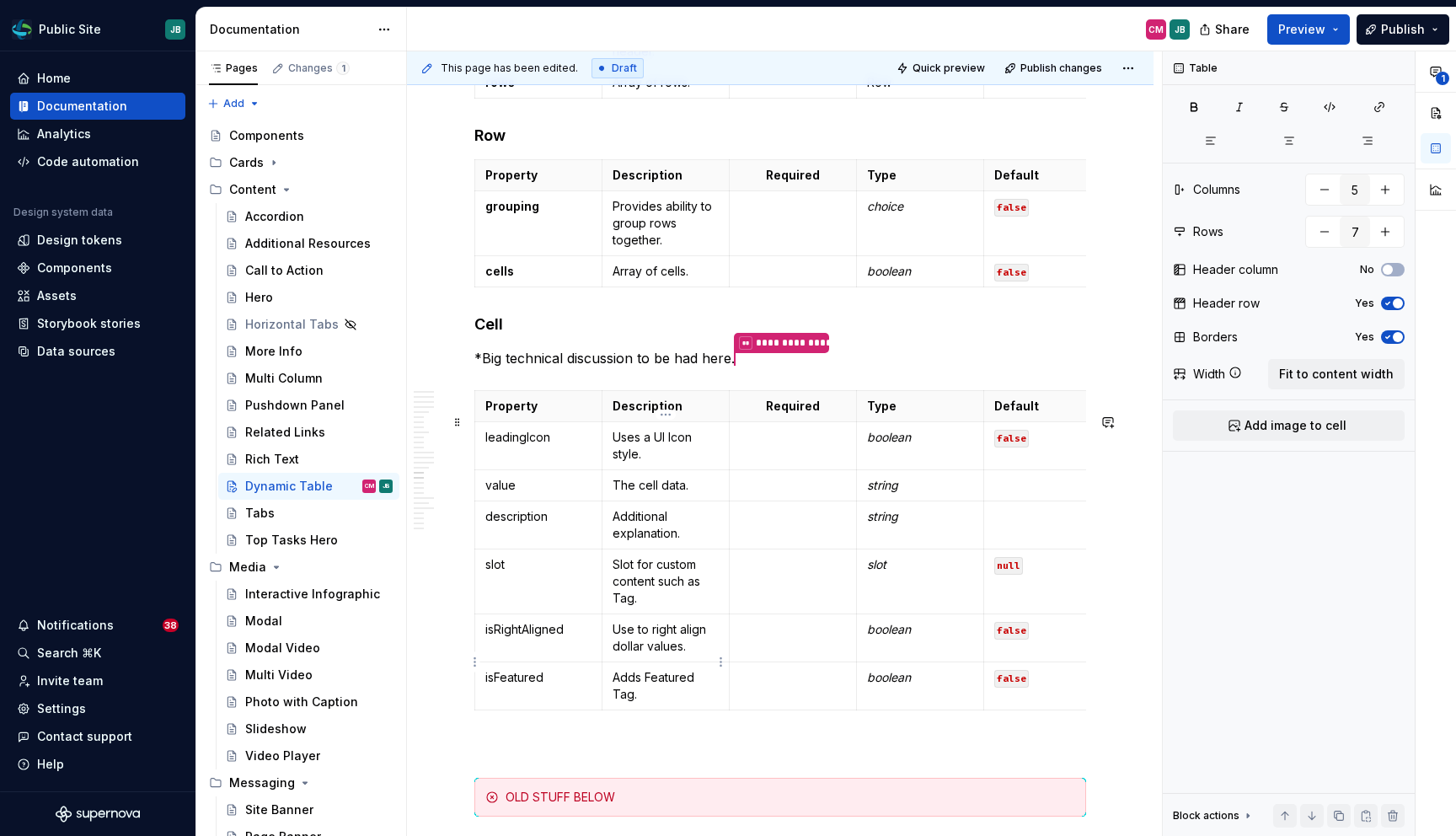
click at [619, 655] on p "Use to right align dollar values." at bounding box center [665, 637] width 106 height 33
click at [775, 493] on p at bounding box center [793, 485] width 106 height 17
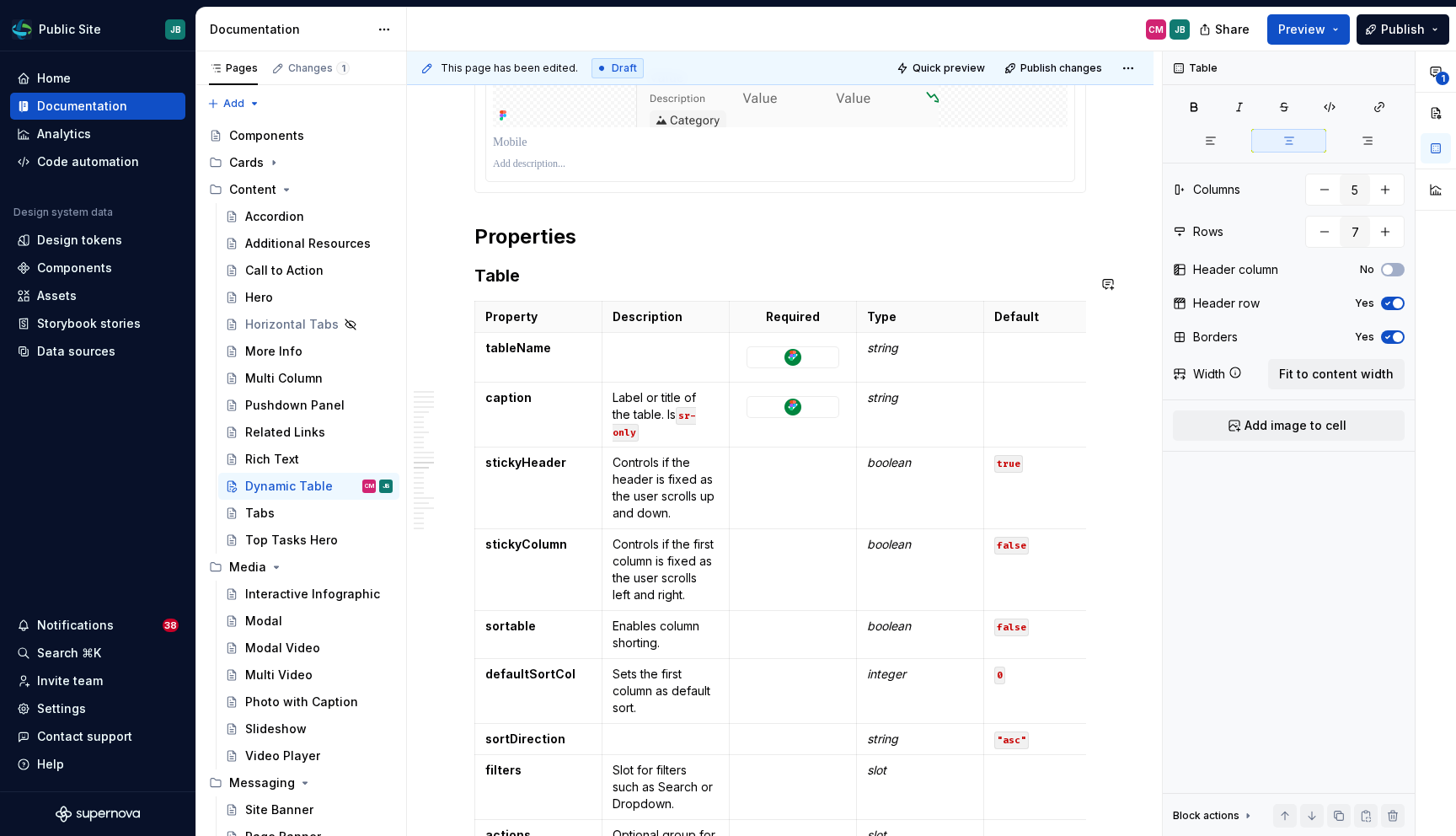
scroll to position [5569, 0]
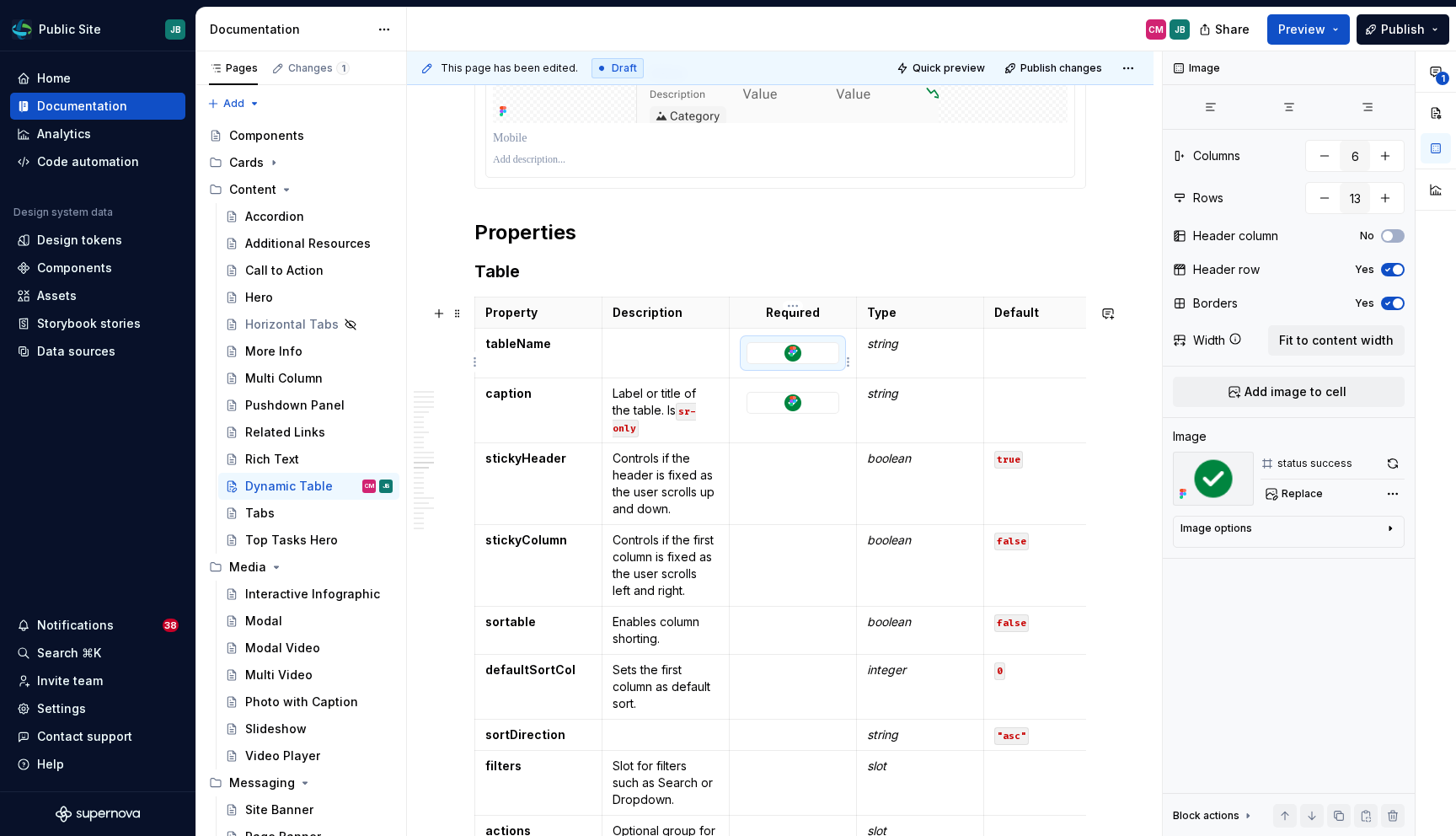
click at [813, 351] on div at bounding box center [793, 353] width 91 height 20
type textarea "*"
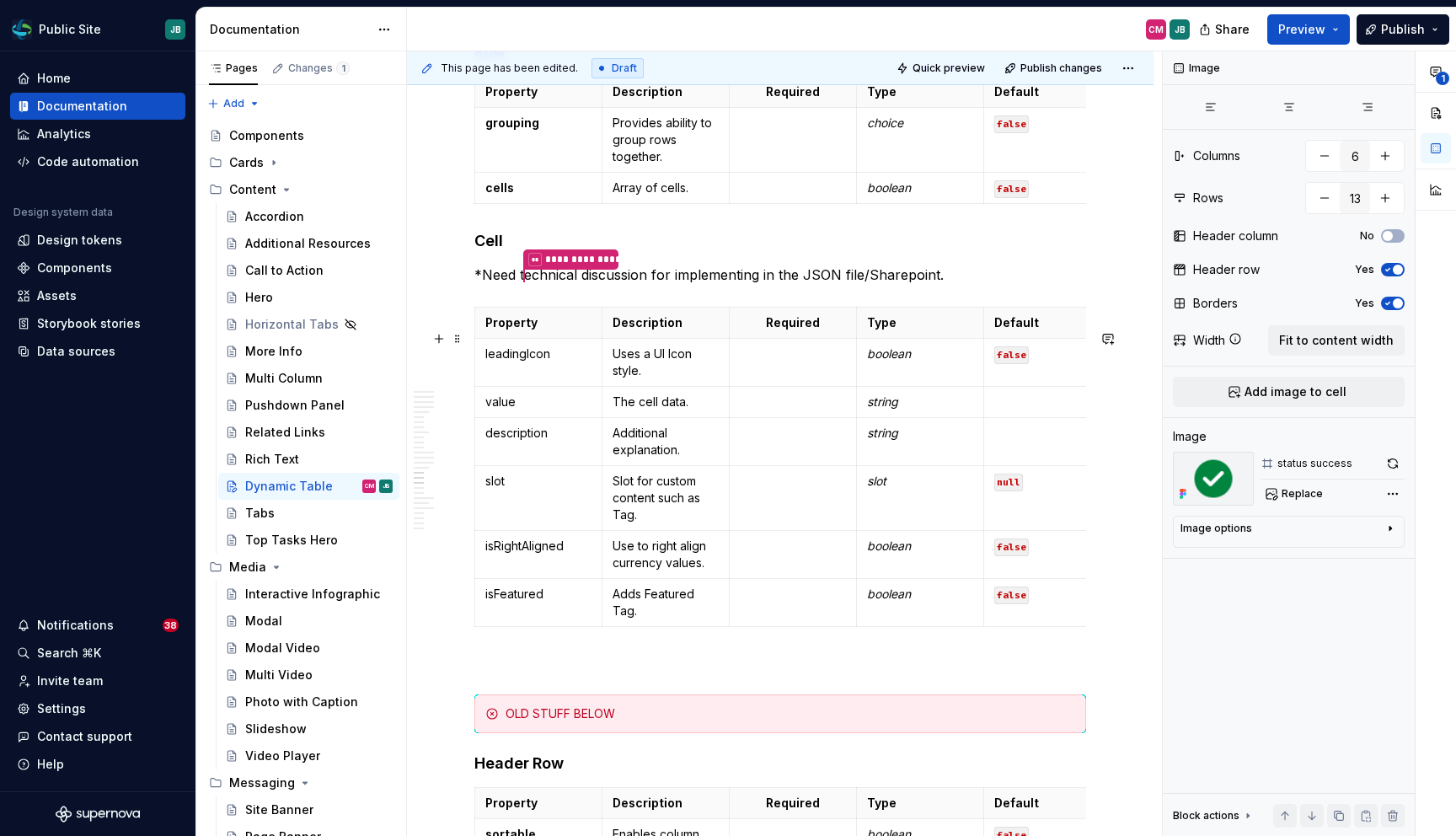
scroll to position [6709, 0]
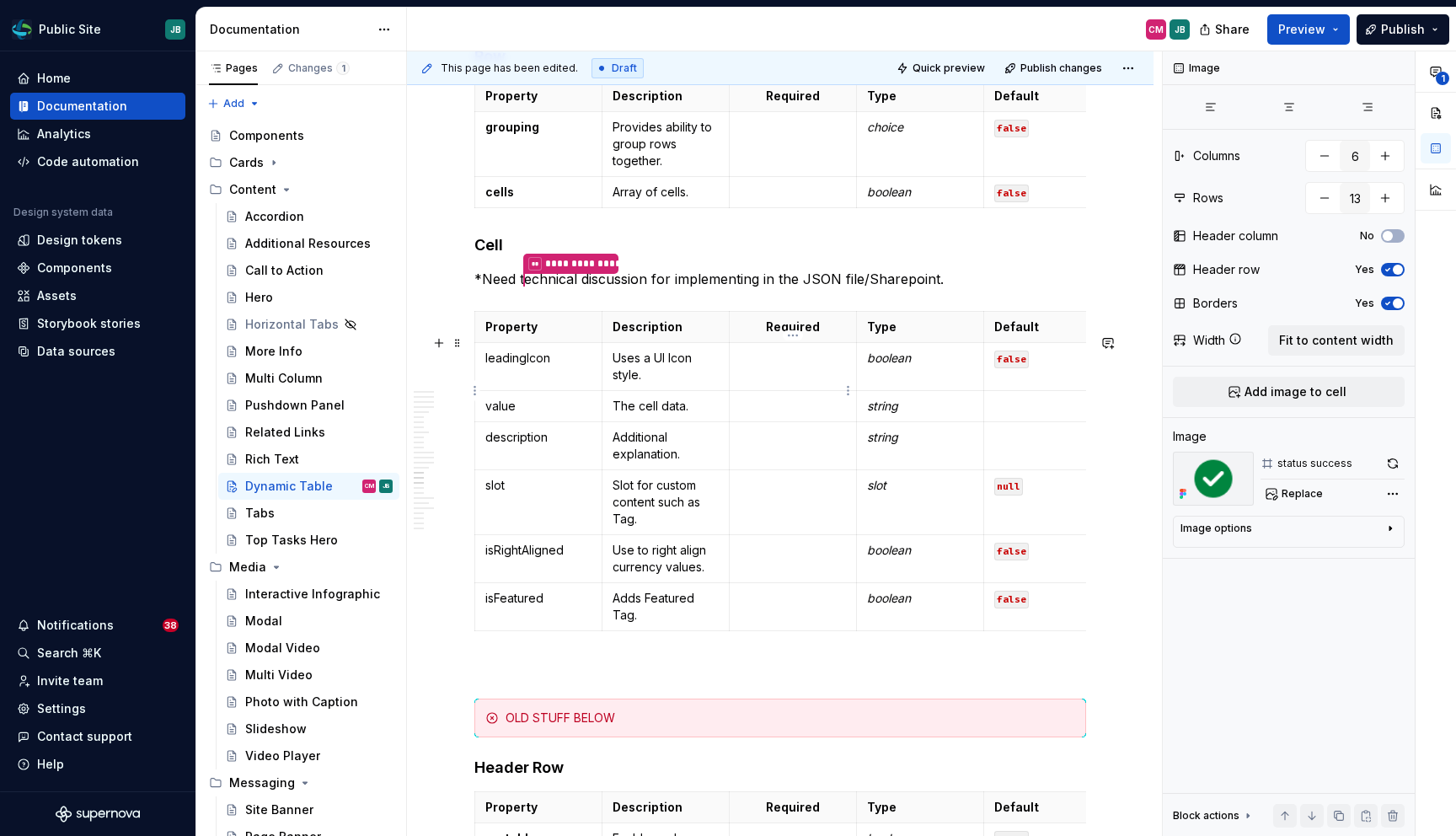
click at [781, 391] on td at bounding box center [794, 367] width 127 height 48
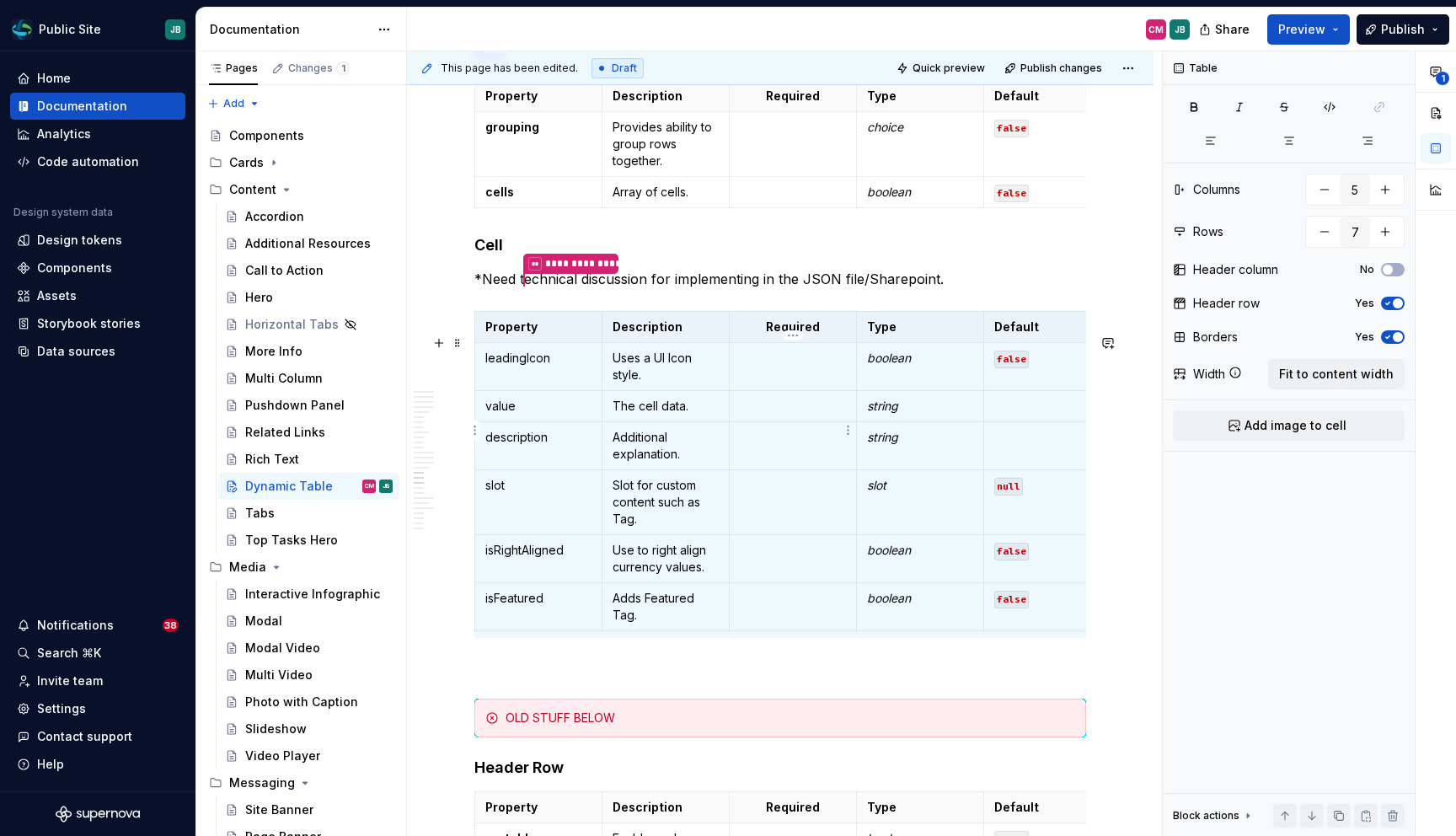
click at [784, 415] on p at bounding box center [793, 406] width 106 height 17
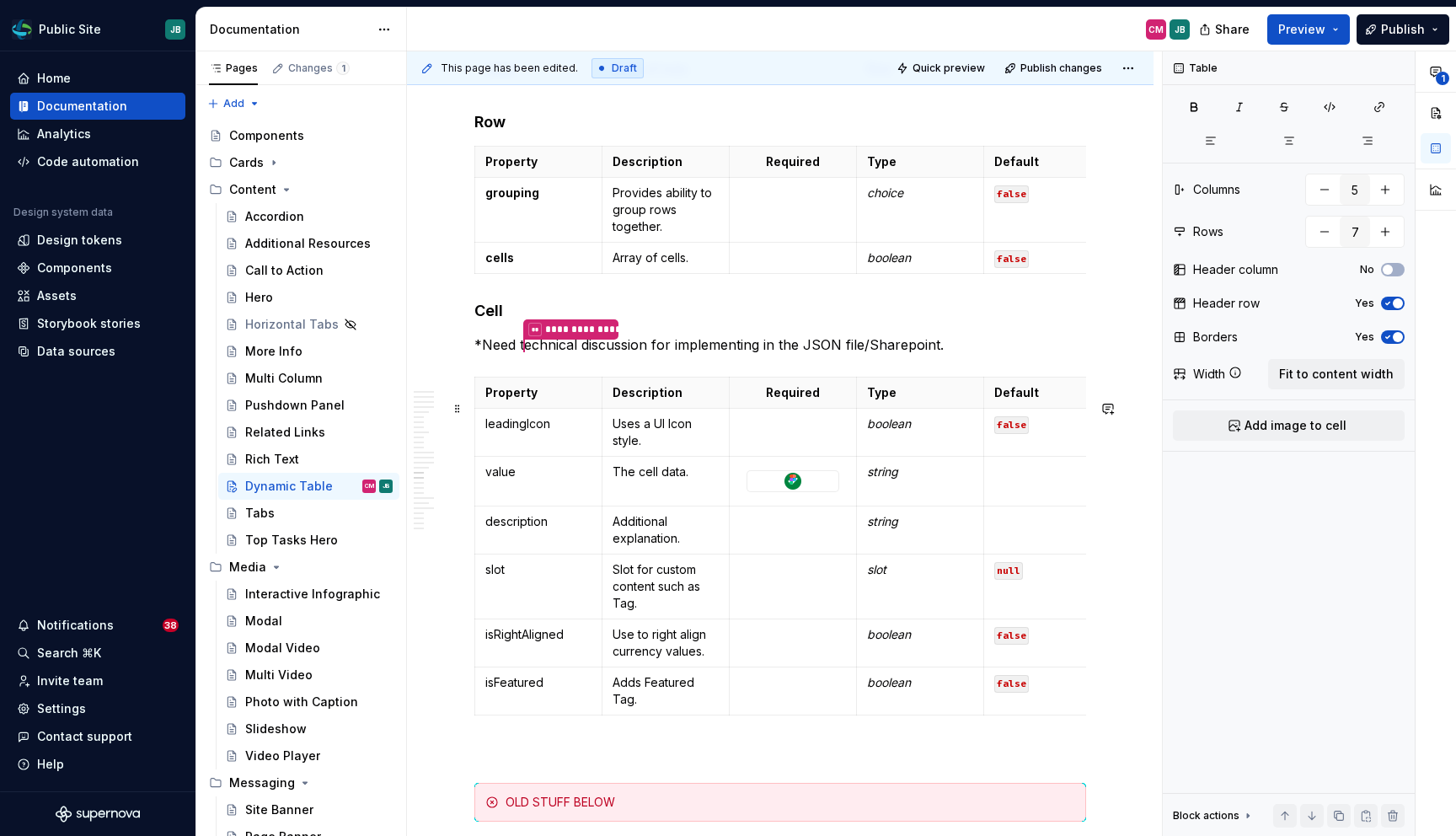
scroll to position [6645, 0]
type input "3"
click at [770, 265] on p at bounding box center [793, 257] width 106 height 17
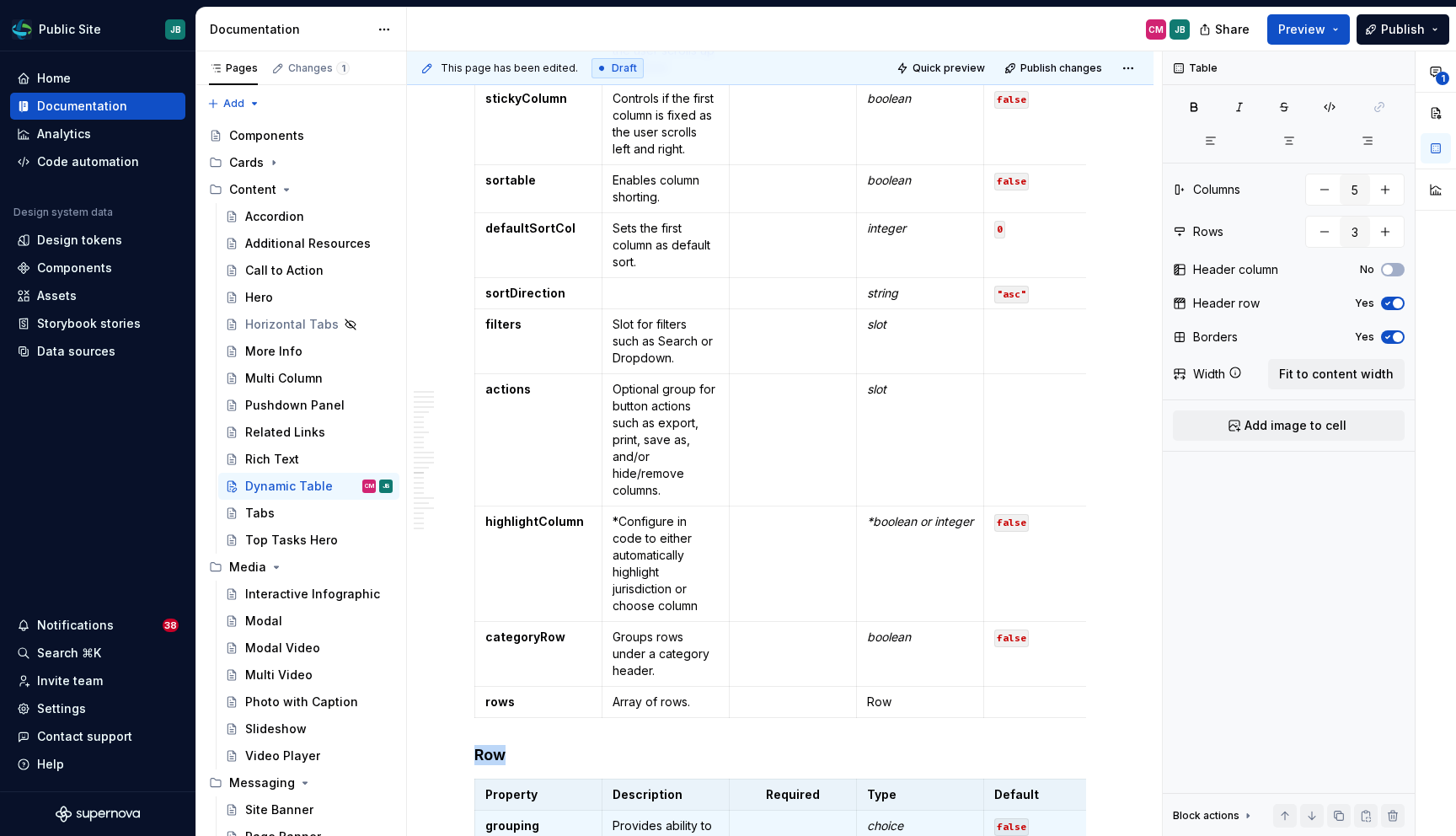
scroll to position [6031, 0]
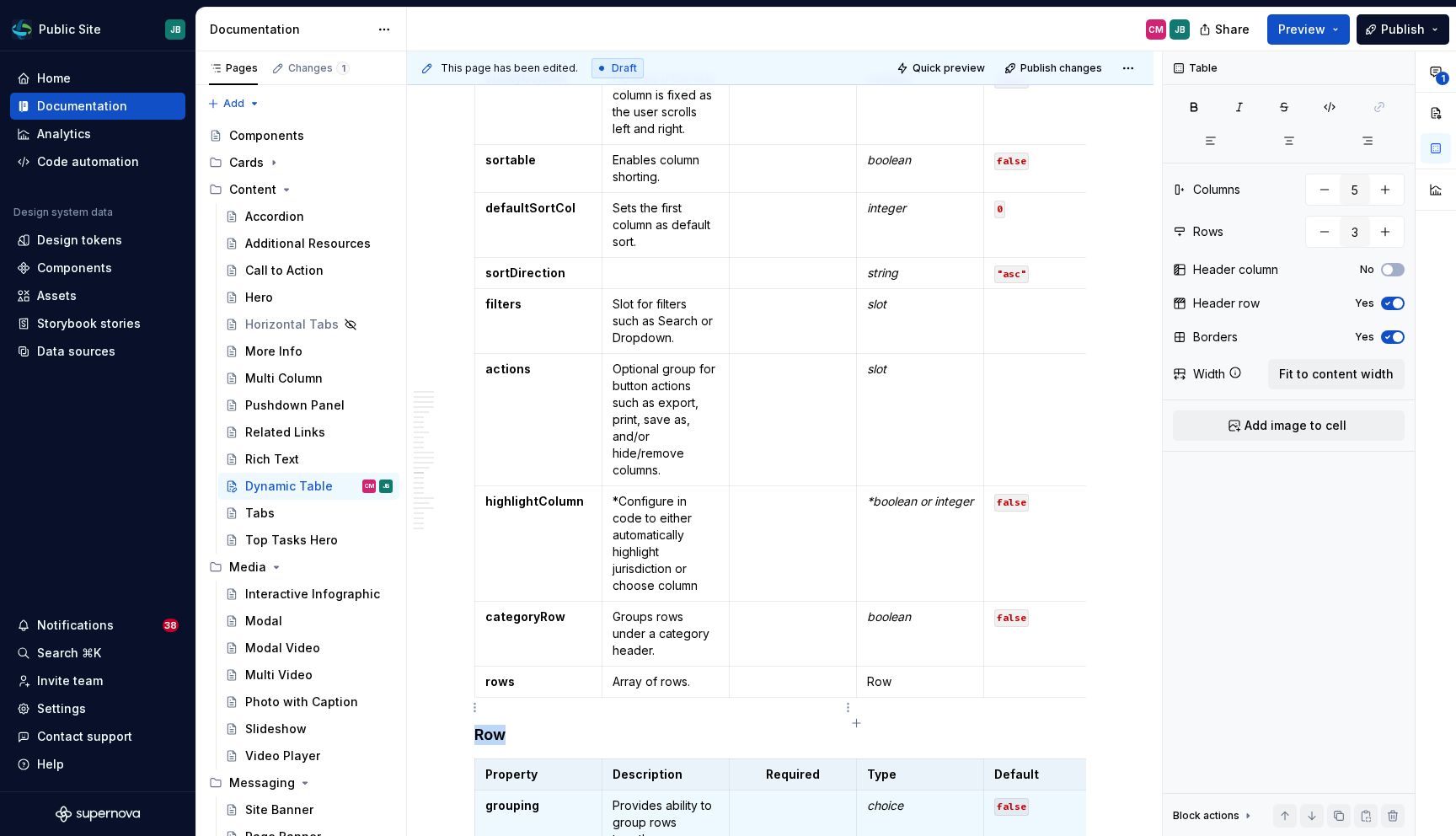
type input "6"
type input "13"
click at [796, 690] on p at bounding box center [793, 682] width 106 height 17
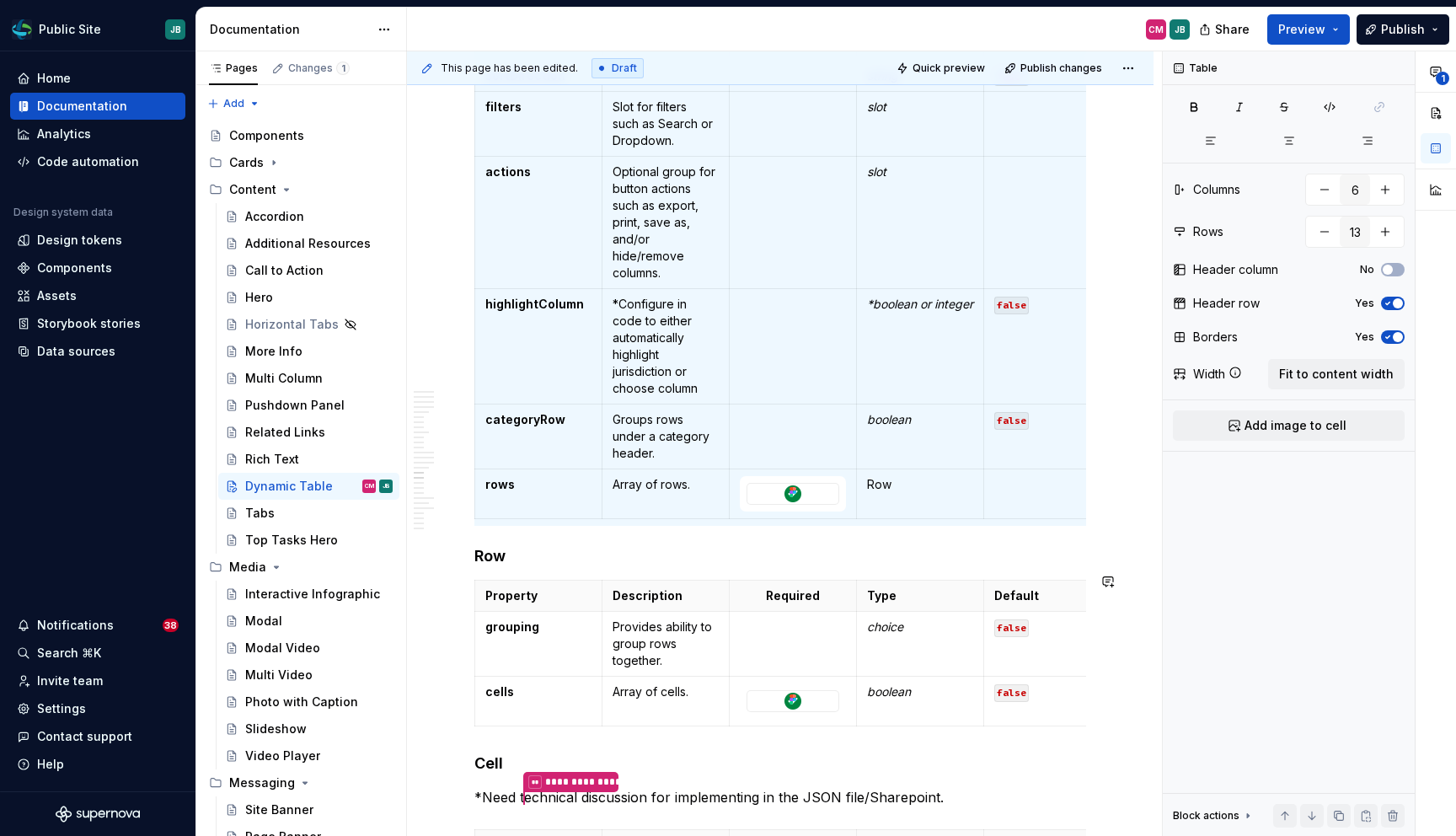
scroll to position [6232, 0]
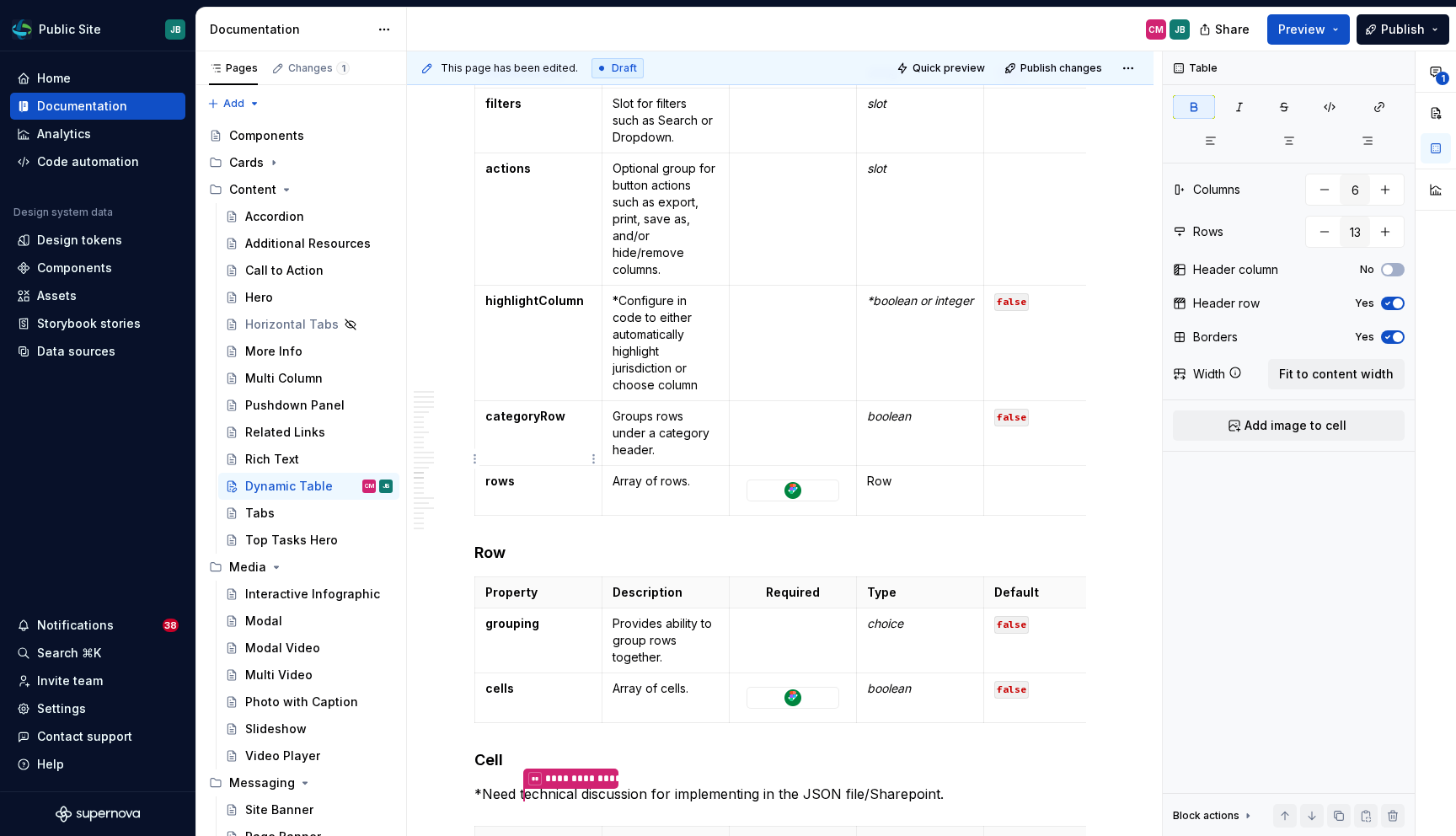
click at [550, 455] on td "categoryRow" at bounding box center [539, 433] width 127 height 65
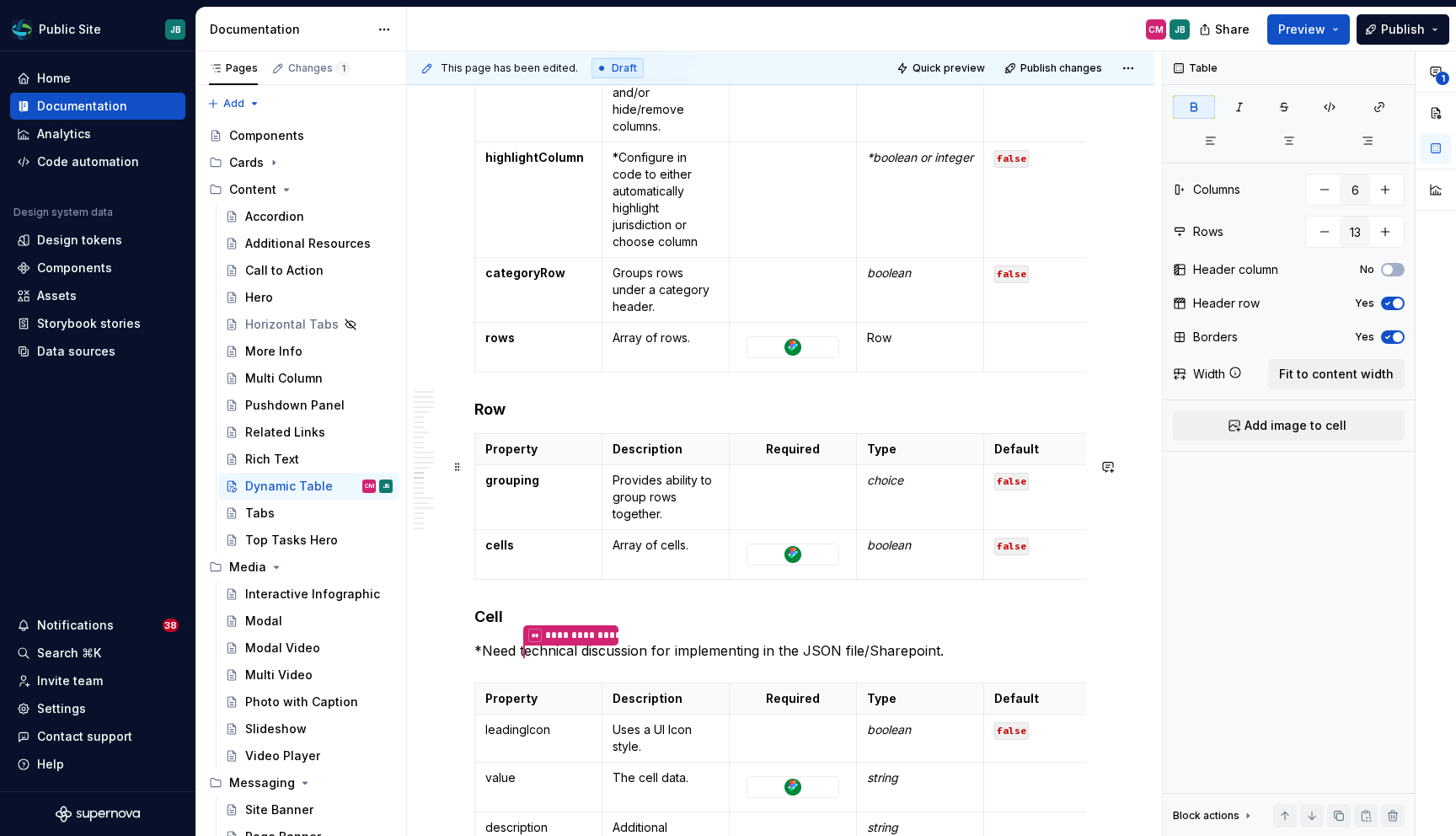
scroll to position [6372, 0]
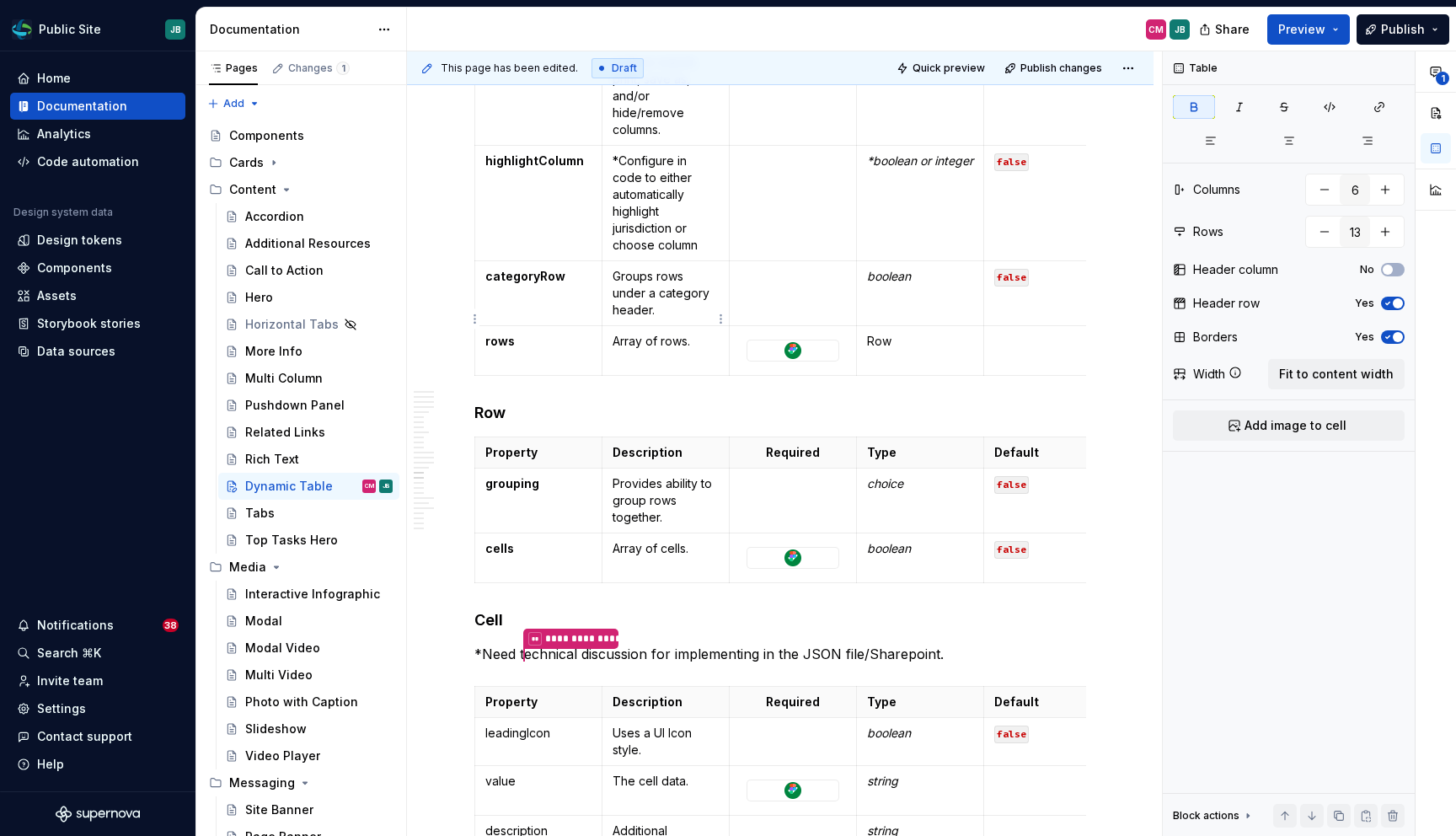
click at [671, 319] on p "Groups rows under a category header." at bounding box center [665, 293] width 106 height 51
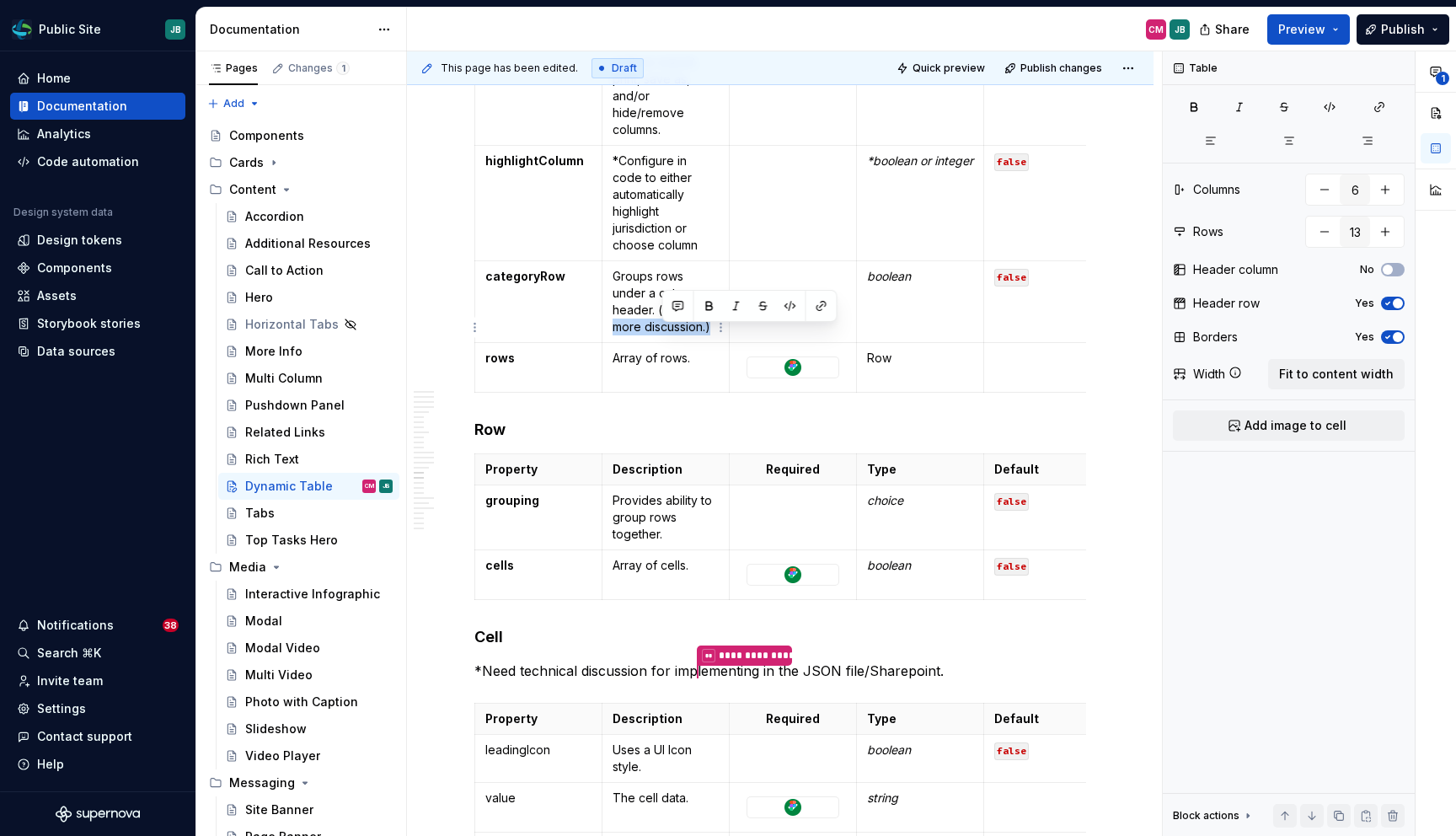
drag, startPoint x: 716, startPoint y: 353, endPoint x: 660, endPoint y: 333, distance: 59.5
click at [660, 333] on p "Groups rows under a category header. (Needs more discussion.)" at bounding box center [665, 301] width 106 height 67
click at [661, 333] on em "Needs more discussion.)" at bounding box center [661, 318] width 96 height 31
click at [786, 340] on td at bounding box center [794, 302] width 127 height 81
click at [662, 331] on em "Needs more discussion.)" at bounding box center [661, 318] width 96 height 31
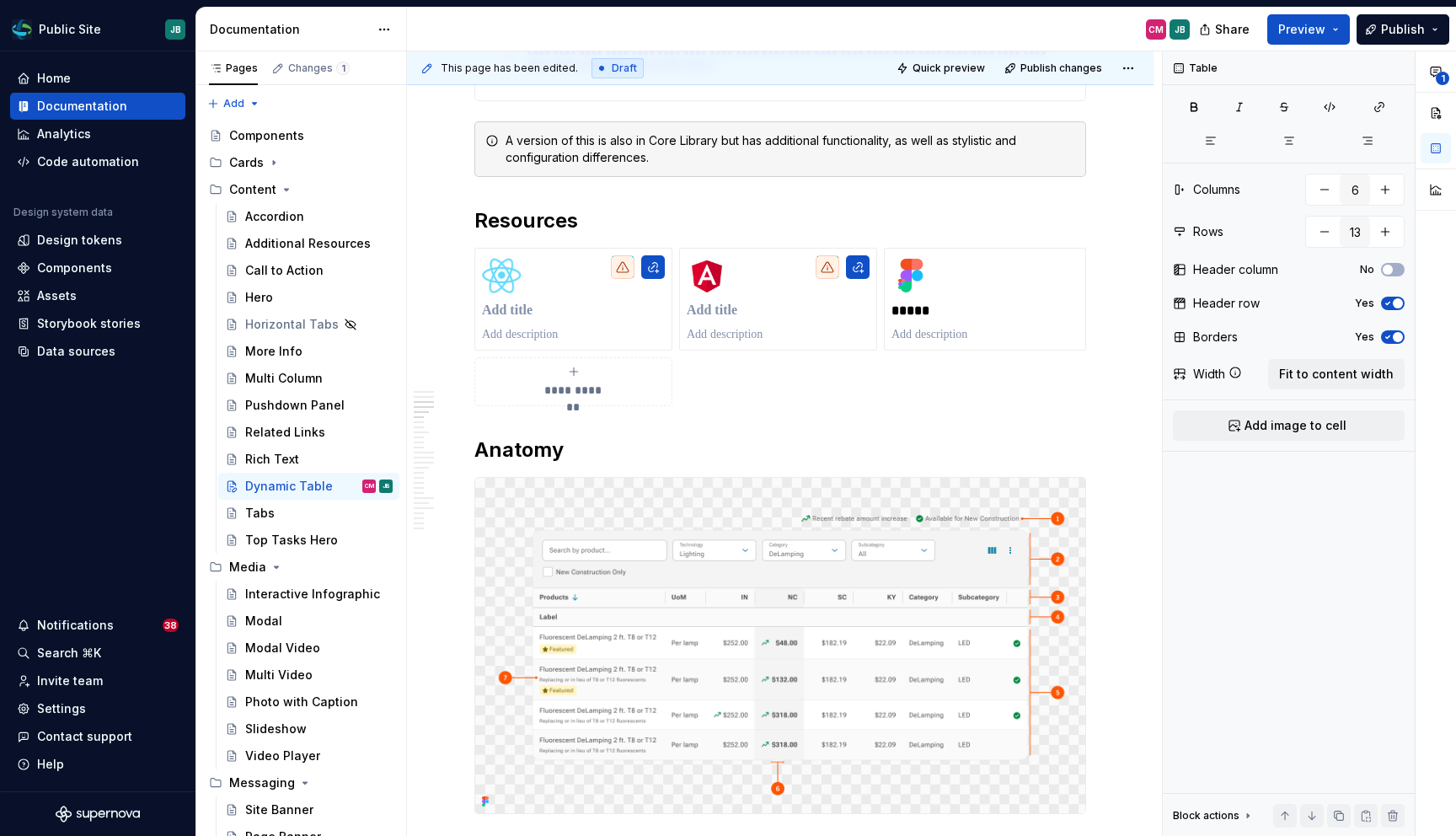
scroll to position [0, 0]
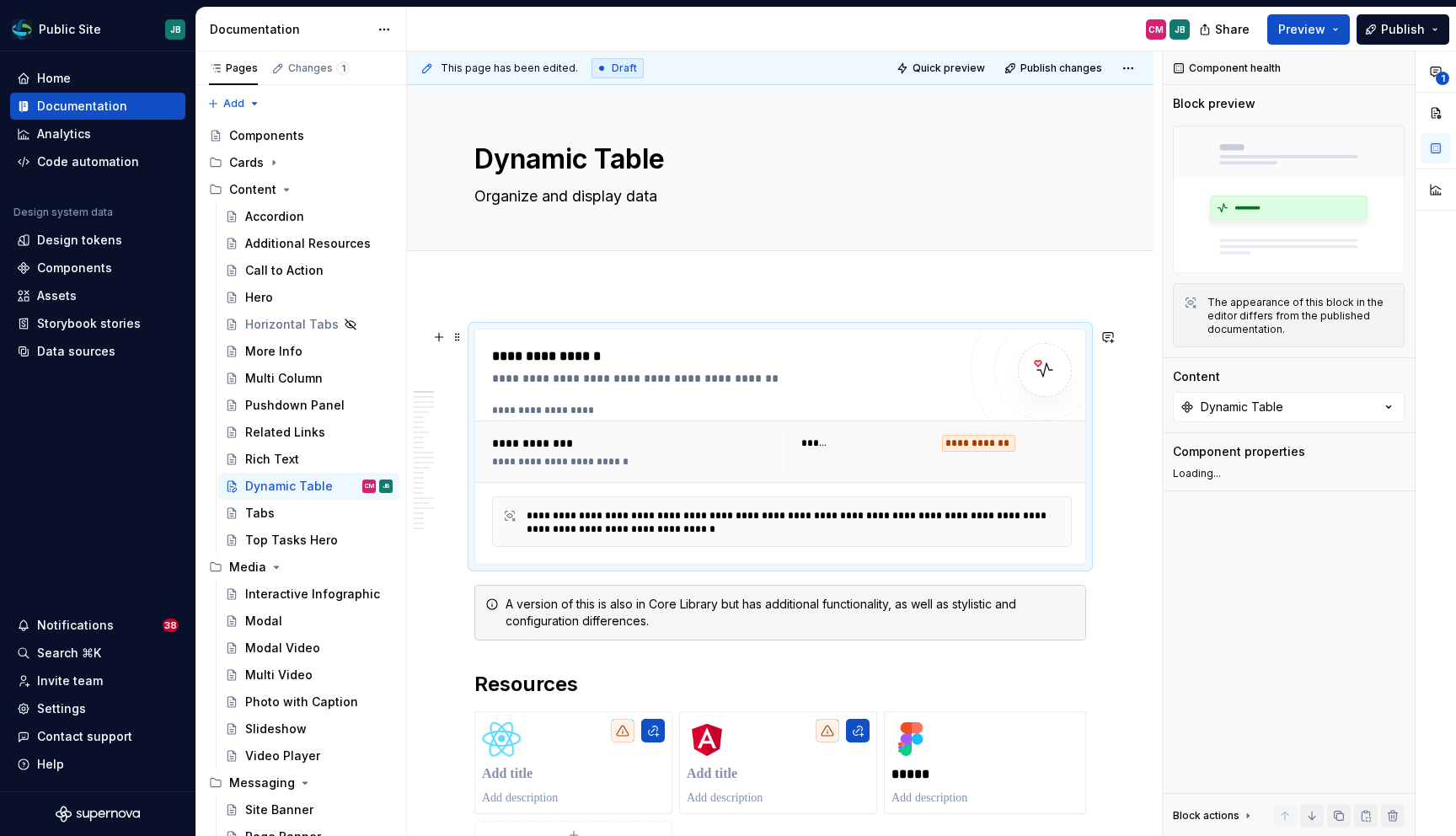
click at [1001, 441] on div "**********" at bounding box center [979, 443] width 74 height 17
type textarea "*"
